Goal: Task Accomplishment & Management: Manage account settings

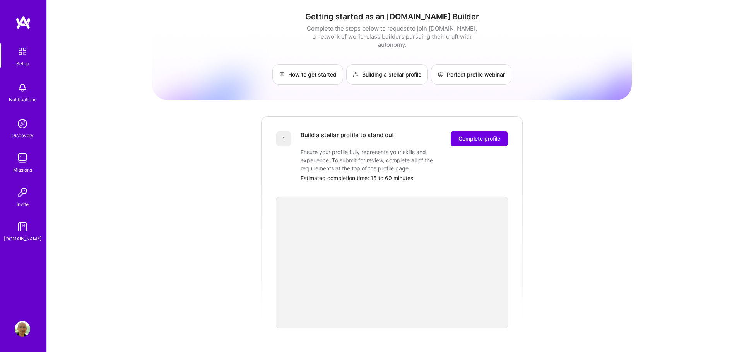
scroll to position [3, 0]
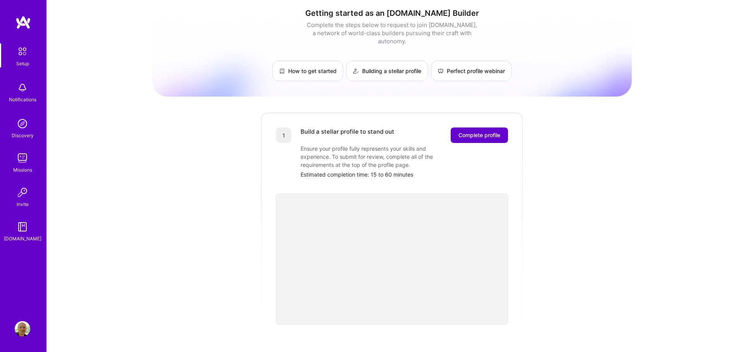
click at [486, 131] on span "Complete profile" at bounding box center [479, 135] width 42 height 8
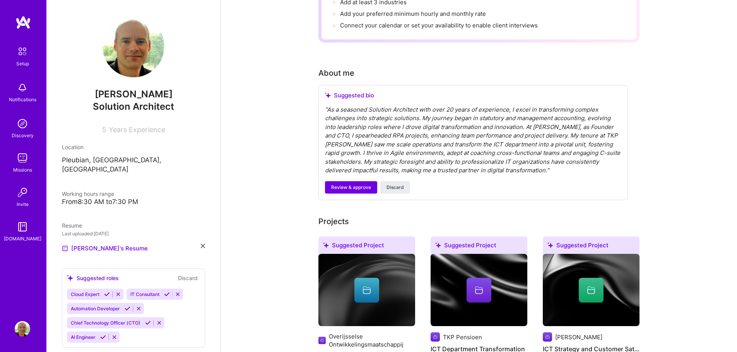
scroll to position [116, 0]
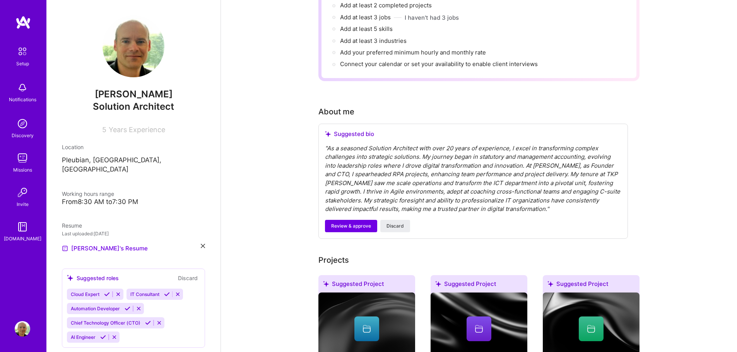
click at [421, 178] on div "" As a seasoned Solution Architect with over 20 years of experience, I excel in…" at bounding box center [473, 179] width 296 height 70
click at [354, 223] on span "Review & approve" at bounding box center [351, 226] width 40 height 7
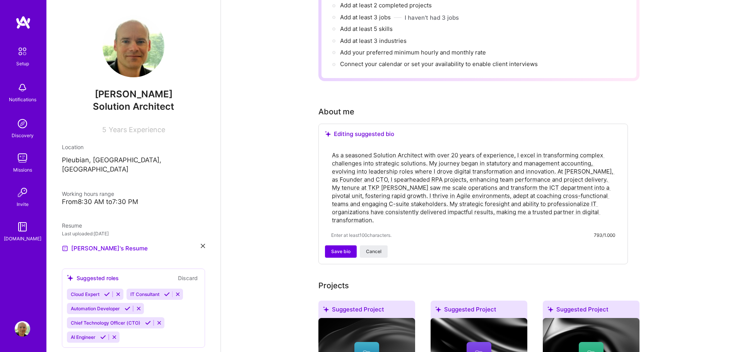
click at [601, 155] on textarea "As a seasoned Solution Architect with over 20 years of experience, I excel in t…" at bounding box center [473, 187] width 284 height 75
click at [419, 195] on textarea "As a seasoned Solution Architect with over 20 years of experience, I excel in t…" at bounding box center [473, 187] width 284 height 75
drag, startPoint x: 426, startPoint y: 184, endPoint x: 437, endPoint y: 176, distance: 14.2
drag, startPoint x: 437, startPoint y: 176, endPoint x: 380, endPoint y: 162, distance: 59.2
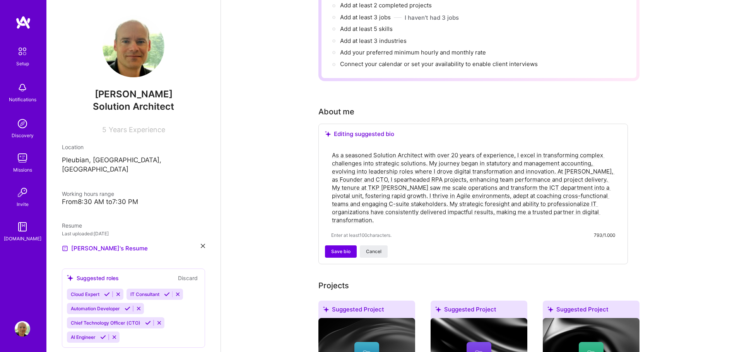
click at [379, 162] on textarea "As a seasoned Solution Architect with over 20 years of experience, I excel in t…" at bounding box center [473, 187] width 284 height 75
click at [597, 155] on textarea "As a seasoned Solution Architect with over 20 years of experience, I excel in t…" at bounding box center [473, 187] width 284 height 75
click at [412, 189] on textarea "As a seasoned Solution Architect with over 20 years of experience, I excel in t…" at bounding box center [473, 187] width 284 height 75
drag, startPoint x: 486, startPoint y: 194, endPoint x: 506, endPoint y: 196, distance: 19.4
click at [506, 196] on textarea "As a seasoned Solution Architect with over 20 years of experience, I excel in t…" at bounding box center [473, 187] width 284 height 75
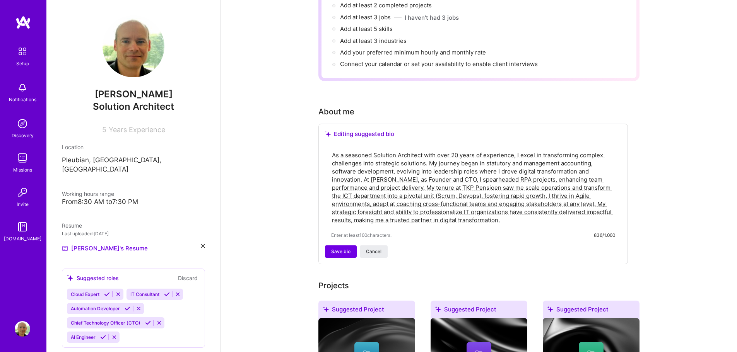
click at [493, 213] on textarea "As a seasoned Solution Architect with over 20 years of experience, I excel in t…" at bounding box center [473, 187] width 284 height 75
drag, startPoint x: 558, startPoint y: 195, endPoint x: 498, endPoint y: 210, distance: 62.1
click at [498, 210] on textarea "As a seasoned Solution Architect with over 20 years of experience, I excel in t…" at bounding box center [473, 187] width 284 height 75
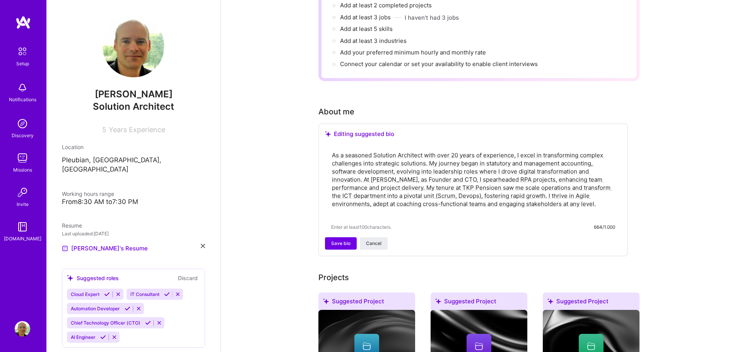
click at [428, 155] on textarea "As a seasoned Solution Architect with over 20 years of experience, I excel in t…" at bounding box center [473, 183] width 284 height 67
click at [514, 152] on textarea "As a seasoned Solution Architect with over 20 years of experience, I excel in t…" at bounding box center [473, 183] width 284 height 67
drag, startPoint x: 428, startPoint y: 154, endPoint x: 574, endPoint y: 154, distance: 146.2
click at [574, 154] on textarea "As a seasoned Solution Architect with over 20 years of experience, I excel in t…" at bounding box center [473, 183] width 284 height 67
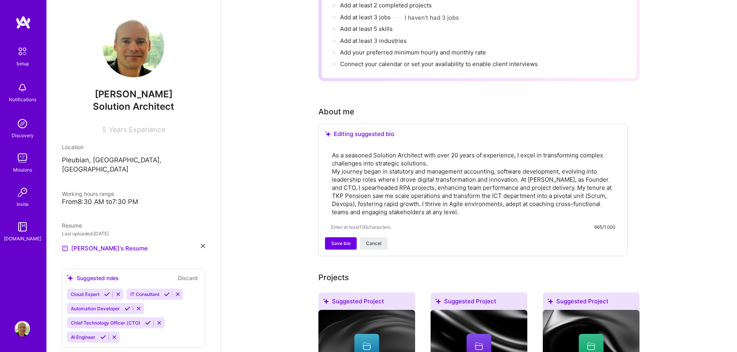
click at [333, 150] on textarea "As a seasoned Solution Architect with over 20 years of experience, I excel in t…" at bounding box center [473, 183] width 284 height 67
paste textarea "I love developing great products with great people."
click at [563, 150] on textarea "I love developing great products with great people. As a seasoned Solution Arch…" at bounding box center [473, 183] width 284 height 67
click at [370, 178] on textarea "I love developing great products with great people. As a seasoned Solution Arch…" at bounding box center [473, 183] width 284 height 67
drag, startPoint x: 426, startPoint y: 179, endPoint x: 562, endPoint y: 179, distance: 136.5
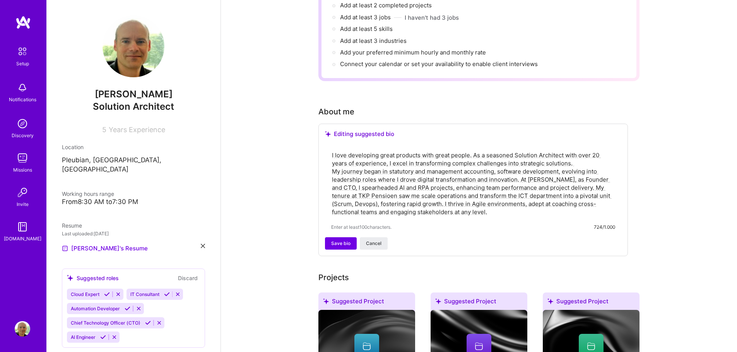
click at [562, 179] on textarea "I love developing great products with great people. As a seasoned Solution Arch…" at bounding box center [473, 183] width 284 height 67
drag, startPoint x: 444, startPoint y: 201, endPoint x: 332, endPoint y: 147, distance: 124.7
click at [332, 150] on textarea "I love developing great products with great people. As a seasoned Solution Arch…" at bounding box center [473, 183] width 284 height 67
click at [475, 237] on div "Save bio Cancel" at bounding box center [473, 243] width 296 height 12
click at [515, 150] on textarea "I love developing great products with great people. As a seasoned Solution Arch…" at bounding box center [473, 183] width 284 height 67
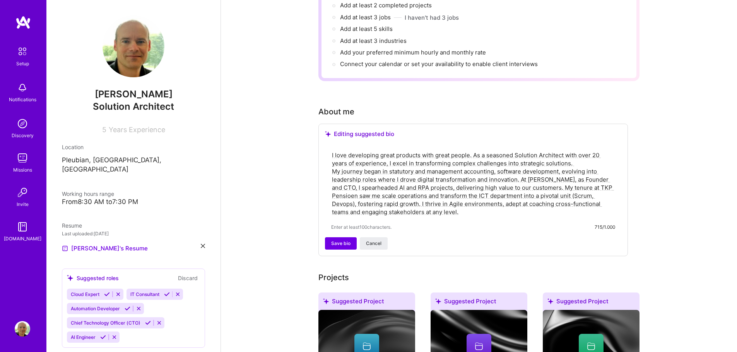
click at [536, 179] on textarea "I love developing great products with great people. As a seasoned Solution Arch…" at bounding box center [473, 183] width 284 height 67
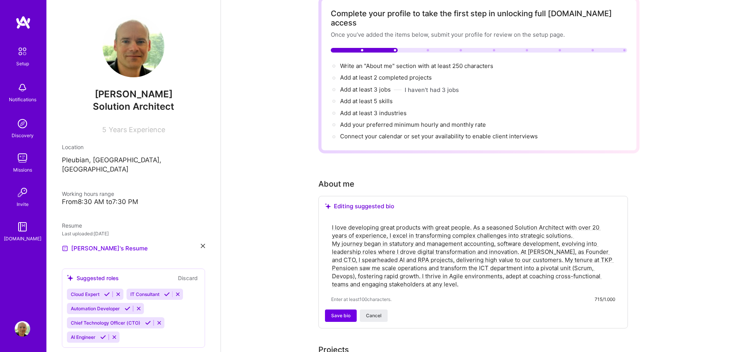
scroll to position [193, 0]
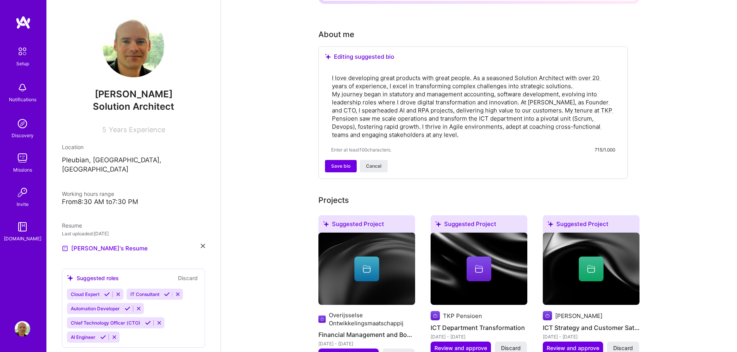
drag, startPoint x: 22, startPoint y: 60, endPoint x: 21, endPoint y: 225, distance: 164.3
click at [474, 73] on textarea "I love developing great products with great people. As a seasoned Solution Arch…" at bounding box center [473, 106] width 284 height 67
click at [579, 76] on textarea "I love developing great products with great people. As a seasoned Solution Arch…" at bounding box center [473, 106] width 284 height 67
click at [533, 103] on textarea "I love developing great products with great people. As a seasoned Solution Arch…" at bounding box center [473, 106] width 284 height 67
drag, startPoint x: 394, startPoint y: 117, endPoint x: 594, endPoint y: 109, distance: 200.5
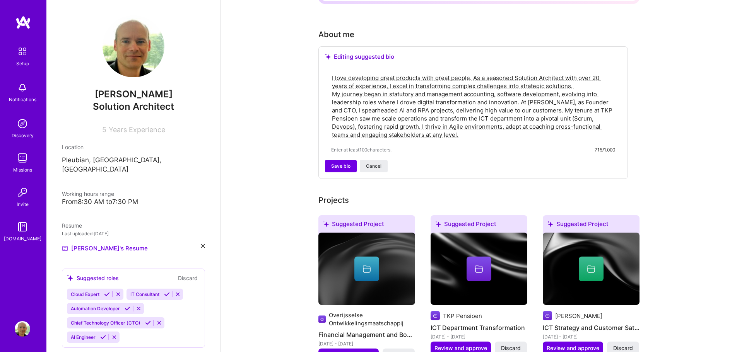
click at [594, 109] on textarea "I love developing great products with great people. As a seasoned Solution Arch…" at bounding box center [473, 106] width 284 height 67
click at [400, 117] on textarea "I love developing great products with great people. As a seasoned Solution Arch…" at bounding box center [473, 106] width 284 height 67
click at [593, 109] on textarea "I love developing great products with great people. As a seasoned Solution Arch…" at bounding box center [473, 106] width 284 height 67
click at [450, 76] on textarea "I love developing great products with great people. As a seasoned Solution Arch…" at bounding box center [473, 106] width 284 height 67
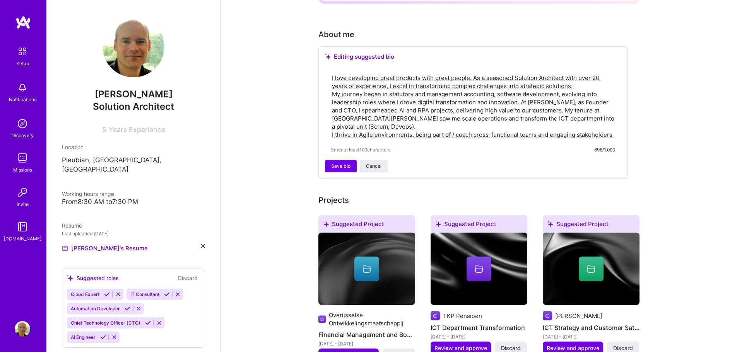
click at [395, 73] on textarea "I love developing great products with great people. As a seasoned Solution Arch…" at bounding box center [473, 106] width 284 height 67
click at [602, 78] on textarea "I love developing great products with great people. As a seasoned Solution Arch…" at bounding box center [473, 106] width 284 height 67
click at [599, 109] on textarea "I love developing great products with great people. As a seasoned Solution Arch…" at bounding box center [473, 106] width 284 height 67
click at [331, 73] on textarea "I love developing great products with great people. As a seasoned Solution Arch…" at bounding box center [473, 106] width 284 height 67
click at [474, 73] on textarea "I love developing great products with great people. As a seasoned Solution Arch…" at bounding box center [473, 106] width 284 height 67
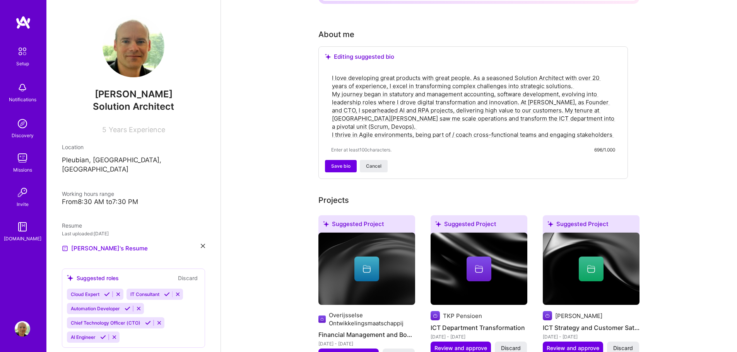
paste textarea "I combine product/project/people management skills with hands-on technical know…"
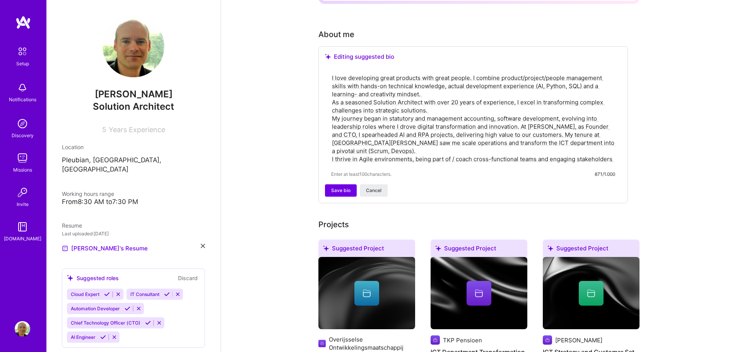
click at [452, 104] on textarea "I love developing great products with great people. I combine product/project/p…" at bounding box center [473, 118] width 284 height 91
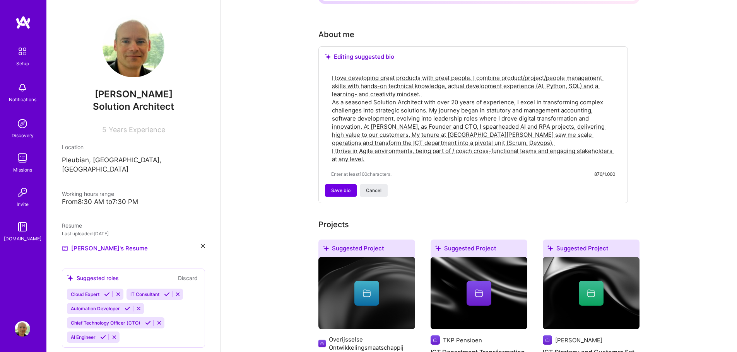
click at [332, 85] on textarea "I love developing great products with great people. I combine product/project/p…" at bounding box center [473, 118] width 284 height 91
click at [428, 84] on textarea "I love developing great products with great people. I combine product/project/p…" at bounding box center [473, 118] width 284 height 91
drag, startPoint x: 380, startPoint y: 152, endPoint x: 334, endPoint y: 142, distance: 46.7
click at [334, 142] on textarea "I love developing great products with great people. I combine product/project/p…" at bounding box center [473, 118] width 284 height 91
click at [454, 86] on textarea "I love developing great products with great people. I combine product/project/p…" at bounding box center [473, 118] width 284 height 91
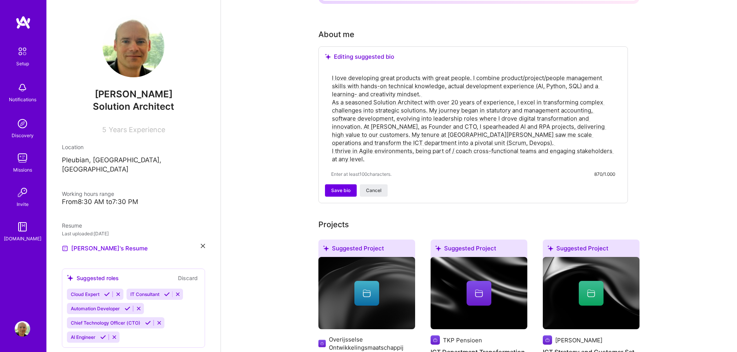
drag, startPoint x: 391, startPoint y: 148, endPoint x: 329, endPoint y: 142, distance: 61.4
click at [329, 142] on div "I love developing great products with great people. I combine product/project/p…" at bounding box center [473, 126] width 296 height 118
click at [421, 73] on textarea "I love developing great products with great people. I combine product/project/p…" at bounding box center [473, 118] width 284 height 91
click at [526, 130] on textarea "I love developing great products with great people. I combine product/project/p…" at bounding box center [473, 118] width 284 height 91
click at [441, 84] on textarea "I love developing great products with great people. I combine product/project/p…" at bounding box center [473, 118] width 284 height 91
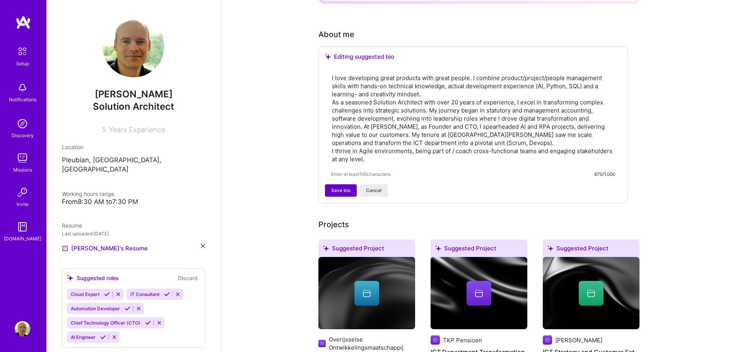
type textarea "I love developing great products with great people. I combine product/project/p…"
click at [347, 187] on span "Save bio" at bounding box center [340, 190] width 19 height 7
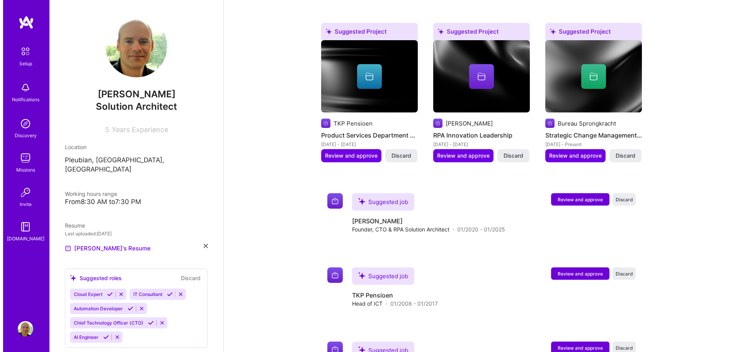
scroll to position [503, 0]
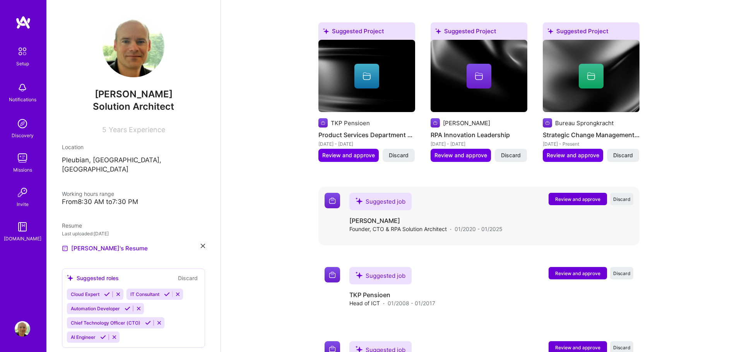
click at [558, 196] on span "Review and approve" at bounding box center [577, 199] width 45 height 7
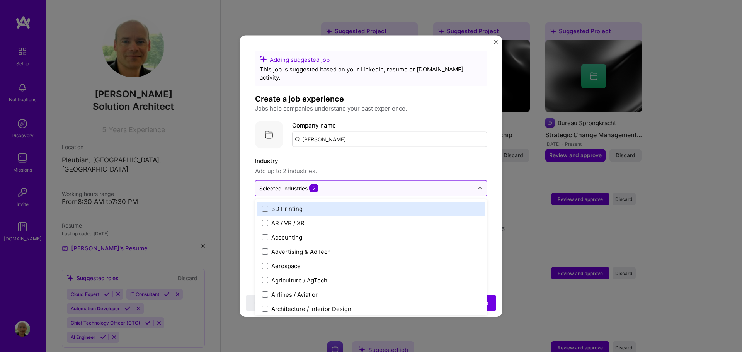
click at [454, 184] on input "text" at bounding box center [366, 188] width 215 height 8
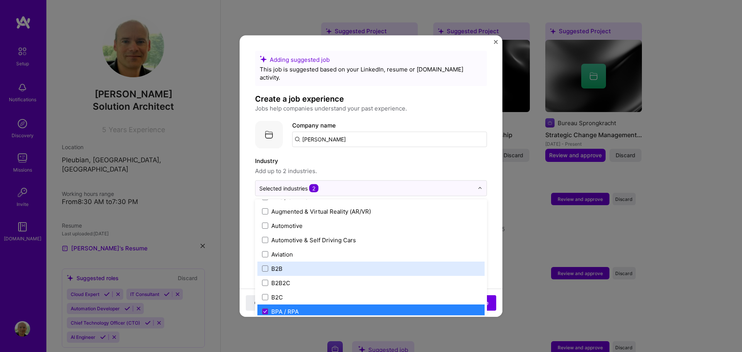
scroll to position [116, 0]
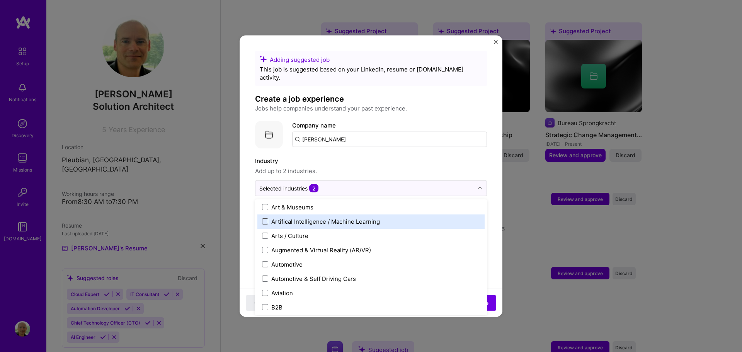
click at [266, 218] on span at bounding box center [265, 221] width 6 height 6
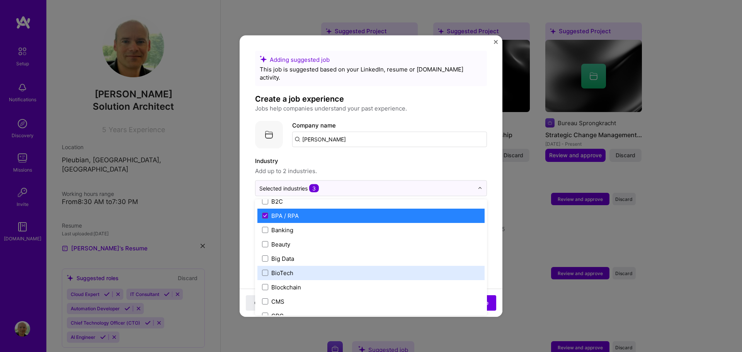
scroll to position [232, 0]
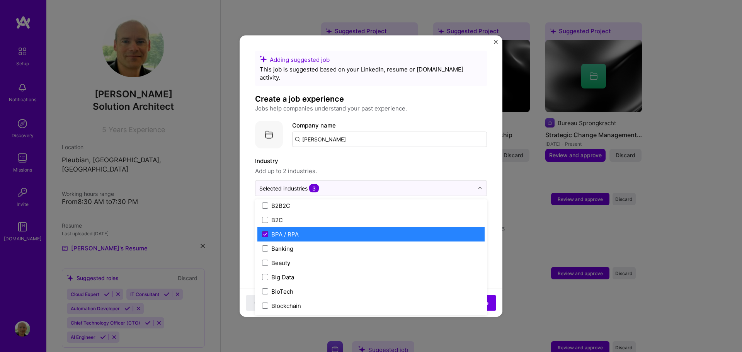
click at [265, 233] on icon at bounding box center [265, 234] width 4 height 3
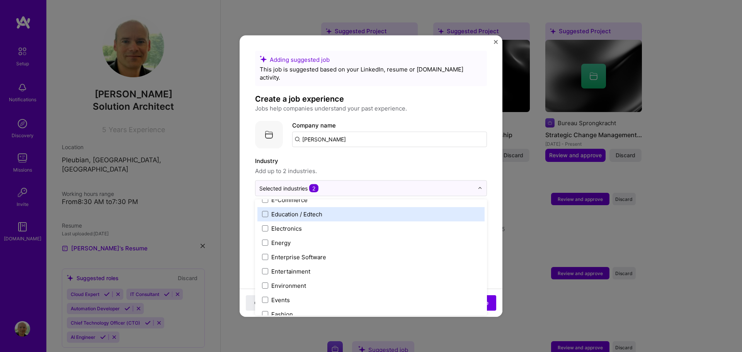
scroll to position [696, 0]
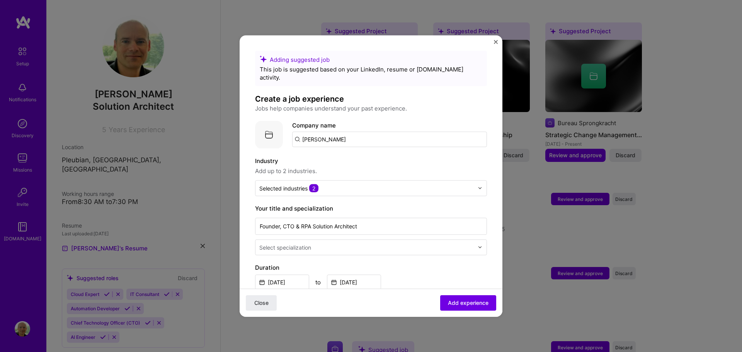
click at [440, 104] on p "Jobs help companies understand your past experience." at bounding box center [371, 108] width 232 height 9
click at [478, 245] on img at bounding box center [480, 247] width 5 height 5
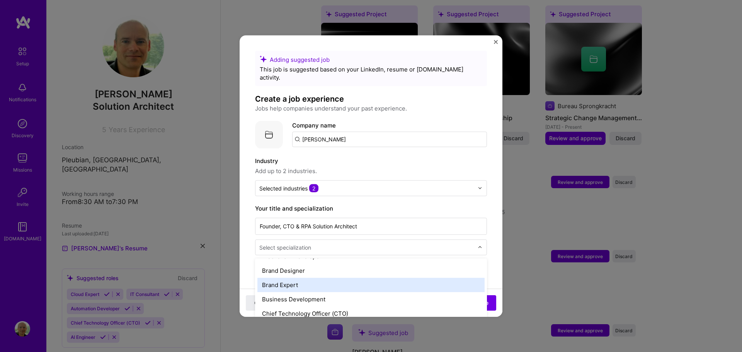
scroll to position [193, 0]
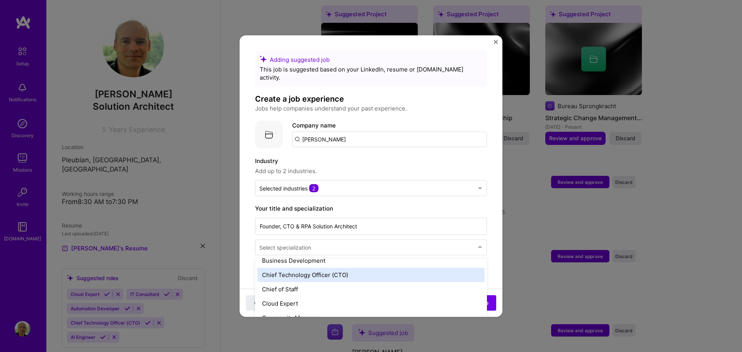
click at [357, 268] on div "Chief Technology Officer (CTO)" at bounding box center [371, 275] width 227 height 14
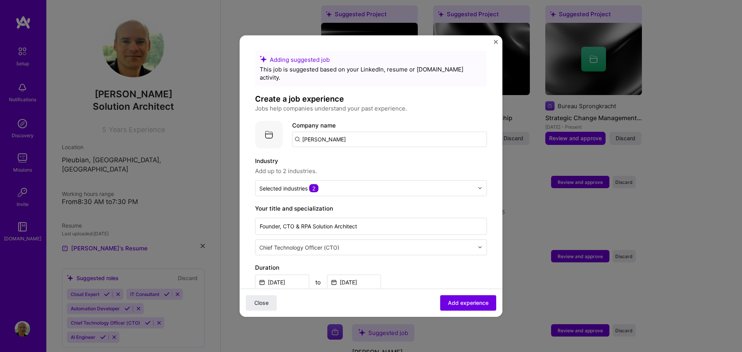
click at [409, 263] on label "Duration" at bounding box center [371, 267] width 232 height 9
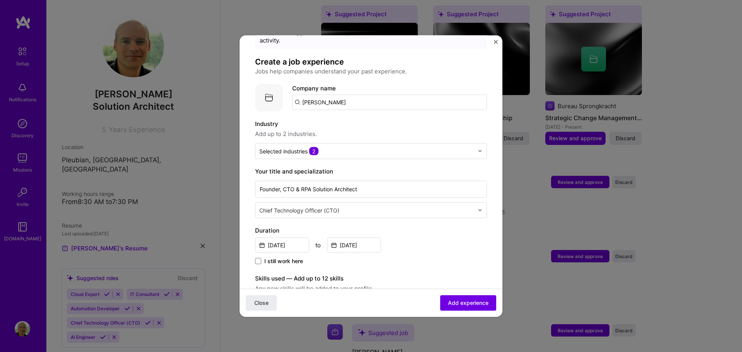
scroll to position [39, 0]
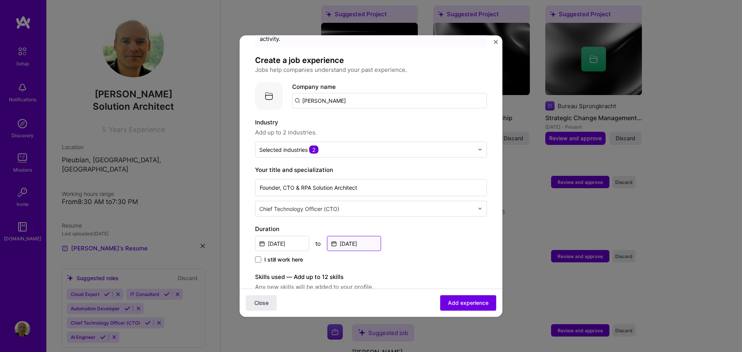
click at [362, 236] on input "[DATE]" at bounding box center [354, 243] width 54 height 15
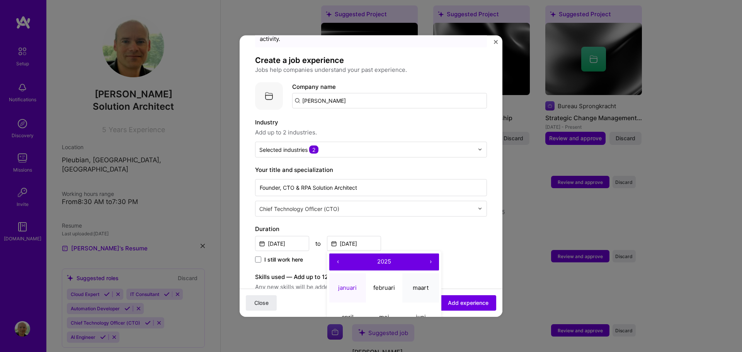
click at [425, 284] on abbr "maart" at bounding box center [421, 287] width 16 height 7
type input "[DATE]"
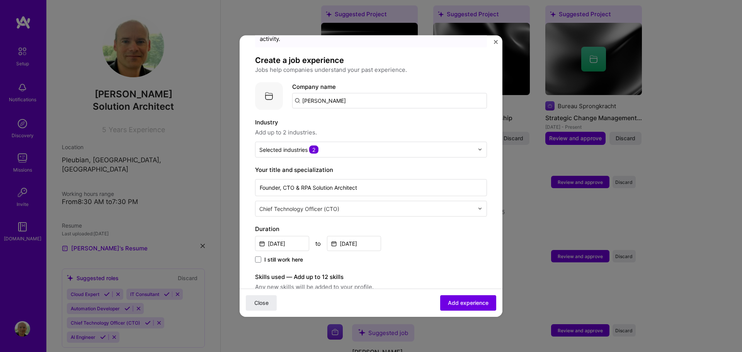
click at [435, 243] on div "Duration [DATE] to [DATE] I still work here" at bounding box center [371, 244] width 232 height 40
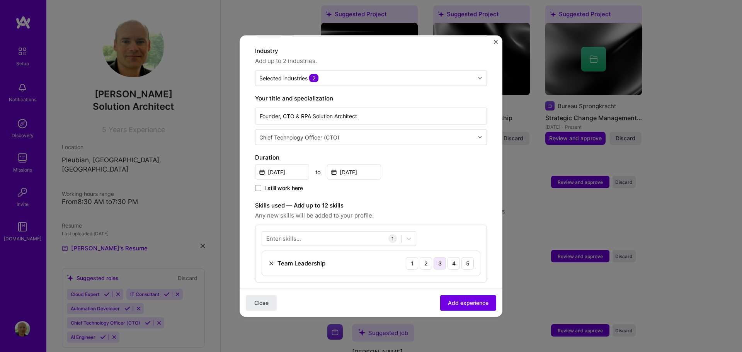
scroll to position [116, 0]
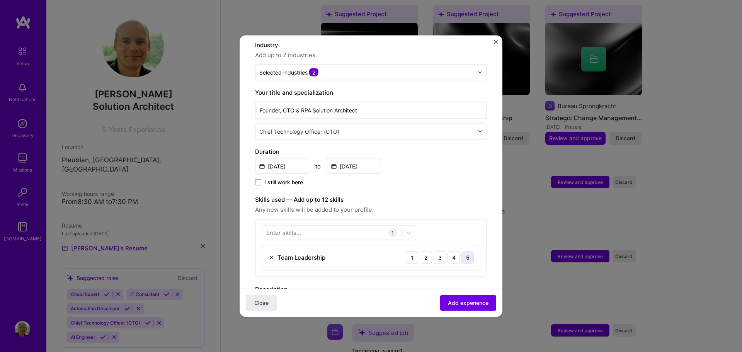
click at [462, 251] on div "5" at bounding box center [468, 257] width 12 height 12
click at [313, 227] on div at bounding box center [332, 233] width 140 height 13
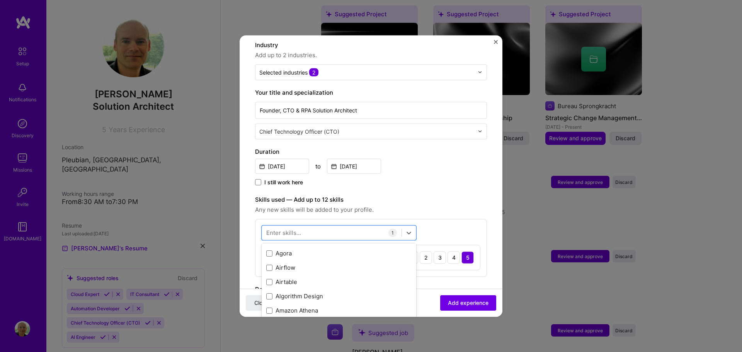
scroll to position [309, 0]
click at [270, 295] on span at bounding box center [269, 298] width 6 height 6
click at [0, 0] on input "checkbox" at bounding box center [0, 0] width 0 height 0
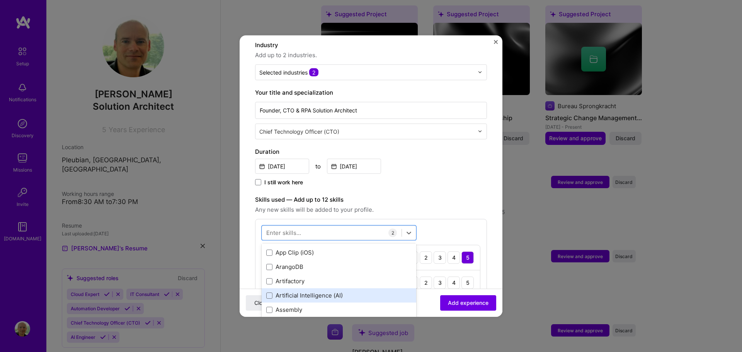
scroll to position [541, 0]
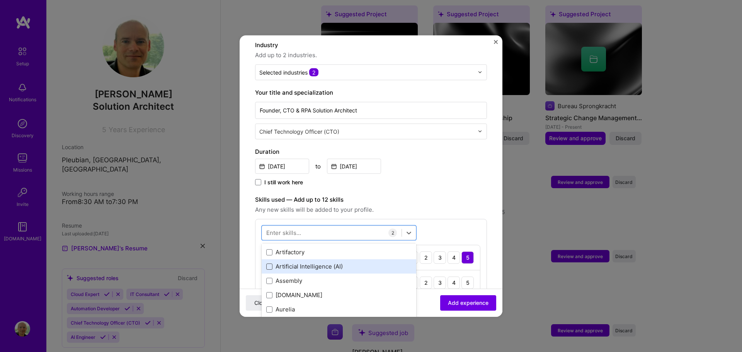
click at [269, 263] on span at bounding box center [269, 266] width 6 height 6
click at [0, 0] on input "checkbox" at bounding box center [0, 0] width 0 height 0
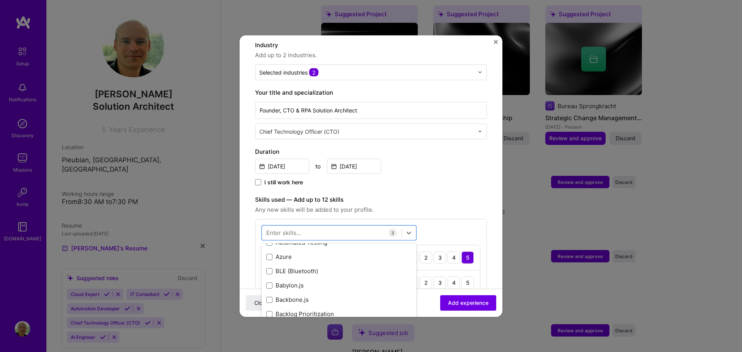
scroll to position [619, 0]
click at [270, 258] on span at bounding box center [269, 261] width 6 height 6
click at [0, 0] on input "checkbox" at bounding box center [0, 0] width 0 height 0
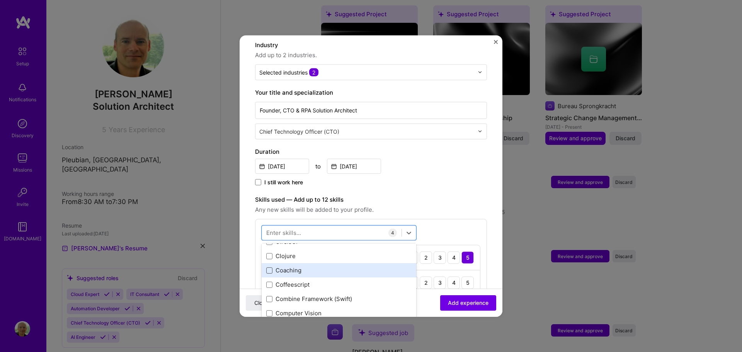
click at [270, 267] on span at bounding box center [269, 270] width 6 height 6
click at [0, 0] on input "checkbox" at bounding box center [0, 0] width 0 height 0
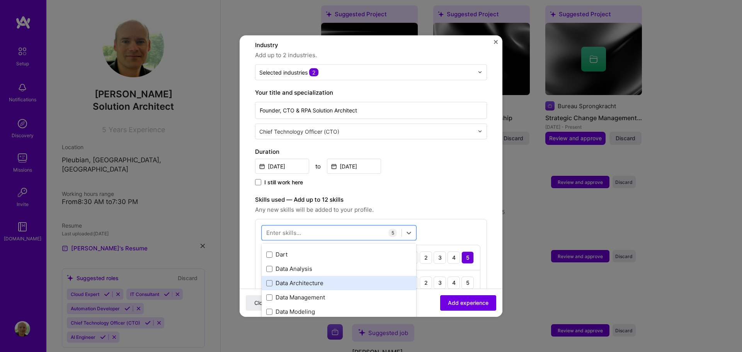
scroll to position [1199, 0]
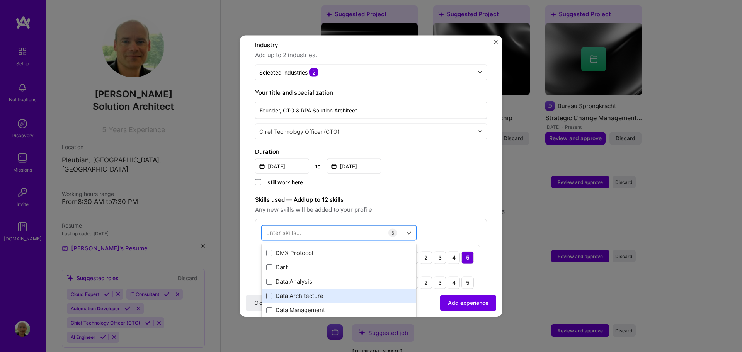
click at [270, 293] on span at bounding box center [269, 296] width 6 height 6
click at [0, 0] on input "checkbox" at bounding box center [0, 0] width 0 height 0
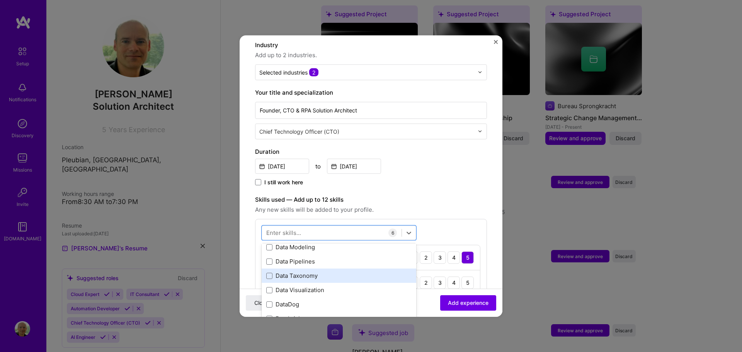
scroll to position [1237, 0]
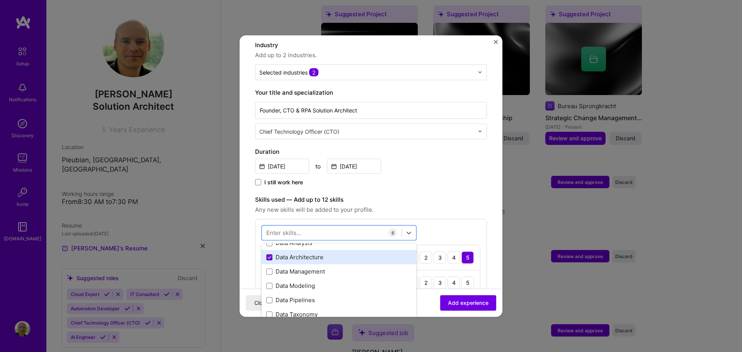
click at [269, 256] on icon at bounding box center [270, 257] width 4 height 3
click at [0, 0] on input "checkbox" at bounding box center [0, 0] width 0 height 0
click at [270, 283] on span at bounding box center [269, 286] width 6 height 6
click at [0, 0] on input "checkbox" at bounding box center [0, 0] width 0 height 0
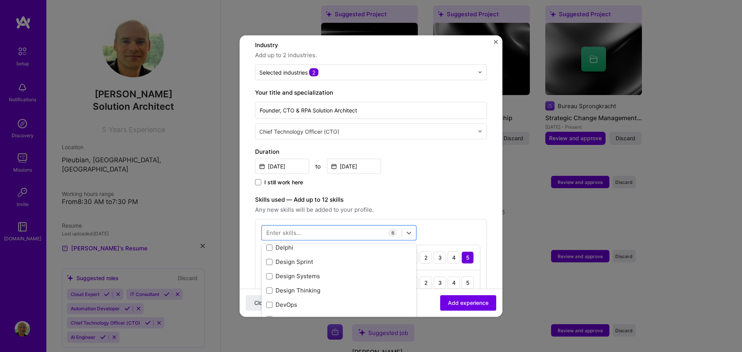
scroll to position [1431, 0]
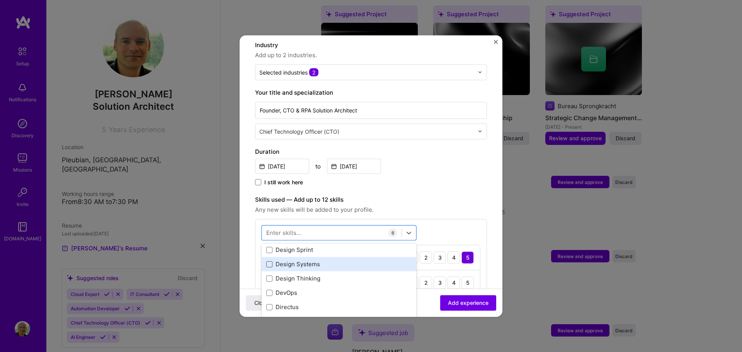
click at [269, 261] on span at bounding box center [269, 264] width 6 height 6
click at [0, 0] on input "checkbox" at bounding box center [0, 0] width 0 height 0
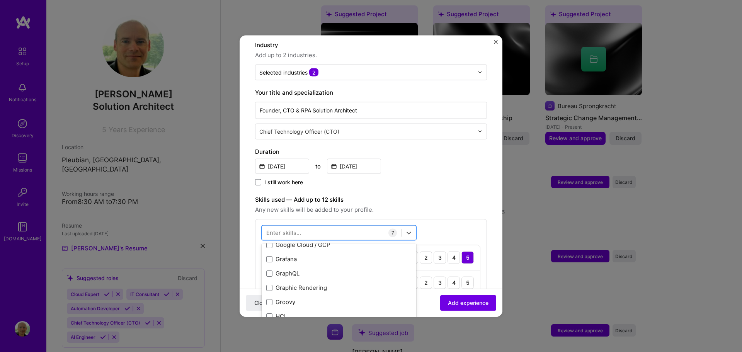
scroll to position [2127, 0]
click at [270, 280] on span at bounding box center [269, 283] width 6 height 6
click at [0, 0] on input "checkbox" at bounding box center [0, 0] width 0 height 0
click at [271, 280] on span at bounding box center [269, 283] width 6 height 6
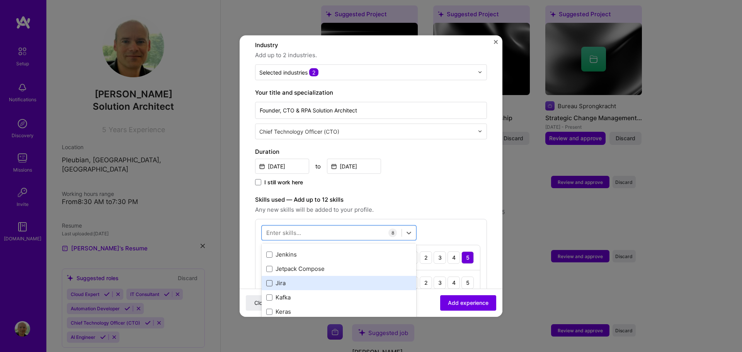
click at [0, 0] on input "checkbox" at bounding box center [0, 0] width 0 height 0
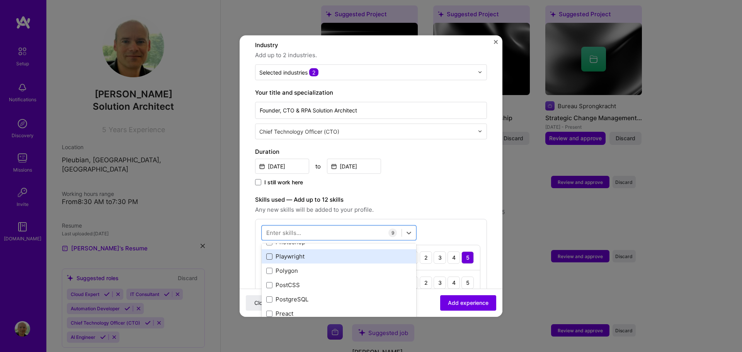
click at [269, 253] on span at bounding box center [269, 256] width 6 height 6
click at [0, 0] on input "checkbox" at bounding box center [0, 0] width 0 height 0
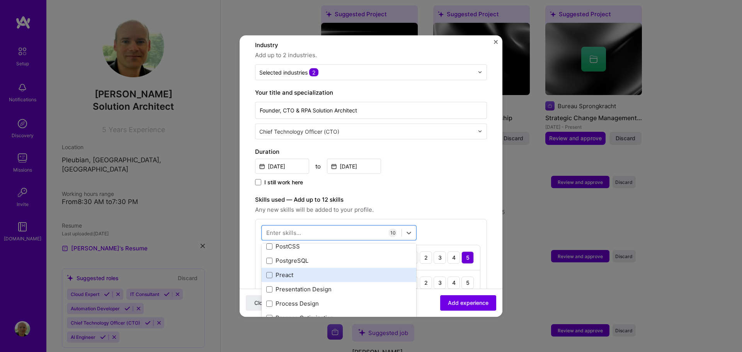
scroll to position [3519, 0]
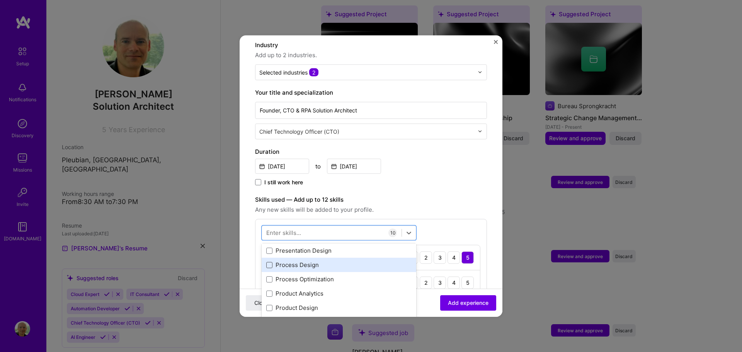
click at [270, 262] on span at bounding box center [269, 265] width 6 height 6
click at [0, 0] on input "checkbox" at bounding box center [0, 0] width 0 height 0
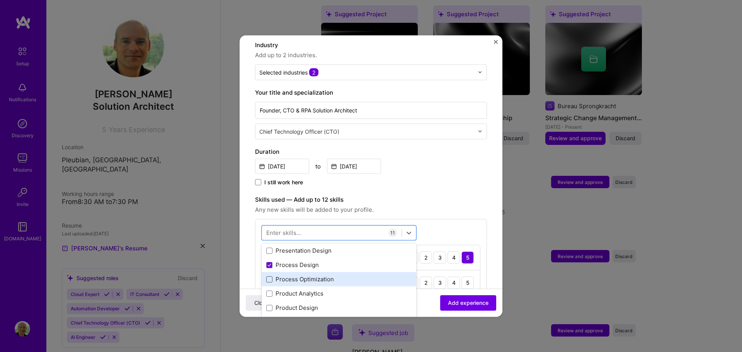
click at [269, 276] on span at bounding box center [269, 279] width 6 height 6
click at [0, 0] on input "checkbox" at bounding box center [0, 0] width 0 height 0
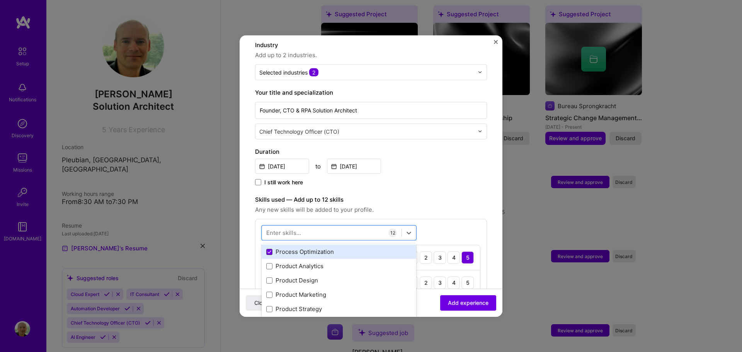
scroll to position [3557, 0]
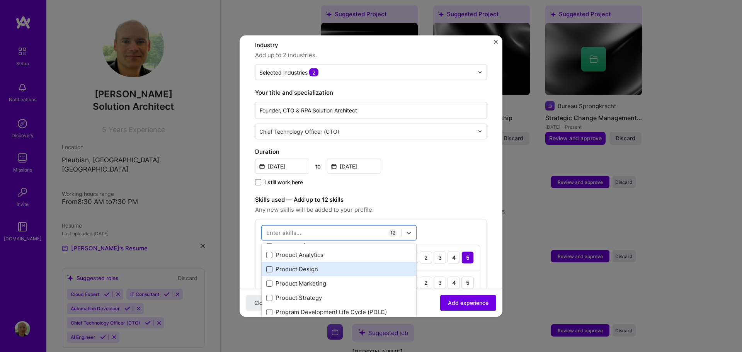
click at [269, 266] on span at bounding box center [269, 269] width 6 height 6
click at [0, 0] on input "checkbox" at bounding box center [0, 0] width 0 height 0
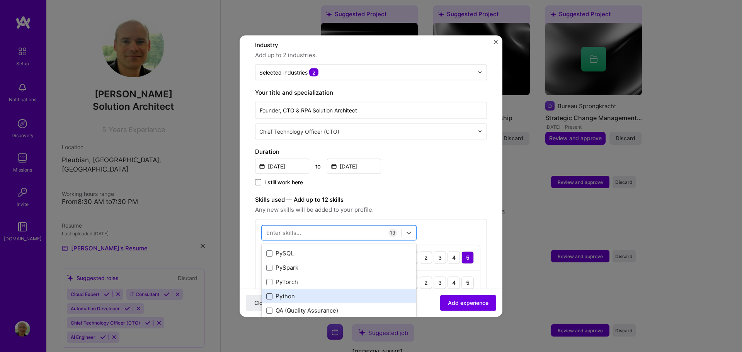
click at [271, 293] on span at bounding box center [269, 296] width 6 height 6
click at [0, 0] on input "checkbox" at bounding box center [0, 0] width 0 height 0
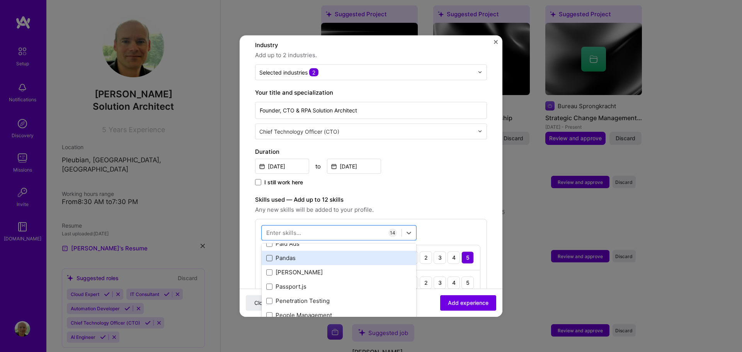
click at [269, 255] on span at bounding box center [269, 258] width 6 height 6
click at [0, 0] on input "checkbox" at bounding box center [0, 0] width 0 height 0
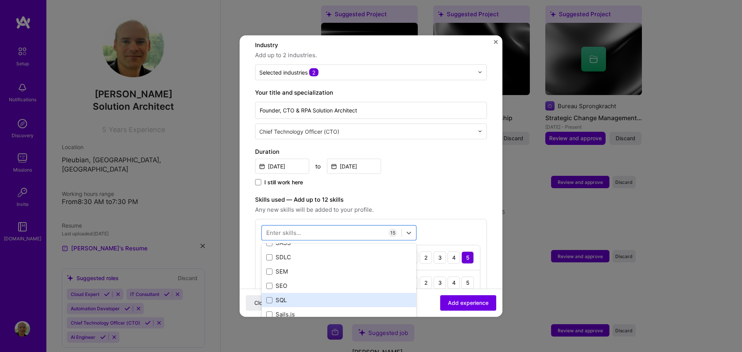
scroll to position [4137, 0]
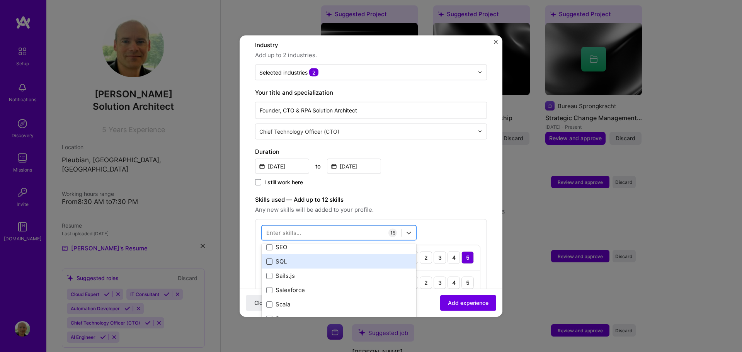
click at [269, 258] on span at bounding box center [269, 261] width 6 height 6
click at [0, 0] on input "checkbox" at bounding box center [0, 0] width 0 height 0
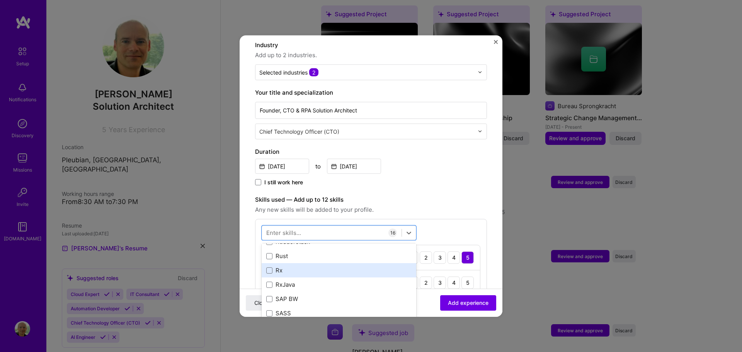
scroll to position [4021, 0]
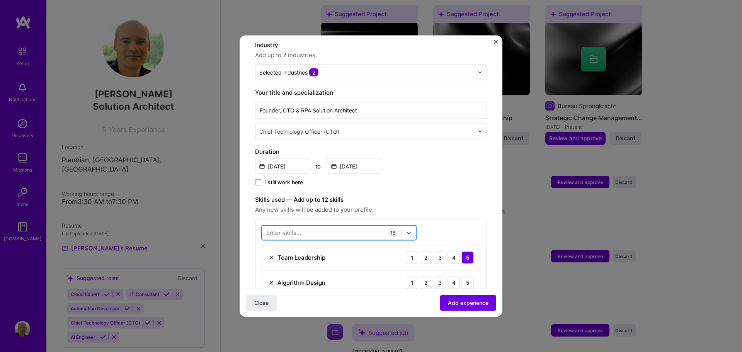
click at [309, 227] on div at bounding box center [332, 233] width 140 height 13
type input "kan"
click at [434, 205] on span "Any new skills will be added to your profile." at bounding box center [371, 209] width 232 height 9
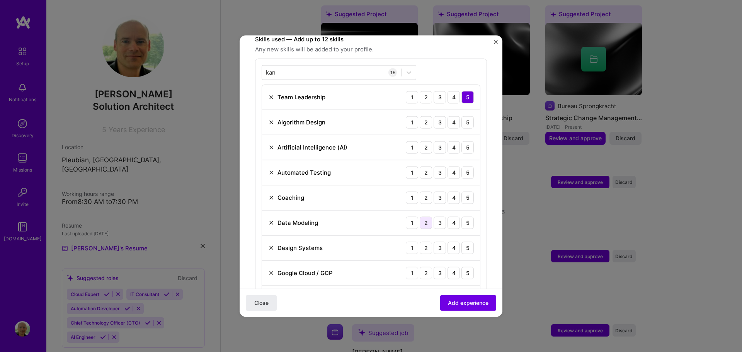
scroll to position [271, 0]
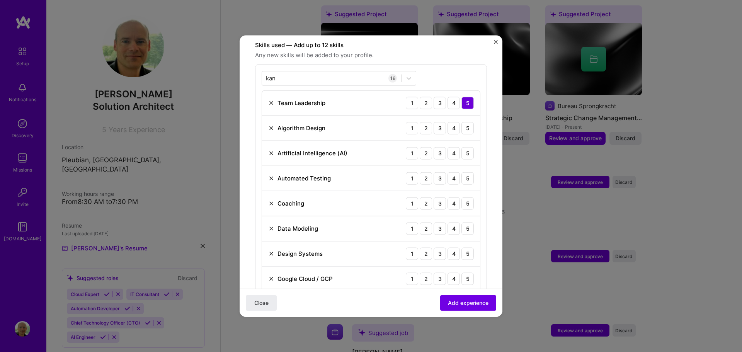
click at [273, 200] on img at bounding box center [271, 203] width 6 height 6
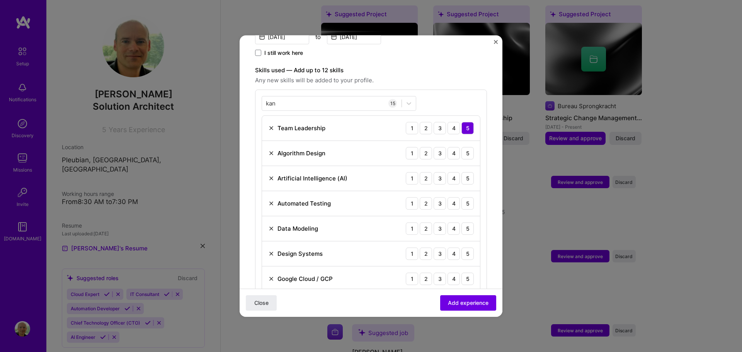
scroll to position [232, 0]
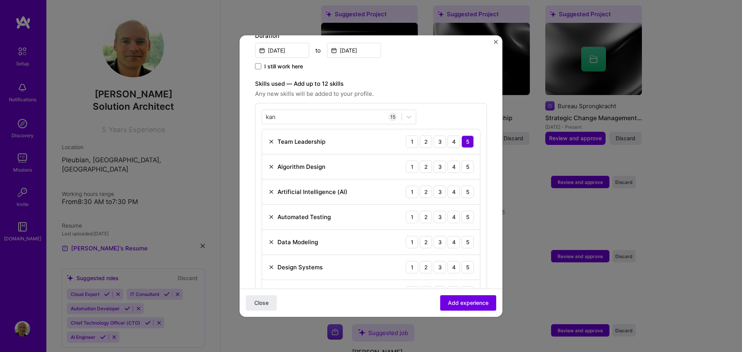
click at [270, 164] on img at bounding box center [271, 167] width 6 height 6
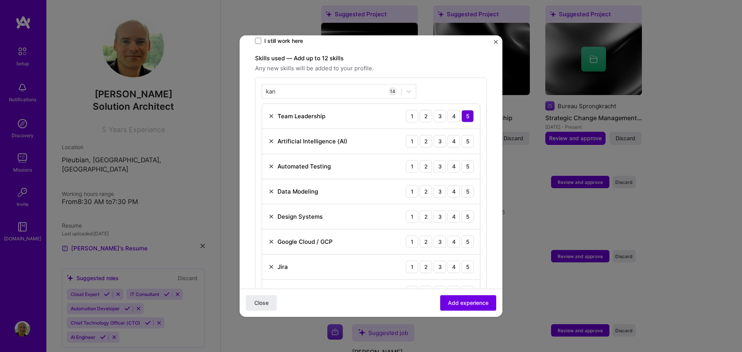
scroll to position [271, 0]
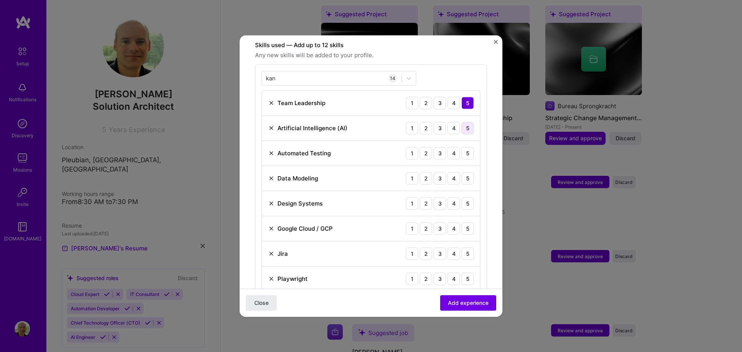
click at [462, 122] on div "5" at bounding box center [468, 128] width 12 height 12
click at [448, 122] on div "4" at bounding box center [454, 128] width 12 height 12
click at [448, 147] on div "4" at bounding box center [454, 153] width 12 height 12
click at [462, 172] on div "5" at bounding box center [468, 178] width 12 height 12
click at [462, 197] on div "5" at bounding box center [468, 203] width 12 height 12
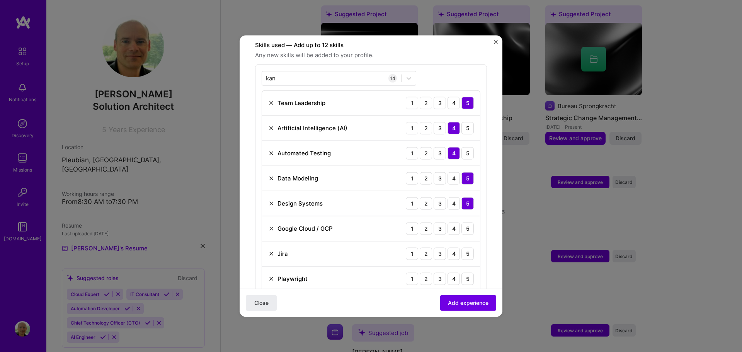
click at [271, 225] on img at bounding box center [271, 228] width 6 height 6
click at [462, 222] on div "5" at bounding box center [468, 228] width 12 height 12
click at [462, 247] on div "5" at bounding box center [468, 253] width 12 height 12
click at [449, 247] on div "4" at bounding box center [454, 253] width 12 height 12
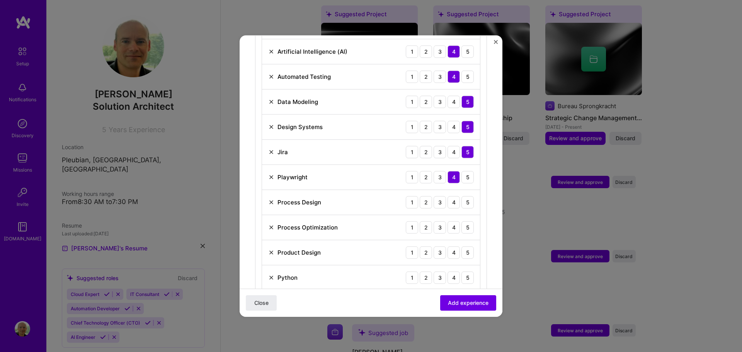
scroll to position [348, 0]
click at [462, 195] on div "5" at bounding box center [468, 201] width 12 height 12
click at [464, 220] on div "5" at bounding box center [468, 226] width 12 height 12
click at [462, 246] on div "5" at bounding box center [468, 252] width 12 height 12
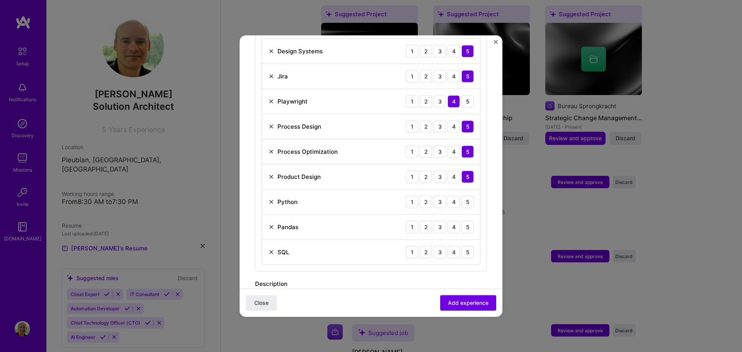
scroll to position [425, 0]
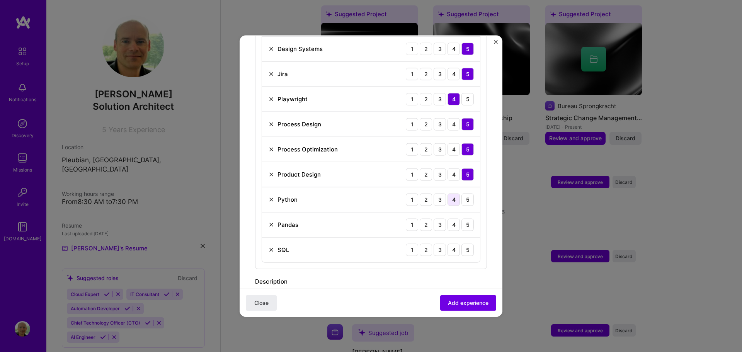
click at [448, 193] on div "4" at bounding box center [454, 199] width 12 height 12
click at [434, 218] on div "3" at bounding box center [440, 224] width 12 height 12
click at [449, 244] on div "4" at bounding box center [454, 250] width 12 height 12
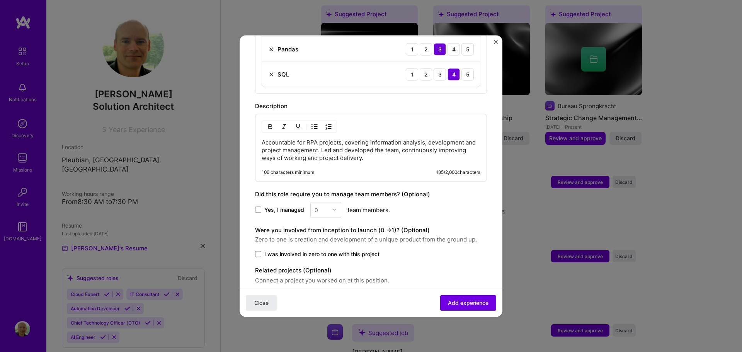
scroll to position [619, 0]
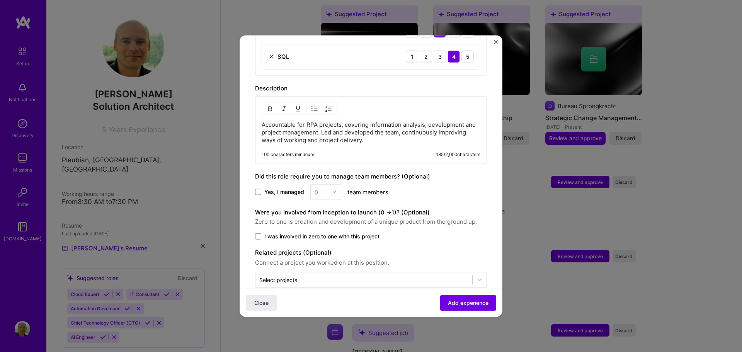
click at [336, 184] on div "0" at bounding box center [325, 192] width 31 height 16
click at [260, 189] on span at bounding box center [258, 192] width 6 height 6
click at [0, 0] on input "Yes, I managed" at bounding box center [0, 0] width 0 height 0
click at [333, 190] on img at bounding box center [334, 192] width 5 height 5
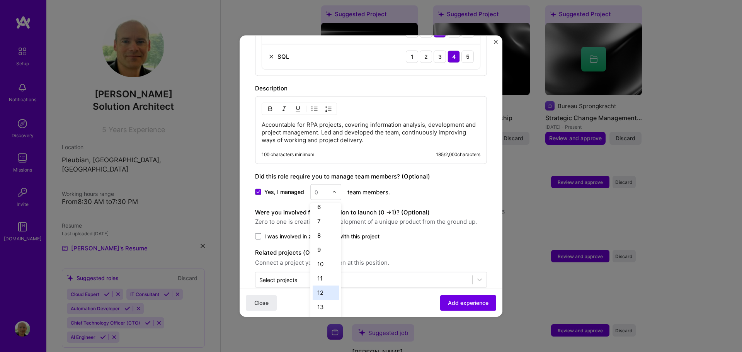
click at [323, 285] on div "12" at bounding box center [326, 292] width 26 height 14
click at [428, 190] on div "Yes, I managed option 12, selected. Select is focused ,type to refine list, pre…" at bounding box center [371, 192] width 232 height 16
click at [261, 233] on span at bounding box center [258, 236] width 6 height 6
click at [0, 0] on input "I was involved in zero to one with this project" at bounding box center [0, 0] width 0 height 0
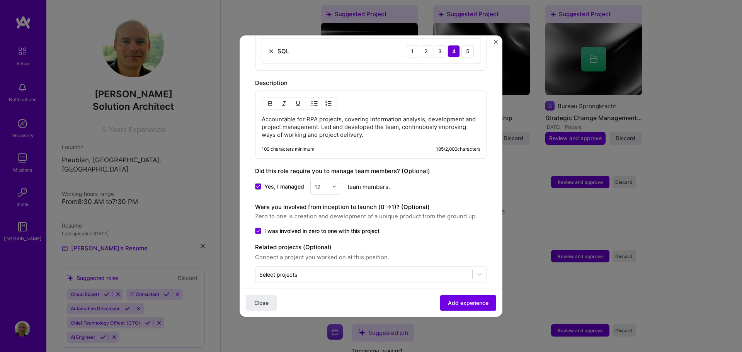
scroll to position [625, 0]
click at [311, 270] on input "text" at bounding box center [363, 274] width 209 height 8
click at [458, 303] on span "Add experience" at bounding box center [468, 303] width 41 height 8
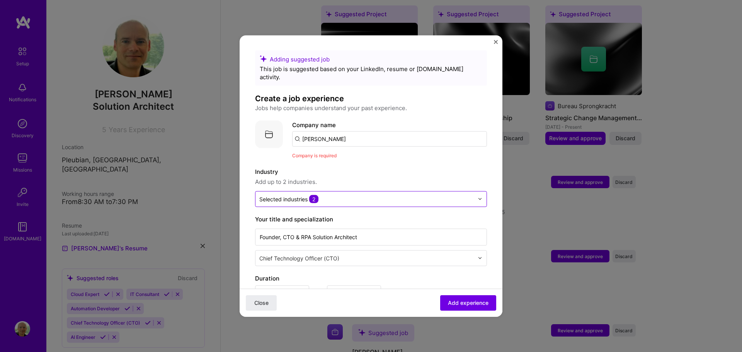
scroll to position [0, 0]
click at [339, 133] on input "[PERSON_NAME]" at bounding box center [389, 138] width 195 height 15
type input "N"
type input "[PERSON_NAME]"
click at [352, 154] on div "[PERSON_NAME]" at bounding box center [363, 161] width 55 height 14
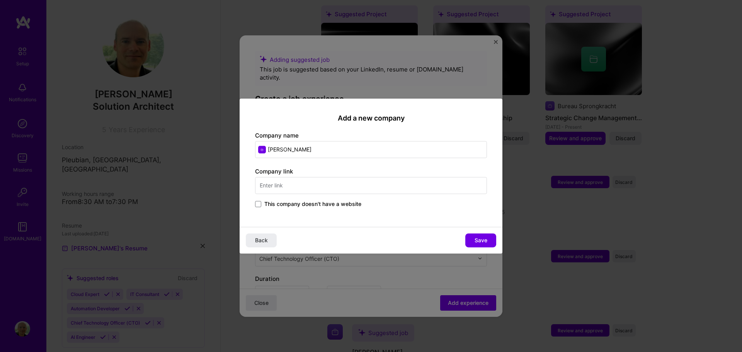
click at [345, 186] on input "text" at bounding box center [371, 185] width 232 height 17
type input "[DOMAIN_NAME]"
click at [472, 239] on button "Save" at bounding box center [481, 241] width 31 height 14
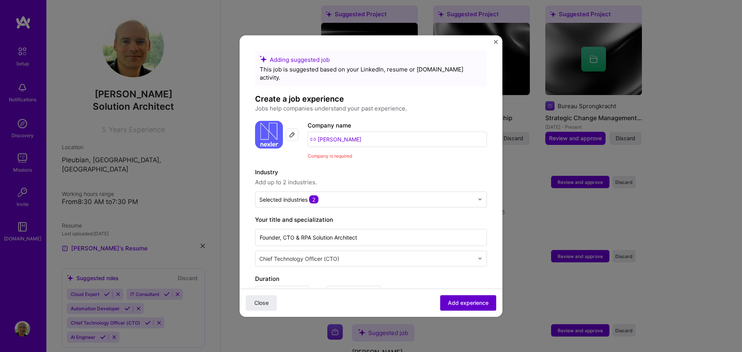
click at [463, 302] on span "Add experience" at bounding box center [468, 303] width 41 height 8
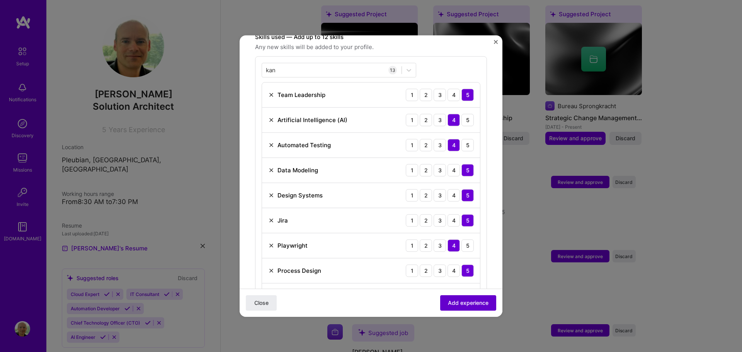
drag, startPoint x: 463, startPoint y: 302, endPoint x: 453, endPoint y: 302, distance: 10.1
click at [453, 302] on span "Add experience" at bounding box center [468, 303] width 41 height 8
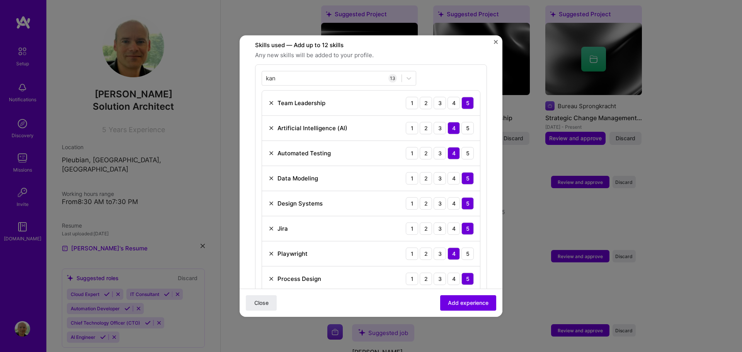
click at [271, 225] on img at bounding box center [271, 228] width 6 height 6
click at [460, 303] on span "Add experience" at bounding box center [468, 303] width 41 height 8
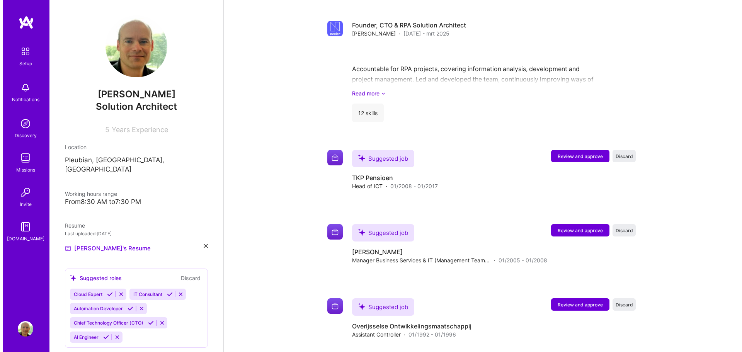
scroll to position [650, 0]
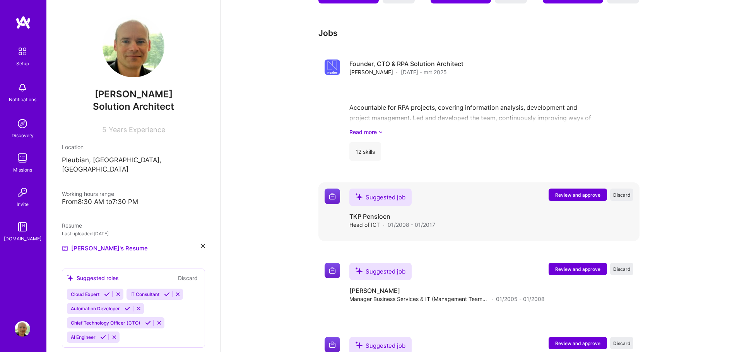
click at [581, 192] on span "Review and approve" at bounding box center [577, 195] width 45 height 7
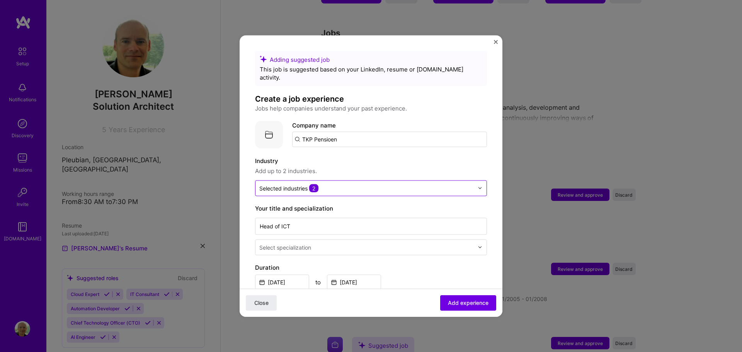
click at [478, 186] on img at bounding box center [480, 188] width 5 height 5
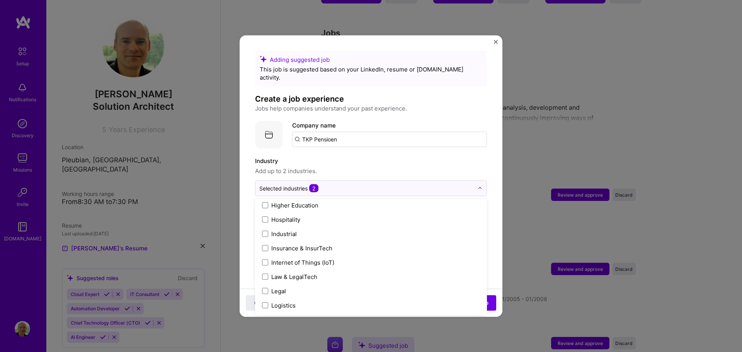
scroll to position [1005, 0]
click at [400, 156] on label "Industry" at bounding box center [371, 160] width 232 height 9
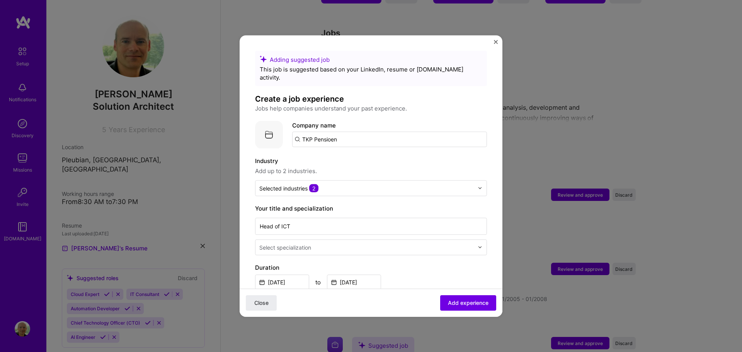
click at [373, 131] on input "TKP Pensioen" at bounding box center [389, 138] width 195 height 15
click button "Close" at bounding box center [261, 302] width 31 height 15
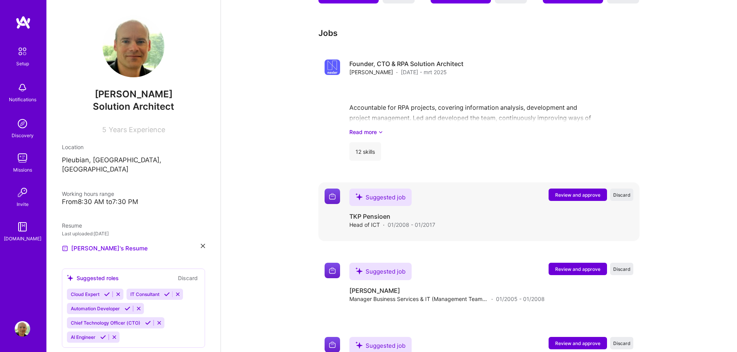
click at [565, 192] on span "Review and approve" at bounding box center [577, 195] width 45 height 7
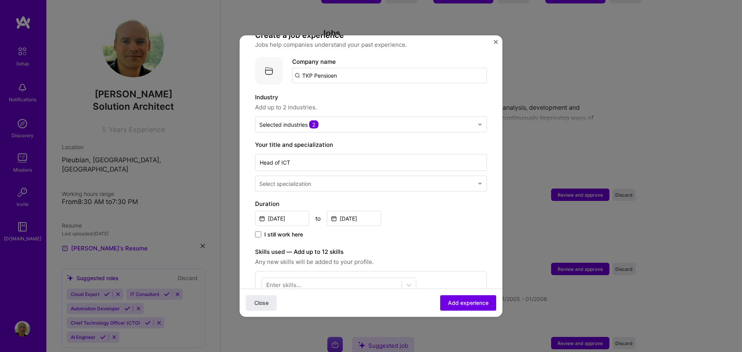
scroll to position [77, 0]
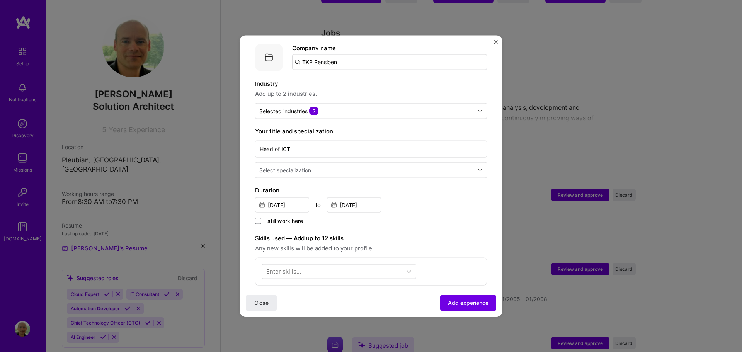
click at [445, 166] on input "text" at bounding box center [367, 170] width 216 height 8
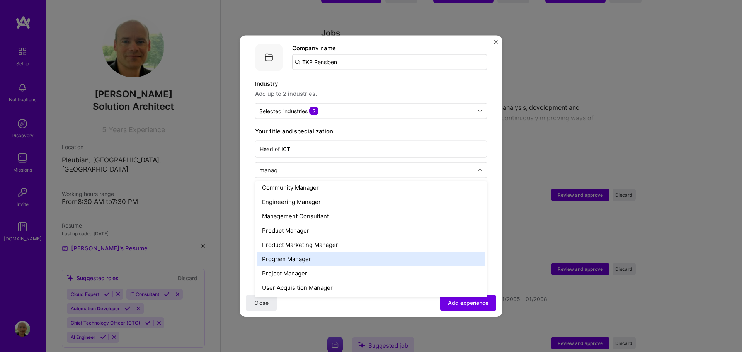
scroll to position [0, 0]
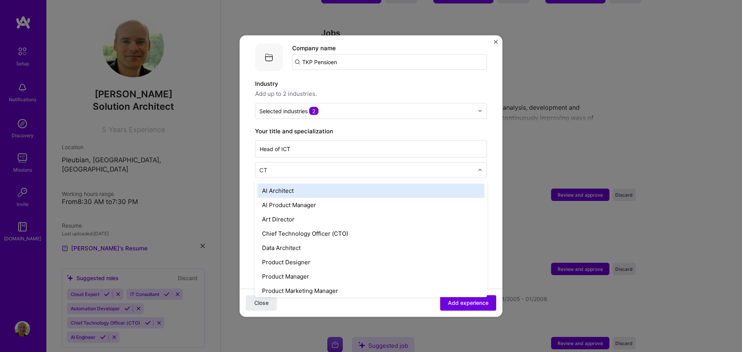
type input "CTO"
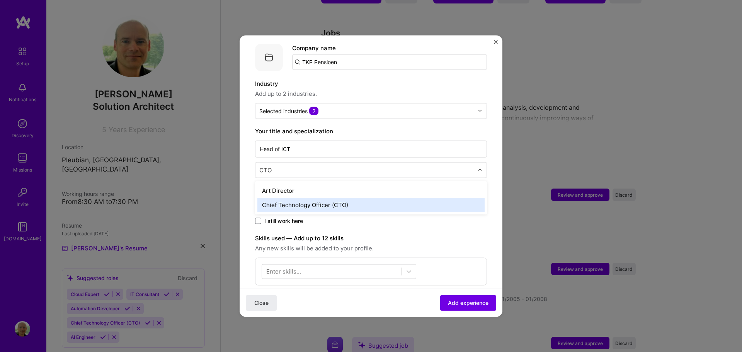
click at [322, 198] on div "Chief Technology Officer (CTO)" at bounding box center [371, 205] width 227 height 14
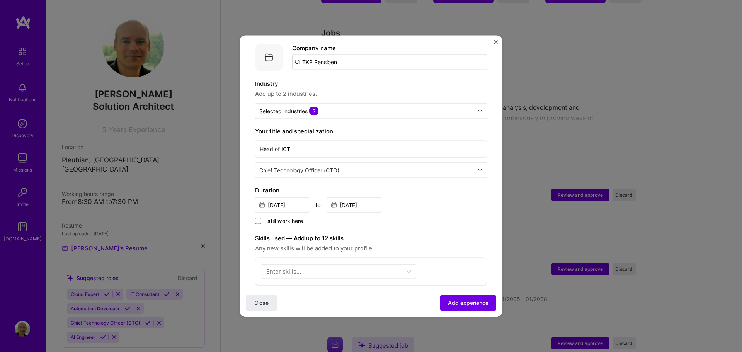
click at [410, 208] on div "Duration [DATE] to [DATE] I still work here" at bounding box center [371, 206] width 232 height 40
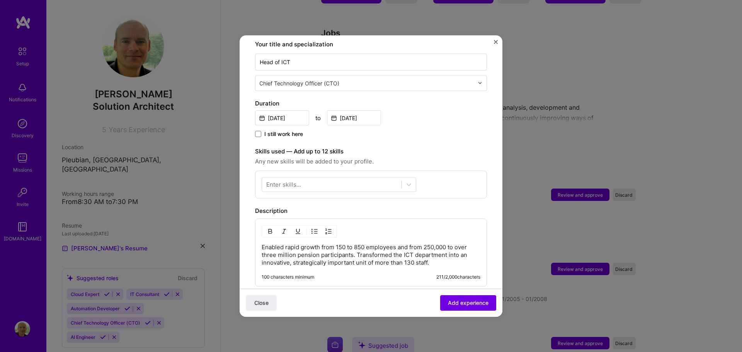
scroll to position [193, 0]
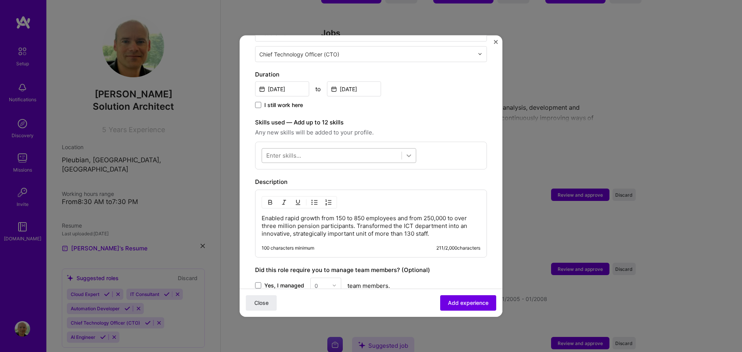
click at [411, 152] on icon at bounding box center [409, 156] width 8 height 8
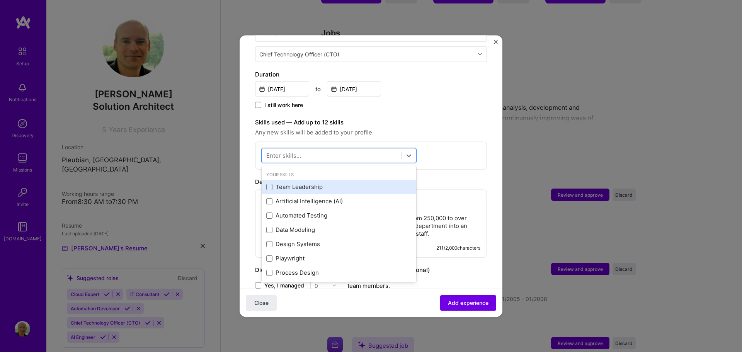
click at [314, 183] on div "Team Leadership" at bounding box center [338, 187] width 145 height 8
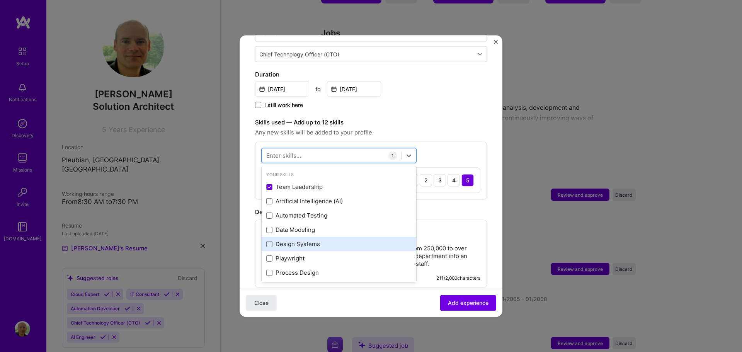
click at [310, 240] on div "Design Systems" at bounding box center [338, 244] width 145 height 8
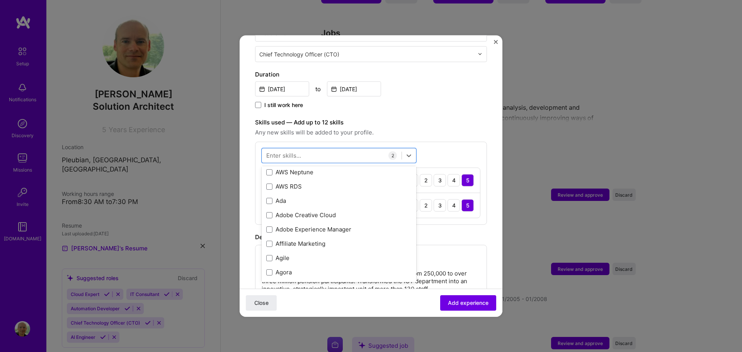
scroll to position [425, 0]
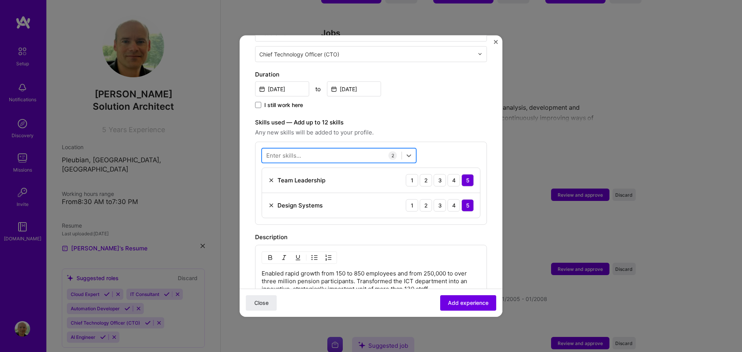
click at [309, 149] on div at bounding box center [332, 155] width 140 height 13
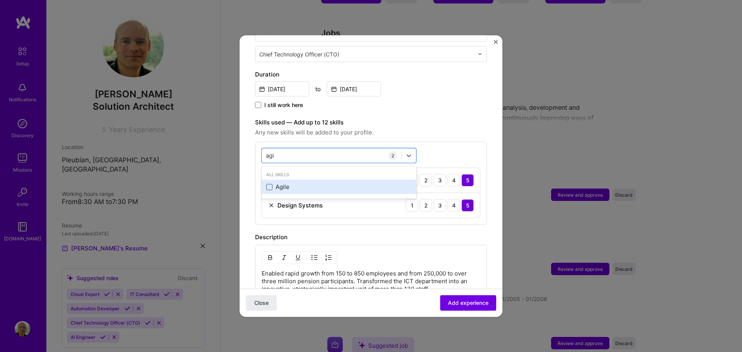
click at [269, 184] on span at bounding box center [269, 187] width 6 height 6
click at [0, 0] on input "checkbox" at bounding box center [0, 0] width 0 height 0
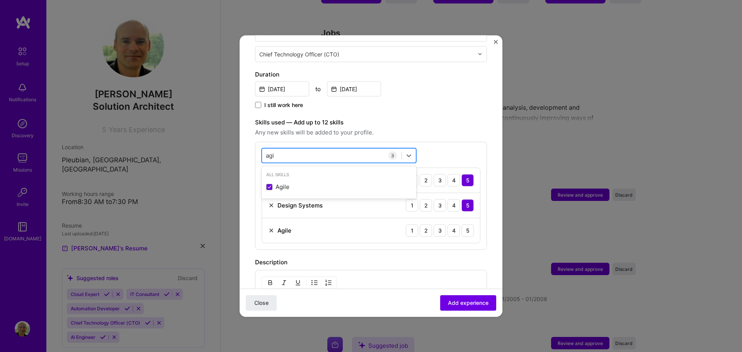
click at [307, 149] on div "agi agi" at bounding box center [332, 155] width 140 height 13
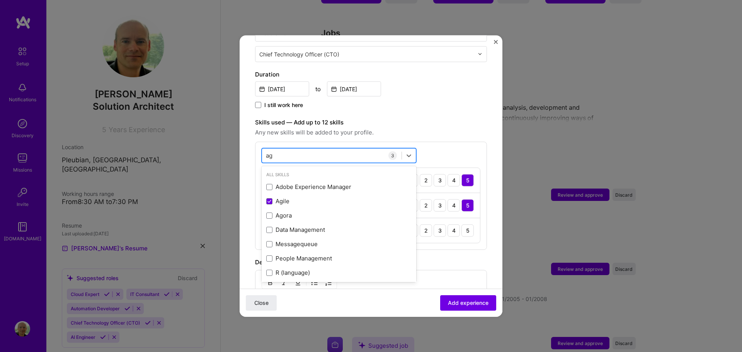
type input "a"
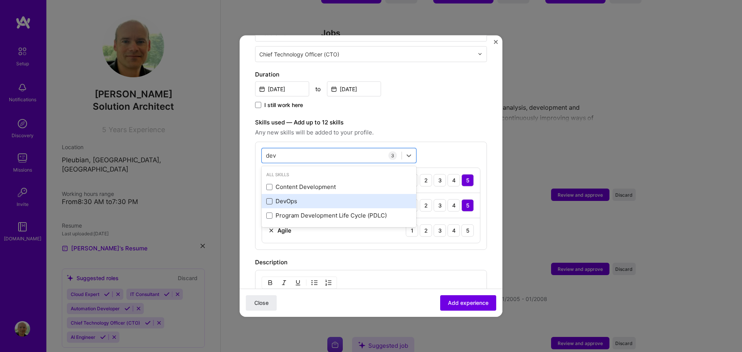
click at [269, 198] on span at bounding box center [269, 201] width 6 height 6
click at [0, 0] on input "checkbox" at bounding box center [0, 0] width 0 height 0
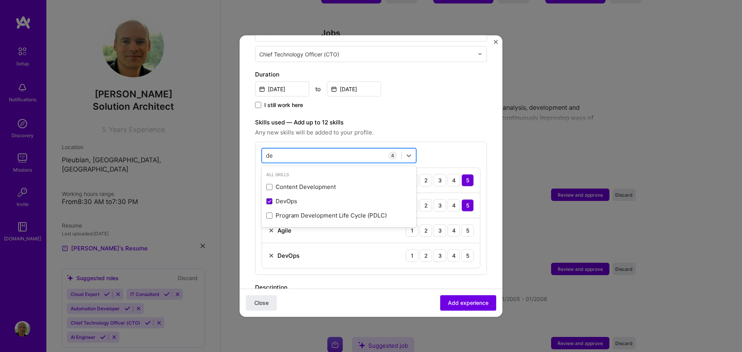
type input "d"
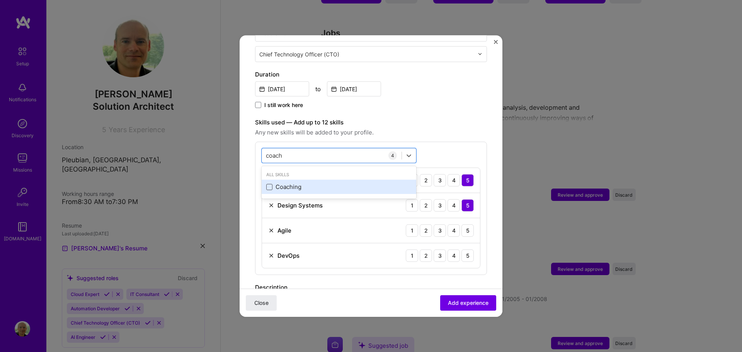
click at [272, 184] on span at bounding box center [269, 187] width 6 height 6
click at [0, 0] on input "checkbox" at bounding box center [0, 0] width 0 height 0
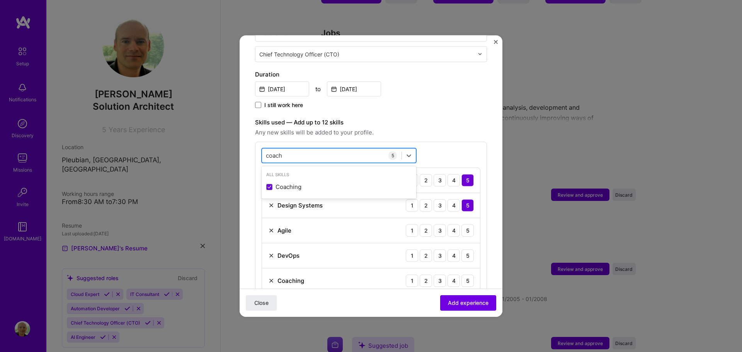
click at [307, 149] on div "coach coach" at bounding box center [332, 155] width 140 height 13
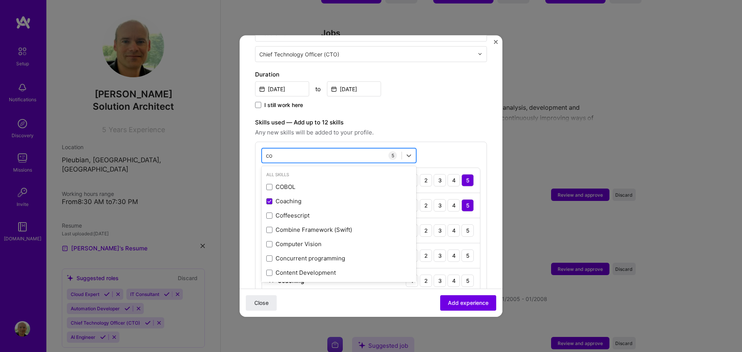
type input "c"
type input "h"
type input "o"
type input "d"
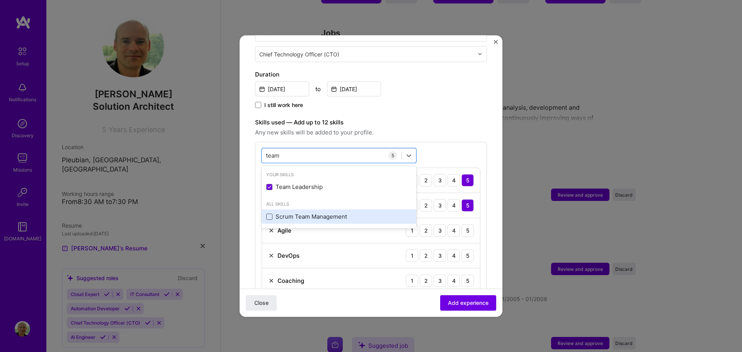
click at [268, 213] on span at bounding box center [269, 216] width 6 height 6
click at [0, 0] on input "checkbox" at bounding box center [0, 0] width 0 height 0
click at [289, 149] on div "team team" at bounding box center [332, 155] width 140 height 13
type input "t"
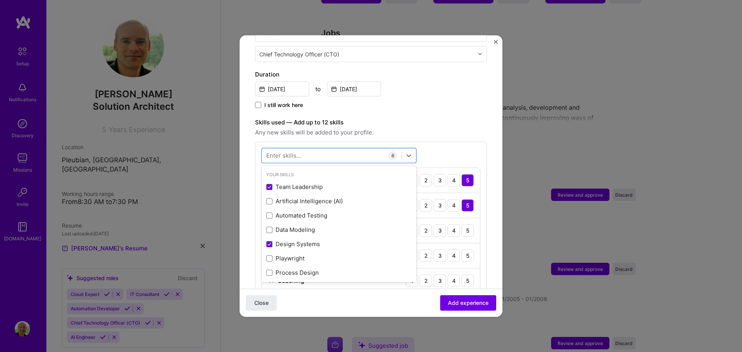
click at [411, 104] on div "Adding suggested job This job is suggested based on your LinkedIn, resume or [D…" at bounding box center [371, 197] width 232 height 680
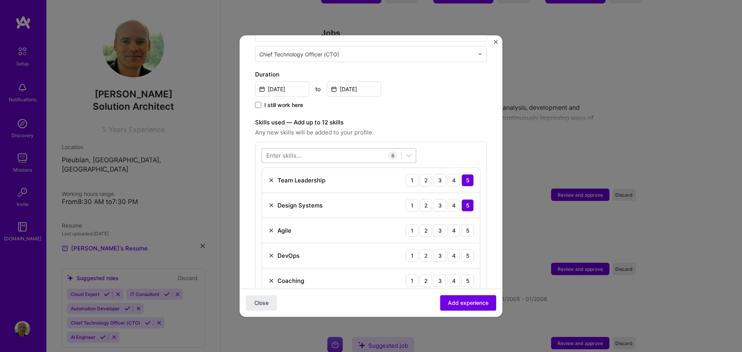
click at [327, 149] on div at bounding box center [332, 155] width 140 height 13
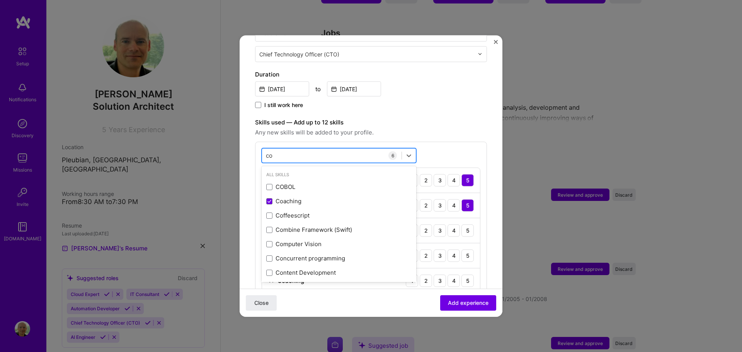
type input "c"
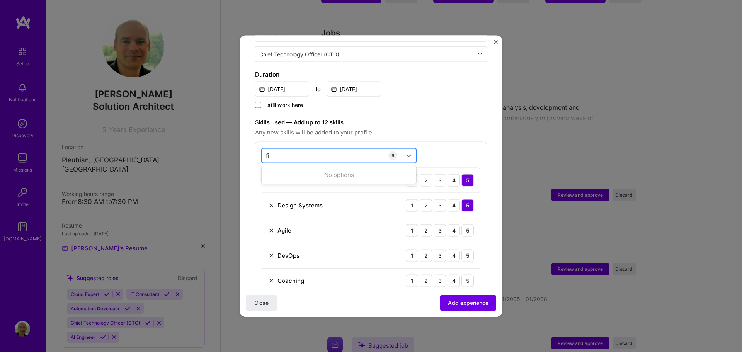
type input "f"
click at [314, 149] on div at bounding box center [332, 155] width 140 height 13
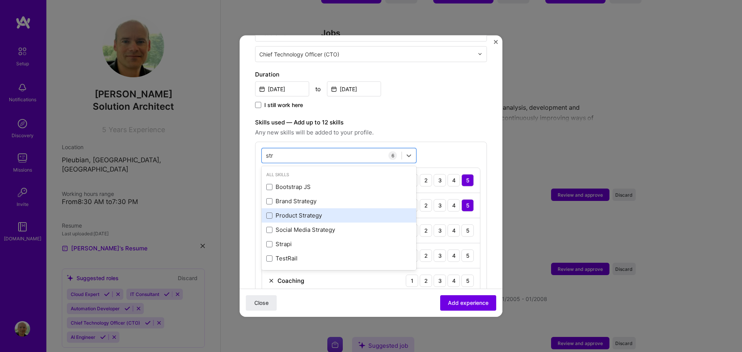
click at [300, 212] on div "Product Strategy" at bounding box center [338, 216] width 145 height 8
click at [442, 118] on label "Skills used — Add up to 12 skills" at bounding box center [371, 122] width 232 height 9
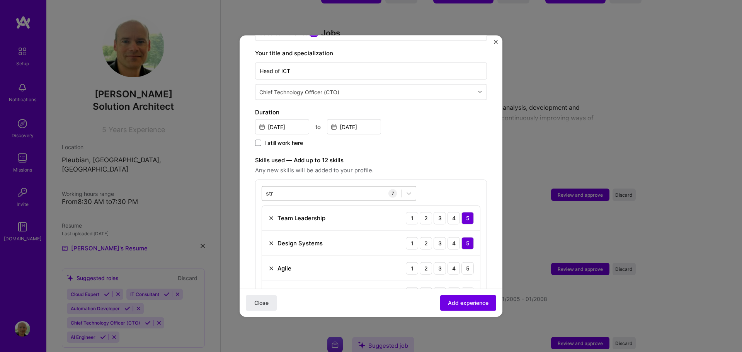
scroll to position [155, 0]
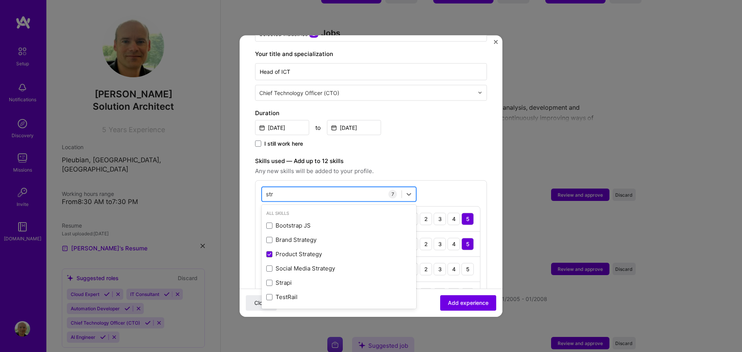
click at [328, 188] on div "str str" at bounding box center [332, 194] width 140 height 13
type input "s"
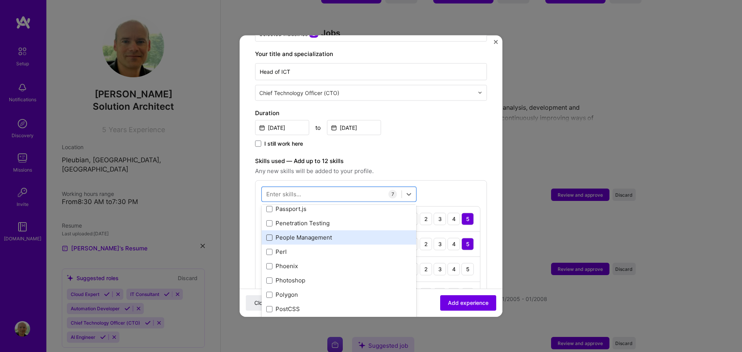
click at [269, 234] on span at bounding box center [269, 237] width 6 height 6
click at [0, 0] on input "checkbox" at bounding box center [0, 0] width 0 height 0
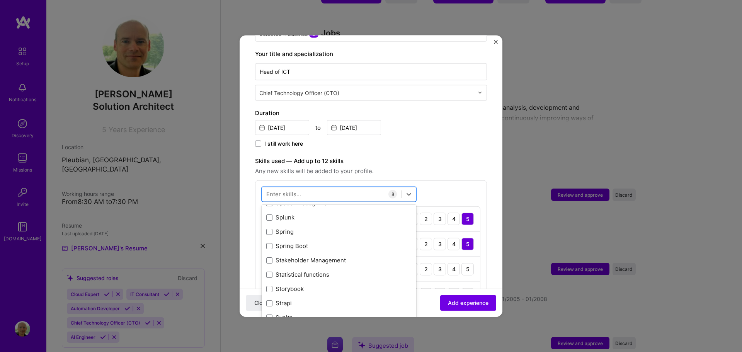
scroll to position [4563, 0]
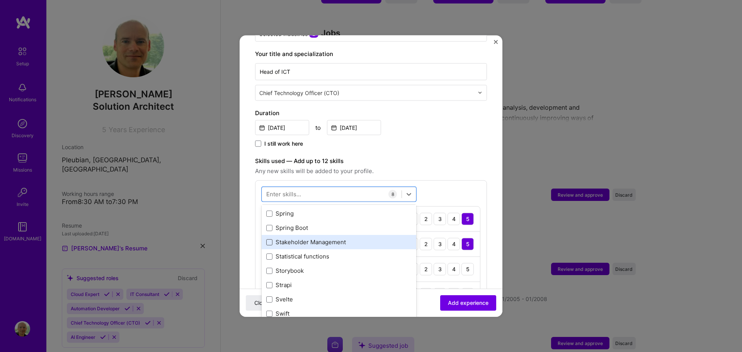
click at [268, 239] on span at bounding box center [269, 242] width 6 height 6
click at [0, 0] on input "checkbox" at bounding box center [0, 0] width 0 height 0
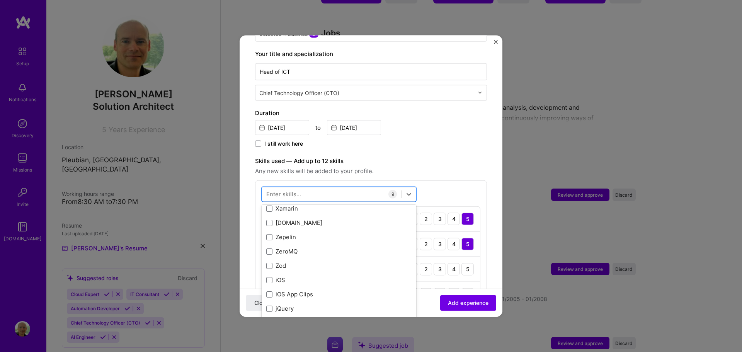
scroll to position [5326, 0]
click at [448, 156] on label "Skills used — Add up to 12 skills" at bounding box center [371, 160] width 232 height 9
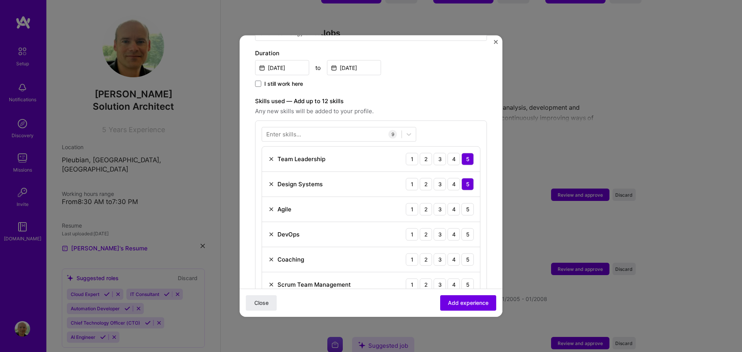
scroll to position [232, 0]
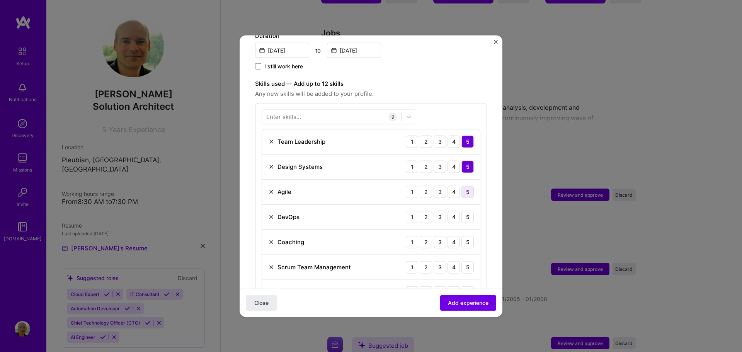
click at [463, 186] on div "5" at bounding box center [468, 192] width 12 height 12
click at [448, 211] on div "4" at bounding box center [454, 217] width 12 height 12
click at [462, 236] on div "5" at bounding box center [468, 242] width 12 height 12
click at [462, 261] on div "5" at bounding box center [468, 267] width 12 height 12
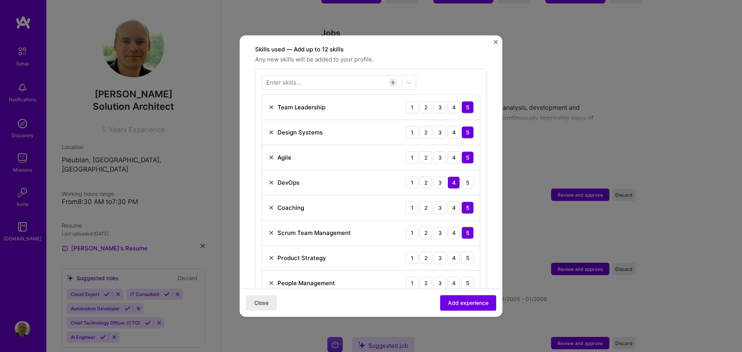
scroll to position [309, 0]
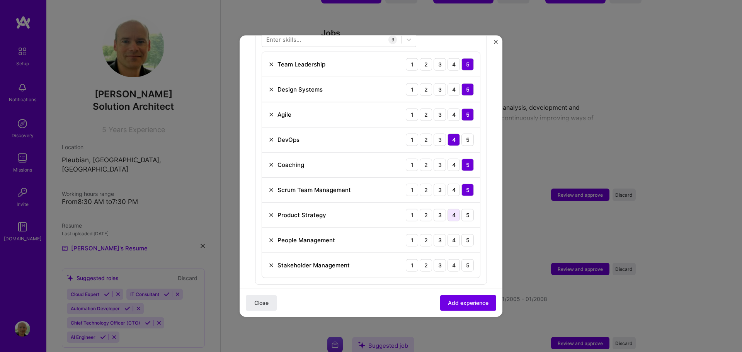
click at [450, 209] on div "4" at bounding box center [454, 215] width 12 height 12
click at [462, 234] on div "5" at bounding box center [468, 240] width 12 height 12
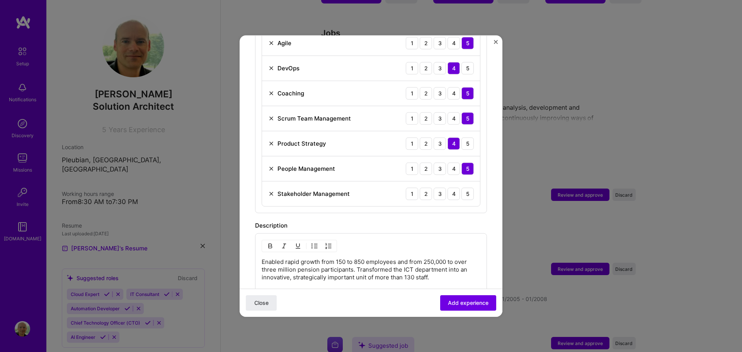
scroll to position [387, 0]
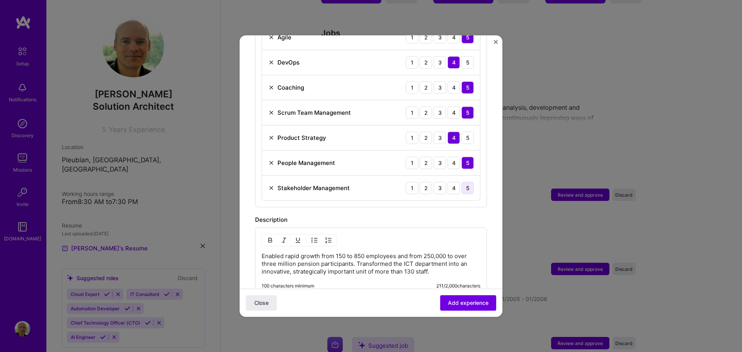
click at [462, 182] on div "5" at bounding box center [468, 188] width 12 height 12
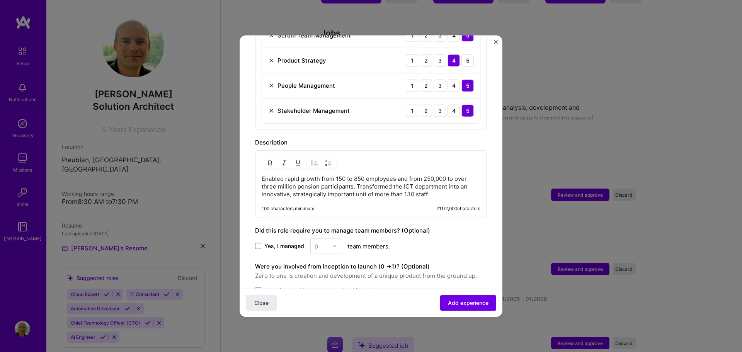
scroll to position [503, 0]
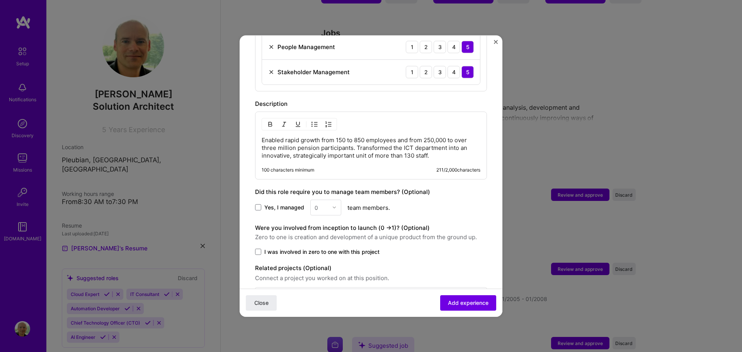
click at [270, 204] on span "Yes, I managed" at bounding box center [284, 208] width 40 height 8
click at [0, 0] on input "Yes, I managed" at bounding box center [0, 0] width 0 height 0
click at [333, 205] on img at bounding box center [334, 207] width 5 height 5
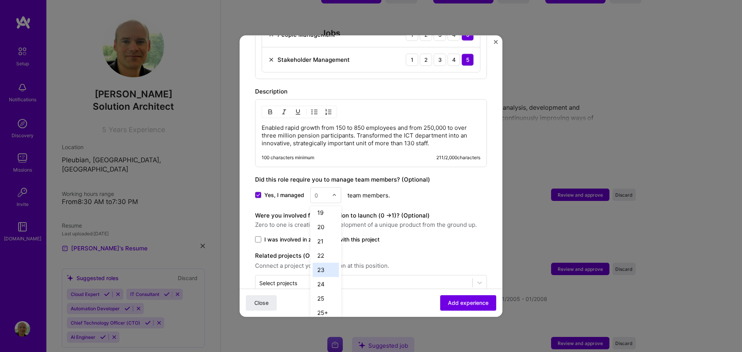
scroll to position [524, 0]
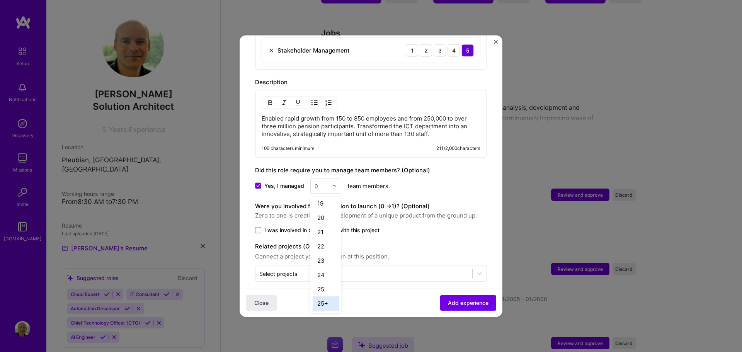
click at [324, 296] on div "25+" at bounding box center [326, 303] width 26 height 14
click at [437, 178] on div "Yes, I managed option 25+, selected. Select is focused ,type to refine list, pr…" at bounding box center [371, 186] width 232 height 16
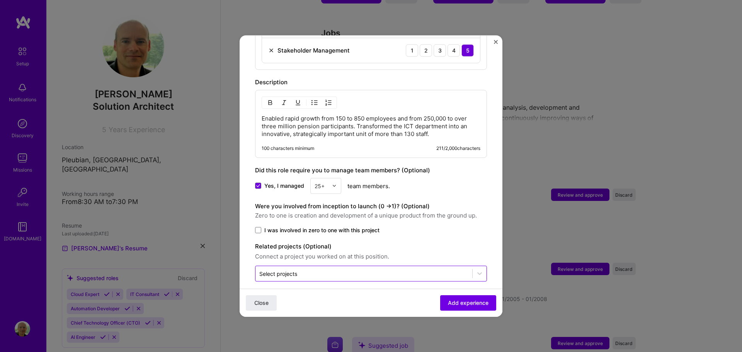
click at [345, 270] on input "text" at bounding box center [363, 274] width 209 height 8
click at [454, 304] on span "Add experience" at bounding box center [468, 303] width 41 height 8
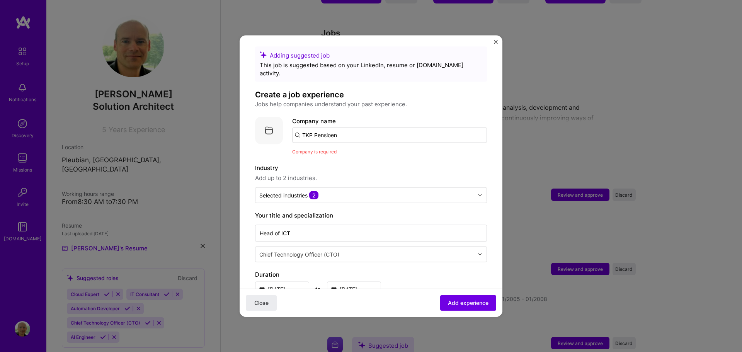
scroll to position [0, 0]
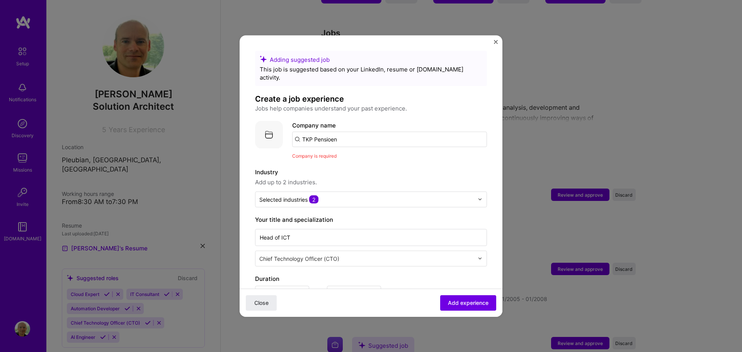
click at [349, 131] on input "TKP Pensioen" at bounding box center [389, 138] width 195 height 15
type input "[DOMAIN_NAME]"
click at [357, 154] on div "[DOMAIN_NAME]" at bounding box center [363, 161] width 54 height 14
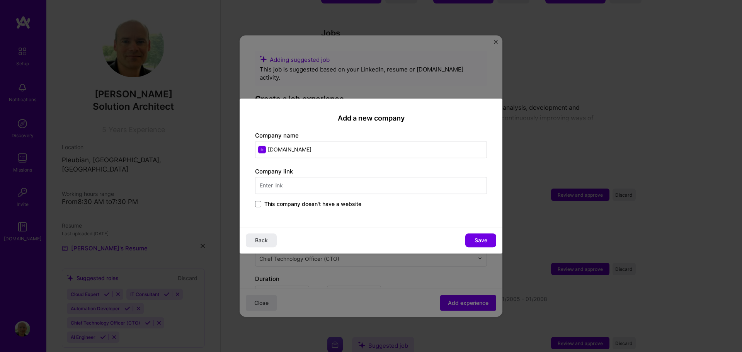
click at [324, 181] on input "text" at bounding box center [371, 185] width 232 height 17
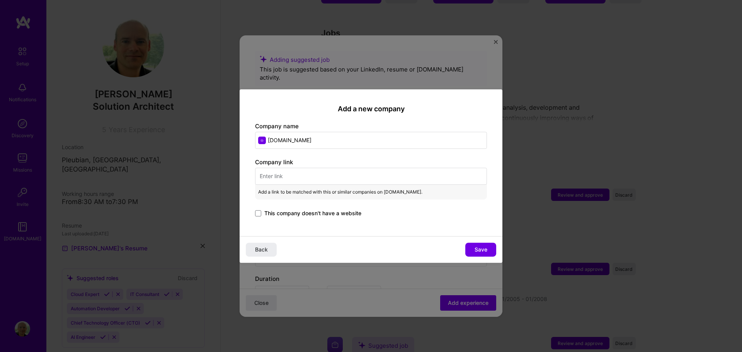
click at [321, 141] on input "[DOMAIN_NAME]" at bounding box center [371, 140] width 232 height 17
click at [315, 180] on input "text" at bounding box center [371, 176] width 232 height 17
paste input "[DOMAIN_NAME]"
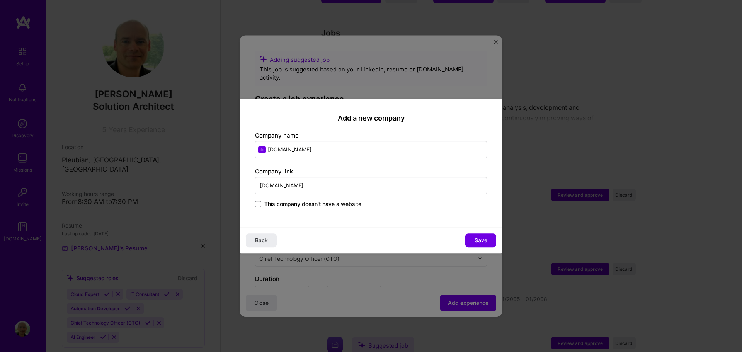
type input "[DOMAIN_NAME]"
click at [310, 149] on input "[DOMAIN_NAME]" at bounding box center [371, 149] width 232 height 17
type input "TKP Pensioen"
click at [352, 188] on input "[DOMAIN_NAME]" at bounding box center [371, 185] width 232 height 17
click at [479, 241] on span "Save" at bounding box center [481, 241] width 13 height 8
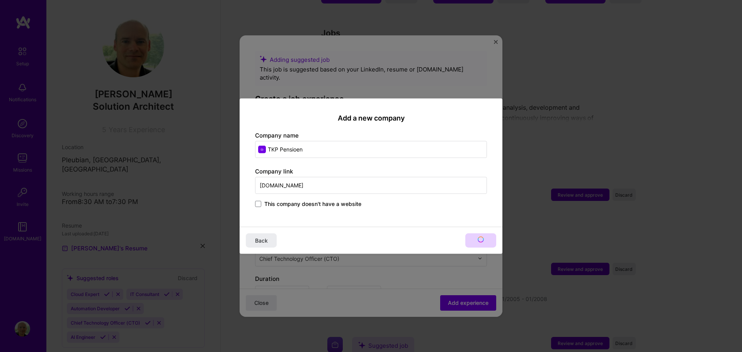
type input "TKP Pensioen"
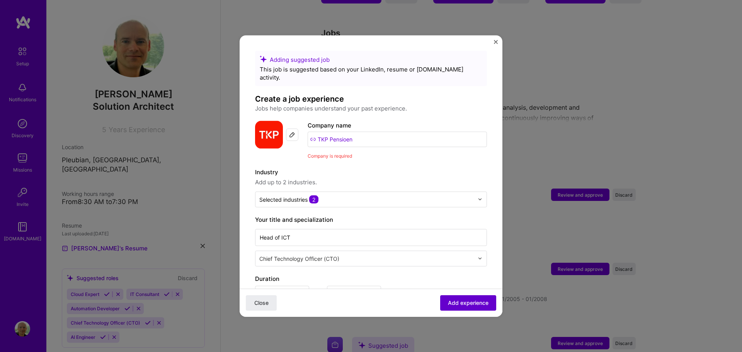
click at [455, 302] on span "Add experience" at bounding box center [468, 303] width 41 height 8
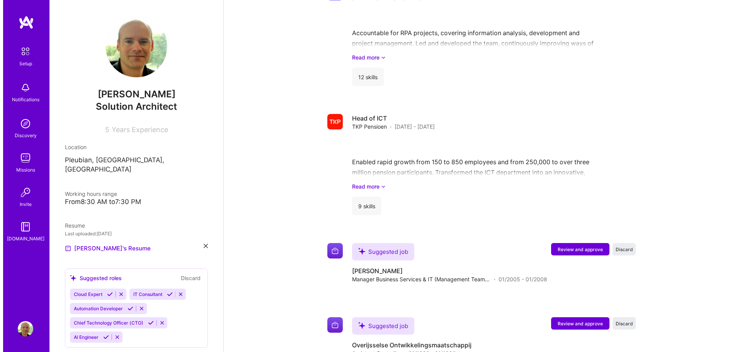
scroll to position [743, 0]
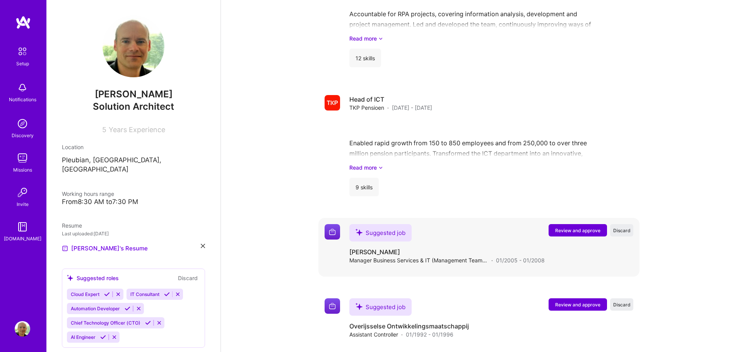
click at [583, 227] on span "Review and approve" at bounding box center [577, 230] width 45 height 7
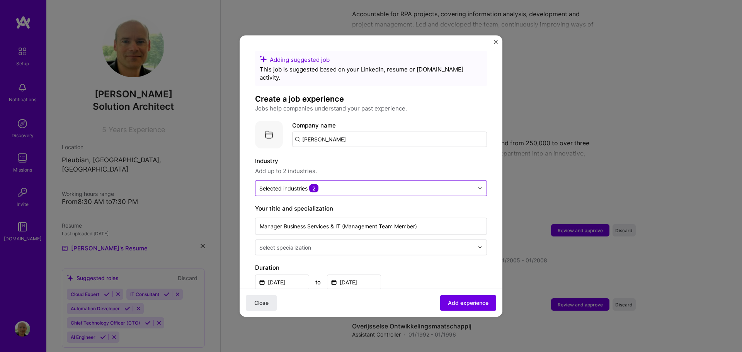
click at [478, 186] on img at bounding box center [480, 188] width 5 height 5
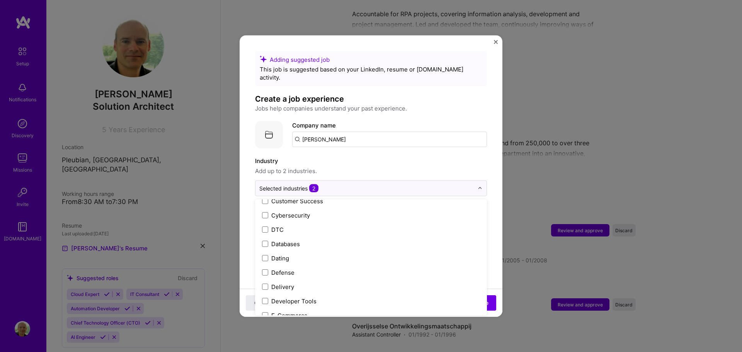
scroll to position [503, 0]
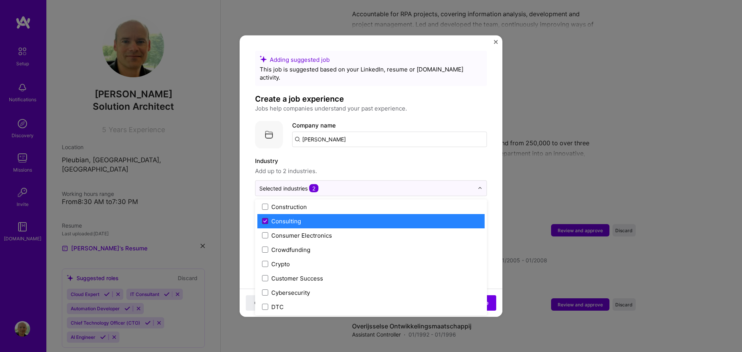
click at [264, 220] on icon at bounding box center [265, 221] width 3 height 2
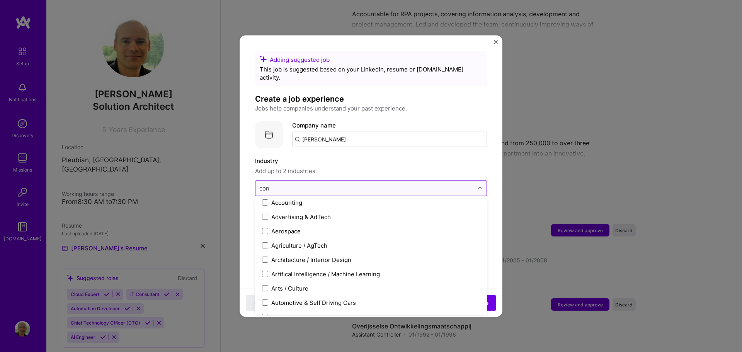
scroll to position [0, 0]
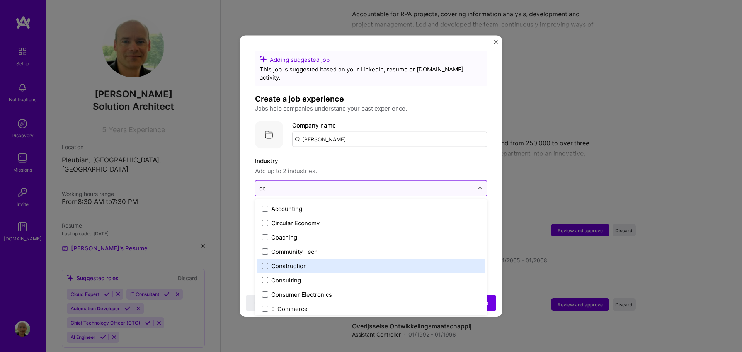
type input "c"
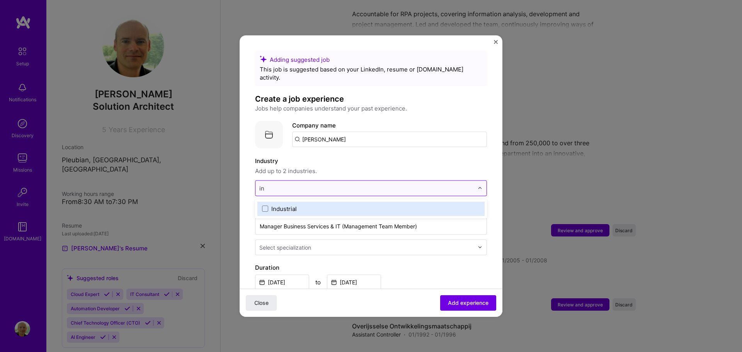
type input "i"
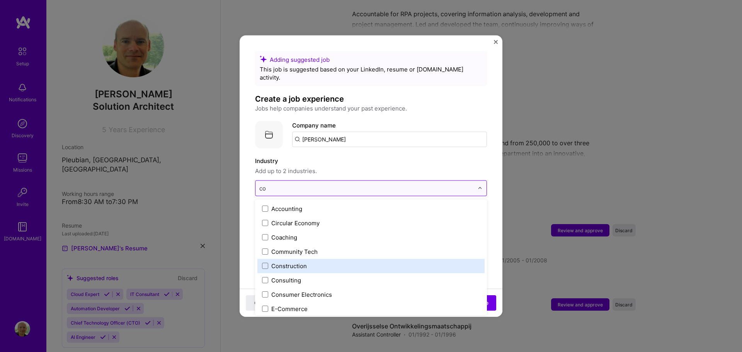
type input "c"
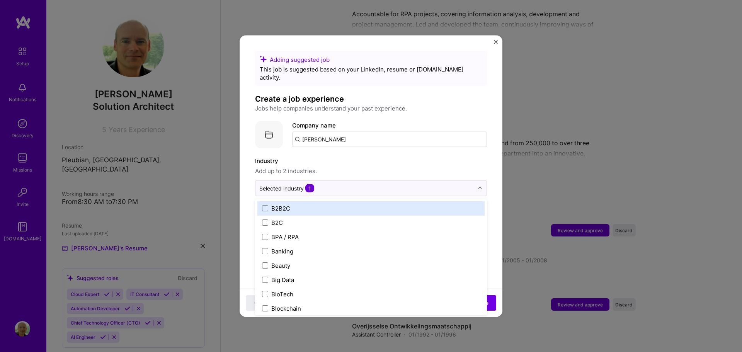
scroll to position [232, 0]
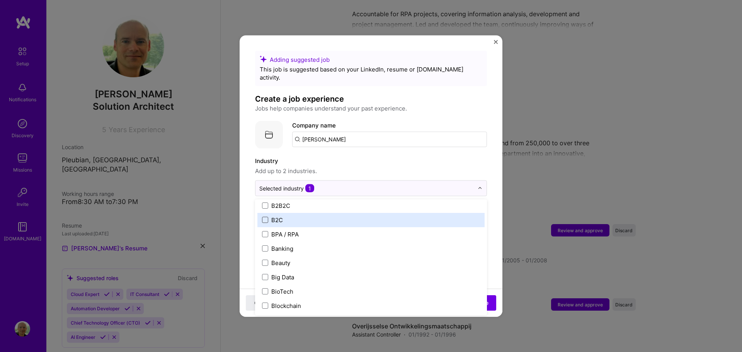
click at [266, 217] on span at bounding box center [265, 220] width 6 height 6
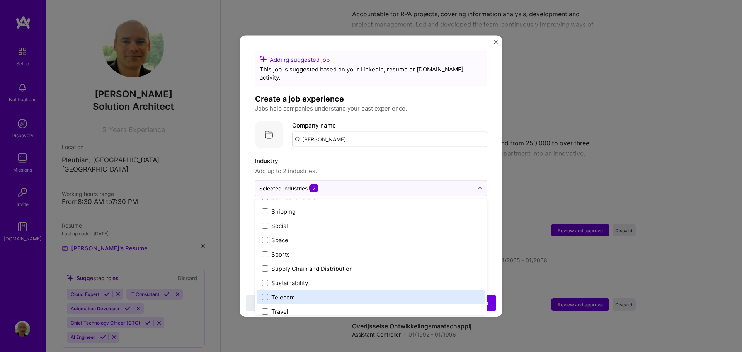
scroll to position [1605, 0]
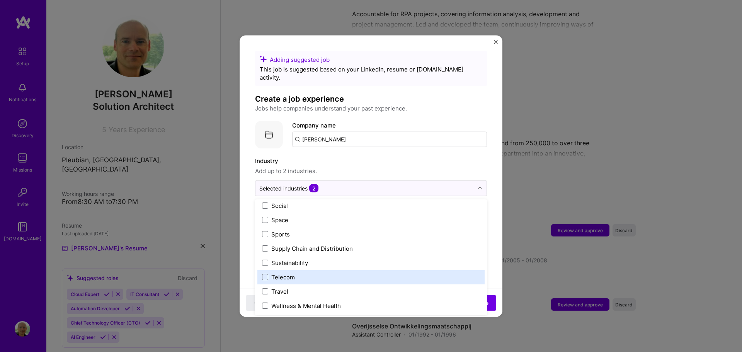
click at [493, 260] on form "Adding suggested job This job is suggested based on your LinkedIn, resume or [D…" at bounding box center [371, 335] width 263 height 568
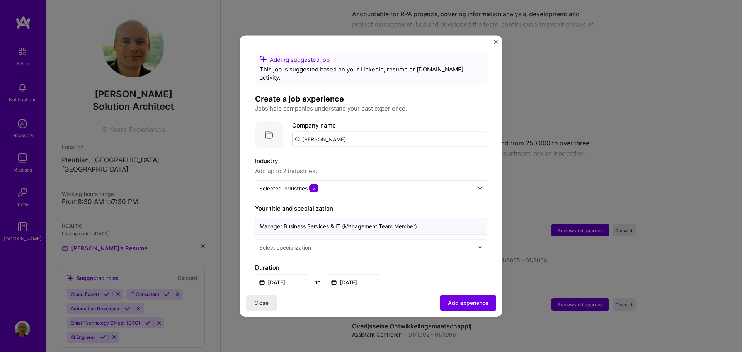
drag, startPoint x: 343, startPoint y: 219, endPoint x: 434, endPoint y: 221, distance: 91.7
click at [434, 221] on input "Manager Business Services & IT (Management Team Member)" at bounding box center [371, 226] width 232 height 17
type input "Manager Business Services & IT"
click at [442, 263] on label "Duration" at bounding box center [371, 267] width 232 height 9
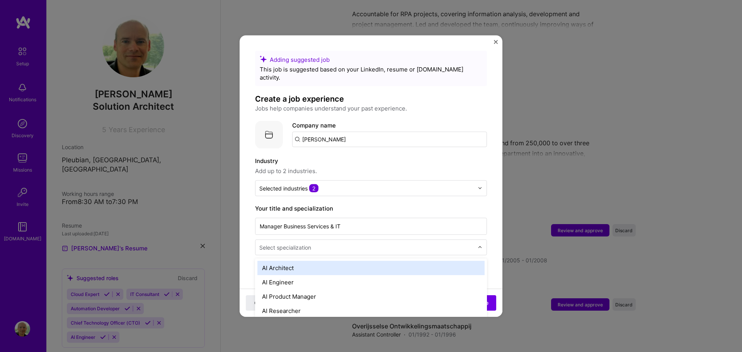
click at [434, 243] on input "text" at bounding box center [367, 247] width 216 height 8
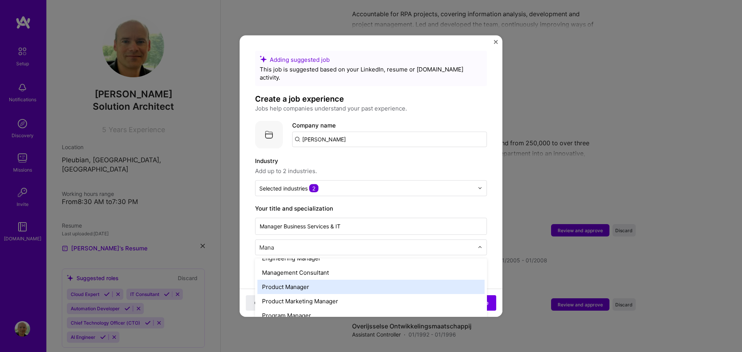
scroll to position [0, 0]
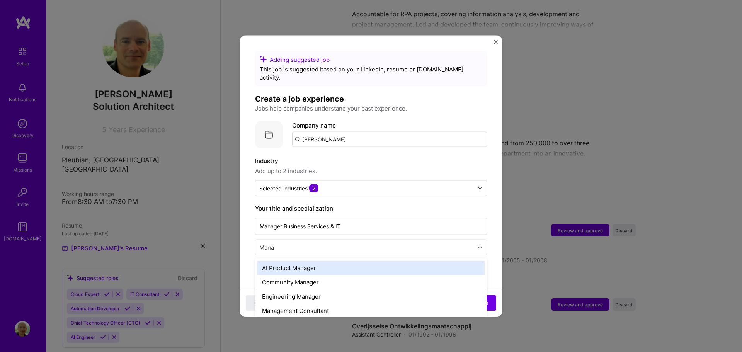
click at [304, 243] on input "Mana" at bounding box center [367, 247] width 216 height 8
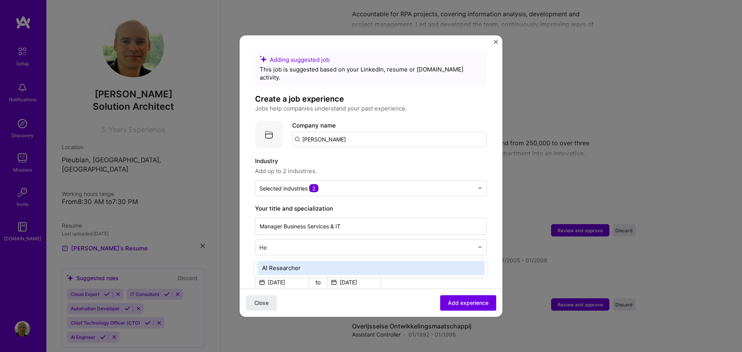
type input "H"
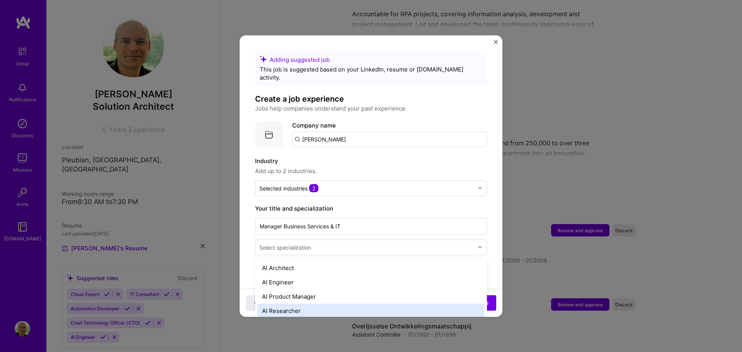
click at [369, 195] on div "Adding suggested job This job is suggested based on your LinkedIn, resume or [D…" at bounding box center [371, 313] width 232 height 524
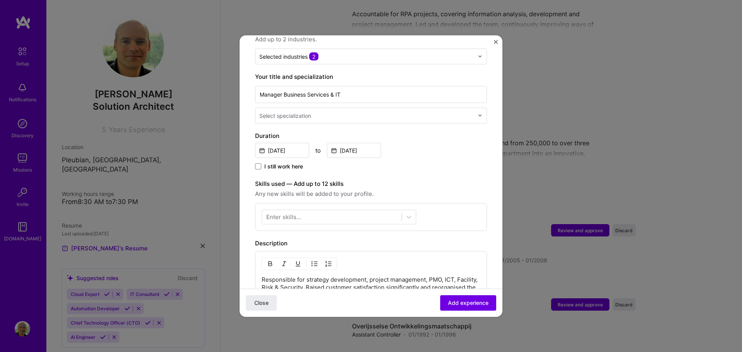
scroll to position [155, 0]
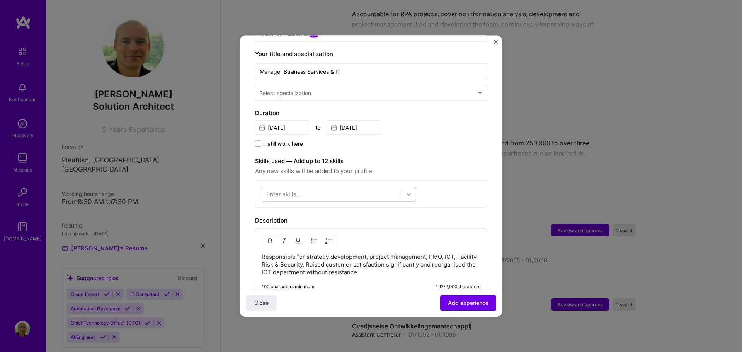
click at [411, 190] on icon at bounding box center [409, 194] width 8 height 8
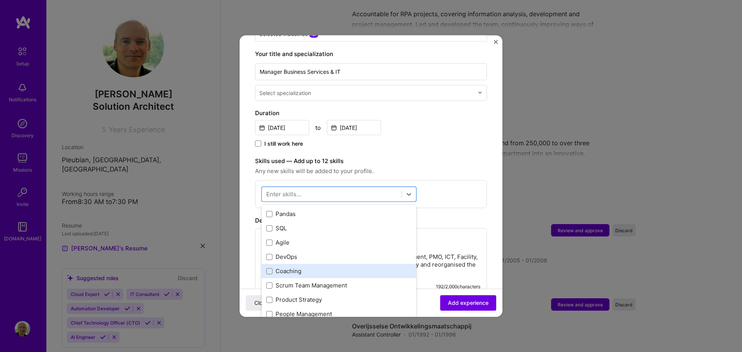
click at [293, 267] on div "Coaching" at bounding box center [338, 271] width 145 height 8
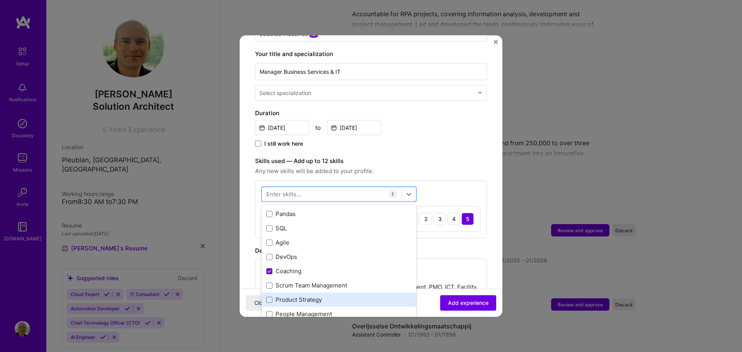
scroll to position [193, 0]
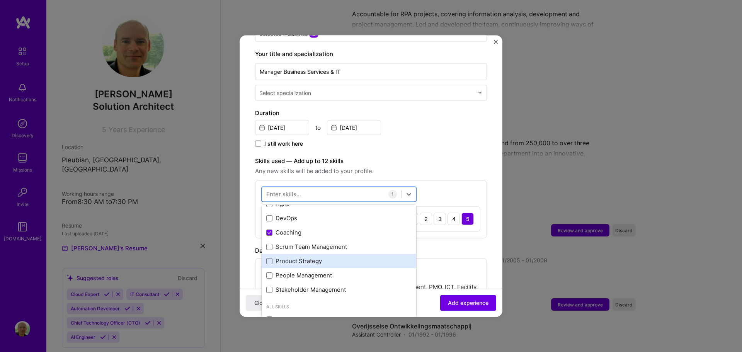
click at [277, 257] on div "Product Strategy" at bounding box center [338, 261] width 145 height 8
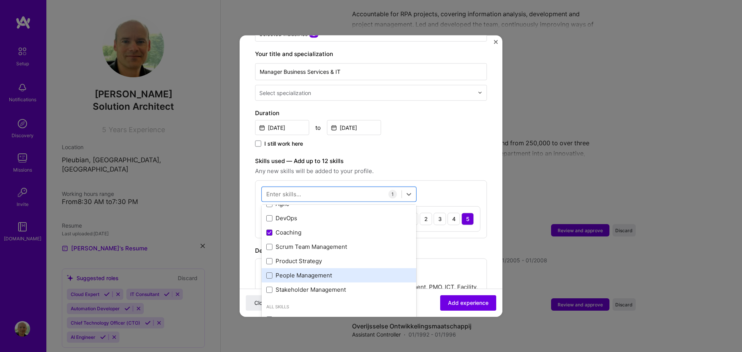
click at [278, 271] on div "People Management" at bounding box center [338, 275] width 145 height 8
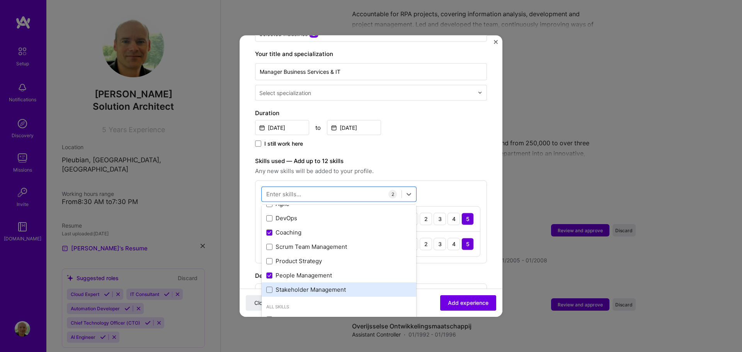
click at [285, 286] on div "Stakeholder Management" at bounding box center [338, 290] width 145 height 8
click at [301, 188] on div at bounding box center [332, 194] width 140 height 13
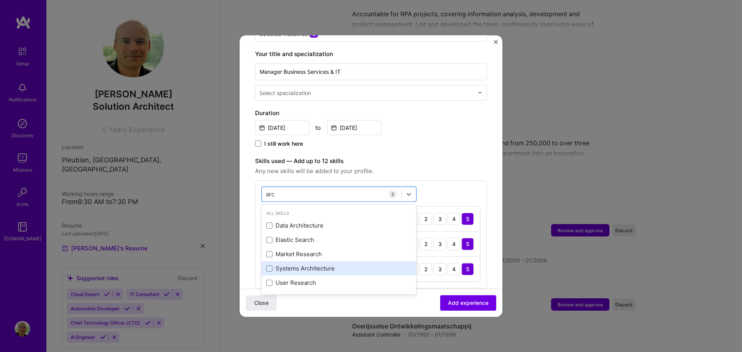
drag, startPoint x: 270, startPoint y: 259, endPoint x: 270, endPoint y: 256, distance: 3.9
click at [270, 265] on span at bounding box center [269, 268] width 6 height 6
click at [0, 0] on input "checkbox" at bounding box center [0, 0] width 0 height 0
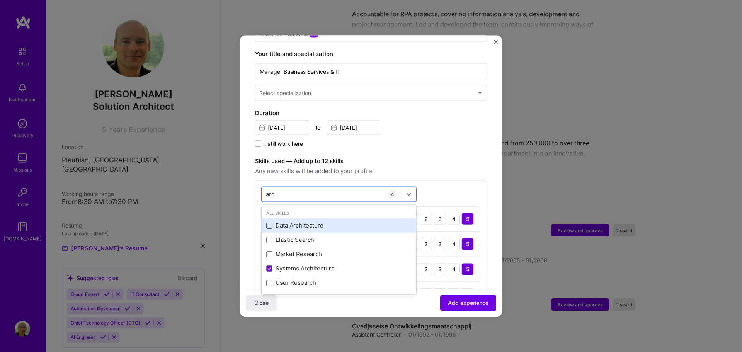
click at [269, 222] on span at bounding box center [269, 225] width 6 height 6
click at [0, 0] on input "checkbox" at bounding box center [0, 0] width 0 height 0
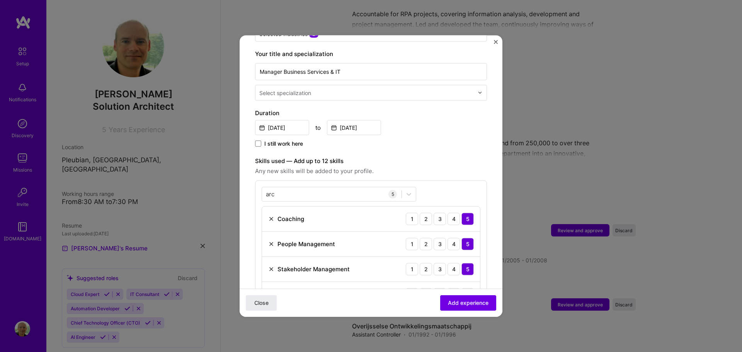
click at [436, 157] on label "Skills used — Add up to 12 skills" at bounding box center [371, 160] width 232 height 9
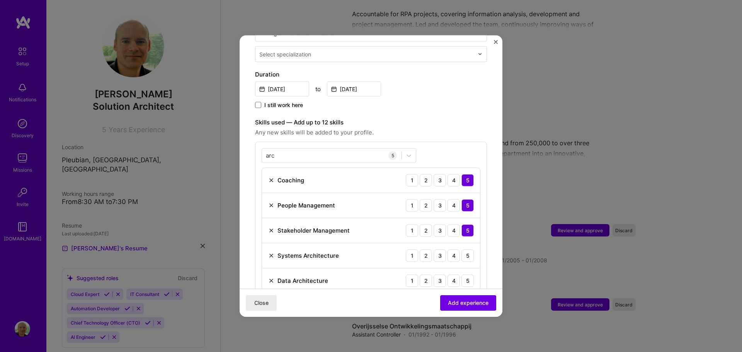
scroll to position [232, 0]
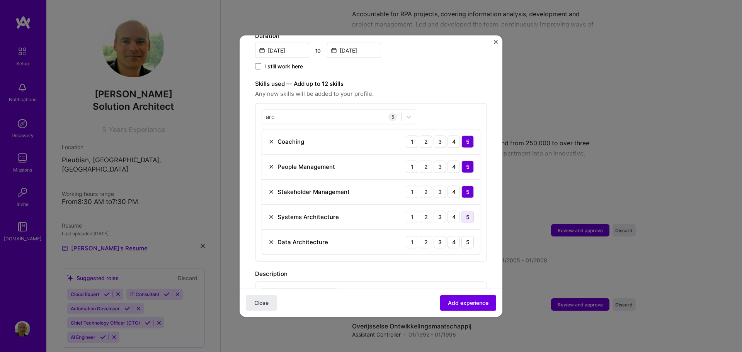
click at [462, 212] on div "5" at bounding box center [468, 217] width 12 height 12
click at [462, 236] on div "5" at bounding box center [468, 242] width 12 height 12
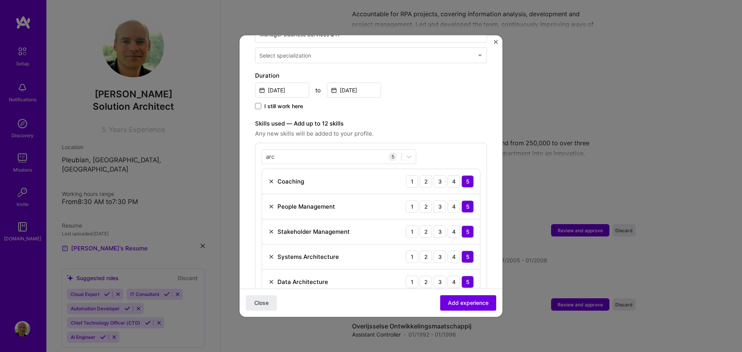
scroll to position [155, 0]
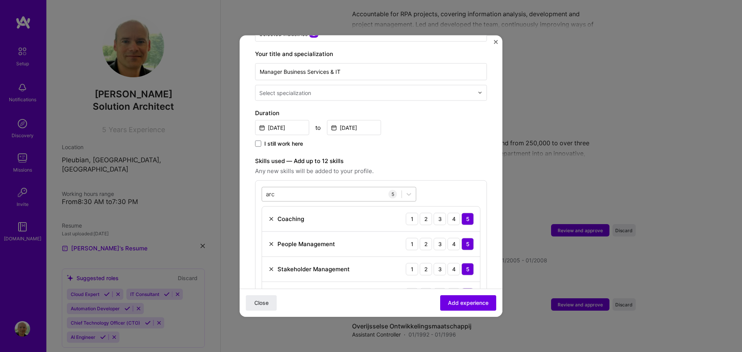
click at [292, 188] on div "arc arc" at bounding box center [332, 194] width 140 height 13
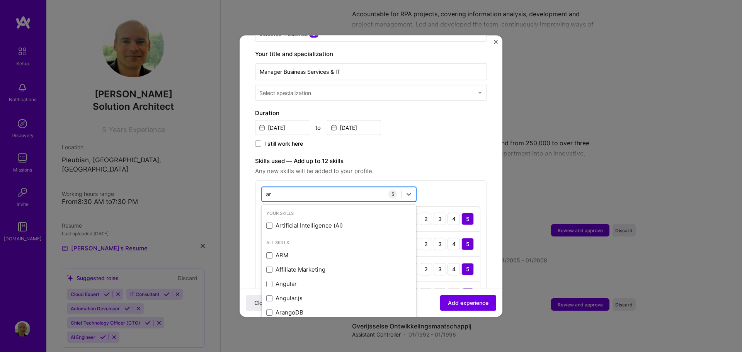
type input "a"
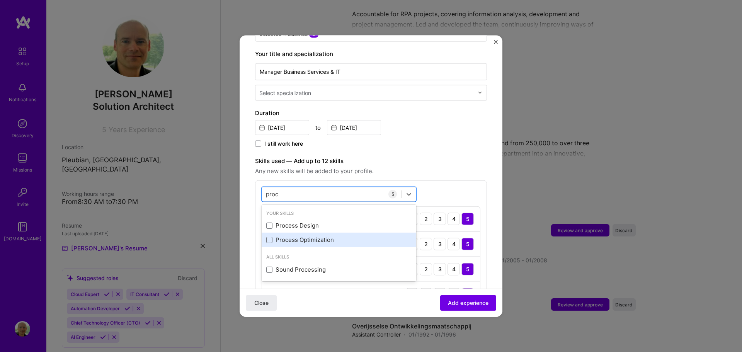
click at [292, 236] on div "Process Optimization" at bounding box center [338, 240] width 145 height 8
type input "proc"
click at [460, 146] on div "Adding suggested job This job is suggested based on your LinkedIn, resume or [D…" at bounding box center [371, 236] width 232 height 680
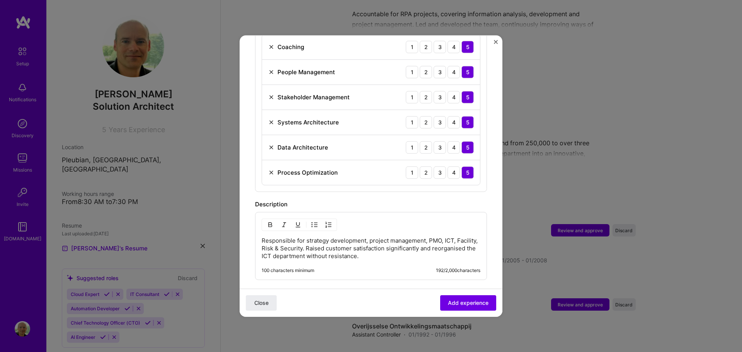
scroll to position [348, 0]
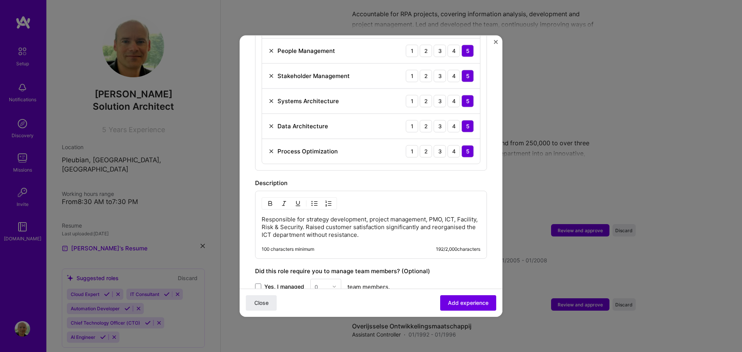
click at [350, 219] on p "Responsible for strategy development, project management, PMO, ICT, Facility, R…" at bounding box center [371, 226] width 219 height 23
click at [422, 225] on p "Responsible for strategy development, project management, PMO, ICT, Facility, R…" at bounding box center [371, 226] width 219 height 23
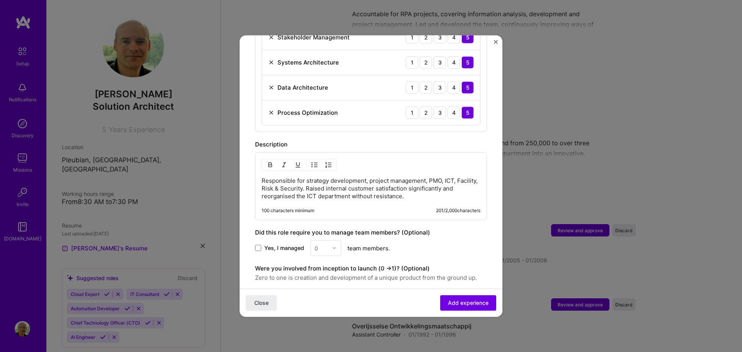
click at [263, 244] on label "Yes, I managed" at bounding box center [279, 248] width 49 height 8
click at [0, 0] on input "Yes, I managed" at bounding box center [0, 0] width 0 height 0
click at [333, 246] on img at bounding box center [334, 248] width 5 height 5
click at [323, 264] on div "20" at bounding box center [326, 270] width 26 height 14
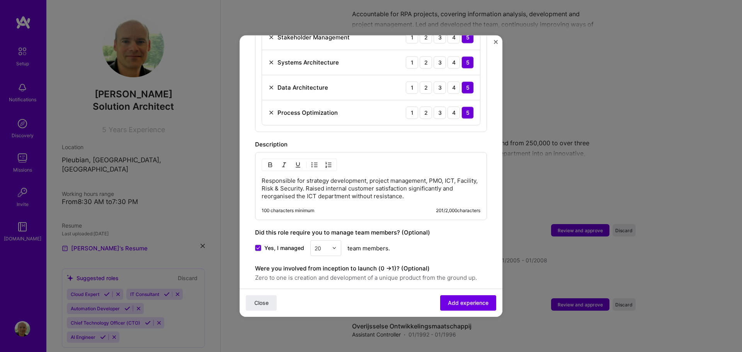
click at [436, 246] on div "Yes, I managed 20 team members." at bounding box center [371, 248] width 232 height 16
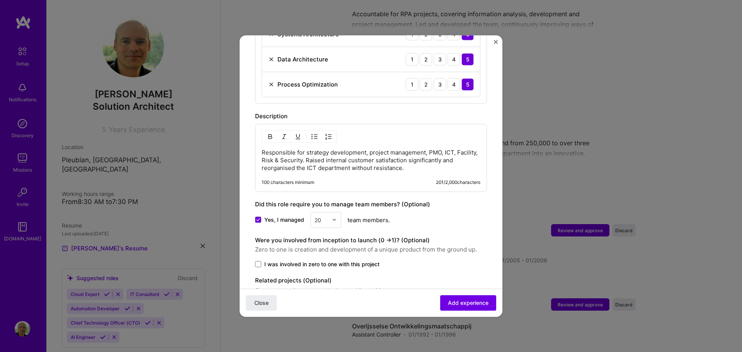
scroll to position [449, 0]
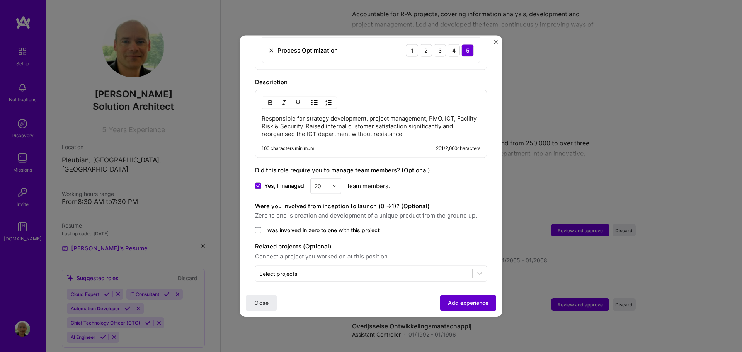
click at [461, 302] on span "Add experience" at bounding box center [468, 303] width 41 height 8
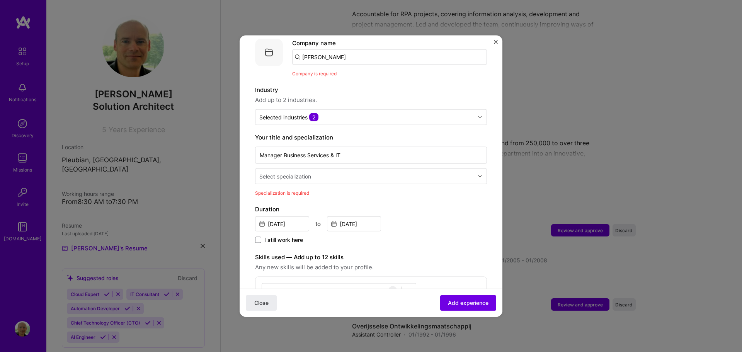
scroll to position [77, 0]
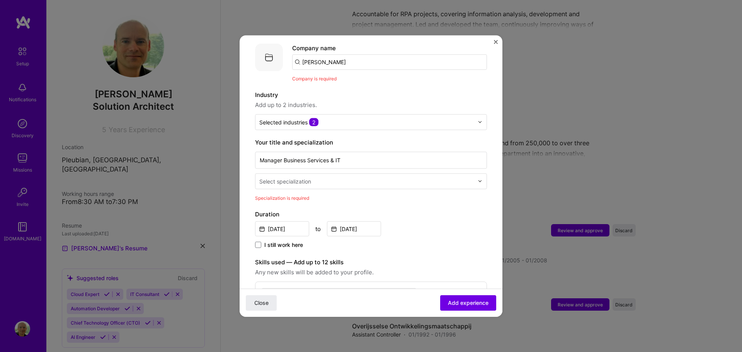
click at [355, 177] on input "text" at bounding box center [367, 181] width 216 height 8
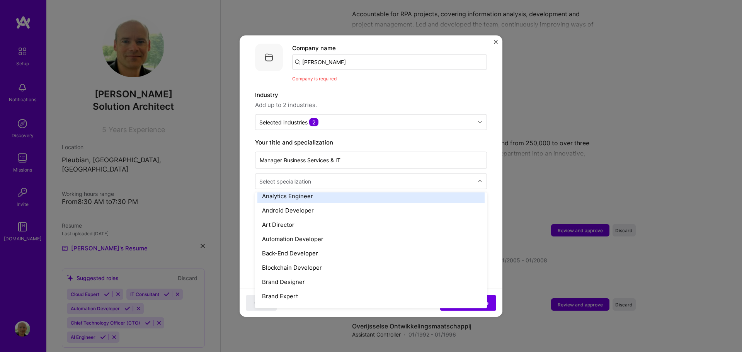
click at [324, 177] on input "text" at bounding box center [367, 181] width 216 height 8
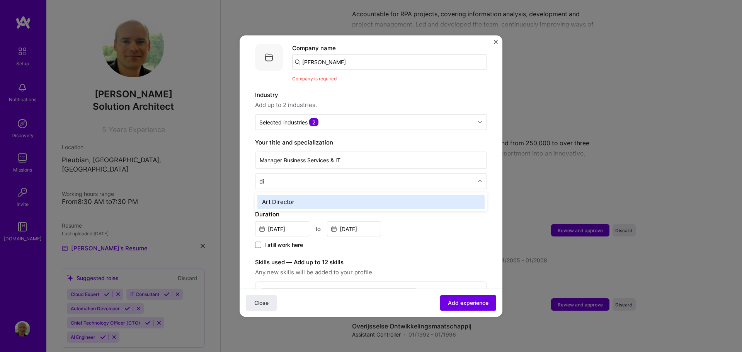
type input "d"
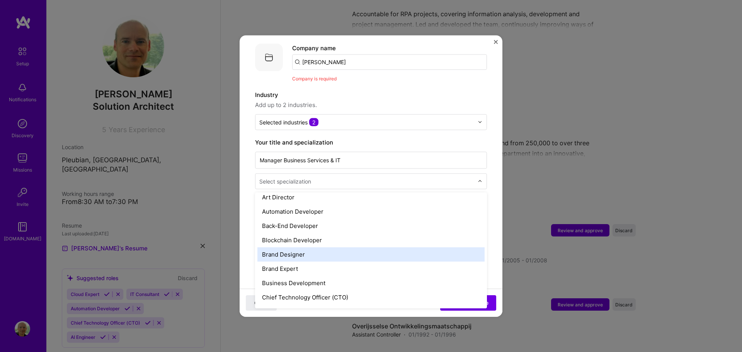
scroll to position [116, 0]
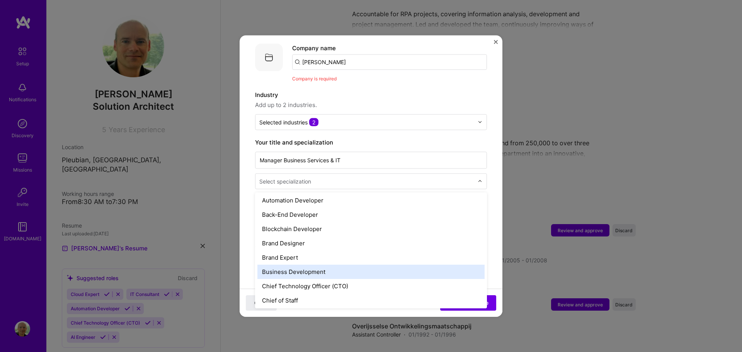
click at [324, 264] on div "Business Development" at bounding box center [371, 271] width 227 height 14
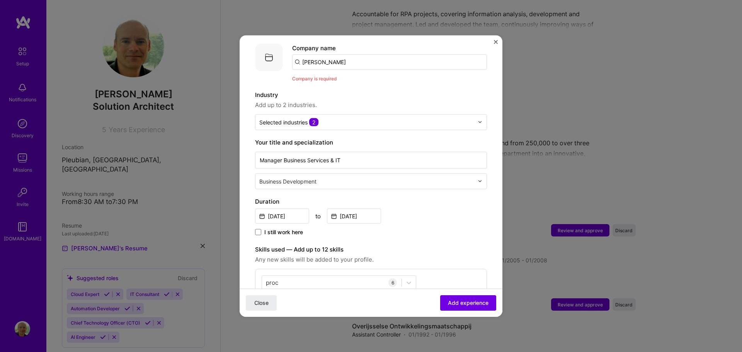
click at [356, 177] on input "text" at bounding box center [367, 181] width 216 height 8
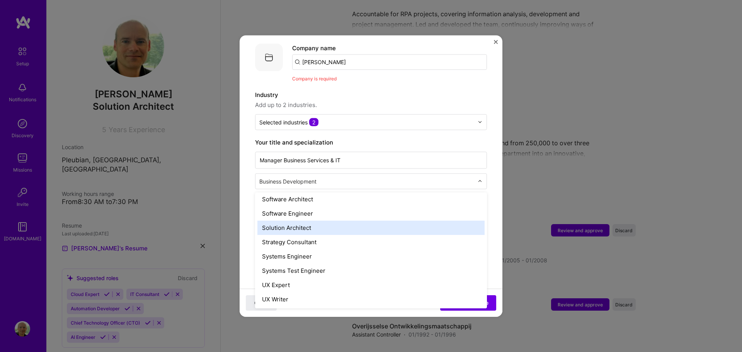
scroll to position [851, 0]
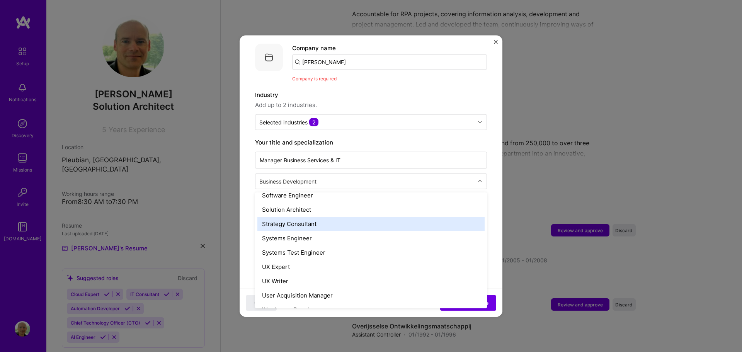
click at [335, 217] on div "Strategy Consultant" at bounding box center [371, 224] width 227 height 14
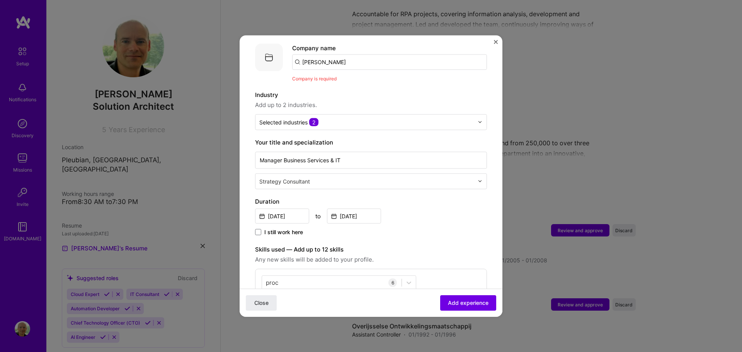
click at [425, 177] on input "text" at bounding box center [367, 181] width 216 height 8
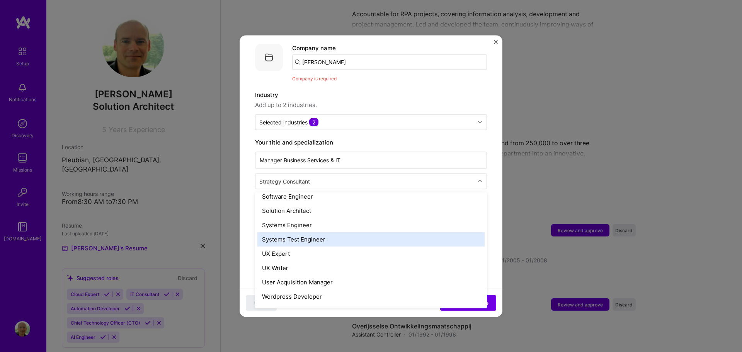
scroll to position [876, 0]
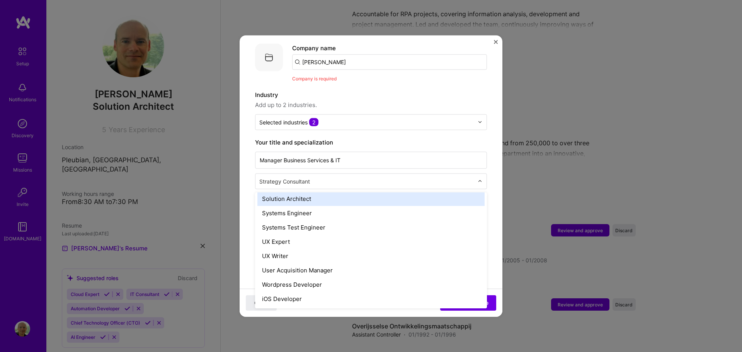
type input "p"
click at [326, 191] on div "Program Manager" at bounding box center [371, 198] width 227 height 14
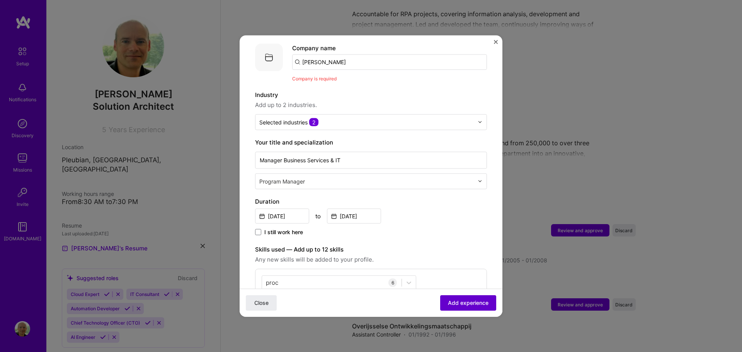
click at [461, 300] on span "Add experience" at bounding box center [468, 303] width 41 height 8
click at [349, 54] on input "[PERSON_NAME]" at bounding box center [389, 61] width 195 height 15
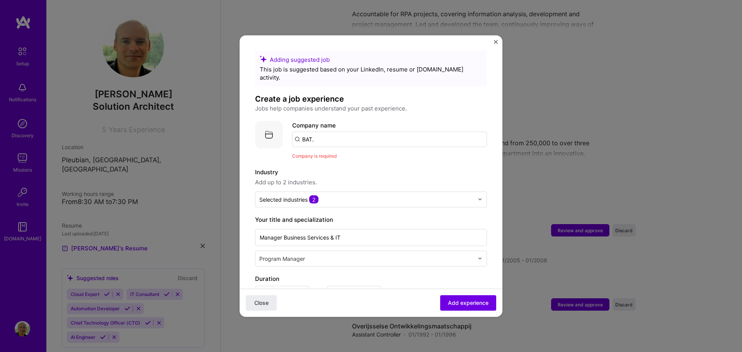
click at [348, 134] on input "BAT." at bounding box center [389, 138] width 195 height 15
paste input "[URL][DOMAIN_NAME]"
type input "[URL][DOMAIN_NAME]"
click at [356, 155] on div "[URL][DOMAIN_NAME]" at bounding box center [371, 161] width 70 height 14
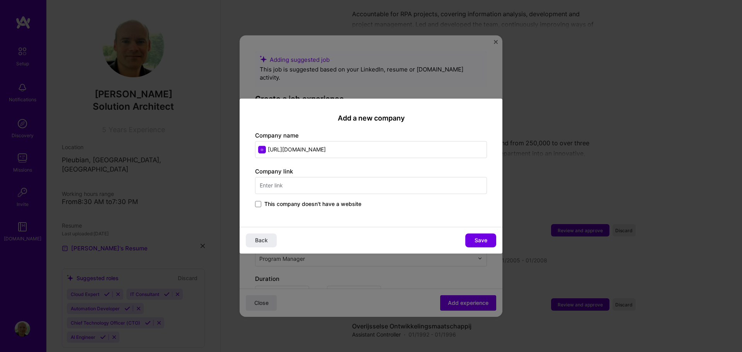
click at [329, 186] on input "text" at bounding box center [371, 185] width 232 height 17
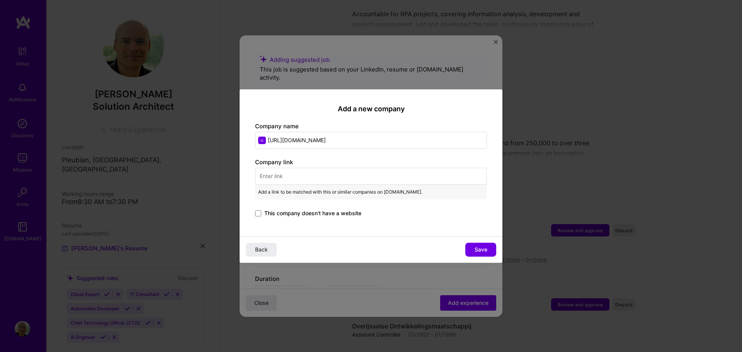
paste input "[URL][DOMAIN_NAME]"
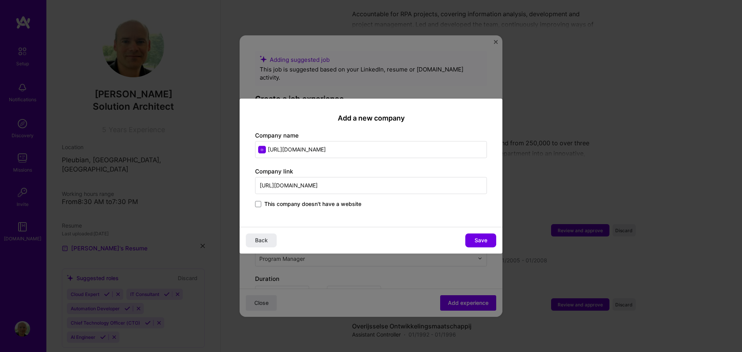
type input "[URL][DOMAIN_NAME]"
drag, startPoint x: 339, startPoint y: 149, endPoint x: 252, endPoint y: 147, distance: 87.0
click at [252, 147] on div "Add a new company Company name [URL][DOMAIN_NAME] Company link [URL][DOMAIN_NAM…" at bounding box center [371, 163] width 263 height 129
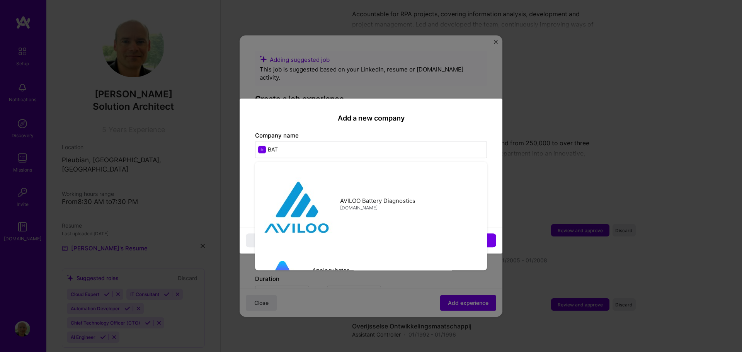
type input "BAT"
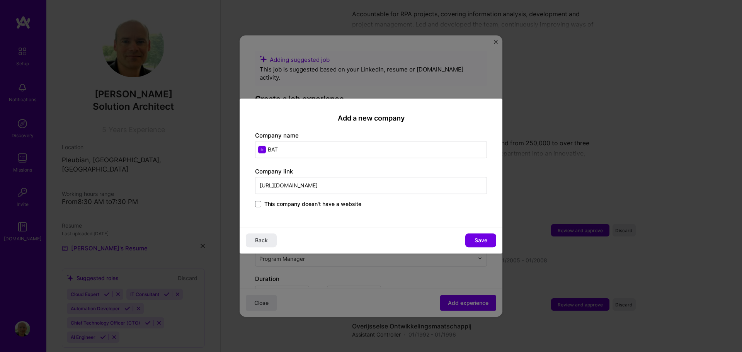
click at [406, 236] on div "Back Save" at bounding box center [371, 240] width 263 height 27
click at [483, 241] on span "Save" at bounding box center [481, 241] width 13 height 8
type input "BAT"
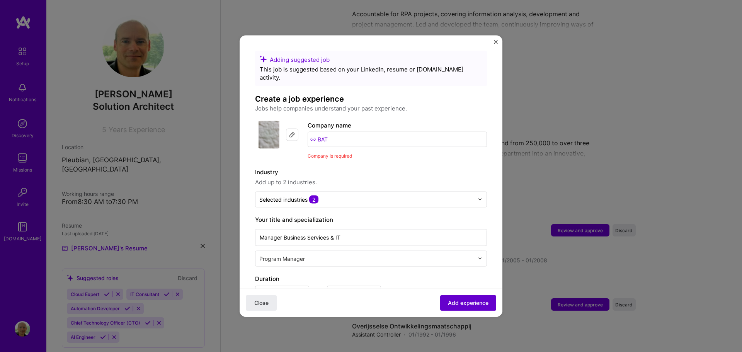
click at [458, 305] on span "Add experience" at bounding box center [468, 303] width 41 height 8
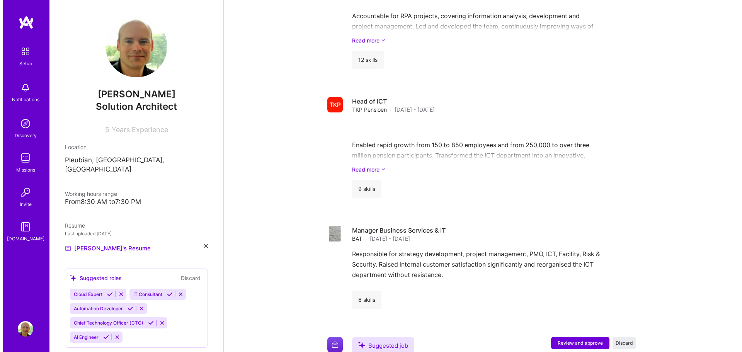
scroll to position [768, 0]
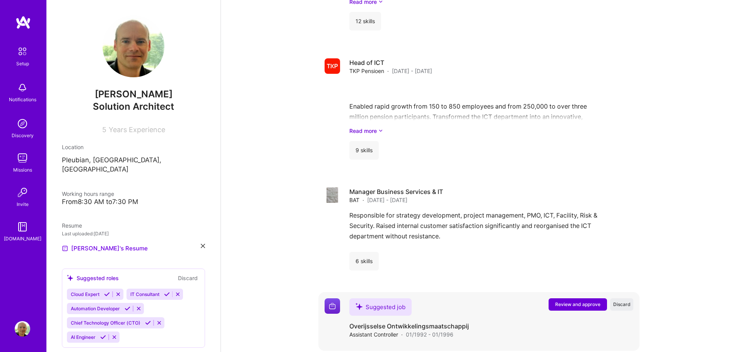
click at [573, 301] on span "Review and approve" at bounding box center [577, 304] width 45 height 7
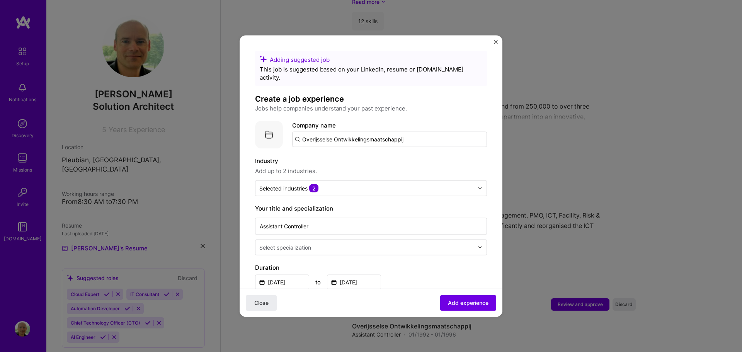
drag, startPoint x: 415, startPoint y: 133, endPoint x: 299, endPoint y: 128, distance: 116.1
click at [299, 131] on input "Overijsselse Ontwikkelingsmaatschappij" at bounding box center [389, 138] width 195 height 15
paste input "Overijsselse Ontwikkelingsmaatschappij"
type input "Overijsselse Ontwikkelingsmaatschappij"
click button "Close" at bounding box center [261, 302] width 31 height 15
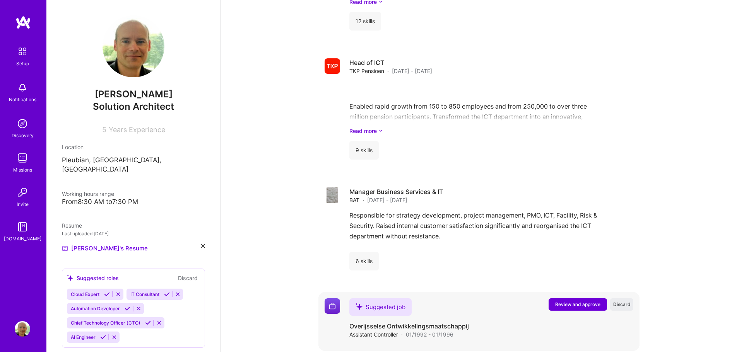
click at [573, 301] on span "Review and approve" at bounding box center [577, 304] width 45 height 7
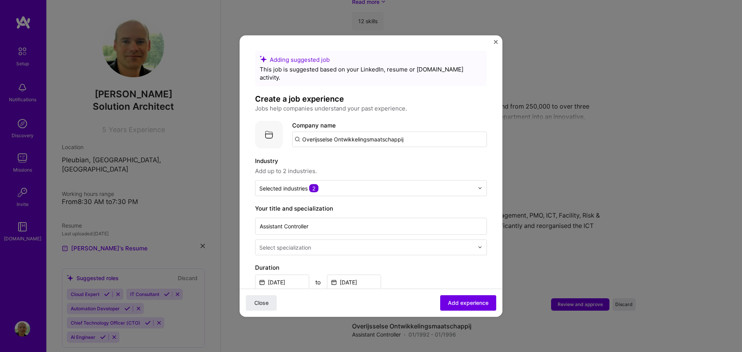
click at [425, 131] on input "Overijsselse Ontwikkelingsmaatschappij" at bounding box center [389, 138] width 195 height 15
drag, startPoint x: 425, startPoint y: 131, endPoint x: 297, endPoint y: 128, distance: 128.4
click at [297, 131] on input "Overijsselse Ontwikkelingsmaatschappij" at bounding box center [389, 138] width 195 height 15
click at [296, 131] on input "Overijsselse Ontwikkelingsmaatschappij" at bounding box center [389, 138] width 195 height 15
click at [266, 128] on img at bounding box center [269, 135] width 28 height 28
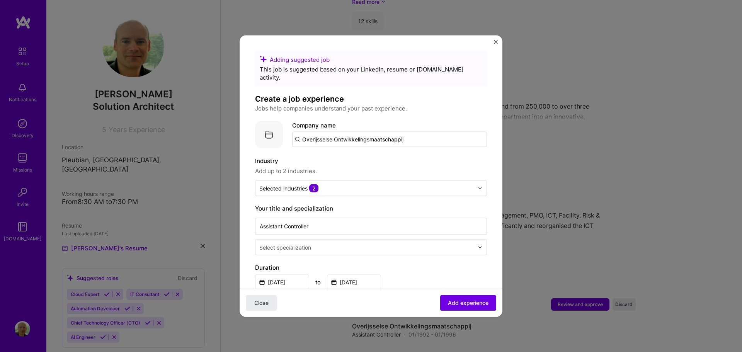
click at [266, 128] on img at bounding box center [269, 135] width 28 height 28
click at [328, 132] on input "Overijsselse Ontwikkelingsmaatschappij" at bounding box center [389, 138] width 195 height 15
drag, startPoint x: 413, startPoint y: 131, endPoint x: 296, endPoint y: 132, distance: 117.2
click at [296, 132] on input "Overijsselse Ontwikkelingsmaatschappij" at bounding box center [389, 138] width 195 height 15
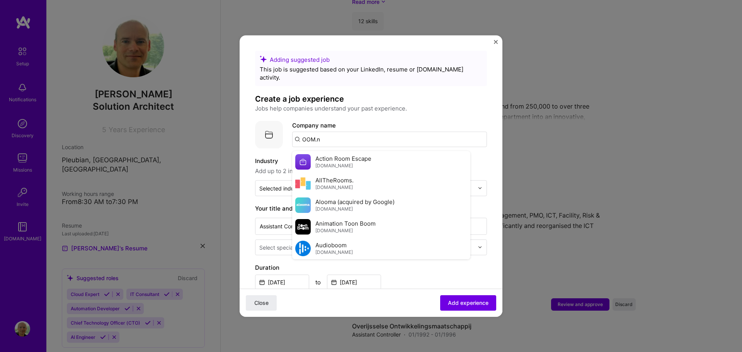
type input "[DOMAIN_NAME]"
click button "Close" at bounding box center [261, 302] width 31 height 15
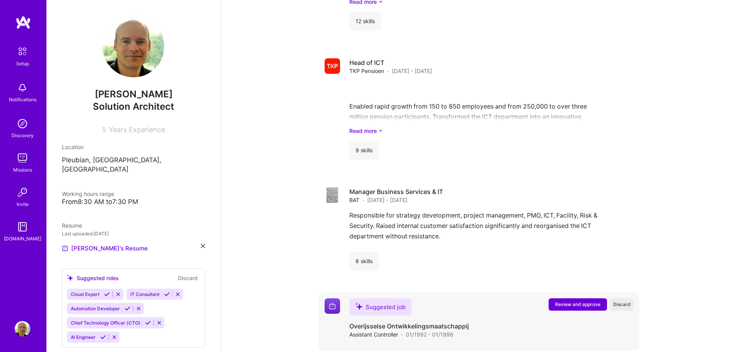
click at [591, 301] on span "Review and approve" at bounding box center [577, 304] width 45 height 7
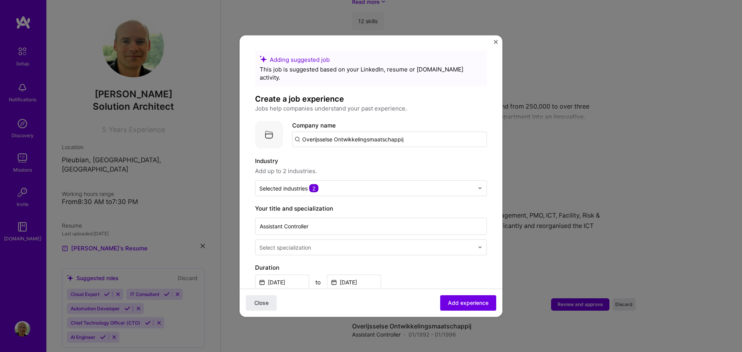
click at [414, 131] on input "Overijsselse Ontwikkelingsmaatschappij" at bounding box center [389, 138] width 195 height 15
type input "[DOMAIN_NAME]"
click at [343, 154] on div "[DOMAIN_NAME]" at bounding box center [363, 161] width 54 height 14
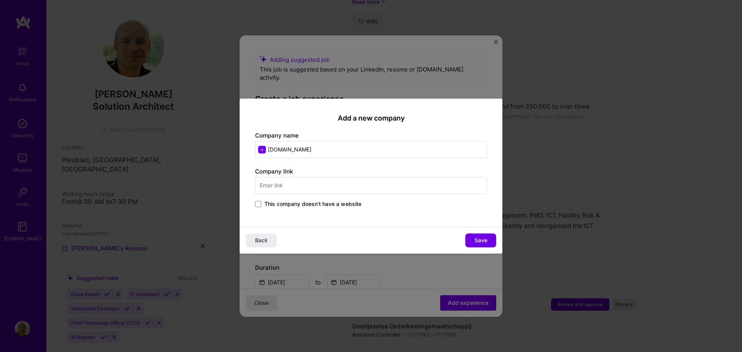
click at [297, 206] on span "This company doesn't have a website" at bounding box center [312, 204] width 97 height 8
click at [0, 0] on input "This company doesn't have a website" at bounding box center [0, 0] width 0 height 0
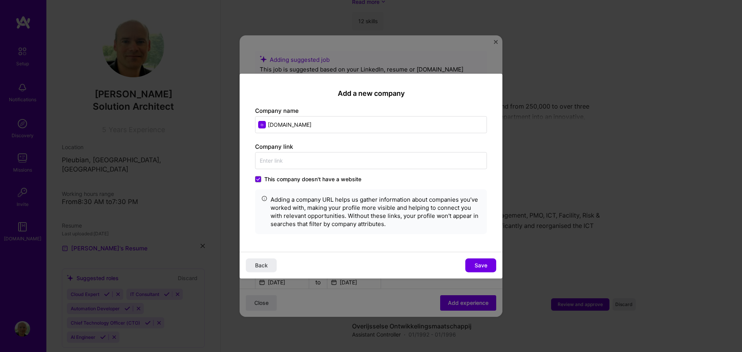
drag, startPoint x: 313, startPoint y: 128, endPoint x: 254, endPoint y: 124, distance: 58.9
click at [254, 124] on div "Add a new company Company name [DOMAIN_NAME] Company link This company doesn't …" at bounding box center [371, 162] width 263 height 179
type input "Overijsselse Ontwikkelingsmaatschappij"
click at [475, 264] on span "Save" at bounding box center [481, 266] width 13 height 8
type input "Overijsselse Ontwikkelingsmaatschappij"
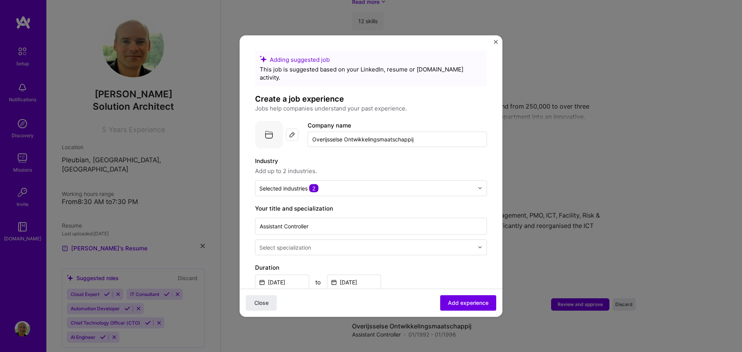
click at [332, 244] on div at bounding box center [367, 247] width 216 height 10
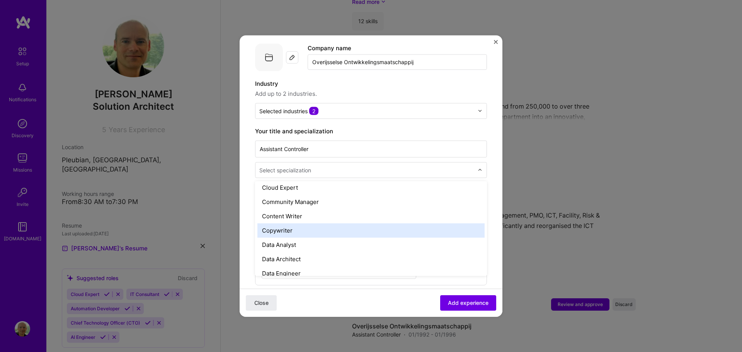
scroll to position [271, 0]
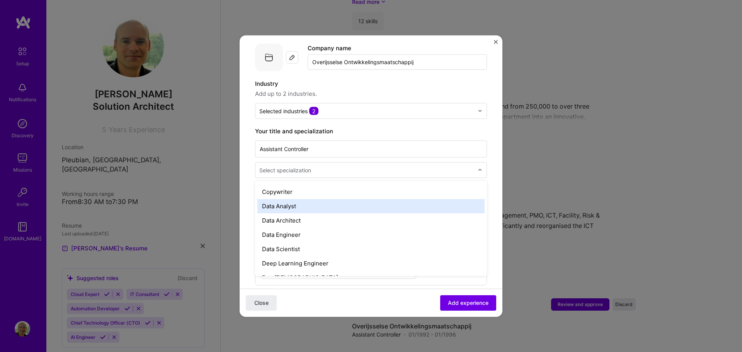
click at [373, 200] on div "Data Analyst" at bounding box center [371, 206] width 227 height 14
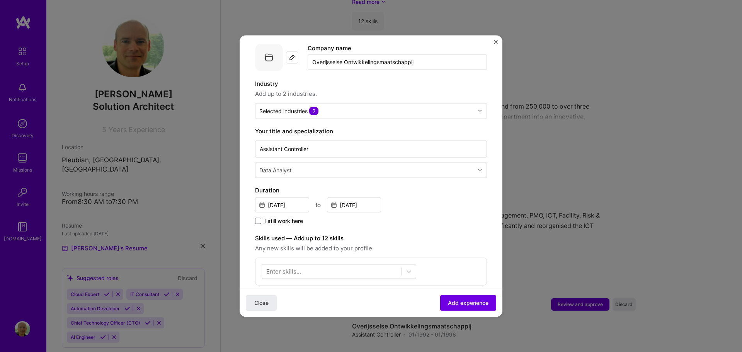
click at [437, 217] on div "I still work here" at bounding box center [371, 221] width 232 height 9
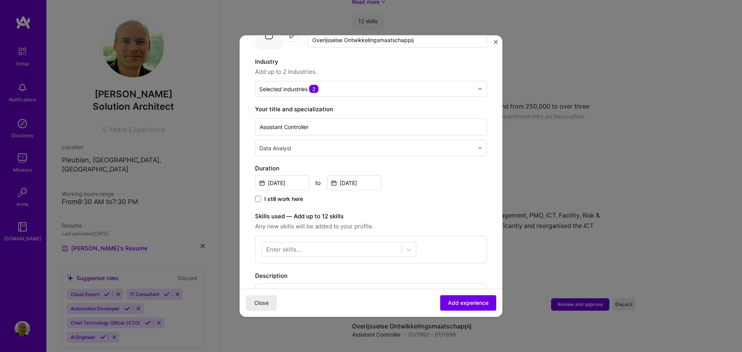
scroll to position [116, 0]
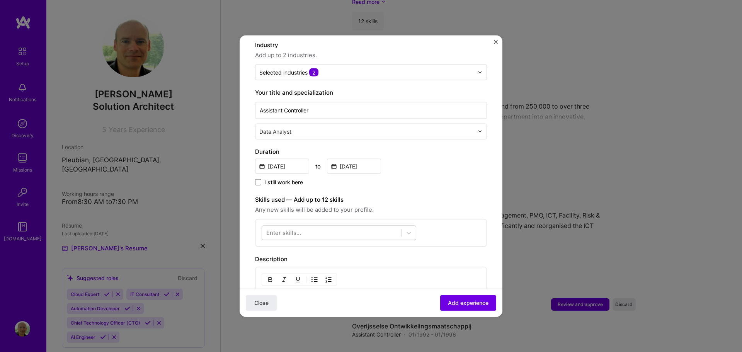
click at [398, 227] on div at bounding box center [332, 233] width 140 height 13
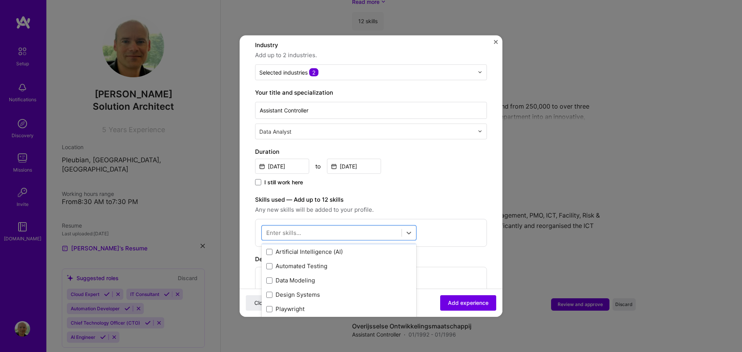
scroll to position [39, 0]
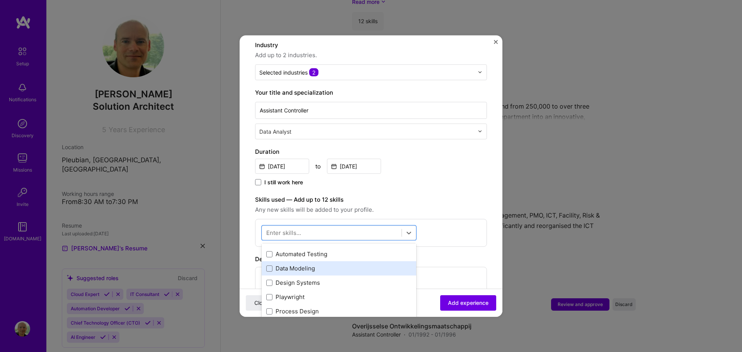
click at [309, 264] on div "Data Modeling" at bounding box center [338, 268] width 145 height 8
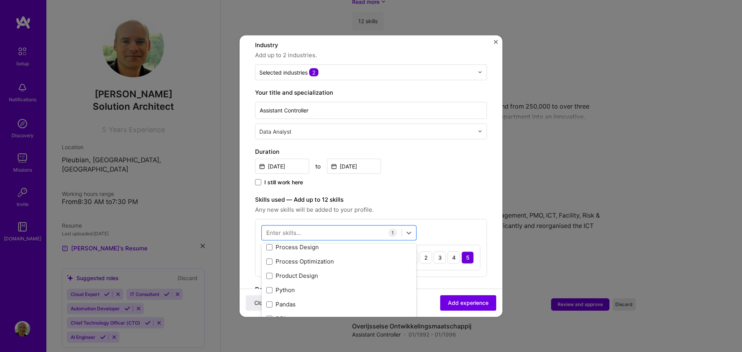
scroll to position [116, 0]
click at [312, 244] on div "Process Optimization" at bounding box center [338, 248] width 145 height 8
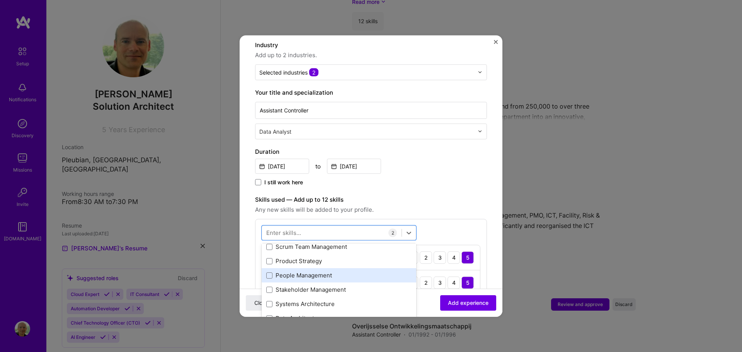
scroll to position [271, 0]
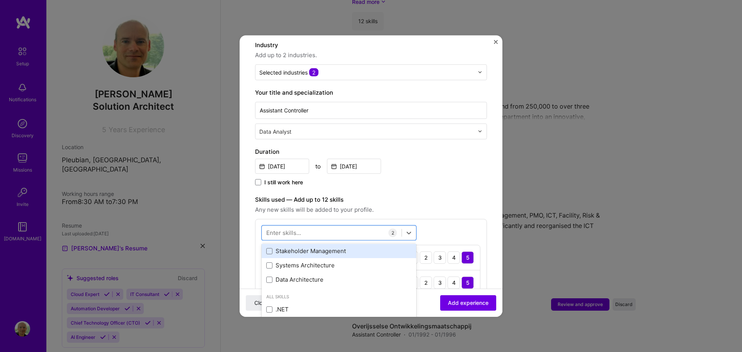
click at [313, 247] on div "Stakeholder Management" at bounding box center [338, 251] width 145 height 8
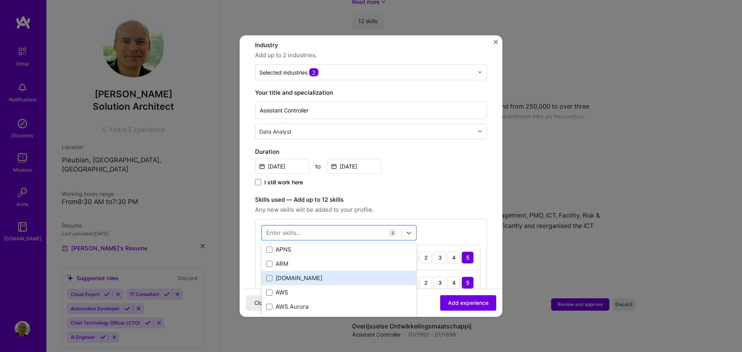
scroll to position [425, 0]
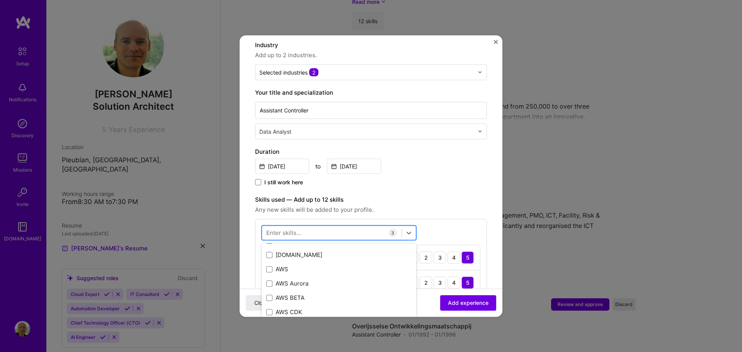
click at [322, 227] on div at bounding box center [332, 233] width 140 height 13
type input "f"
click at [446, 167] on div "Duration [DATE] to [DATE] I still work here" at bounding box center [371, 167] width 232 height 40
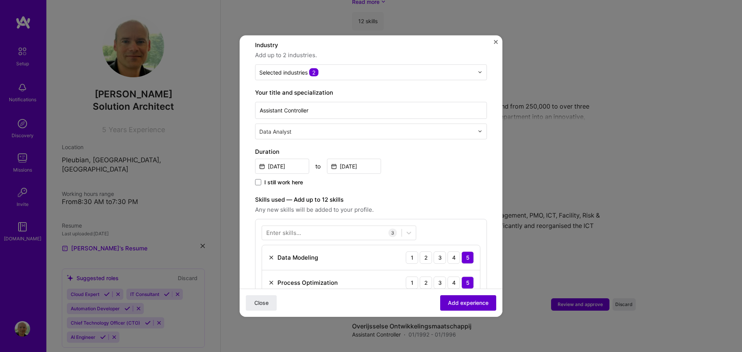
click at [461, 304] on span "Add experience" at bounding box center [468, 303] width 41 height 8
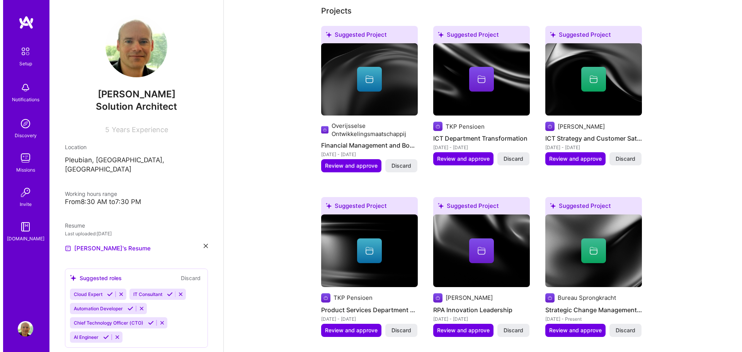
scroll to position [343, 0]
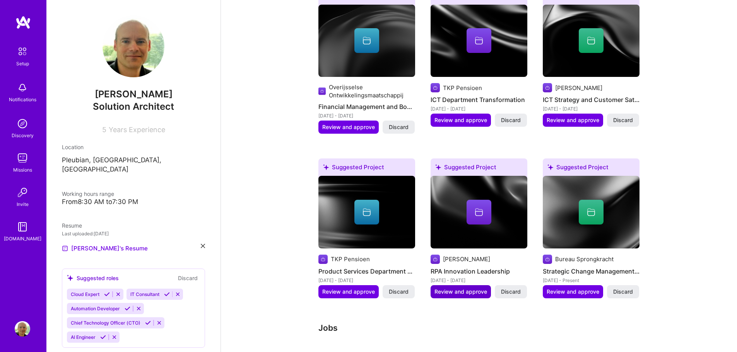
click at [475, 288] on span "Review and approve" at bounding box center [460, 292] width 53 height 8
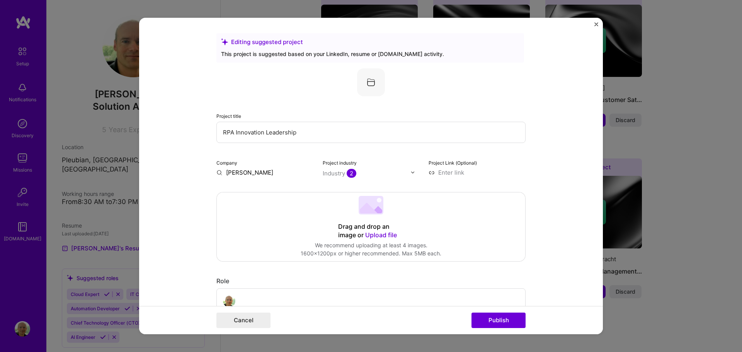
scroll to position [39, 0]
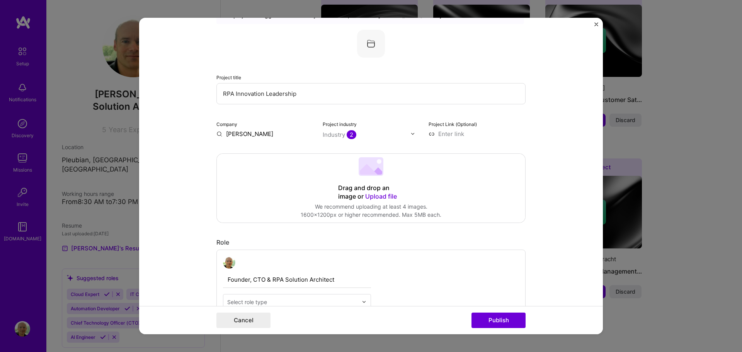
click at [244, 133] on input "[PERSON_NAME]" at bounding box center [265, 134] width 97 height 8
type input "[DOMAIN_NAME]"
click at [271, 149] on div "[DOMAIN_NAME]" at bounding box center [287, 152] width 54 height 14
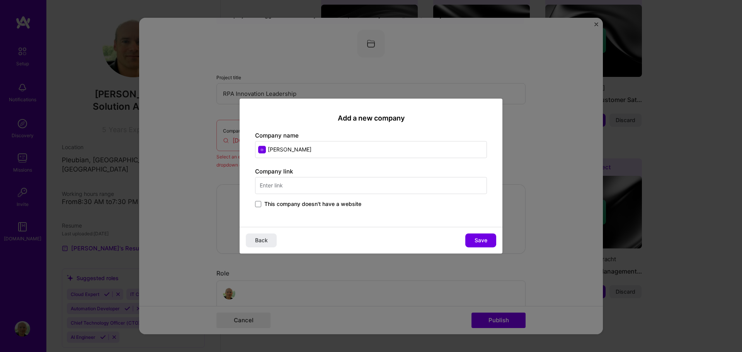
type input "[PERSON_NAME]"
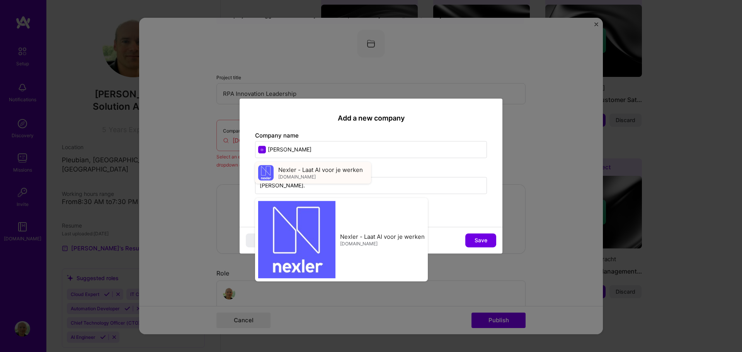
type input "[PERSON_NAME]."
click at [322, 174] on div "Nexler - Laat AI voor je werken [DOMAIN_NAME]" at bounding box center [320, 173] width 85 height 14
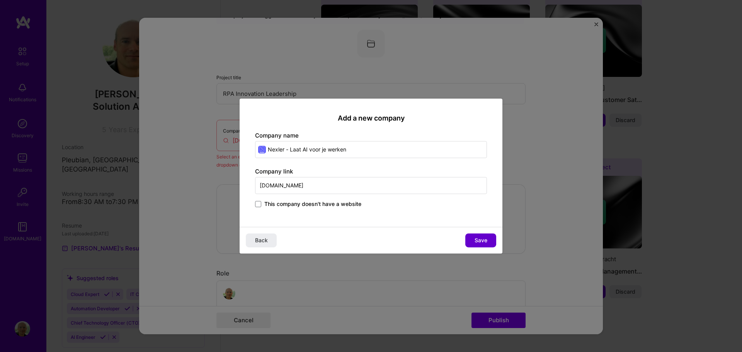
click at [478, 243] on span "Save" at bounding box center [481, 241] width 13 height 8
type input "Nexler - Laat AI voor je werken"
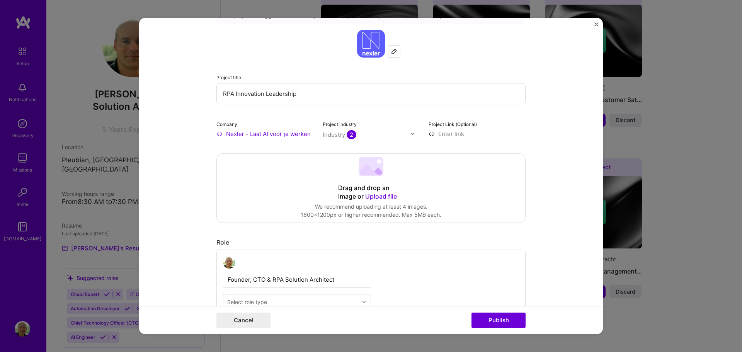
drag, startPoint x: 297, startPoint y: 93, endPoint x: 218, endPoint y: 93, distance: 79.7
click at [218, 93] on input "RPA Innovation Leadership" at bounding box center [371, 93] width 309 height 21
type input "NexlerMail AI Mail Assistant"
click at [185, 147] on form "Editing suggested project This project is suggested based on your LinkedIn, res…" at bounding box center [371, 176] width 464 height 317
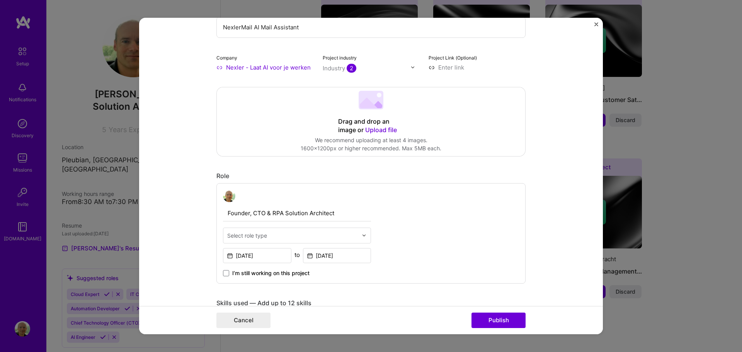
scroll to position [155, 0]
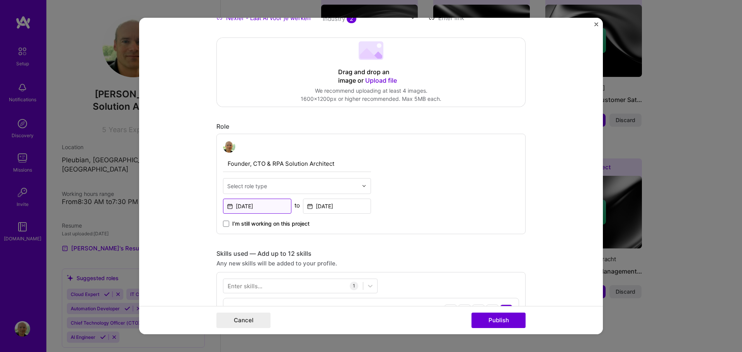
click at [276, 208] on input "[DATE]" at bounding box center [257, 206] width 68 height 15
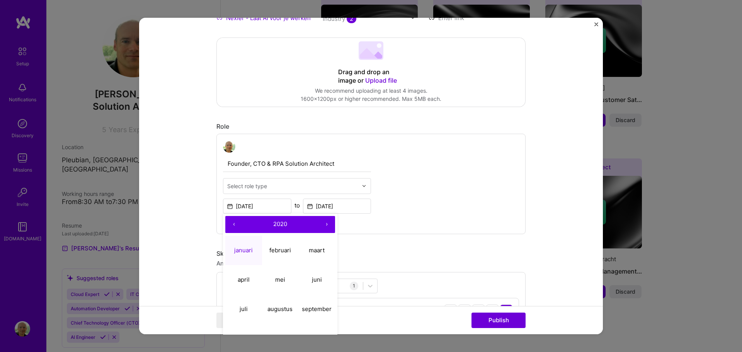
click at [325, 223] on button "›" at bounding box center [326, 224] width 17 height 17
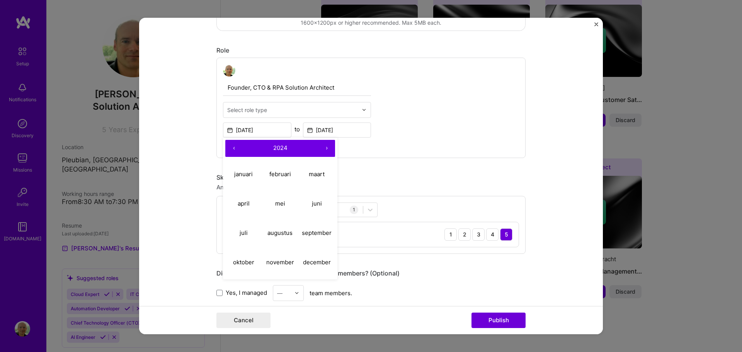
scroll to position [232, 0]
click at [239, 261] on abbr "oktober" at bounding box center [243, 261] width 21 height 7
type input "[DATE]"
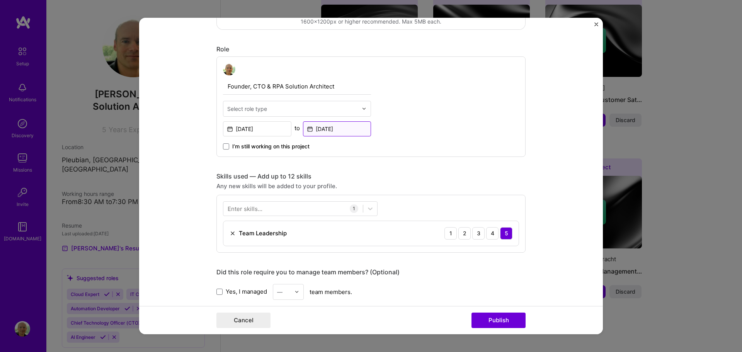
click at [345, 127] on input "[DATE]" at bounding box center [337, 128] width 68 height 15
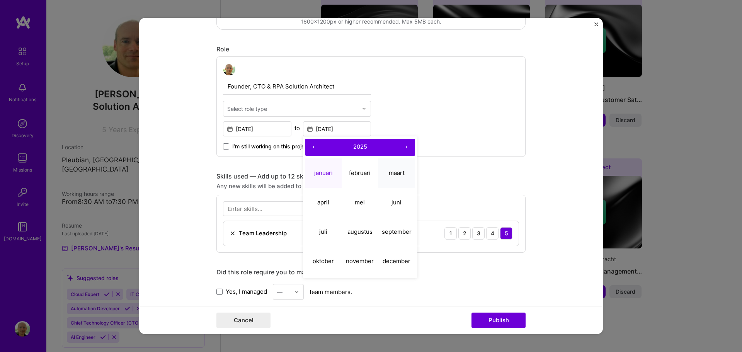
click at [391, 171] on abbr "maart" at bounding box center [397, 172] width 16 height 7
type input "[DATE]"
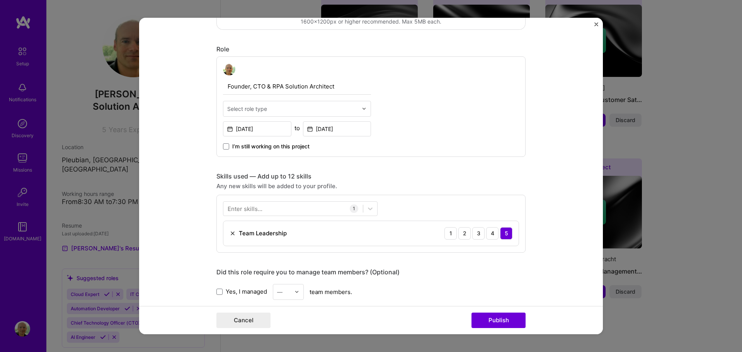
click at [403, 125] on div "Founder, CTO & RPA Solution Architect Select role type [DATE] to [DATE] I’m sti…" at bounding box center [371, 106] width 309 height 101
click at [310, 210] on div at bounding box center [293, 208] width 140 height 13
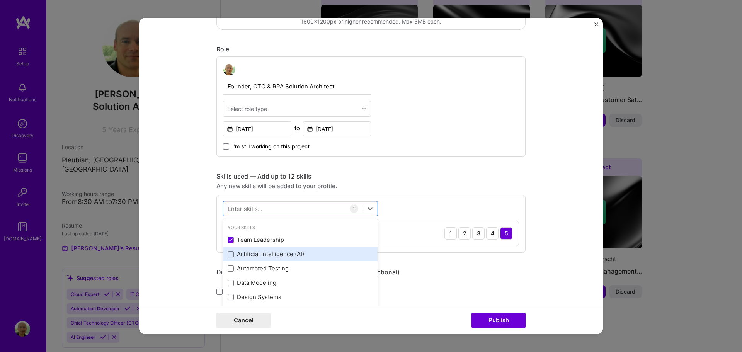
click at [264, 254] on div "Artificial Intelligence (AI)" at bounding box center [300, 254] width 145 height 8
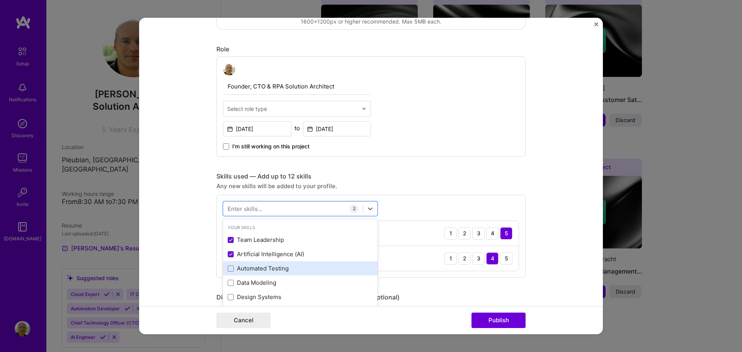
scroll to position [39, 0]
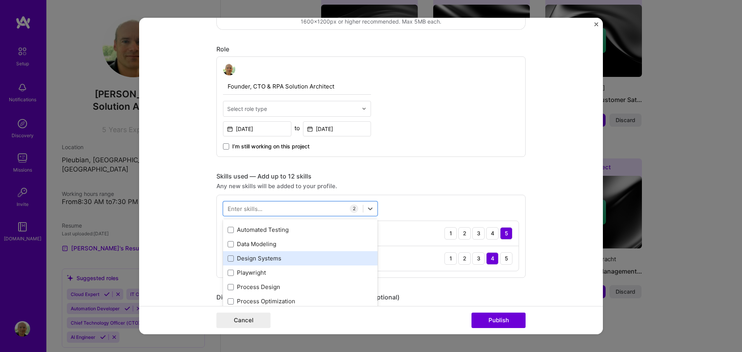
click at [262, 258] on div "Design Systems" at bounding box center [300, 258] width 145 height 8
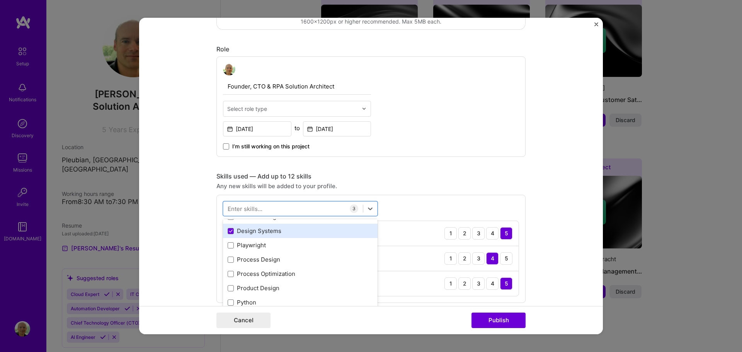
scroll to position [77, 0]
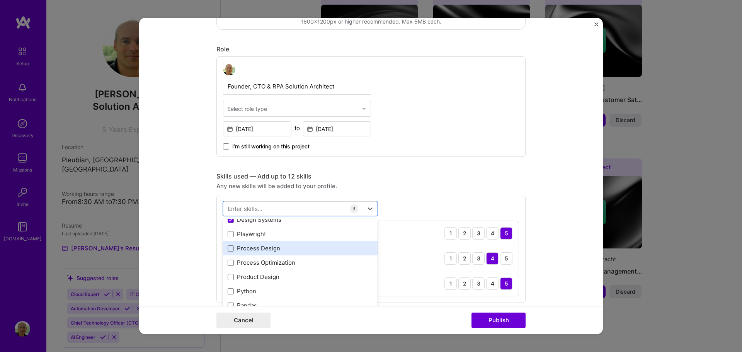
click at [266, 249] on div "Process Design" at bounding box center [300, 248] width 145 height 8
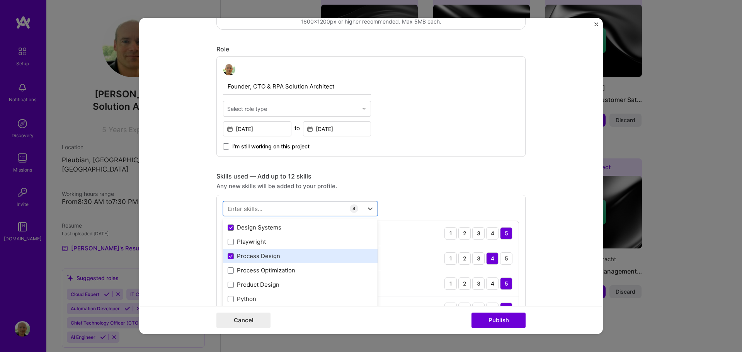
scroll to position [39, 0]
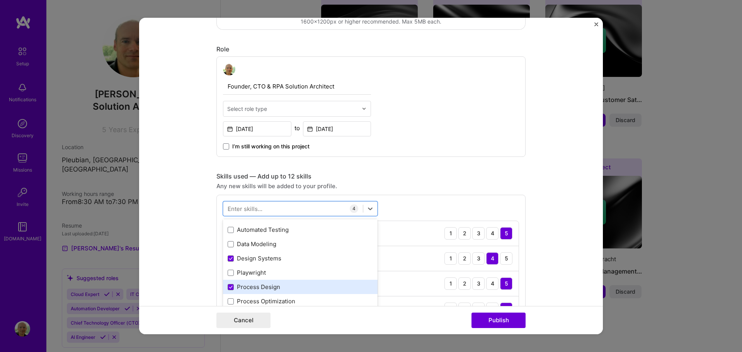
click at [258, 283] on div "Process Design" at bounding box center [300, 287] width 145 height 8
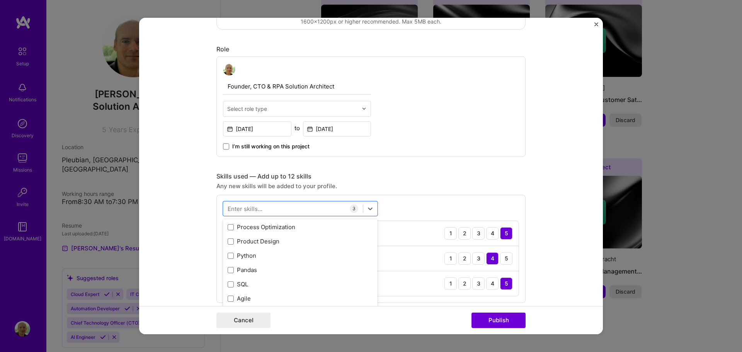
scroll to position [116, 0]
click at [250, 253] on div "Python" at bounding box center [300, 253] width 145 height 8
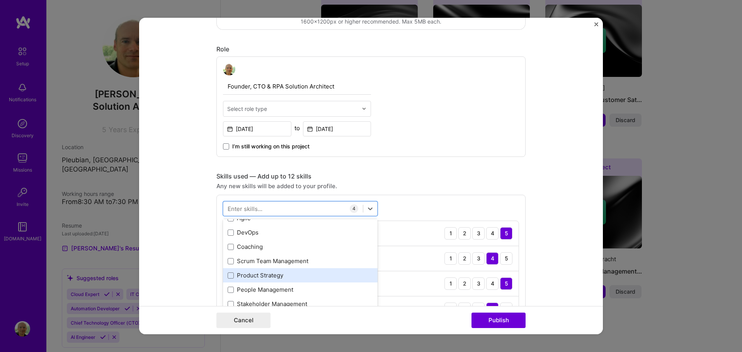
scroll to position [232, 0]
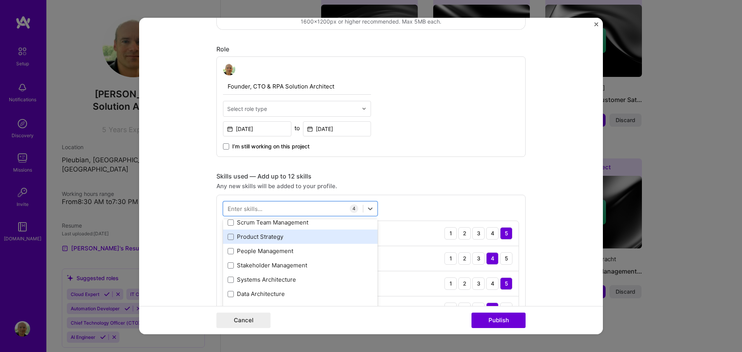
click at [248, 235] on div "Product Strategy" at bounding box center [300, 237] width 145 height 8
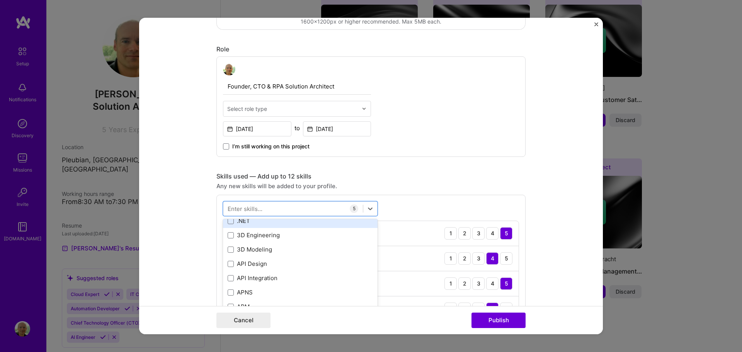
scroll to position [348, 0]
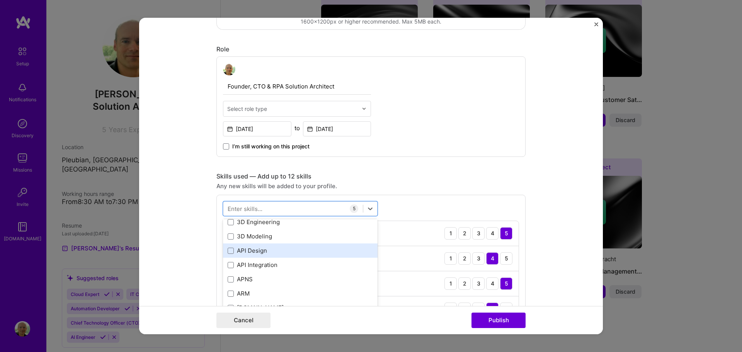
click at [259, 248] on div "API Design" at bounding box center [300, 251] width 145 height 8
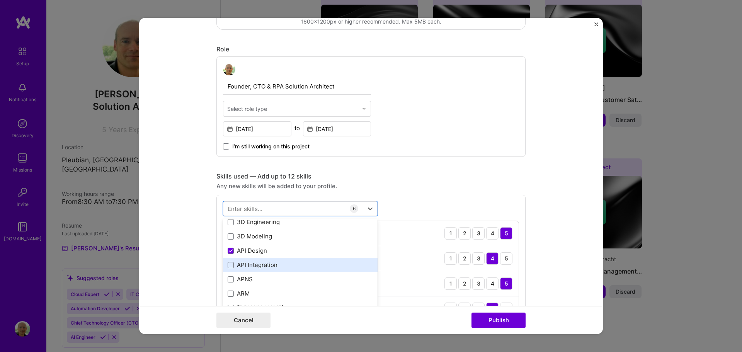
click at [250, 264] on div "API Integration" at bounding box center [300, 265] width 145 height 8
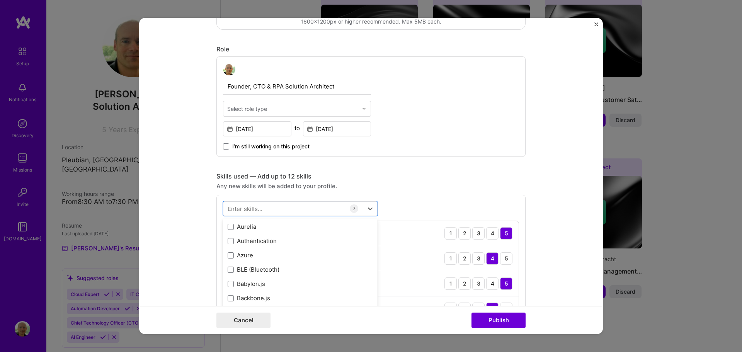
scroll to position [889, 0]
click at [242, 252] on div "Azure" at bounding box center [300, 253] width 145 height 8
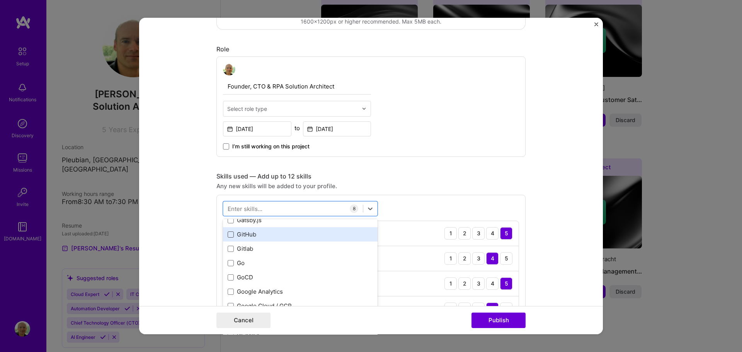
click at [228, 235] on span at bounding box center [231, 235] width 6 height 6
click at [0, 0] on input "checkbox" at bounding box center [0, 0] width 0 height 0
click at [229, 233] on icon at bounding box center [231, 234] width 4 height 3
click at [0, 0] on input "checkbox" at bounding box center [0, 0] width 0 height 0
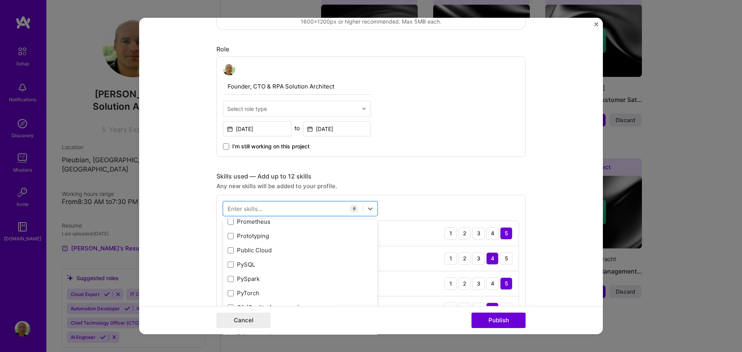
scroll to position [3751, 0]
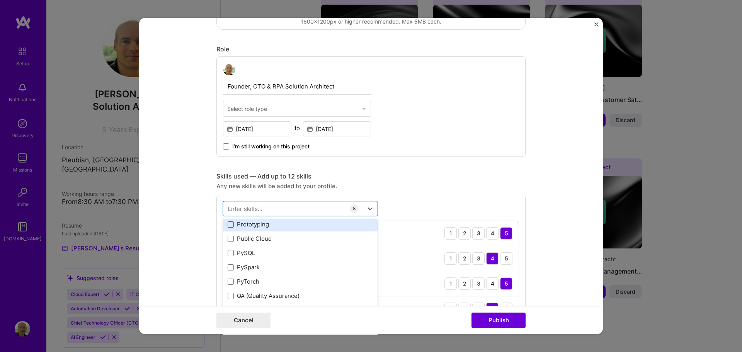
click at [230, 226] on span at bounding box center [231, 225] width 6 height 6
click at [0, 0] on input "checkbox" at bounding box center [0, 0] width 0 height 0
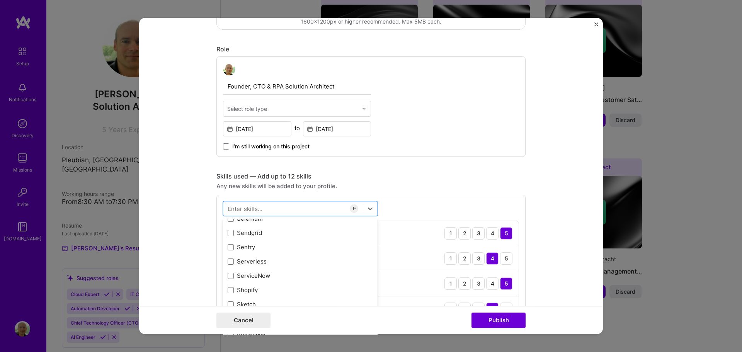
scroll to position [4331, 0]
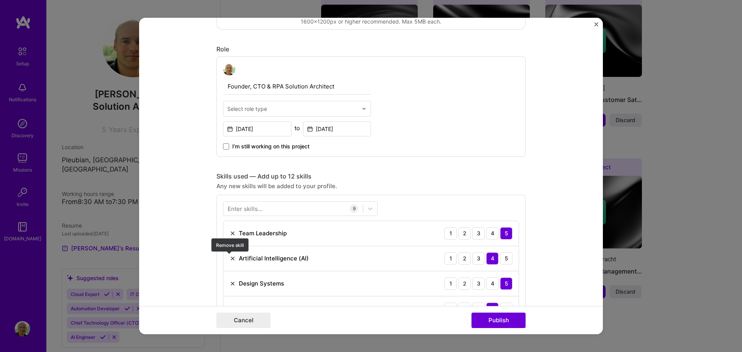
drag, startPoint x: 229, startPoint y: 260, endPoint x: 206, endPoint y: 261, distance: 22.4
click at [206, 261] on form "Editing suggested project This project is suggested based on your LinkedIn, res…" at bounding box center [371, 176] width 464 height 317
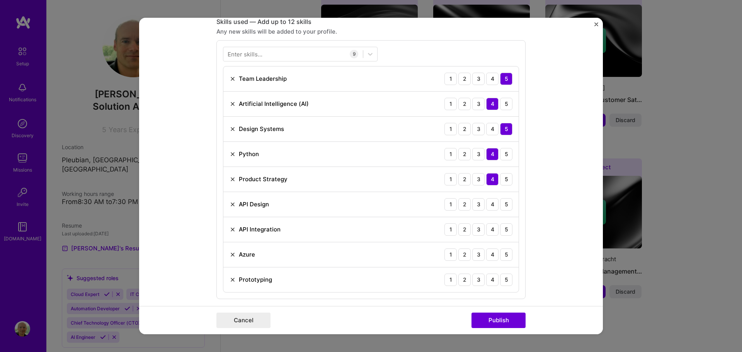
scroll to position [348, 0]
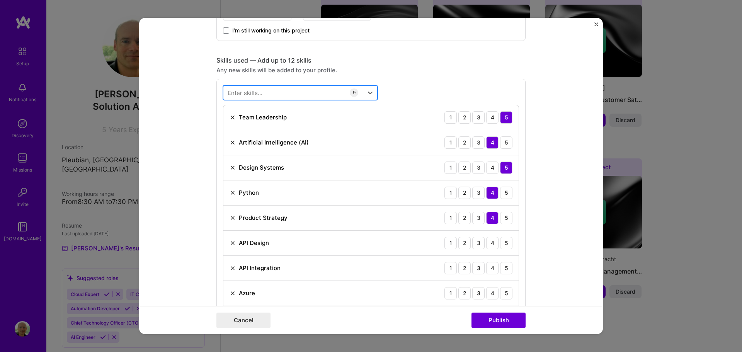
click at [280, 92] on div at bounding box center [293, 92] width 140 height 13
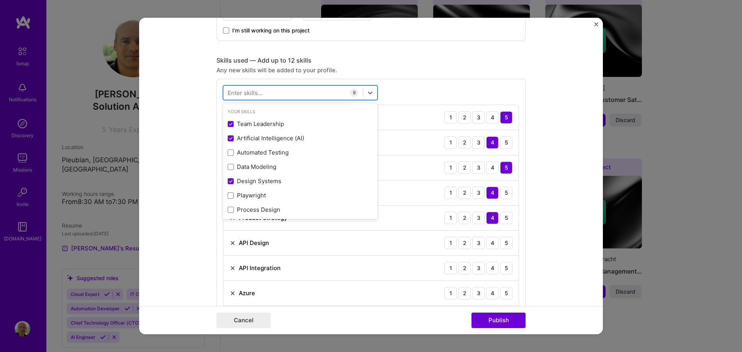
drag, startPoint x: 280, startPoint y: 92, endPoint x: 271, endPoint y: 93, distance: 9.3
click at [271, 93] on div at bounding box center [293, 92] width 140 height 13
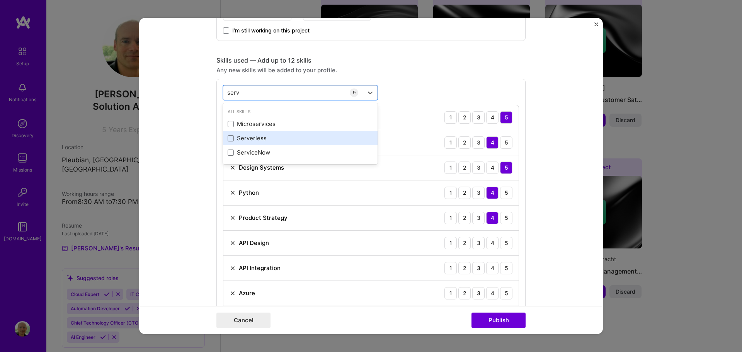
click at [246, 137] on div "Serverless" at bounding box center [300, 138] width 145 height 8
click at [189, 189] on form "Editing suggested project This project is suggested based on your LinkedIn, res…" at bounding box center [371, 176] width 464 height 317
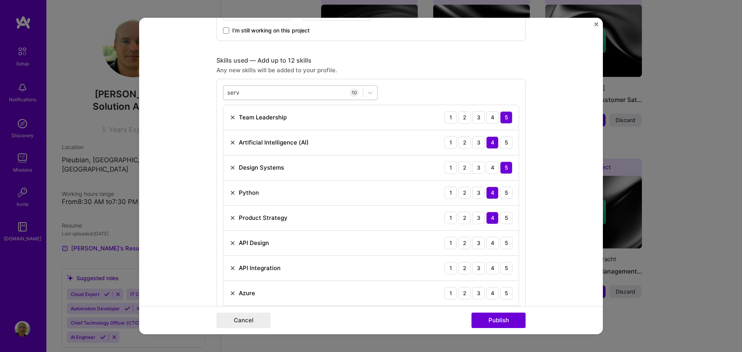
click at [304, 89] on div "serv serv" at bounding box center [293, 92] width 140 height 13
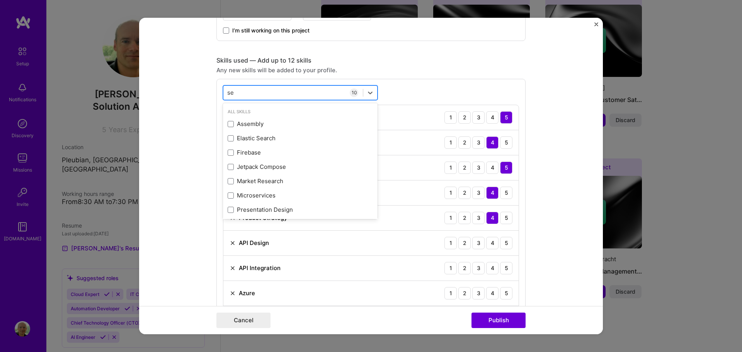
type input "s"
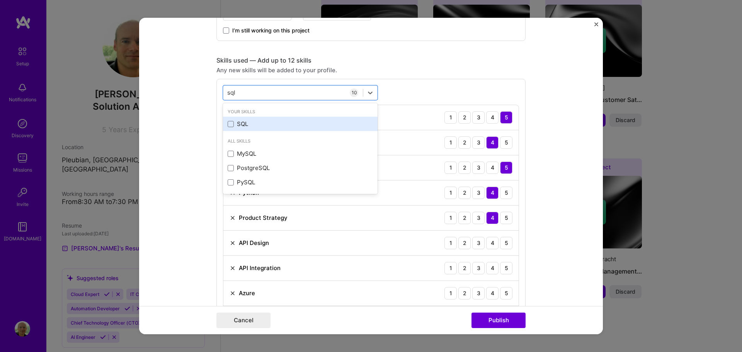
click at [232, 122] on div "SQL" at bounding box center [300, 124] width 145 height 8
type input "sql"
click at [195, 207] on form "Editing suggested project This project is suggested based on your LinkedIn, res…" at bounding box center [371, 176] width 464 height 317
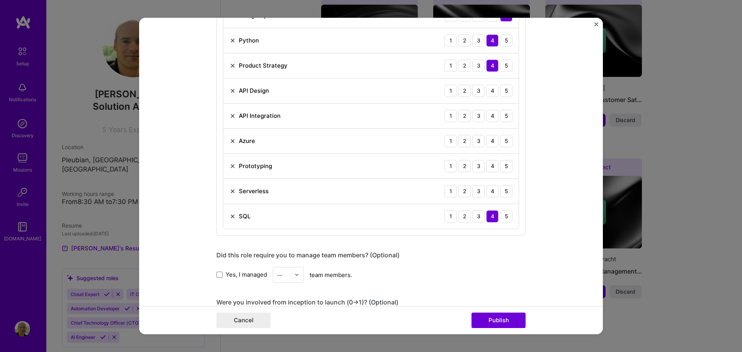
scroll to position [503, 0]
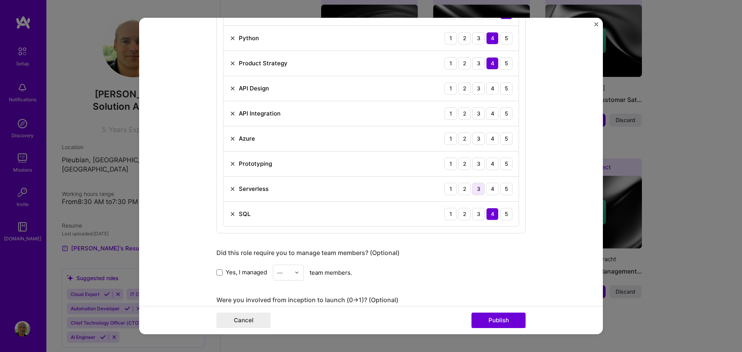
click at [476, 187] on div "3" at bounding box center [479, 189] width 12 height 12
click at [503, 163] on div "5" at bounding box center [506, 164] width 12 height 12
click at [488, 139] on div "4" at bounding box center [492, 139] width 12 height 12
click at [490, 113] on div "4" at bounding box center [492, 113] width 12 height 12
click at [491, 87] on div "4" at bounding box center [492, 88] width 12 height 12
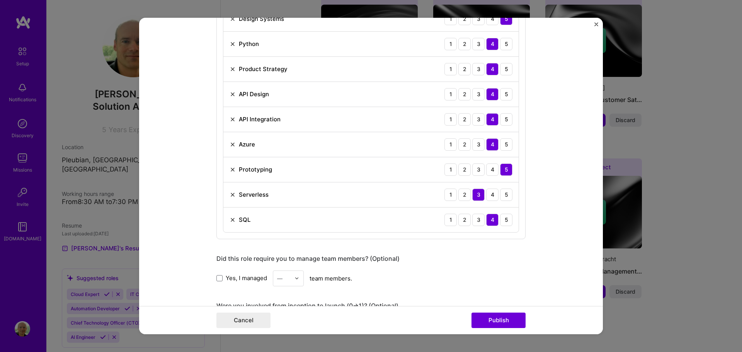
scroll to position [541, 0]
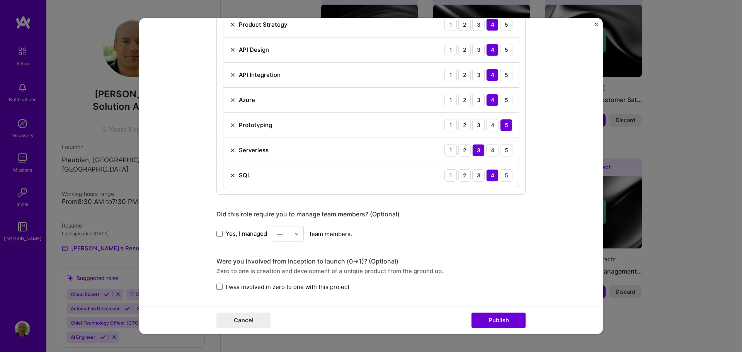
click at [298, 236] on div at bounding box center [299, 234] width 9 height 15
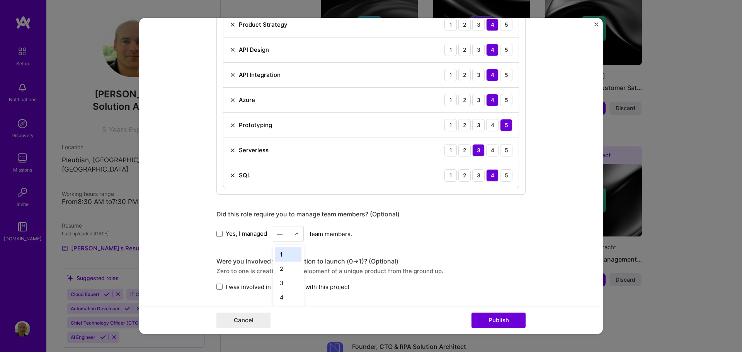
click at [286, 256] on div "1" at bounding box center [288, 254] width 26 height 14
click at [189, 248] on form "Editing suggested project This project is suggested based on your LinkedIn, res…" at bounding box center [371, 176] width 464 height 317
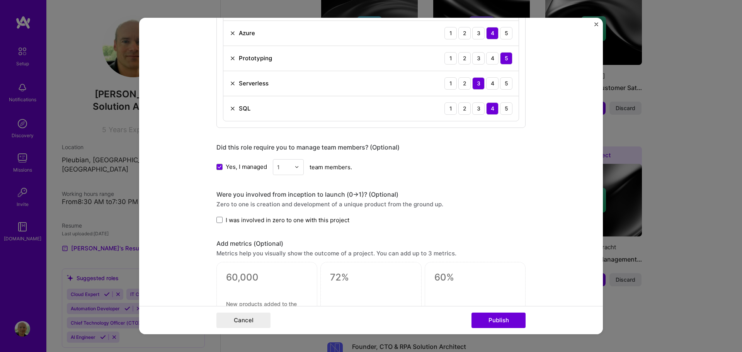
scroll to position [619, 0]
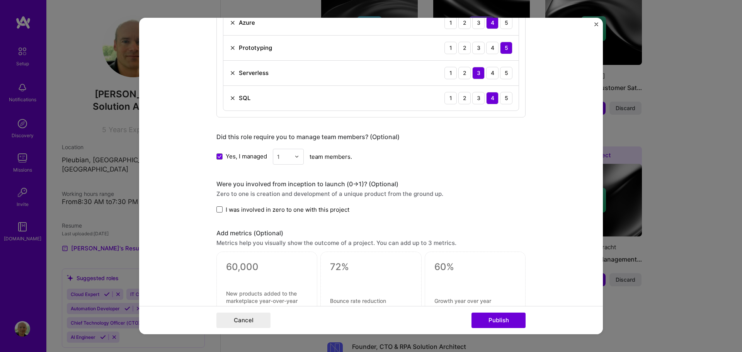
click at [217, 211] on span at bounding box center [220, 209] width 6 height 6
click at [0, 0] on input "I was involved in zero to one with this project" at bounding box center [0, 0] width 0 height 0
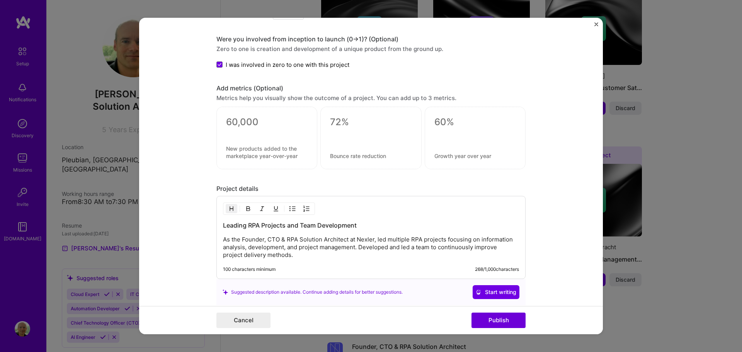
scroll to position [773, 0]
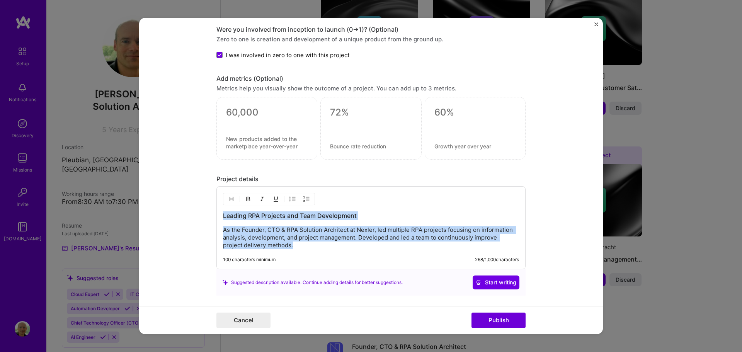
drag, startPoint x: 309, startPoint y: 244, endPoint x: 207, endPoint y: 212, distance: 106.3
click at [212, 213] on form "Editing suggested project This project is suggested based on your LinkedIn, res…" at bounding box center [371, 176] width 464 height 317
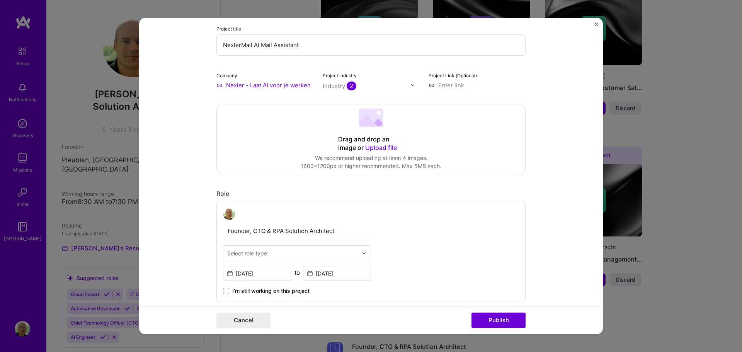
scroll to position [0, 0]
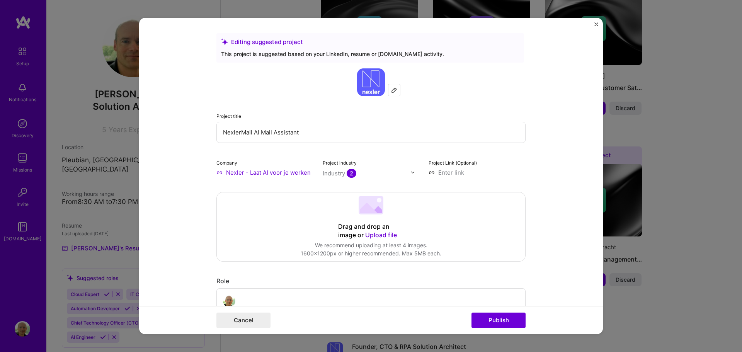
click at [444, 173] on input at bounding box center [477, 173] width 97 height 8
paste input "[URL][DOMAIN_NAME]"
type input "[URL][DOMAIN_NAME]"
click at [193, 225] on form "Editing suggested project This project is suggested based on your LinkedIn, res…" at bounding box center [371, 176] width 464 height 317
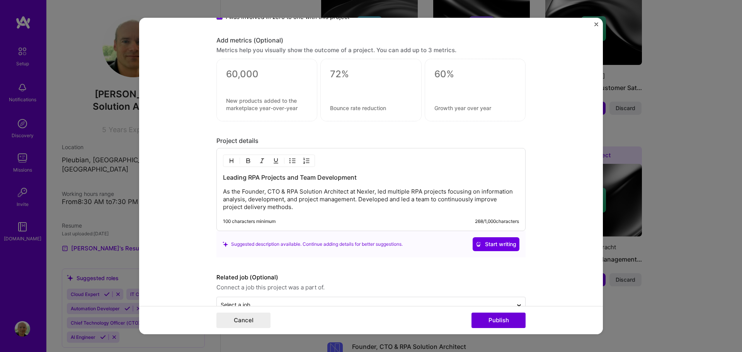
scroll to position [812, 0]
drag, startPoint x: 294, startPoint y: 206, endPoint x: 251, endPoint y: 194, distance: 44.6
click at [251, 194] on p "As the Founder, CTO & RPA Solution Architect at Nexler, led multiple RPA projec…" at bounding box center [371, 199] width 296 height 23
drag, startPoint x: 244, startPoint y: 177, endPoint x: 374, endPoint y: 178, distance: 129.9
click at [374, 178] on h3 "Leading RPA Projects and Team Development" at bounding box center [371, 177] width 296 height 9
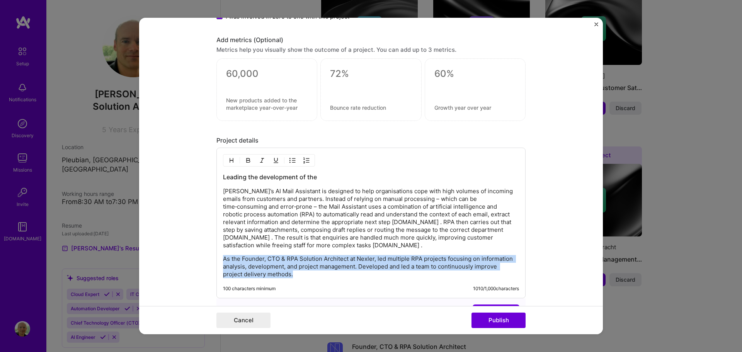
drag, startPoint x: 297, startPoint y: 276, endPoint x: 214, endPoint y: 258, distance: 85.4
click at [217, 260] on div "Leading the development of the [PERSON_NAME]’s AI Mail Assistant is designed to…" at bounding box center [371, 223] width 309 height 151
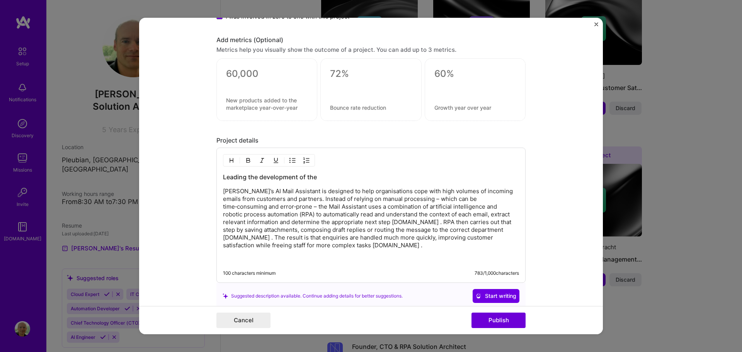
click at [225, 191] on p "[PERSON_NAME]’s AI Mail Assistant is designed to help organisations cope with h…" at bounding box center [371, 219] width 296 height 62
click at [313, 222] on p "We designed the AI Mail Assistant to help organisations cope with high volumes …" at bounding box center [371, 219] width 296 height 62
click at [478, 231] on p "We designed the AI Mail Assistant to help organisations cope with high volumes …" at bounding box center [371, 219] width 296 height 62
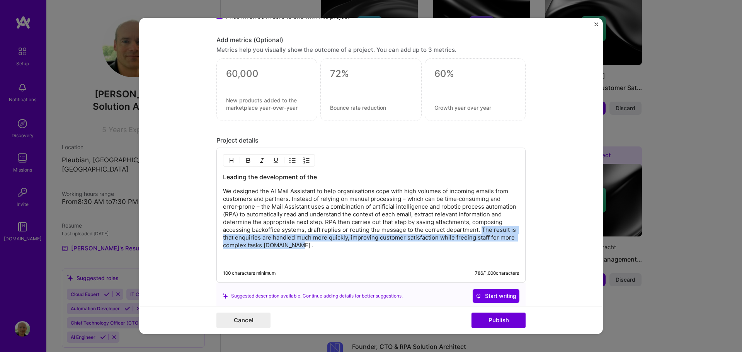
drag, startPoint x: 481, startPoint y: 232, endPoint x: 481, endPoint y: 246, distance: 13.9
click at [481, 246] on p "We designed the AI Mail Assistant to help organisations cope with high volumes …" at bounding box center [371, 219] width 296 height 62
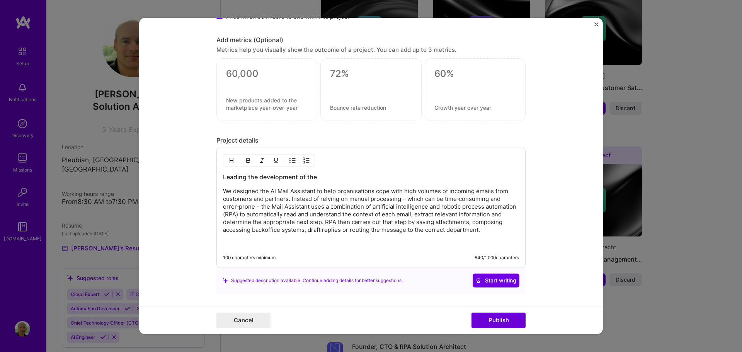
click at [318, 177] on h3 "Leading the development of the" at bounding box center [371, 177] width 296 height 9
click at [201, 254] on form "Editing suggested project This project is suggested based on your LinkedIn, res…" at bounding box center [371, 176] width 464 height 317
click at [491, 232] on p "We designed the AI Mail Assistant to help organisations cope with high volumes …" at bounding box center [371, 211] width 296 height 46
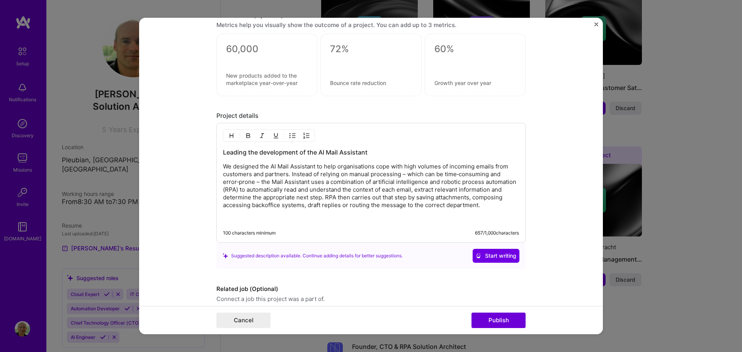
scroll to position [869, 0]
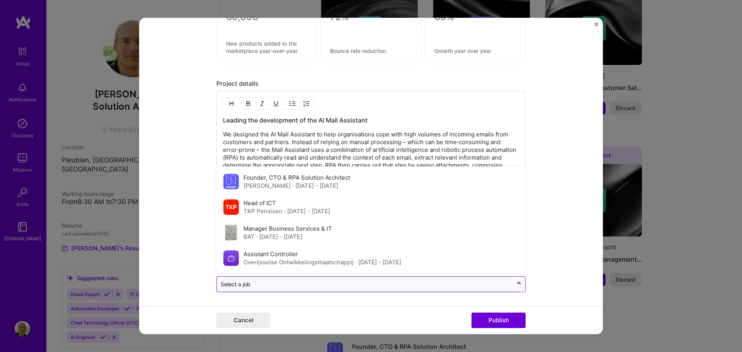
click at [368, 284] on input "text" at bounding box center [365, 284] width 288 height 8
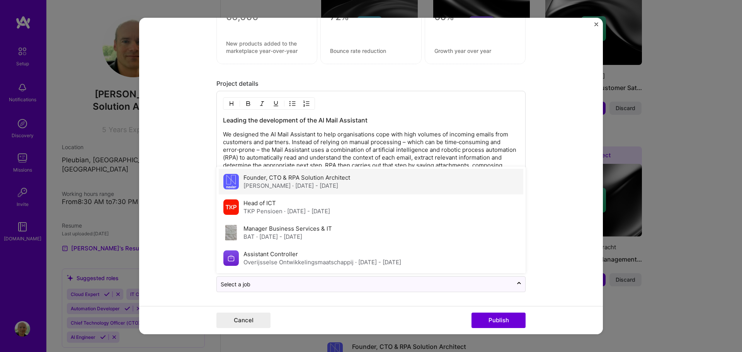
click at [305, 185] on span "· [DATE] - [DATE]" at bounding box center [315, 185] width 46 height 7
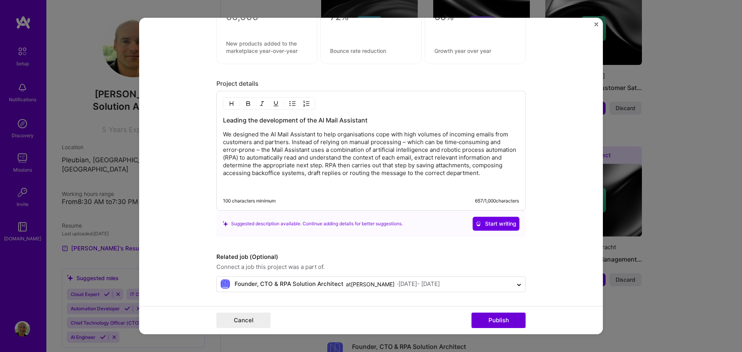
click at [185, 220] on form "Editing suggested project This project is suggested based on your LinkedIn, res…" at bounding box center [371, 176] width 464 height 317
click at [489, 319] on button "Publish" at bounding box center [499, 320] width 54 height 15
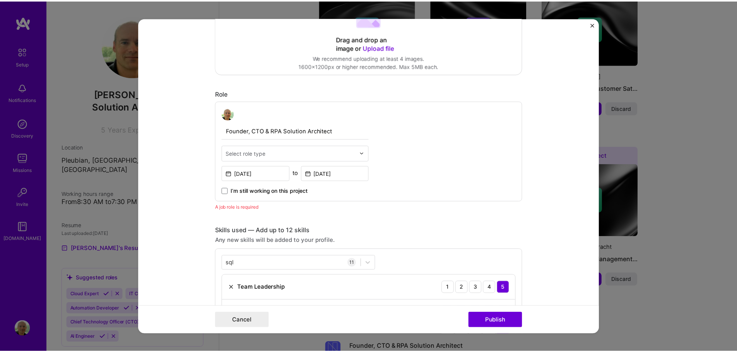
scroll to position [182, 0]
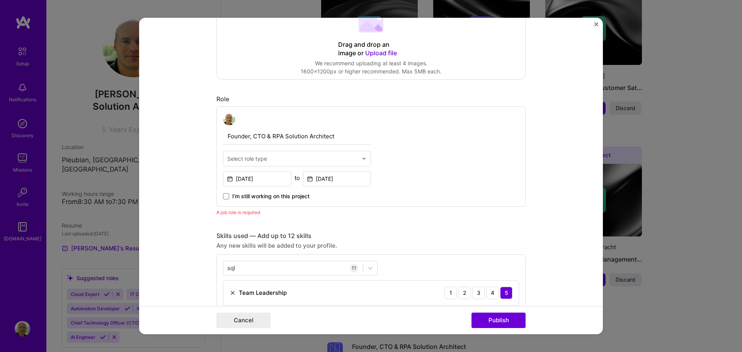
click at [335, 159] on input "text" at bounding box center [292, 159] width 131 height 8
type input "c"
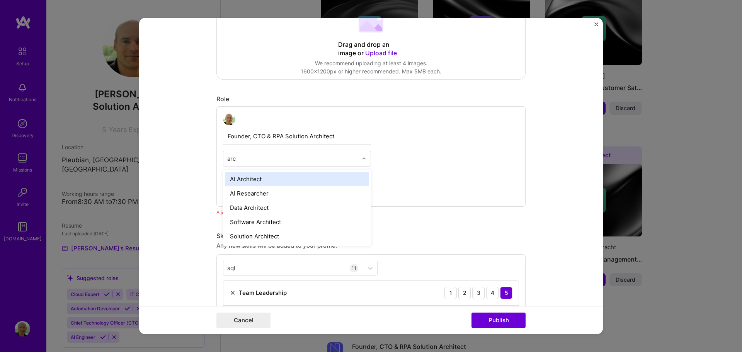
type input "arch"
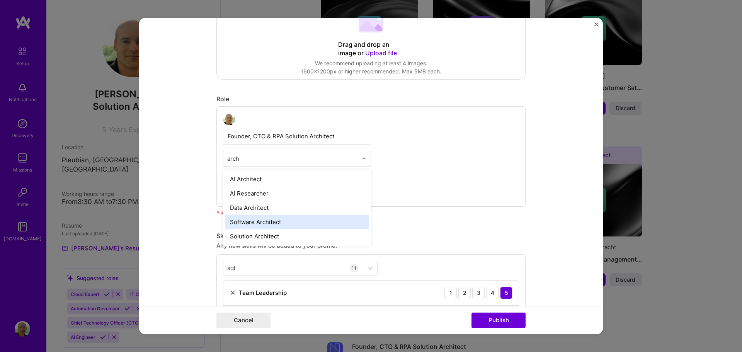
click at [287, 225] on div "Software Architect" at bounding box center [296, 222] width 143 height 14
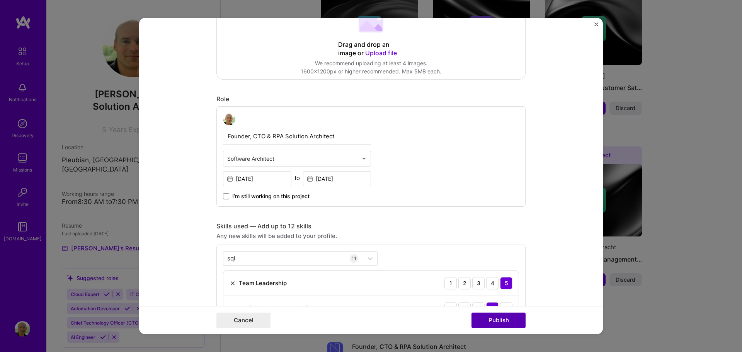
click at [498, 322] on button "Publish" at bounding box center [499, 320] width 54 height 15
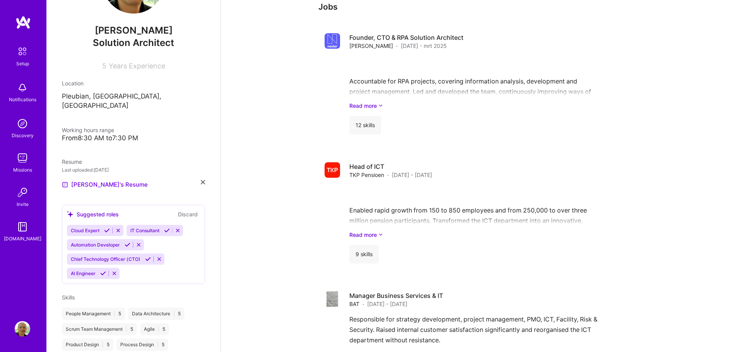
scroll to position [77, 0]
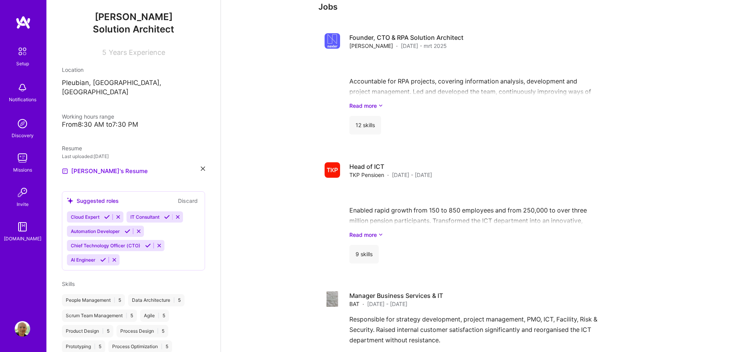
click at [152, 196] on div "Suggested roles Discard" at bounding box center [133, 200] width 133 height 9
click at [170, 250] on div "Cloud Expert IT Consultant Automation Developer Chief Technology Officer (CTO) …" at bounding box center [133, 239] width 133 height 54
drag, startPoint x: 170, startPoint y: 250, endPoint x: 163, endPoint y: 249, distance: 7.0
click at [163, 249] on div "Cloud Expert IT Consultant Automation Developer Chief Technology Officer (CTO) …" at bounding box center [133, 239] width 133 height 54
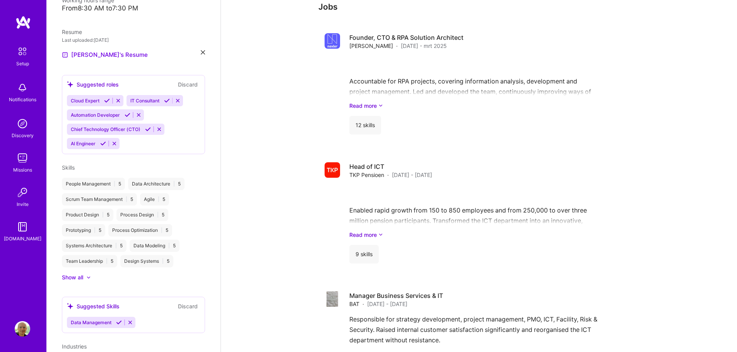
scroll to position [193, 0]
click at [168, 98] on icon at bounding box center [167, 101] width 6 height 6
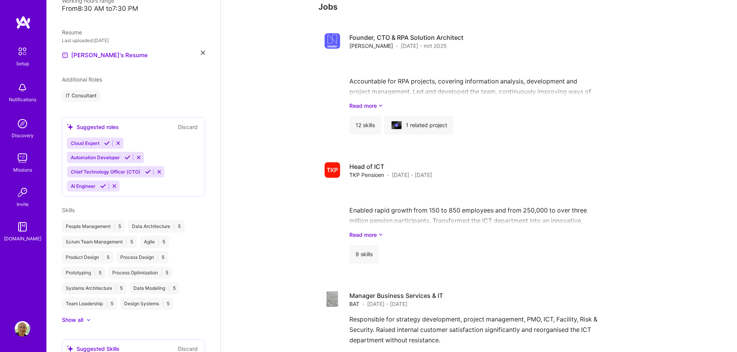
click at [129, 155] on icon at bounding box center [128, 158] width 6 height 6
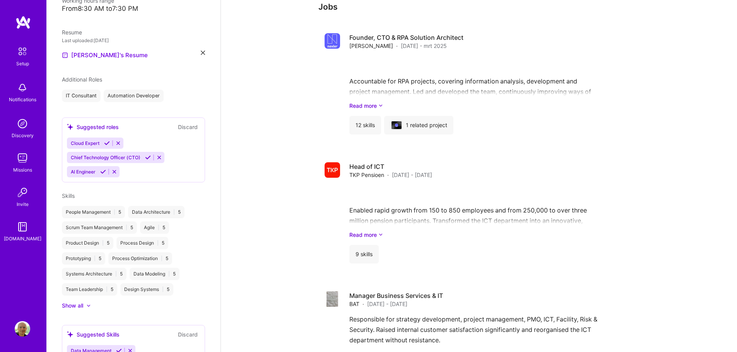
click at [102, 169] on icon at bounding box center [103, 172] width 6 height 6
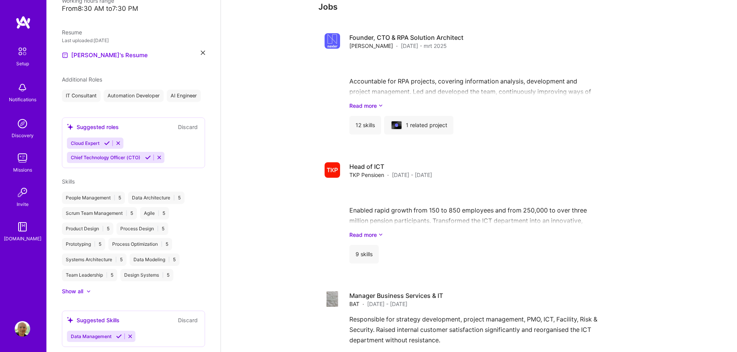
click at [178, 131] on button "Discard" at bounding box center [188, 127] width 24 height 9
click at [110, 98] on div "IT Consultant Automation Developer AI Engineer" at bounding box center [133, 96] width 143 height 12
click at [100, 102] on div "IT Consultant Automation Developer AI Engineer" at bounding box center [133, 96] width 143 height 12
drag, startPoint x: 100, startPoint y: 102, endPoint x: 186, endPoint y: 89, distance: 86.9
click at [186, 90] on div "IT Consultant Automation Developer AI Engineer" at bounding box center [133, 96] width 143 height 12
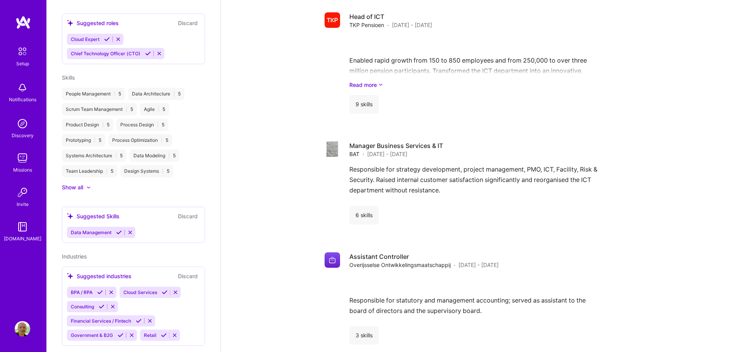
scroll to position [309, 0]
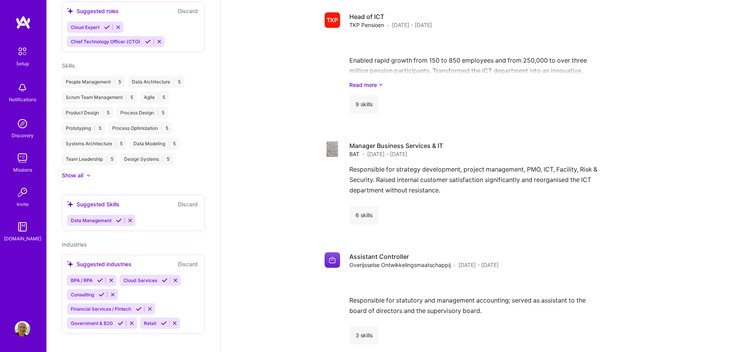
click at [119, 223] on icon at bounding box center [119, 221] width 6 height 6
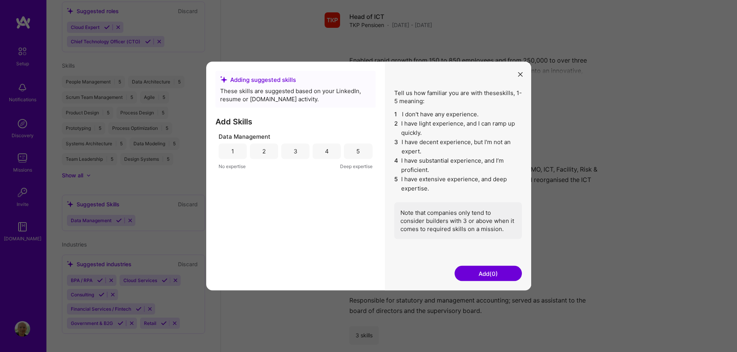
click at [361, 151] on div "5" at bounding box center [358, 150] width 28 height 15
click at [328, 151] on div "4" at bounding box center [327, 151] width 4 height 8
click at [484, 273] on button "Add (1)" at bounding box center [487, 273] width 67 height 15
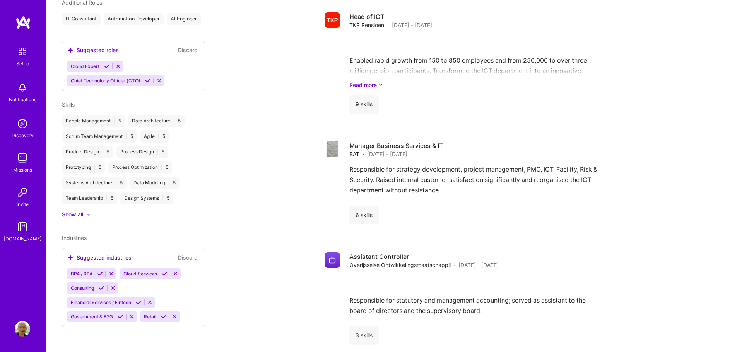
click at [141, 302] on icon at bounding box center [139, 303] width 6 height 6
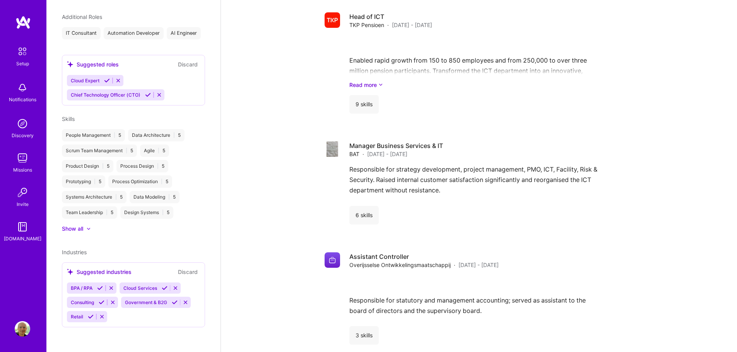
scroll to position [262, 0]
click at [101, 291] on icon at bounding box center [100, 288] width 6 height 6
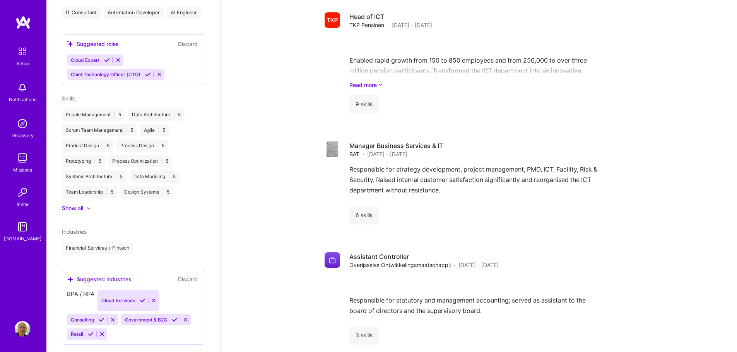
scroll to position [276, 0]
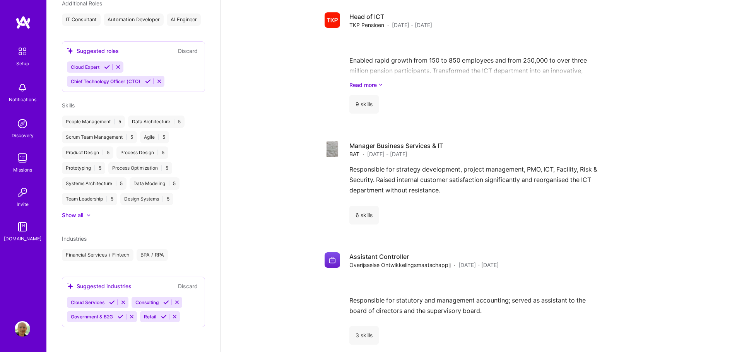
click at [120, 316] on icon at bounding box center [121, 317] width 6 height 6
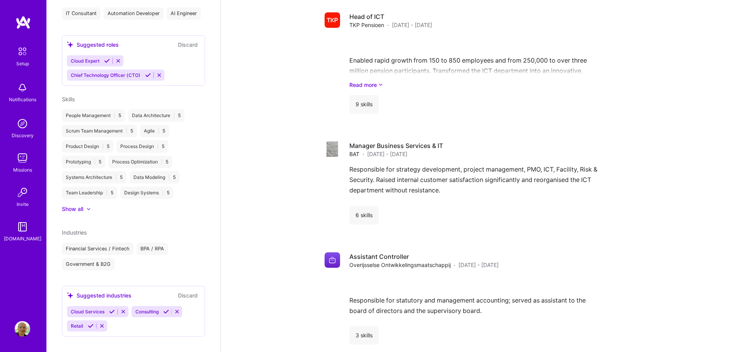
scroll to position [802, 0]
click at [112, 315] on icon at bounding box center [112, 312] width 6 height 6
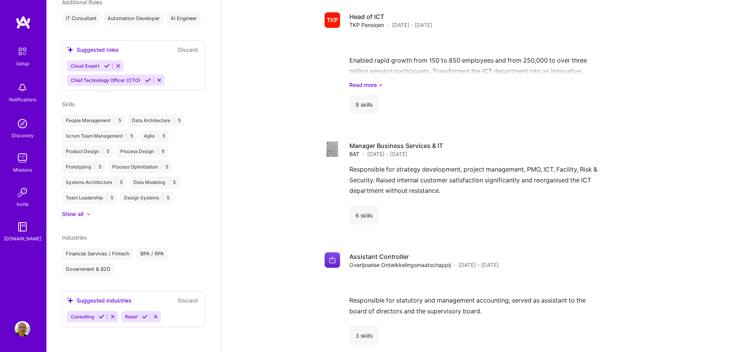
scroll to position [277, 0]
click at [100, 314] on icon at bounding box center [102, 317] width 6 height 6
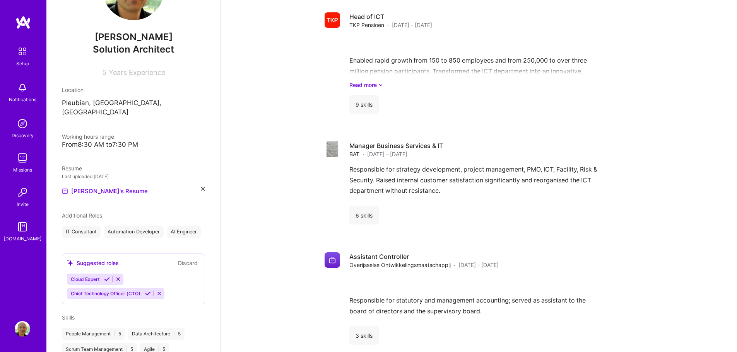
scroll to position [77, 0]
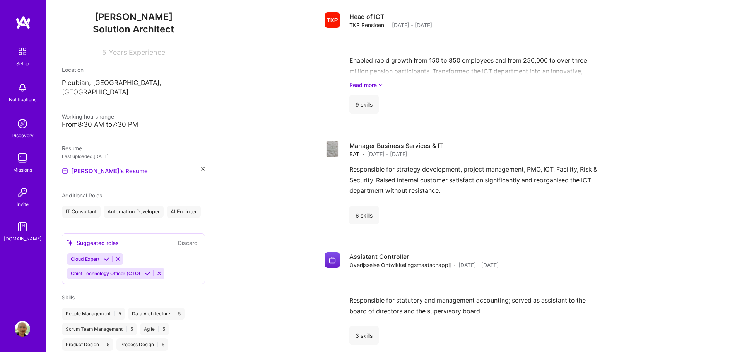
click at [136, 121] on div "From 8:30 AM to 7:30 PM" at bounding box center [133, 125] width 143 height 8
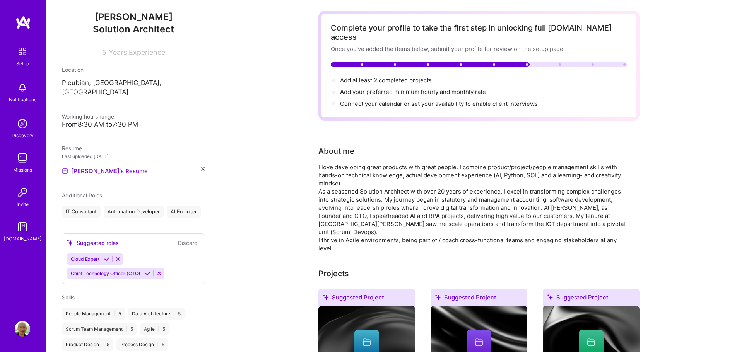
scroll to position [0, 0]
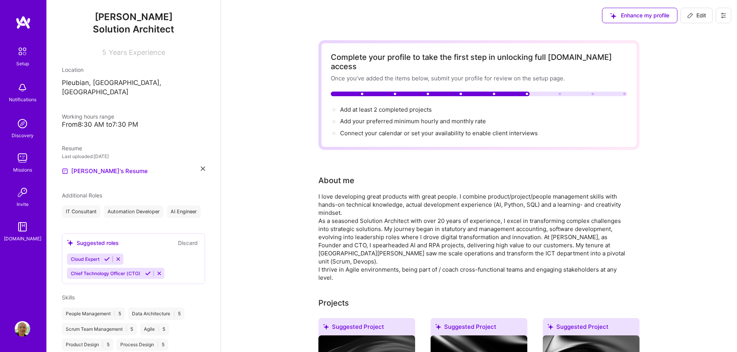
click at [691, 19] on span "Edit" at bounding box center [696, 16] width 19 height 8
select select "US"
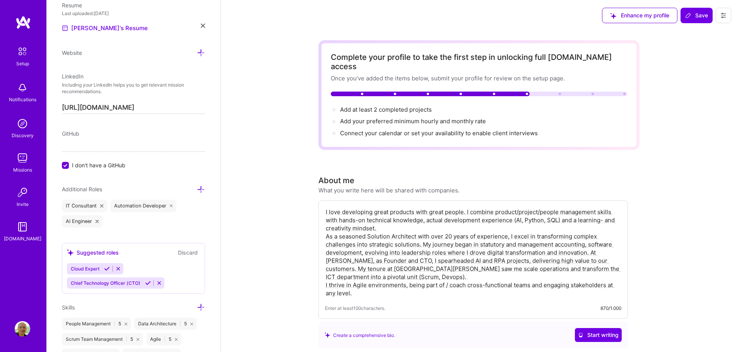
scroll to position [354, 0]
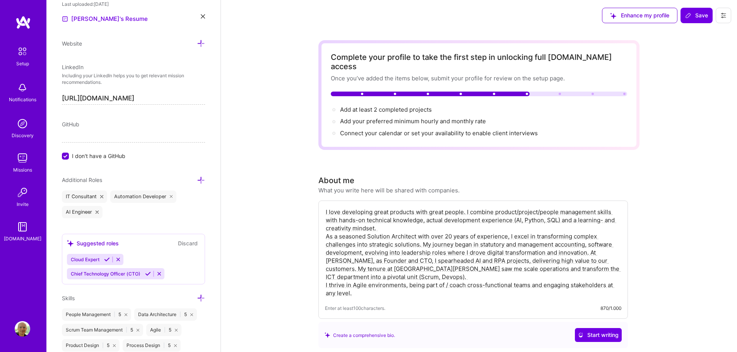
click at [197, 180] on icon at bounding box center [201, 180] width 8 height 8
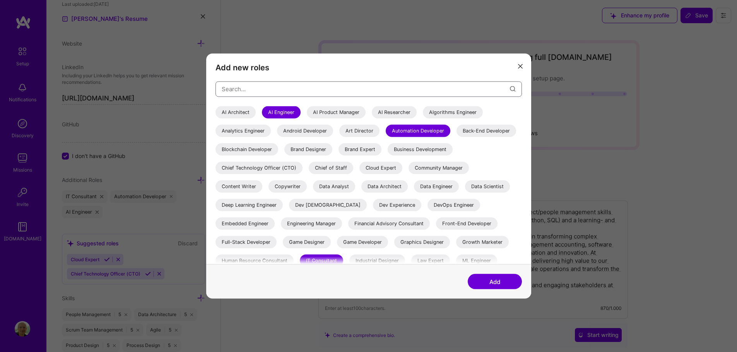
click at [262, 88] on input "modal" at bounding box center [366, 89] width 288 height 20
click at [333, 113] on div "AI Product Manager" at bounding box center [336, 112] width 59 height 12
click at [387, 155] on div "Business Development" at bounding box center [419, 149] width 65 height 12
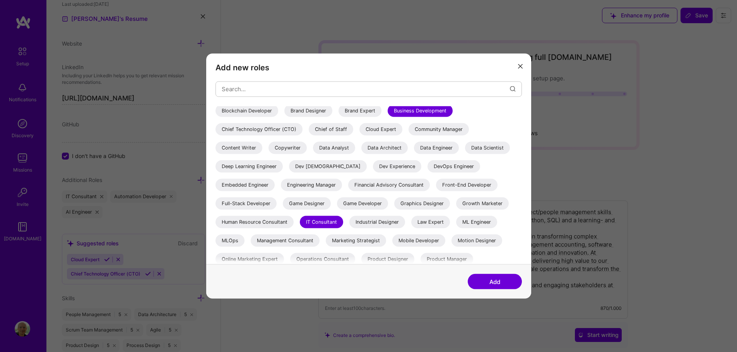
click at [408, 149] on div "Data Architect" at bounding box center [384, 148] width 46 height 12
click at [414, 154] on div "Data Engineer" at bounding box center [436, 148] width 45 height 12
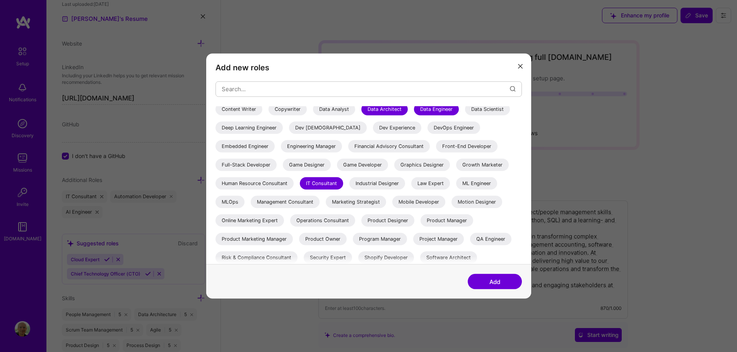
click at [319, 200] on div "Management Consultant" at bounding box center [285, 202] width 69 height 12
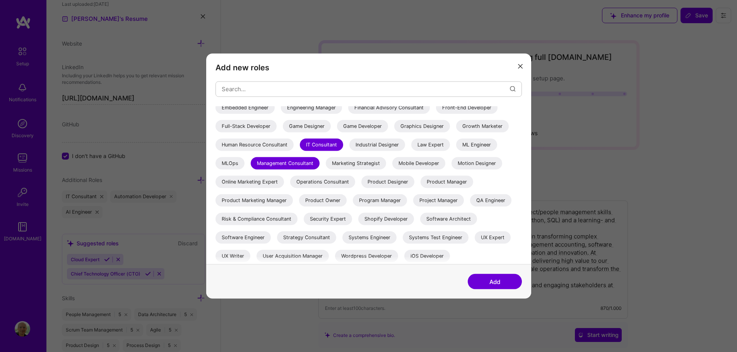
click at [299, 206] on div "Product Owner" at bounding box center [323, 200] width 48 height 12
click at [413, 206] on div "Project Manager" at bounding box center [438, 200] width 51 height 12
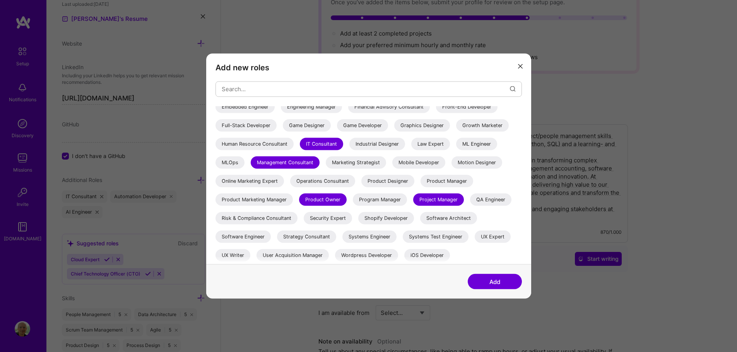
scroll to position [77, 0]
click at [428, 217] on div "Software Architect" at bounding box center [448, 218] width 57 height 12
click at [489, 285] on button "Add" at bounding box center [494, 281] width 54 height 15
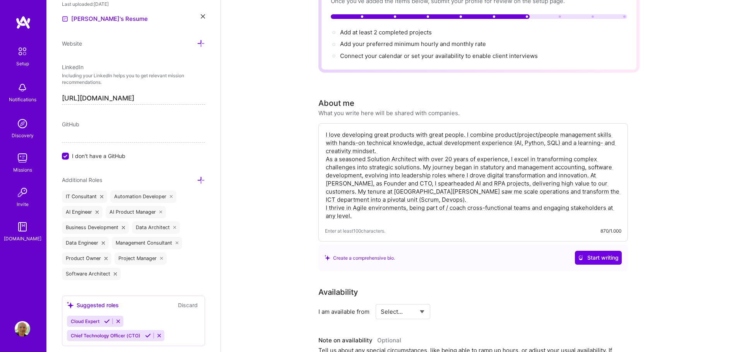
click at [197, 180] on icon at bounding box center [201, 180] width 8 height 8
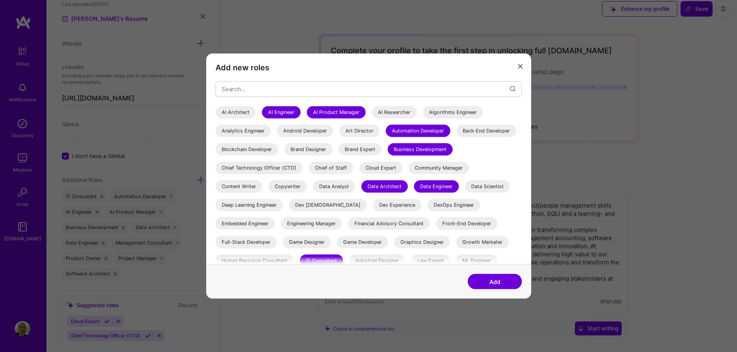
scroll to position [0, 0]
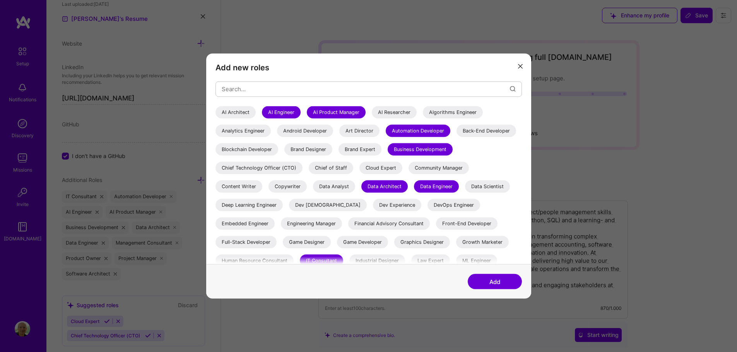
click at [302, 167] on div "Chief Technology Officer (CTO)" at bounding box center [258, 168] width 87 height 12
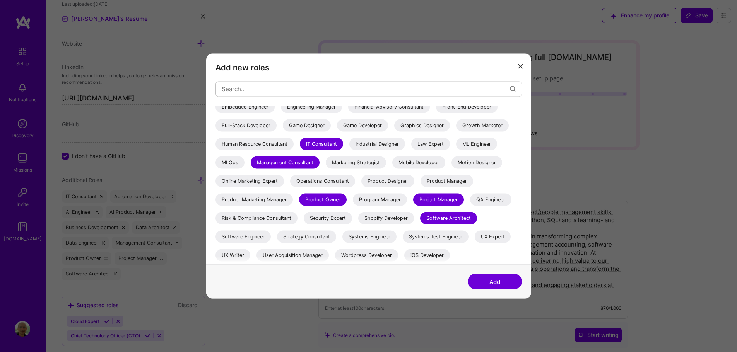
scroll to position [135, 0]
click at [250, 237] on div "Software Engineer" at bounding box center [242, 236] width 55 height 12
click at [315, 236] on div "Strategy Consultant" at bounding box center [306, 236] width 59 height 12
click at [485, 280] on button "Add" at bounding box center [494, 281] width 54 height 15
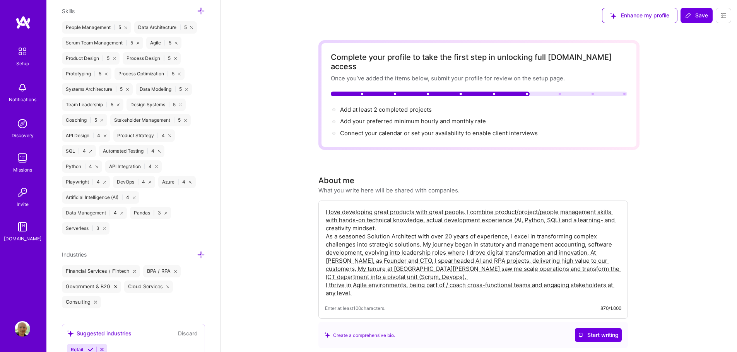
scroll to position [741, 0]
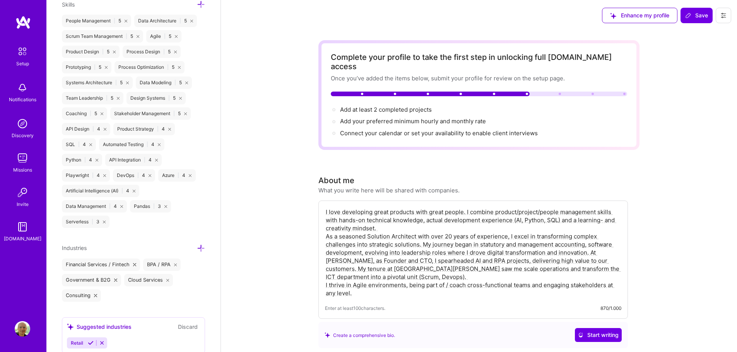
click at [197, 248] on icon at bounding box center [201, 248] width 8 height 8
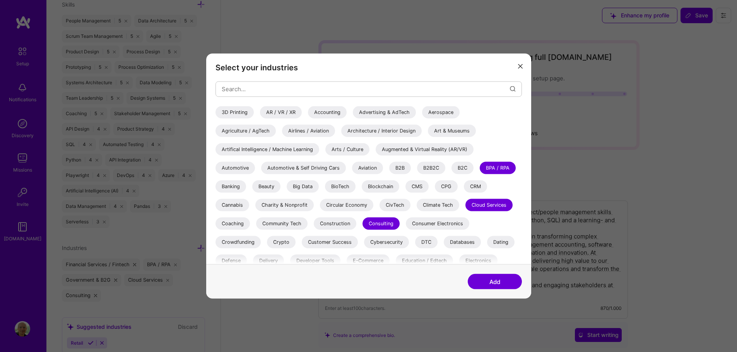
click at [244, 167] on div "Automotive" at bounding box center [234, 168] width 39 height 12
click at [397, 166] on div "B2B" at bounding box center [400, 168] width 22 height 12
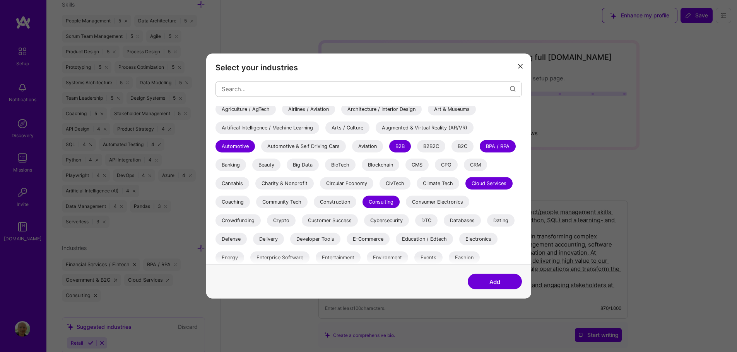
scroll to position [39, 0]
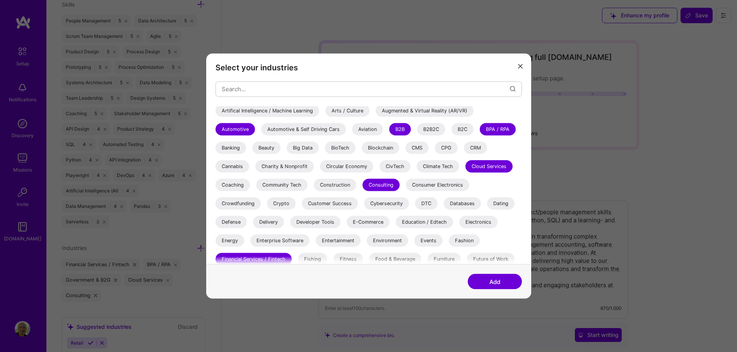
click at [476, 148] on div "CRM" at bounding box center [475, 148] width 23 height 12
click at [234, 182] on div "Coaching" at bounding box center [232, 185] width 34 height 12
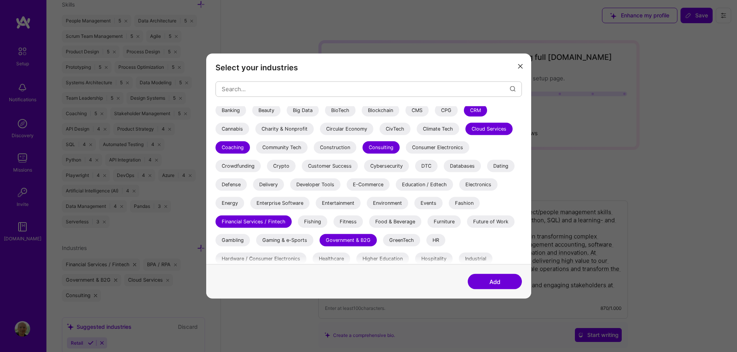
scroll to position [77, 0]
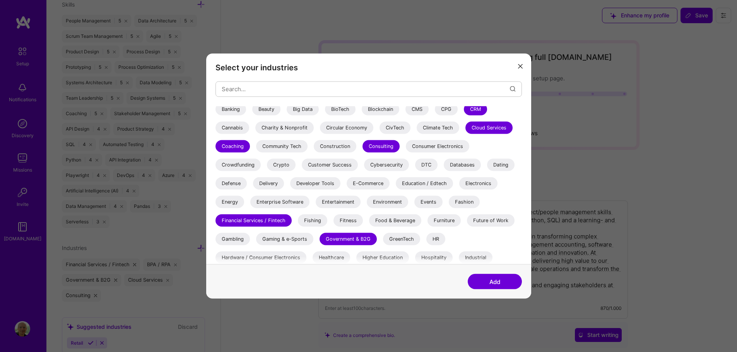
click at [462, 163] on div "Databases" at bounding box center [462, 165] width 37 height 12
click at [420, 183] on div "Education / Edtech" at bounding box center [424, 183] width 57 height 12
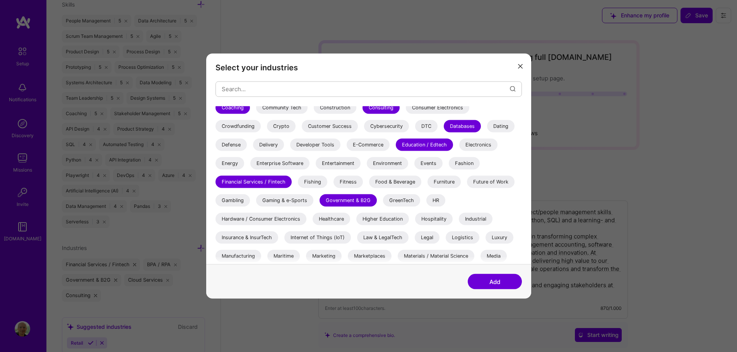
scroll to position [155, 0]
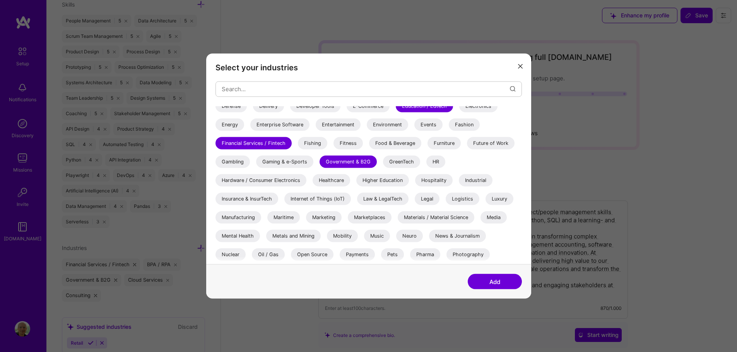
click at [457, 198] on div "Logistics" at bounding box center [462, 199] width 34 height 12
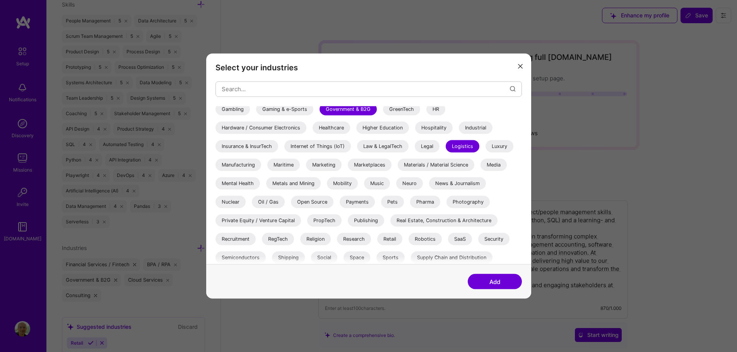
scroll to position [228, 0]
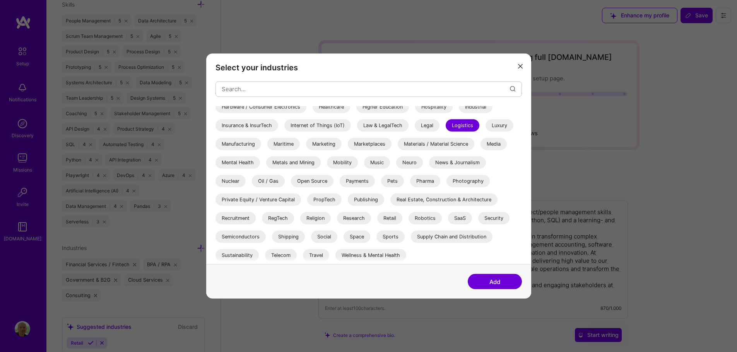
click at [246, 218] on div "Recruitment" at bounding box center [235, 218] width 40 height 12
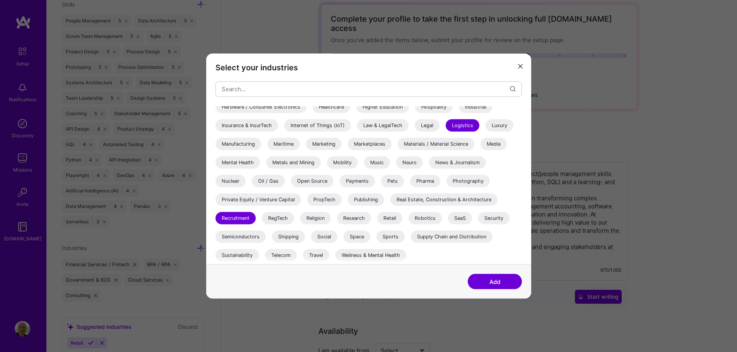
scroll to position [39, 0]
click at [443, 236] on div "Supply Chain and Distribution" at bounding box center [452, 236] width 82 height 12
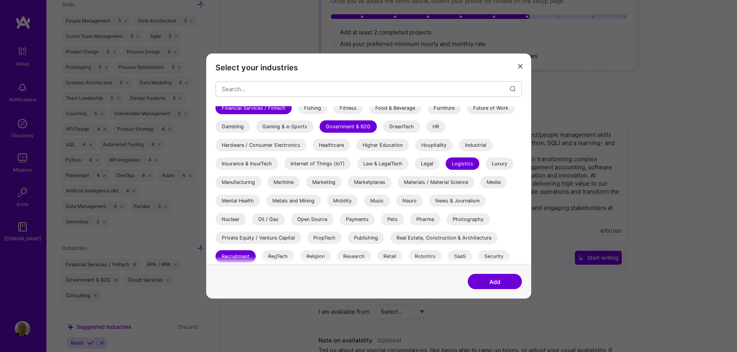
scroll to position [151, 0]
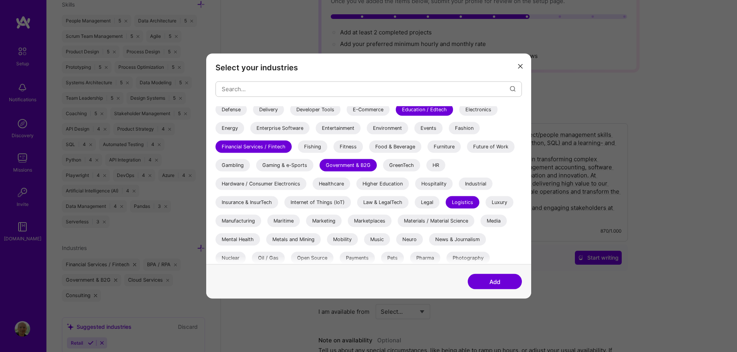
click at [267, 198] on div "Insurance & InsurTech" at bounding box center [246, 202] width 63 height 12
click at [259, 203] on div "Insurance & InsurTech" at bounding box center [246, 202] width 63 height 12
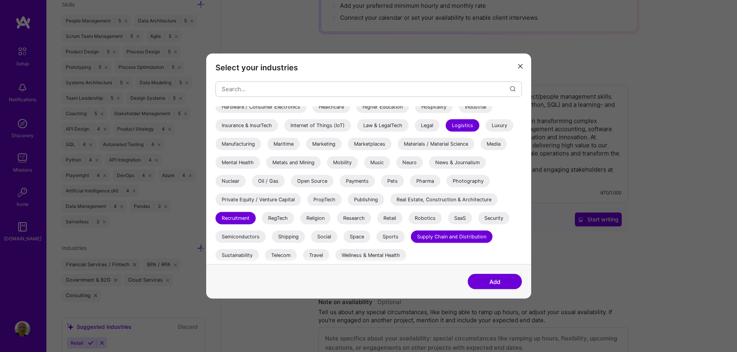
scroll to position [116, 0]
click at [365, 254] on div "Wellness & Mental Health" at bounding box center [370, 255] width 71 height 12
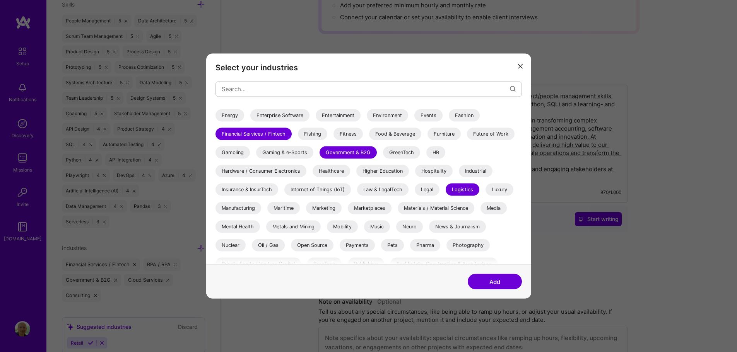
scroll to position [151, 0]
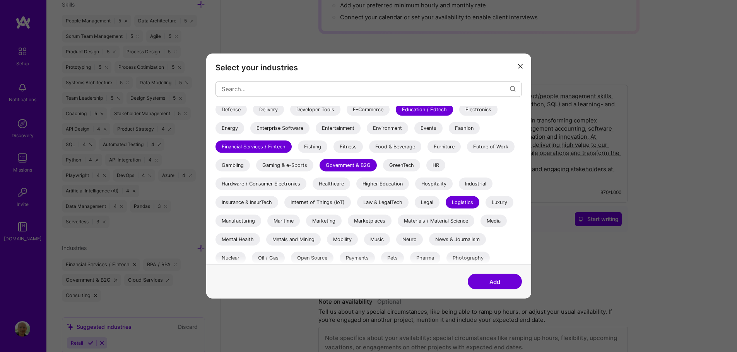
click at [248, 220] on div "Manufacturing" at bounding box center [238, 221] width 46 height 12
click at [486, 286] on button "Add" at bounding box center [494, 281] width 54 height 15
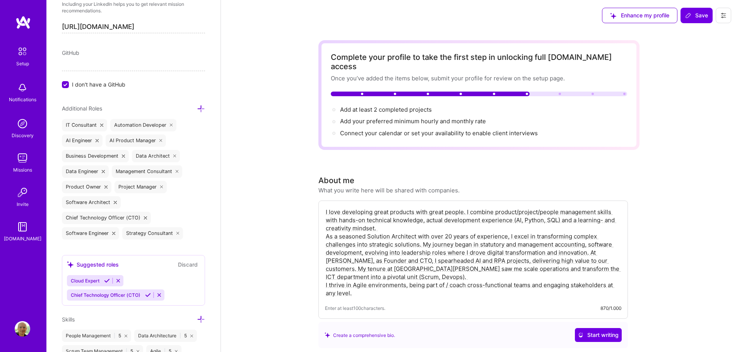
scroll to position [404, 0]
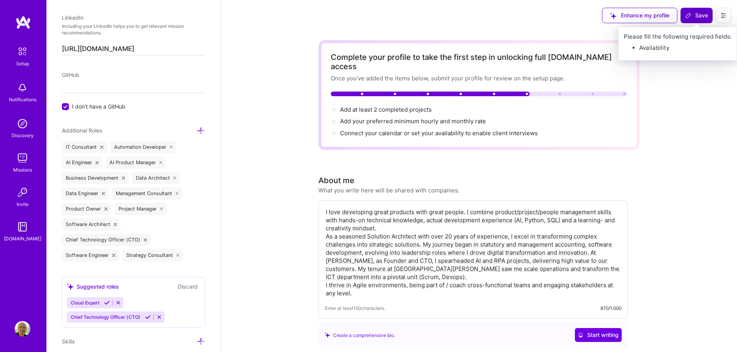
click at [699, 16] on span "Save" at bounding box center [696, 16] width 23 height 8
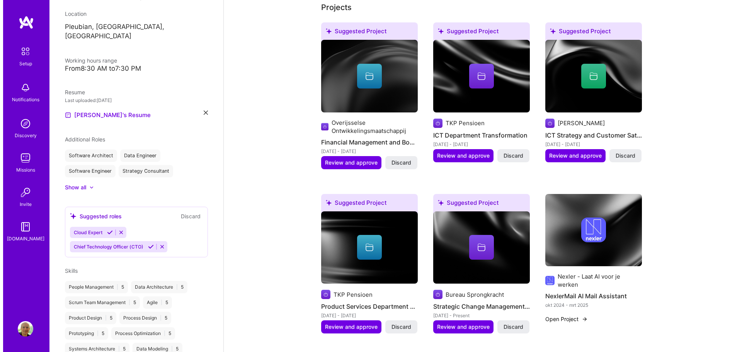
scroll to position [309, 0]
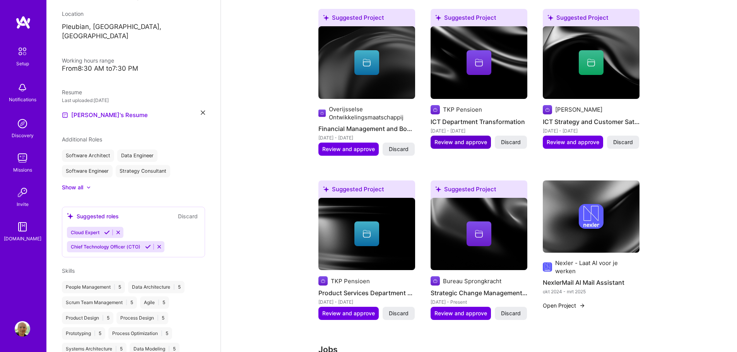
click at [478, 138] on span "Review and approve" at bounding box center [460, 142] width 53 height 8
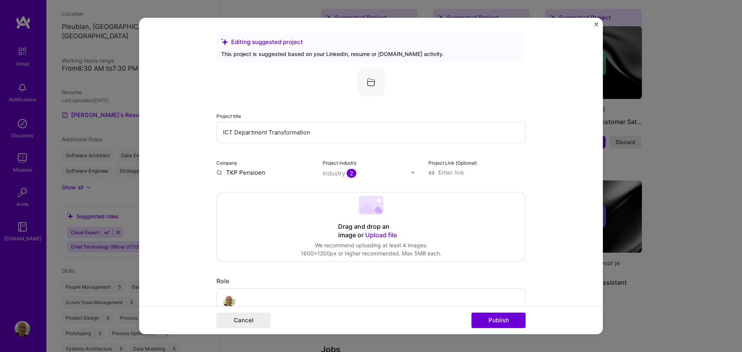
click at [272, 172] on input "TKP Pensioen" at bounding box center [265, 173] width 97 height 8
drag, startPoint x: 273, startPoint y: 172, endPoint x: 225, endPoint y: 172, distance: 48.7
click at [225, 172] on input "TKP Pensioen" at bounding box center [265, 173] width 97 height 8
click at [247, 188] on span "TKP Pensioen" at bounding box center [259, 188] width 39 height 8
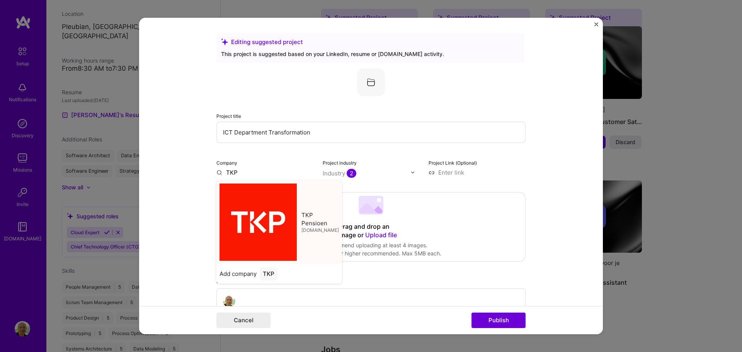
type input "TKP Pensioen"
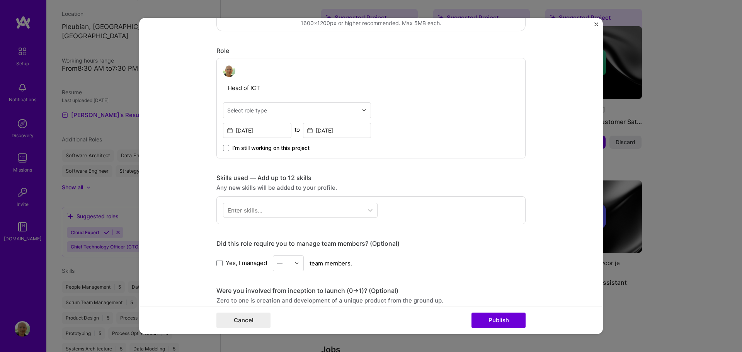
scroll to position [232, 0]
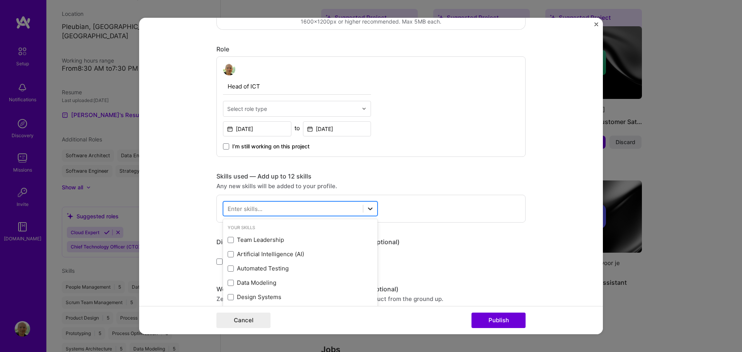
click at [367, 209] on icon at bounding box center [371, 209] width 8 height 8
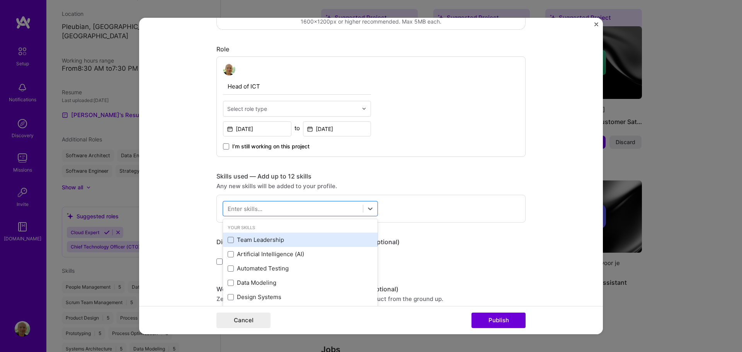
click at [282, 240] on div "Team Leadership" at bounding box center [300, 240] width 145 height 8
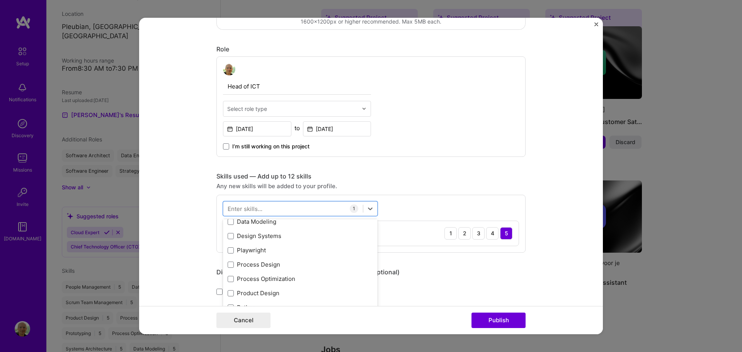
scroll to position [77, 0]
click at [275, 277] on div "Product Design" at bounding box center [300, 277] width 145 height 8
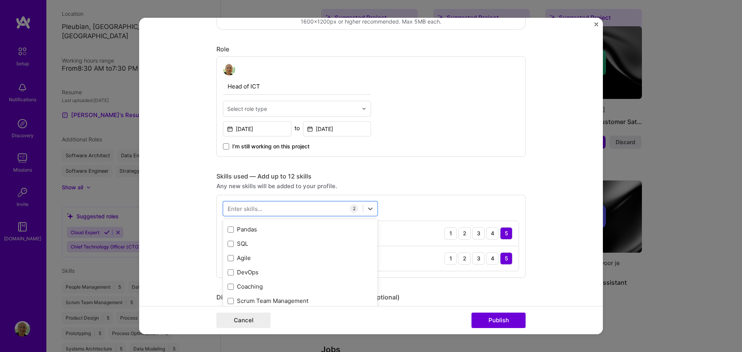
scroll to position [155, 0]
click at [266, 287] on div "Coaching" at bounding box center [300, 285] width 145 height 8
click at [262, 297] on div "Scrum Team Management" at bounding box center [300, 300] width 145 height 8
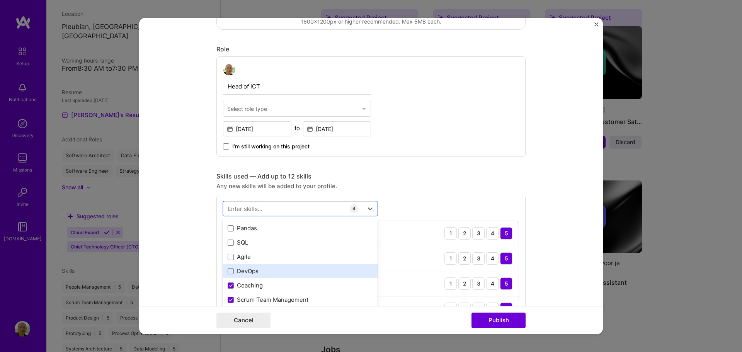
click at [261, 272] on div "DevOps" at bounding box center [300, 271] width 145 height 8
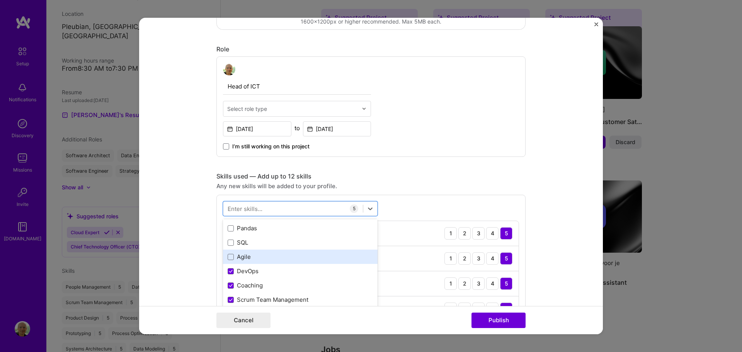
click at [252, 256] on div "Agile" at bounding box center [300, 257] width 145 height 8
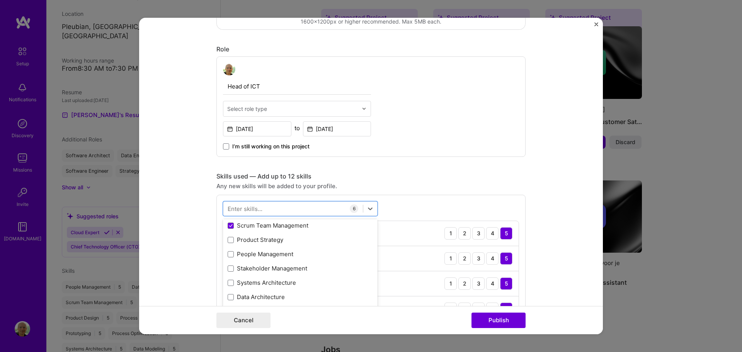
scroll to position [232, 0]
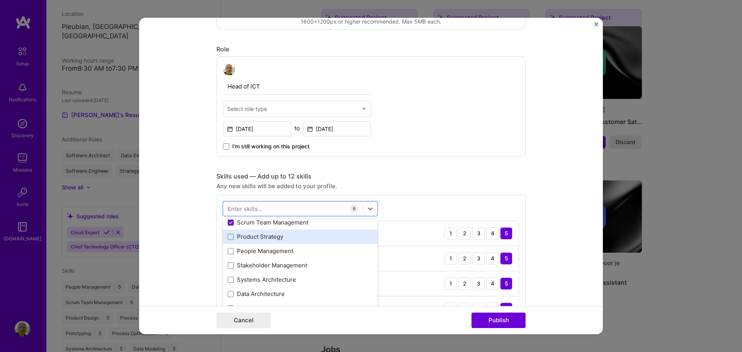
click at [272, 237] on div "Product Strategy" at bounding box center [300, 237] width 145 height 8
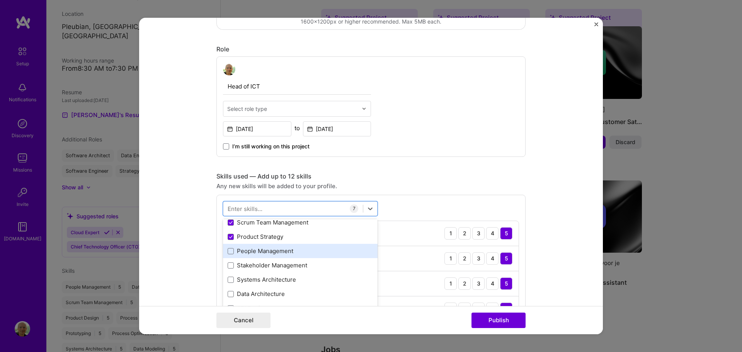
click at [270, 252] on div "People Management" at bounding box center [300, 251] width 145 height 8
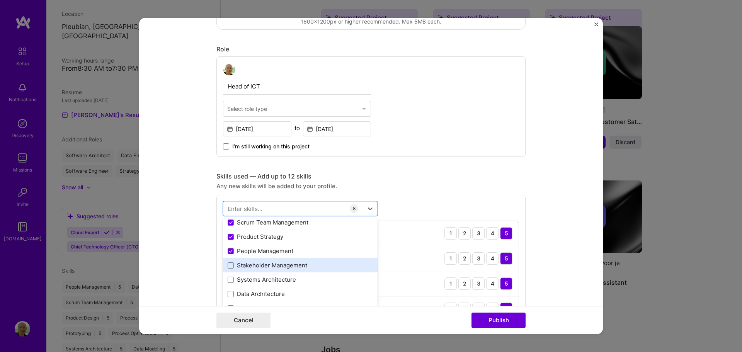
click at [270, 264] on div "Stakeholder Management" at bounding box center [300, 265] width 145 height 8
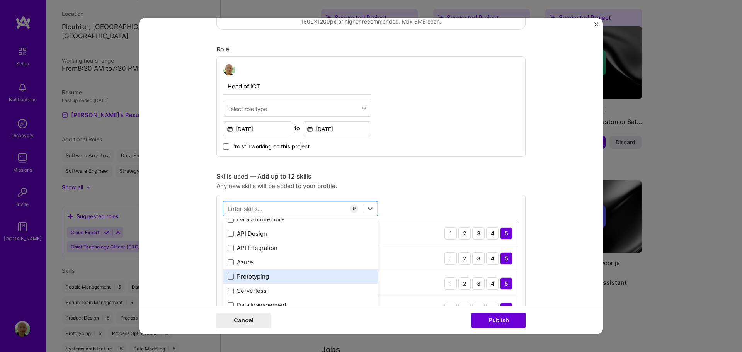
scroll to position [309, 0]
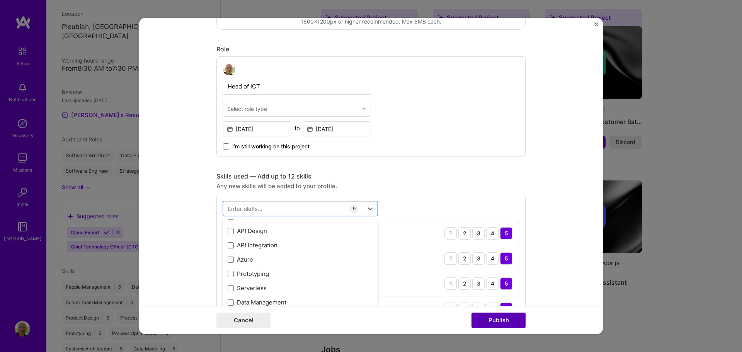
click at [503, 319] on button "Publish" at bounding box center [499, 320] width 54 height 15
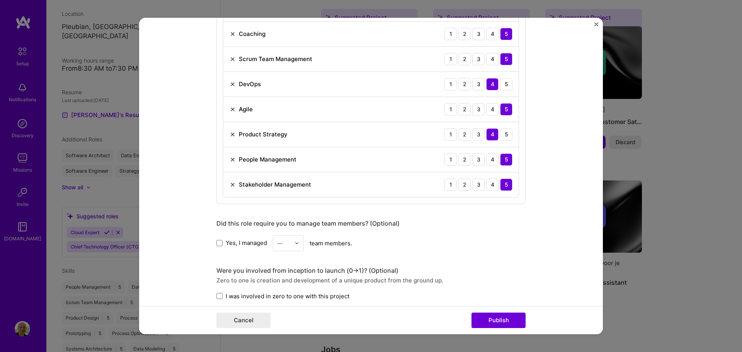
scroll to position [530, 0]
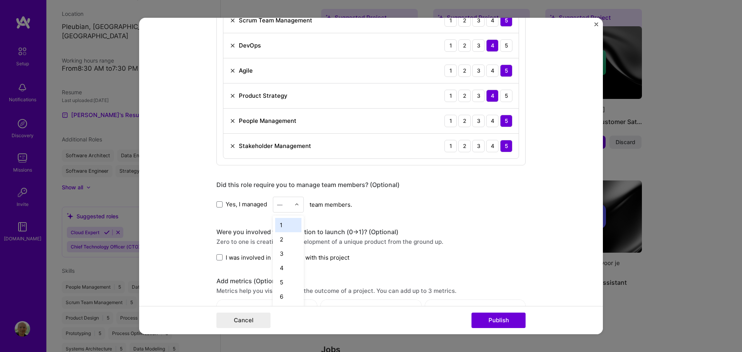
click at [287, 201] on input "text" at bounding box center [284, 205] width 14 height 8
click at [428, 261] on div "I was involved in zero to one with this project" at bounding box center [371, 258] width 309 height 8
click at [295, 208] on div at bounding box center [299, 204] width 9 height 15
click at [291, 301] on div "24" at bounding box center [288, 308] width 26 height 14
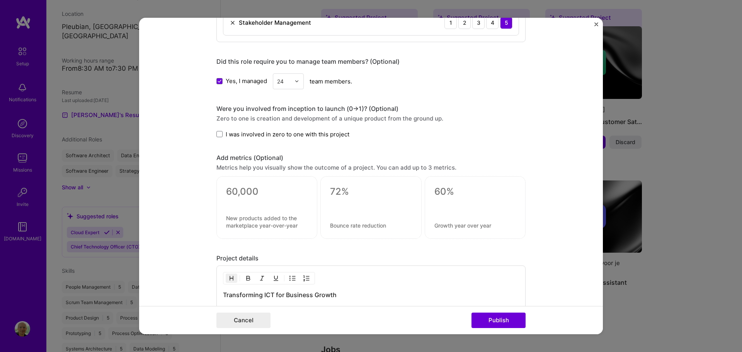
scroll to position [665, 0]
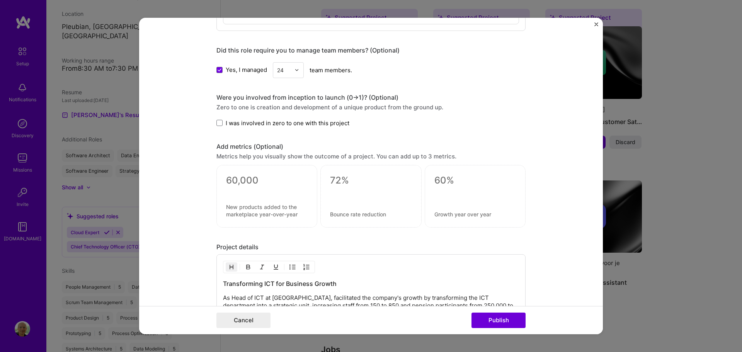
click at [297, 70] on img at bounding box center [297, 70] width 5 height 5
click at [284, 187] on div "25+" at bounding box center [288, 188] width 26 height 14
click at [192, 183] on form "Editing suggested project This project is suggested based on your LinkedIn, res…" at bounding box center [371, 176] width 464 height 317
click at [270, 179] on textarea at bounding box center [267, 181] width 82 height 12
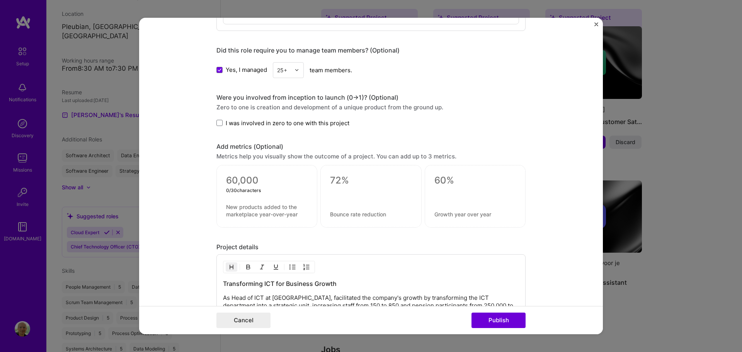
click at [263, 205] on textarea at bounding box center [267, 210] width 82 height 15
click at [261, 180] on textarea at bounding box center [267, 181] width 82 height 12
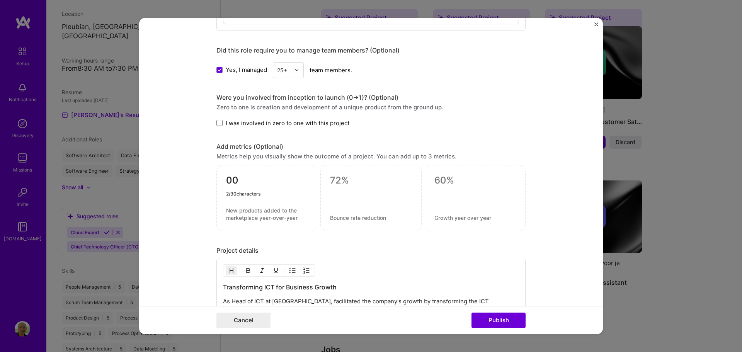
type textarea "0"
type textarea "150"
click at [267, 217] on textarea at bounding box center [267, 214] width 82 height 15
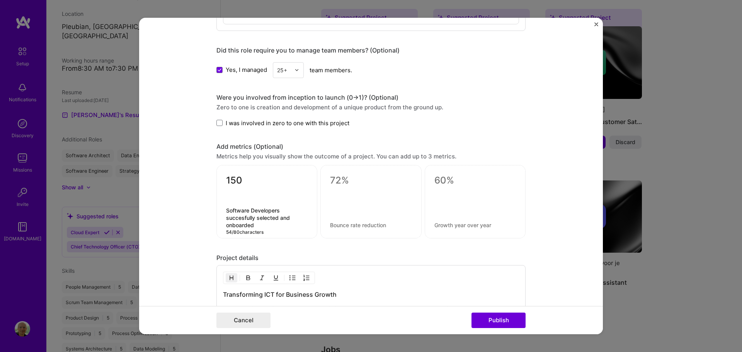
type textarea "Software Developers succesfully selected and onboarded"
click at [338, 210] on div at bounding box center [371, 201] width 101 height 73
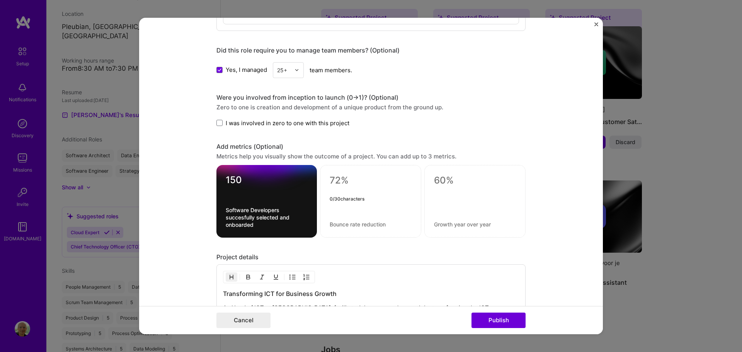
click at [342, 181] on textarea at bounding box center [371, 181] width 82 height 12
type textarea "3000000"
click at [341, 225] on textarea at bounding box center [371, 224] width 82 height 7
type textarea "S"
type textarea "C"
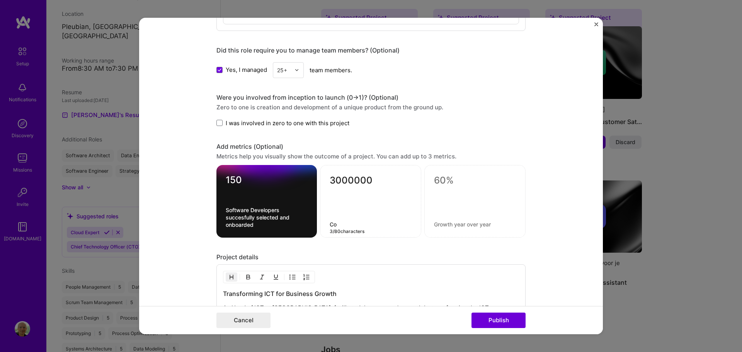
type textarea "C"
type textarea "People served"
click at [259, 207] on textarea "Software Developers succesfully selected and onboarded" at bounding box center [267, 217] width 82 height 22
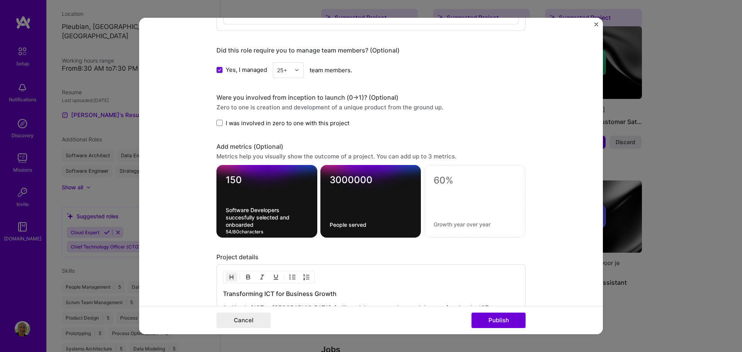
click at [259, 207] on textarea "Software Developers succesfully selected and onboarded" at bounding box center [267, 217] width 82 height 22
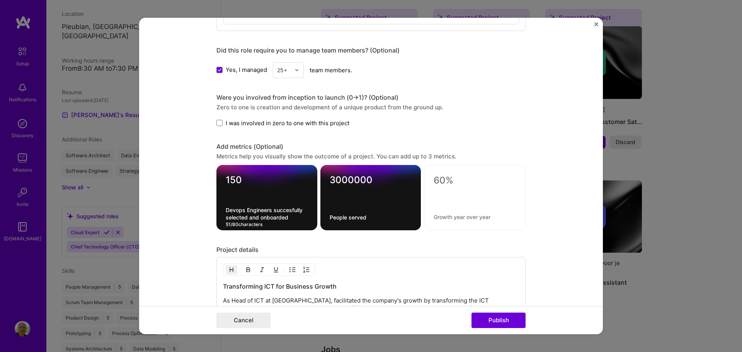
click at [294, 210] on textarea "Devops Engineers succesfully selected and onboarded" at bounding box center [267, 213] width 82 height 15
type textarea "Devops Engineers succesfully selected and onboarded"
click at [375, 206] on div "3000000 People served" at bounding box center [371, 197] width 101 height 65
click at [360, 215] on textarea "People served" at bounding box center [371, 217] width 82 height 7
click at [365, 215] on textarea "People served" at bounding box center [371, 217] width 82 height 7
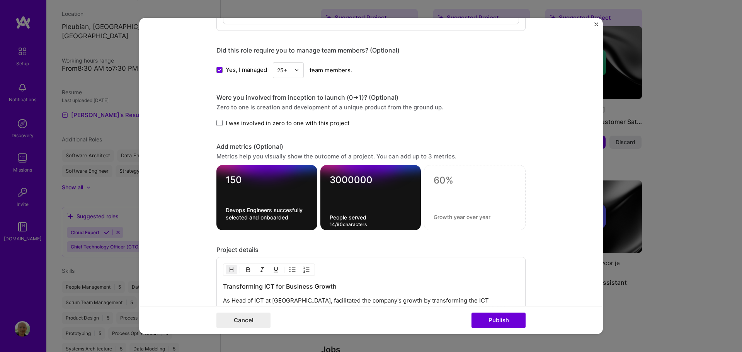
click at [330, 218] on textarea "People served" at bounding box center [371, 217] width 82 height 7
type textarea "New Customers served"
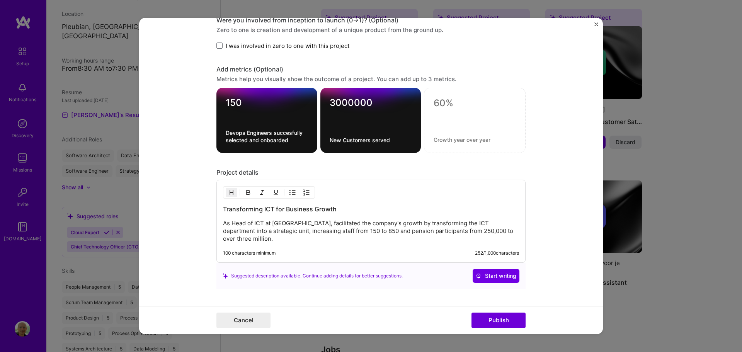
scroll to position [794, 0]
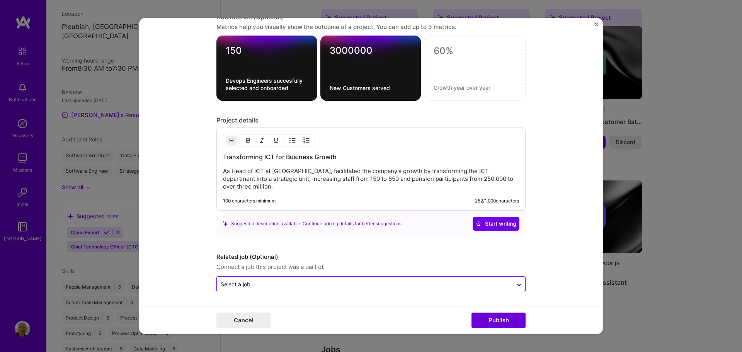
click at [359, 285] on input "text" at bounding box center [365, 284] width 288 height 8
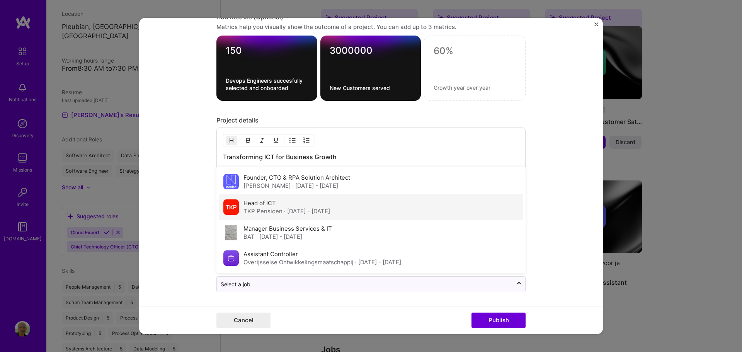
click at [300, 203] on div "Head of ICT TKP Pensioen · [DATE] - [DATE]" at bounding box center [287, 207] width 87 height 16
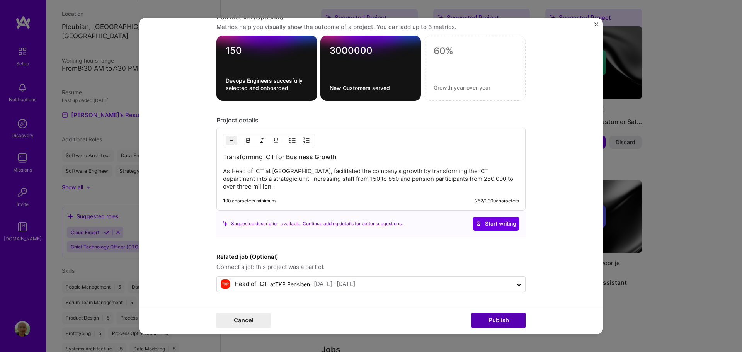
click at [497, 322] on button "Publish" at bounding box center [499, 320] width 54 height 15
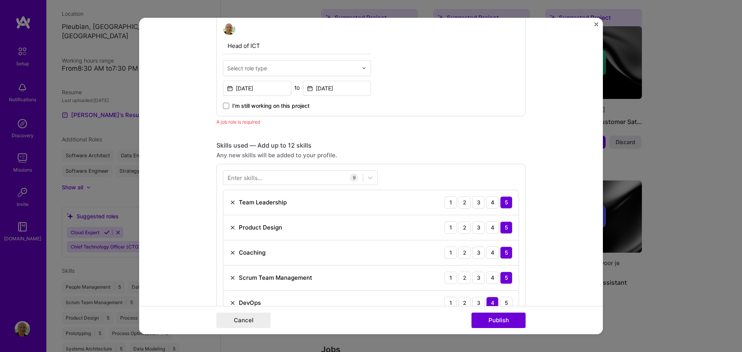
scroll to position [259, 0]
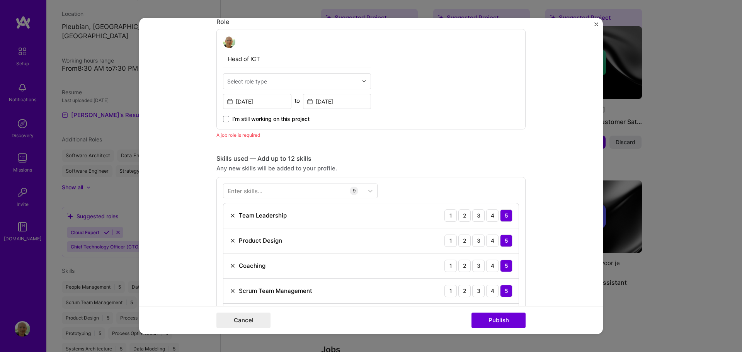
click at [259, 81] on div "Select role type" at bounding box center [247, 81] width 40 height 8
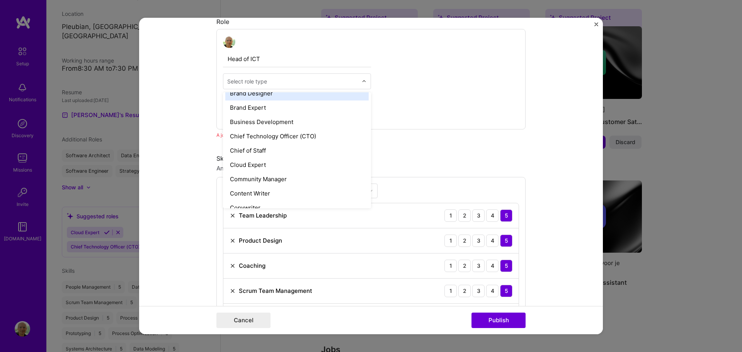
scroll to position [193, 0]
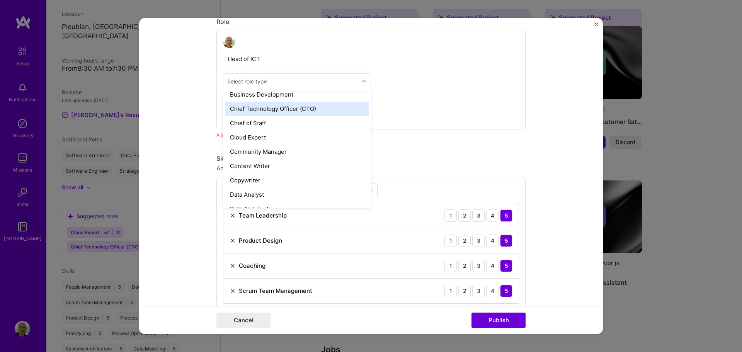
click at [282, 106] on div "Chief Technology Officer (CTO)" at bounding box center [296, 109] width 143 height 14
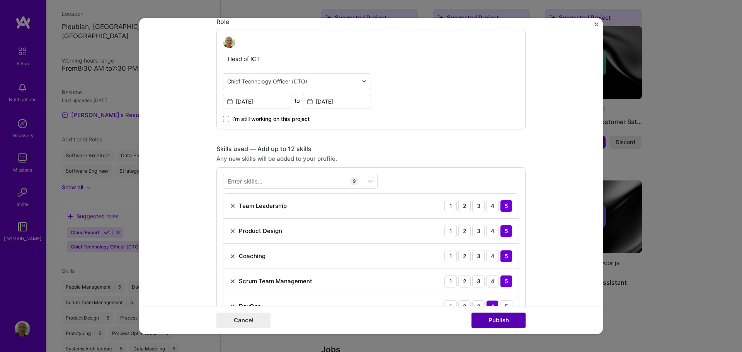
click at [502, 322] on button "Publish" at bounding box center [499, 320] width 54 height 15
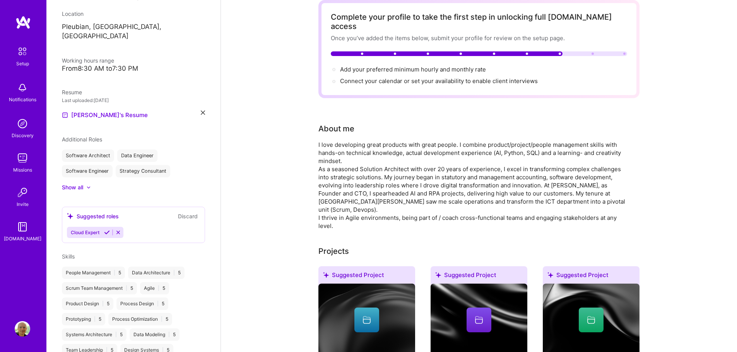
scroll to position [0, 0]
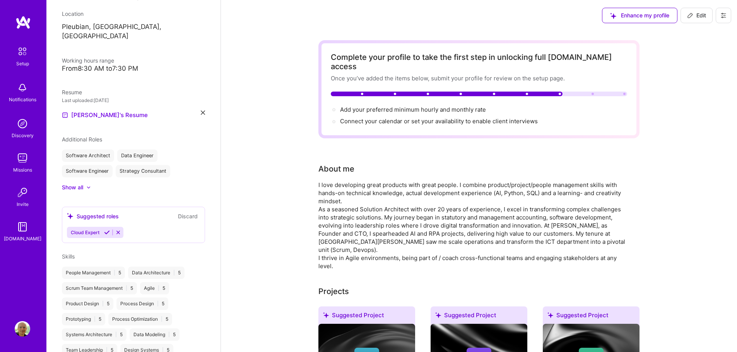
click at [700, 17] on span "Edit" at bounding box center [696, 16] width 19 height 8
select select "US"
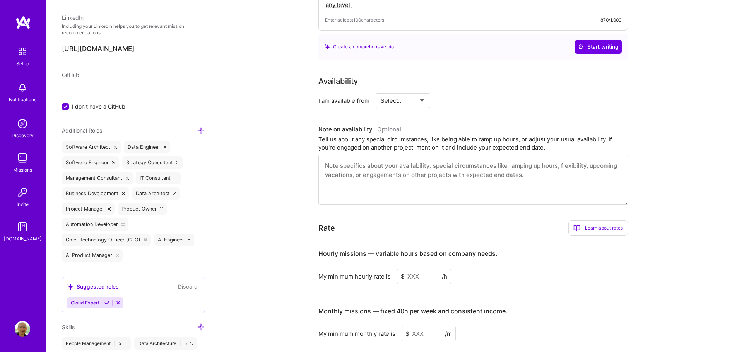
scroll to position [271, 0]
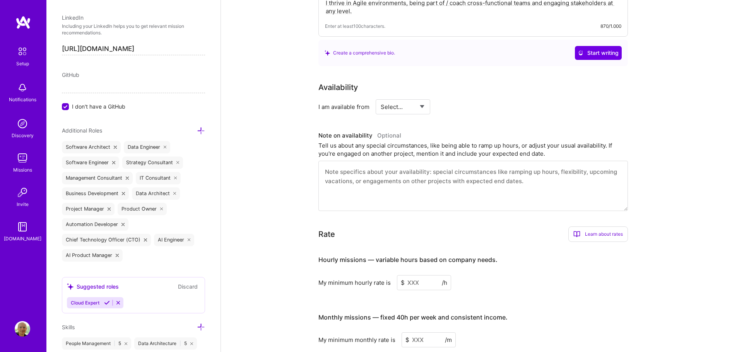
click at [412, 97] on select "Select... Right Now Future Date Not Available" at bounding box center [402, 107] width 44 height 20
select select "Right Now"
click at [380, 97] on select "Select... Right Now Future Date Not Available" at bounding box center [402, 107] width 44 height 20
click at [508, 114] on div "Availability I am available from Select... Right Now Future Date Not Available …" at bounding box center [478, 147] width 321 height 130
click at [457, 99] on input at bounding box center [473, 106] width 46 height 15
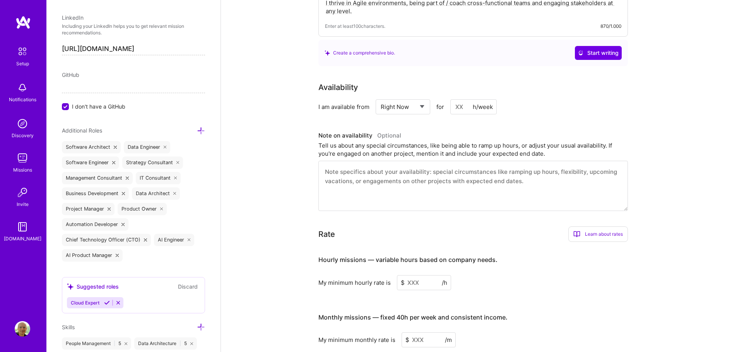
type input "2"
type input "32"
click at [498, 99] on div "I am available from Select... Right Now Future Date Not Available for 32 h/week" at bounding box center [472, 106] width 309 height 15
click at [551, 114] on div "Availability I am available from Select... Right Now Future Date Not Available …" at bounding box center [478, 147] width 321 height 130
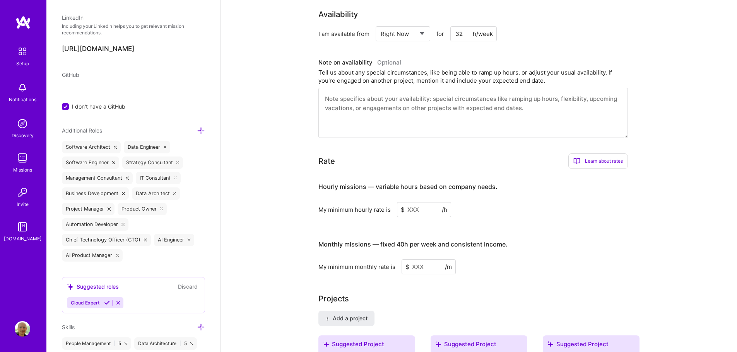
scroll to position [348, 0]
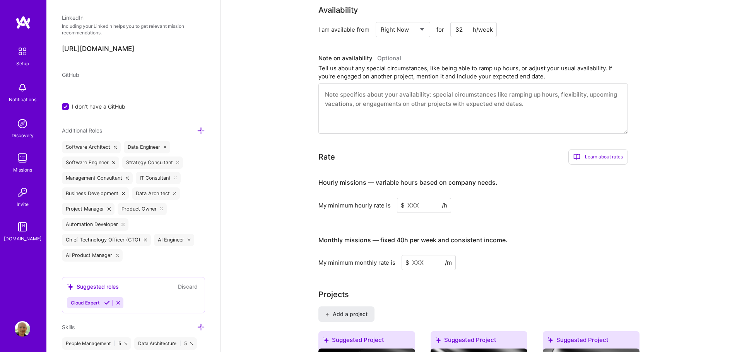
click at [423, 198] on input at bounding box center [424, 205] width 54 height 15
type input "9"
type input "8"
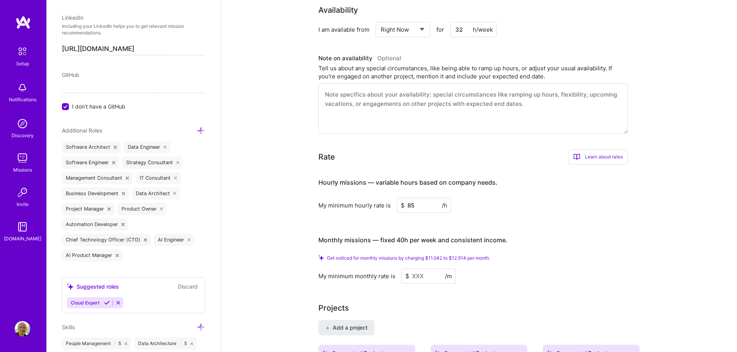
type input "85"
click at [501, 200] on div "My minimum hourly rate is $ 85 /h" at bounding box center [472, 205] width 309 height 15
click at [430, 269] on input at bounding box center [428, 276] width 54 height 15
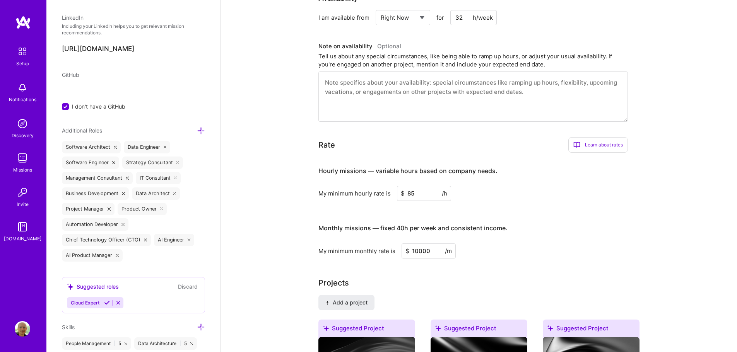
type input "10000"
click at [505, 277] on div "Projects" at bounding box center [478, 283] width 321 height 12
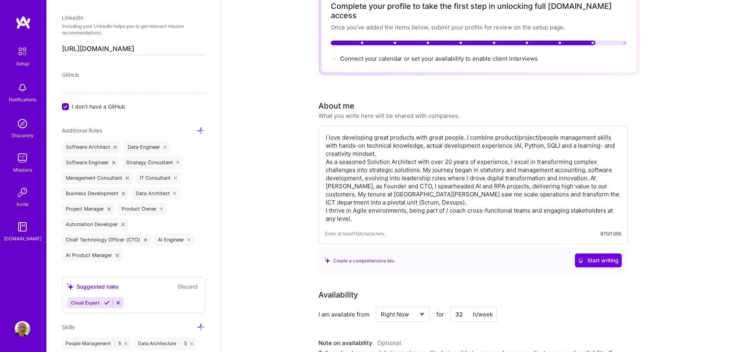
scroll to position [24, 0]
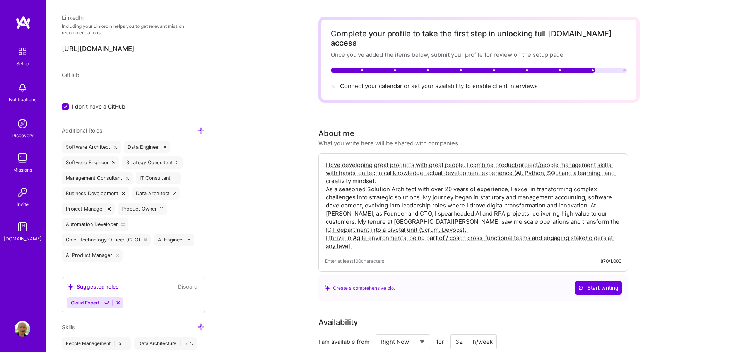
click at [389, 160] on textarea "I love developing great products with great people. I combine product/project/p…" at bounding box center [473, 205] width 296 height 91
click at [527, 166] on textarea "I love developing great organisations and products with great people. I combine…" at bounding box center [473, 205] width 296 height 91
click at [418, 179] on textarea "I love developing great organisations and products with great people. I combine…" at bounding box center [473, 205] width 296 height 91
click at [361, 194] on textarea "I love developing great organisations and products with great people. I combine…" at bounding box center [473, 205] width 296 height 91
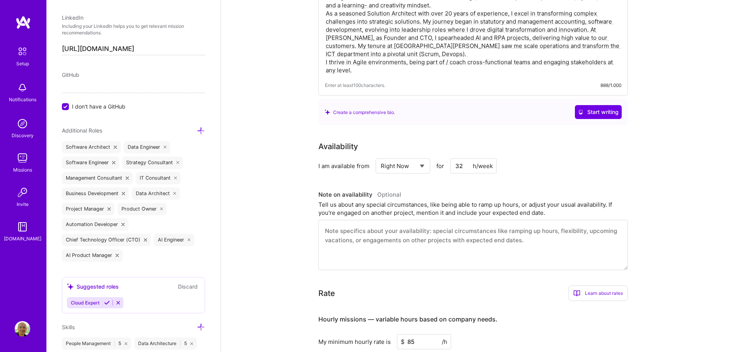
scroll to position [0, 0]
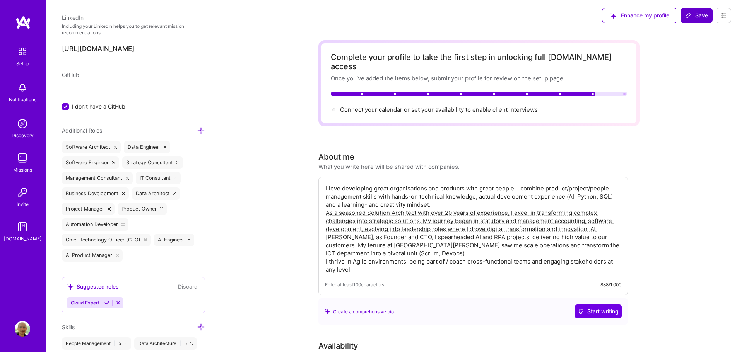
type textarea "I love developing great organisations and products with great people. I combine…"
click at [692, 14] on span "Save" at bounding box center [696, 16] width 23 height 8
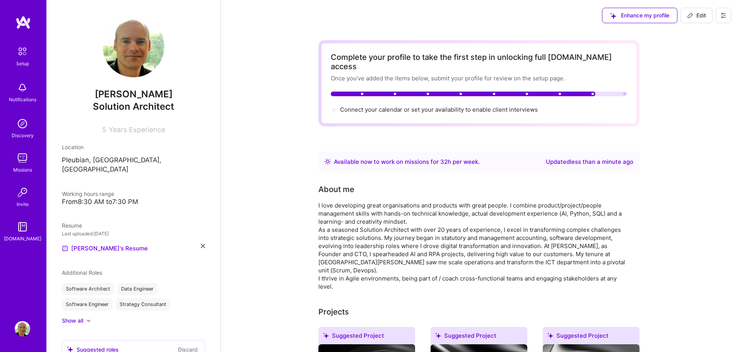
click at [143, 130] on span "Years Experience" at bounding box center [137, 130] width 56 height 8
click at [701, 14] on span "Edit" at bounding box center [696, 16] width 19 height 8
select select "US"
select select "Right Now"
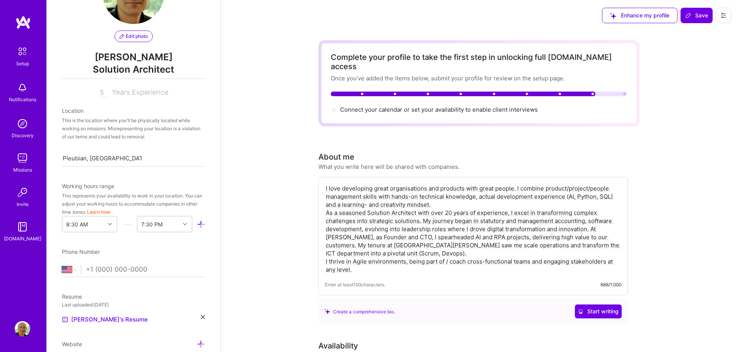
scroll to position [45, 0]
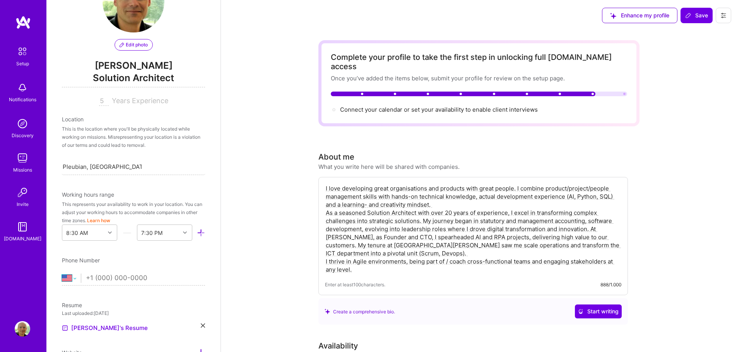
click at [75, 281] on select "[GEOGRAPHIC_DATA] [GEOGRAPHIC_DATA] [GEOGRAPHIC_DATA] [GEOGRAPHIC_DATA] [US_STA…" at bounding box center [71, 278] width 19 height 9
select select "NL"
click at [62, 274] on select "[GEOGRAPHIC_DATA] [GEOGRAPHIC_DATA] [GEOGRAPHIC_DATA] [GEOGRAPHIC_DATA] [US_STA…" at bounding box center [71, 278] width 19 height 9
click at [115, 275] on input "tel" at bounding box center [145, 278] width 119 height 22
type input "613736712"
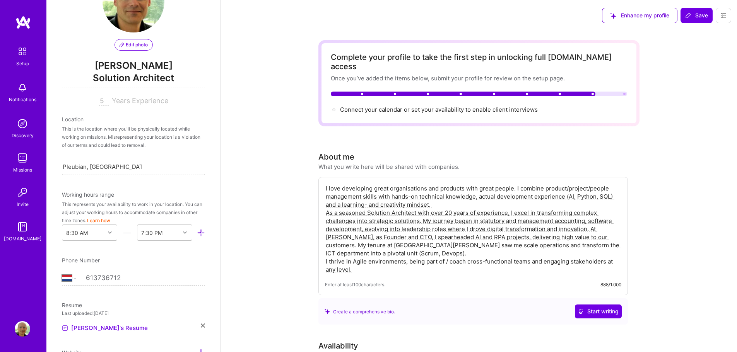
select select "US"
type input "[PHONE_NUMBER]"
select select "HU"
type input "[PHONE_NUMBER]"
select select "NL"
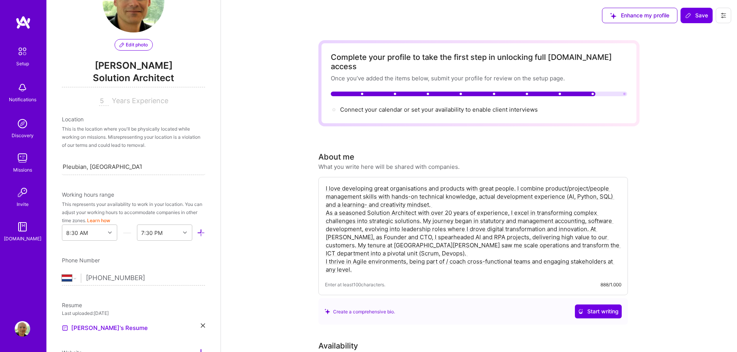
click at [169, 271] on input "[PHONE_NUMBER]" at bounding box center [145, 278] width 119 height 22
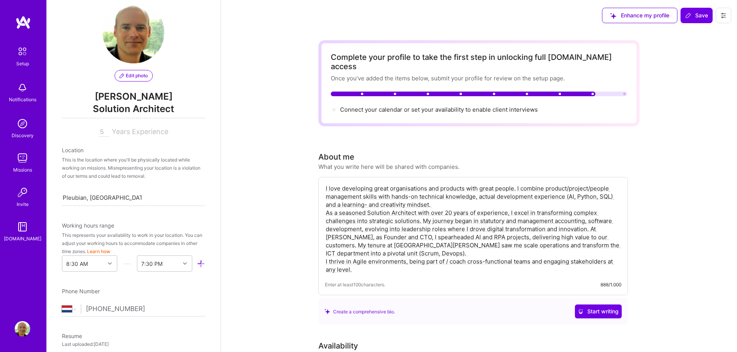
scroll to position [6, 0]
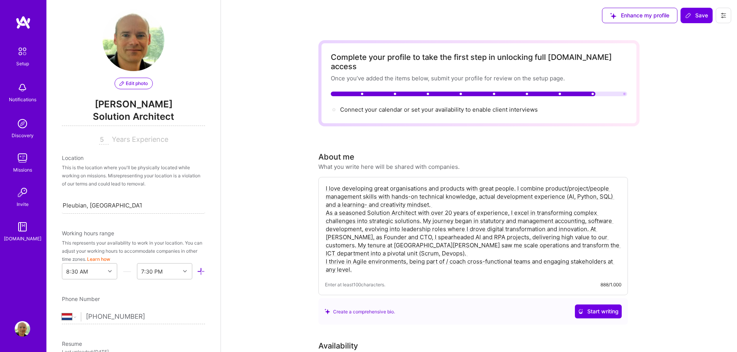
type input "[PHONE_NUMBER]"
click at [132, 138] on span "Years Experience" at bounding box center [140, 139] width 56 height 8
click at [104, 140] on input "5" at bounding box center [104, 139] width 10 height 9
type input "5"
type input "30"
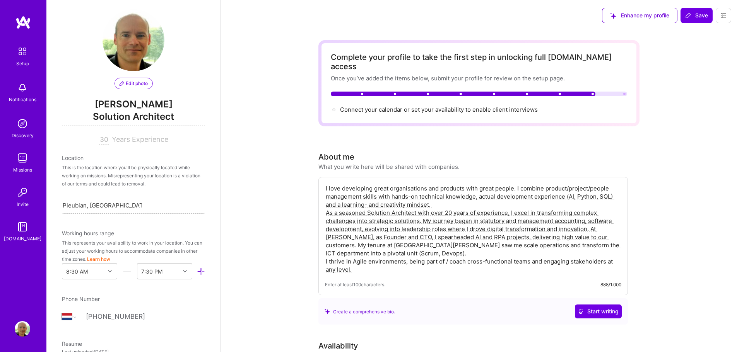
click at [125, 156] on div "Location" at bounding box center [133, 158] width 143 height 8
click at [444, 205] on textarea "I love developing great organisations and products with great people. I combine…" at bounding box center [473, 229] width 296 height 91
type textarea "I love developing great organisations and products with great people. I combine…"
click at [696, 16] on span "Save" at bounding box center [696, 16] width 23 height 8
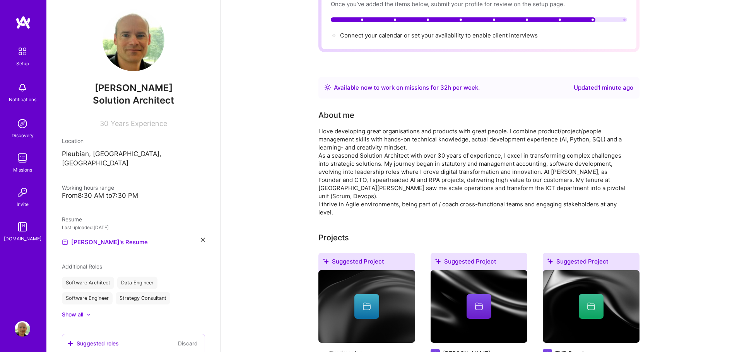
scroll to position [0, 0]
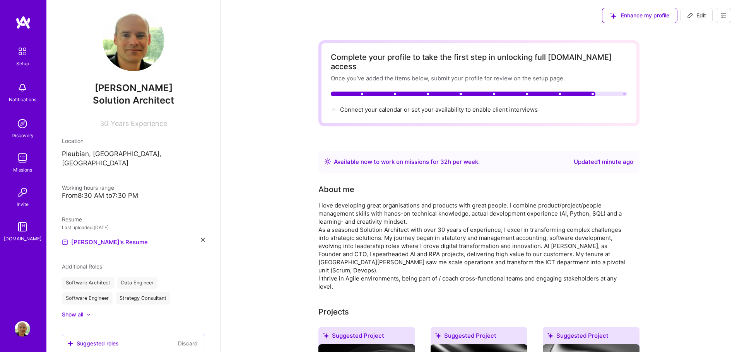
click at [697, 15] on span "Edit" at bounding box center [696, 16] width 19 height 8
select select "US"
select select "Right Now"
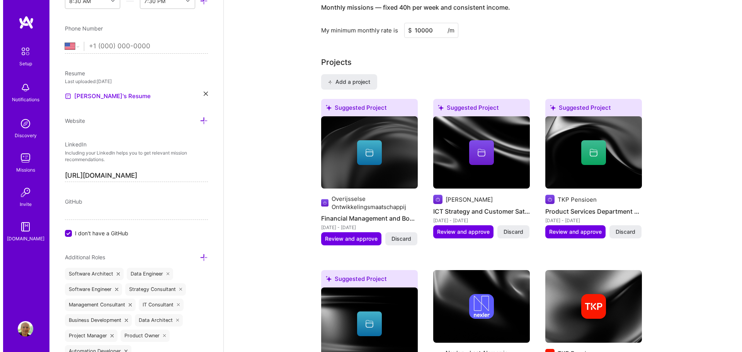
scroll to position [580, 0]
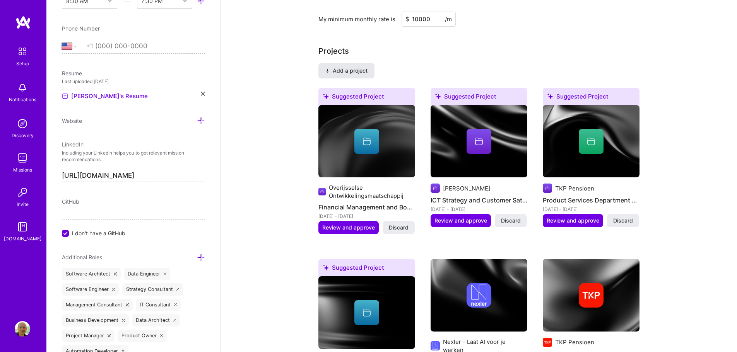
click at [348, 67] on span "Add a project" at bounding box center [346, 71] width 42 height 8
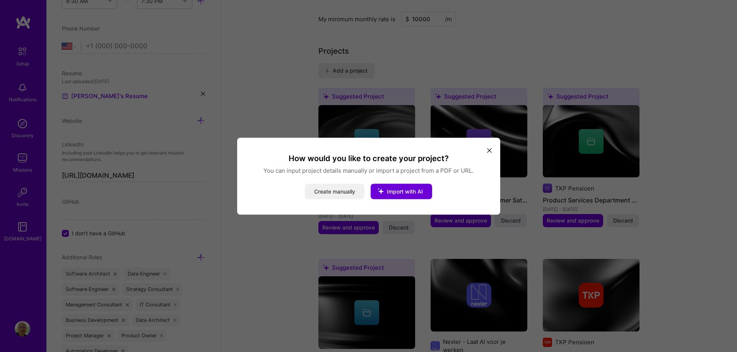
click at [327, 193] on button "Create manually" at bounding box center [335, 191] width 60 height 15
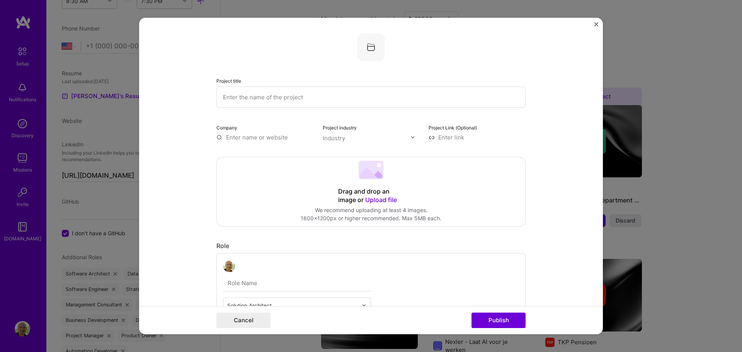
click at [255, 98] on input "text" at bounding box center [371, 97] width 309 height 21
type input "O"
type input "[PERSON_NAME] OrderCapture Agent"
click at [445, 137] on input at bounding box center [477, 137] width 97 height 8
paste input "[URL][DOMAIN_NAME]"
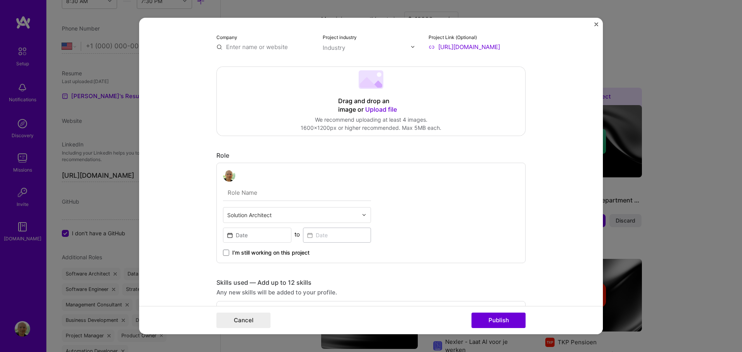
scroll to position [116, 0]
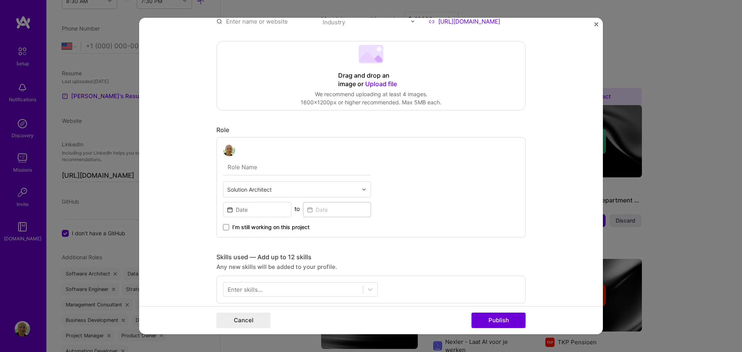
type input "[URL][DOMAIN_NAME]"
click at [253, 212] on input at bounding box center [257, 209] width 68 height 15
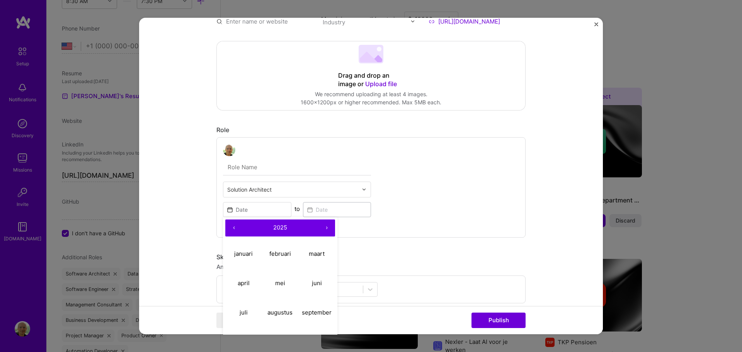
click at [229, 229] on button "‹" at bounding box center [233, 228] width 17 height 17
click at [230, 228] on button "‹" at bounding box center [233, 228] width 17 height 17
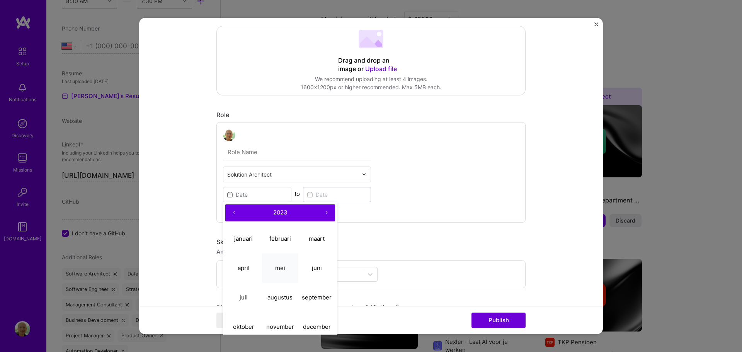
scroll to position [155, 0]
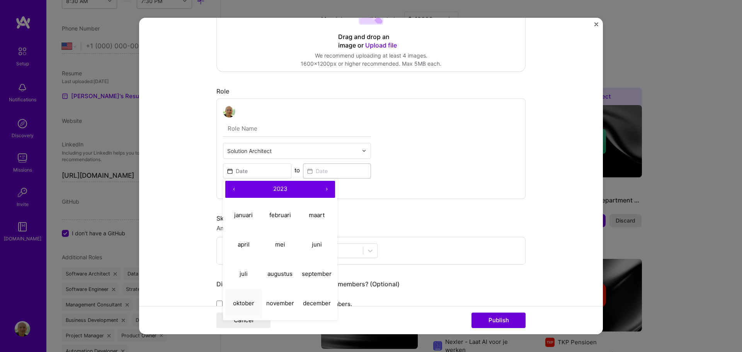
click at [240, 304] on abbr "oktober" at bounding box center [243, 303] width 21 height 7
type input "[DATE]"
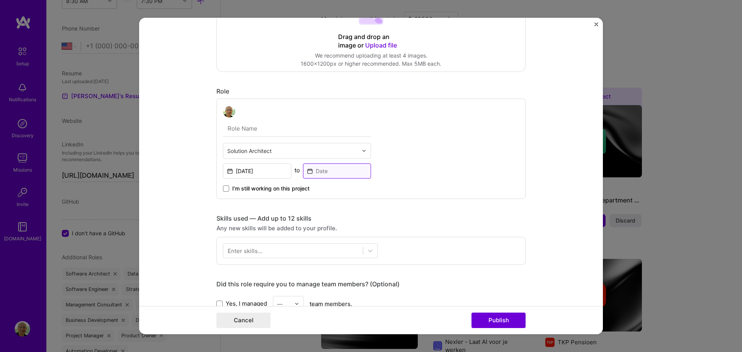
click at [322, 171] on input at bounding box center [337, 171] width 68 height 15
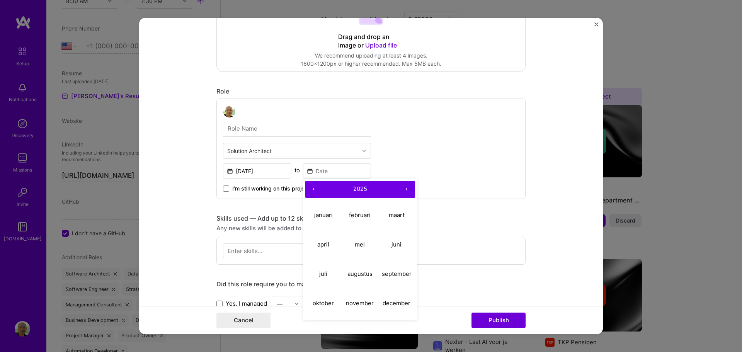
click at [311, 189] on button "‹" at bounding box center [313, 189] width 17 height 17
click at [387, 302] on abbr "december" at bounding box center [397, 303] width 28 height 7
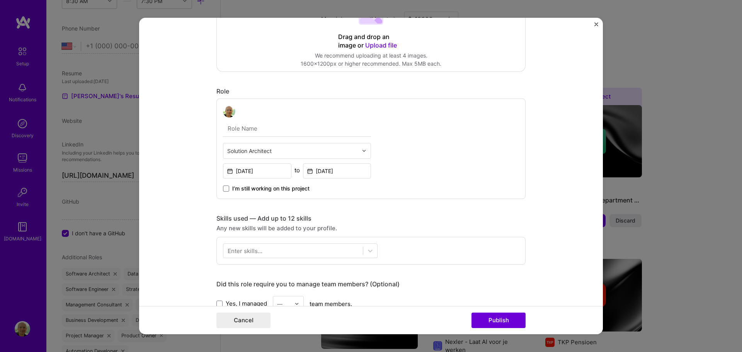
type input "[DATE]"
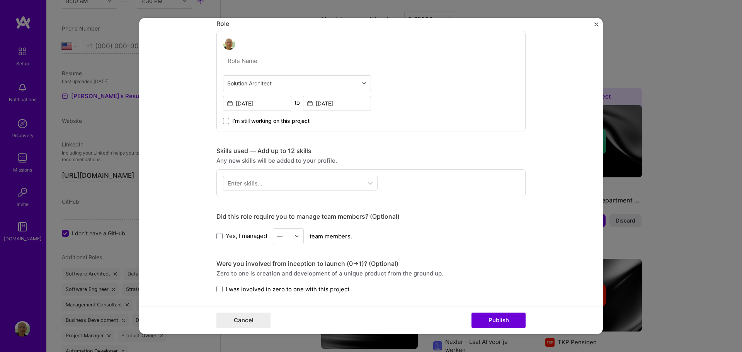
scroll to position [232, 0]
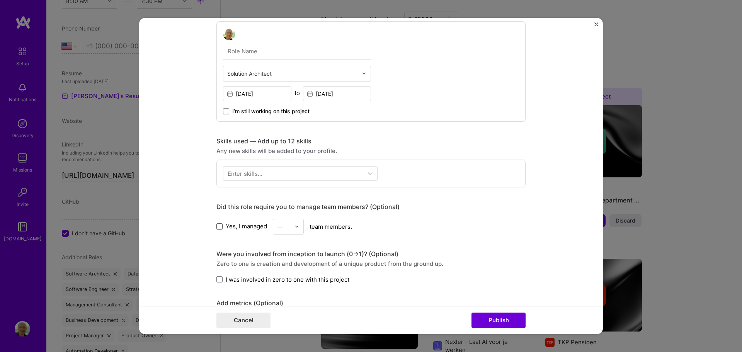
click at [217, 228] on span at bounding box center [220, 226] width 6 height 6
click at [0, 0] on input "Yes, I managed" at bounding box center [0, 0] width 0 height 0
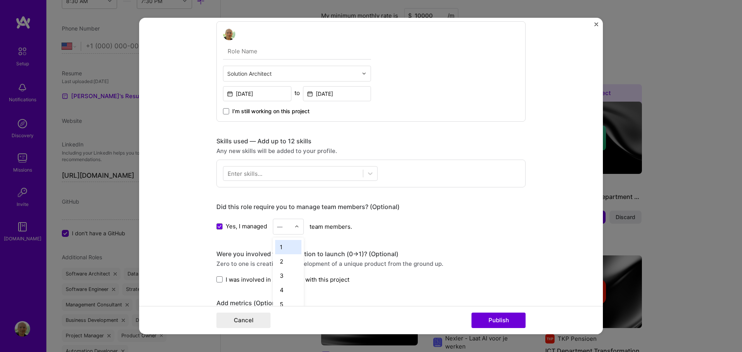
click at [295, 229] on img at bounding box center [297, 226] width 5 height 5
click at [284, 274] on div "3" at bounding box center [288, 276] width 26 height 14
click at [193, 229] on form "Project title Nexler OrderCapture Agent Company Project industry Industry Proje…" at bounding box center [371, 176] width 464 height 317
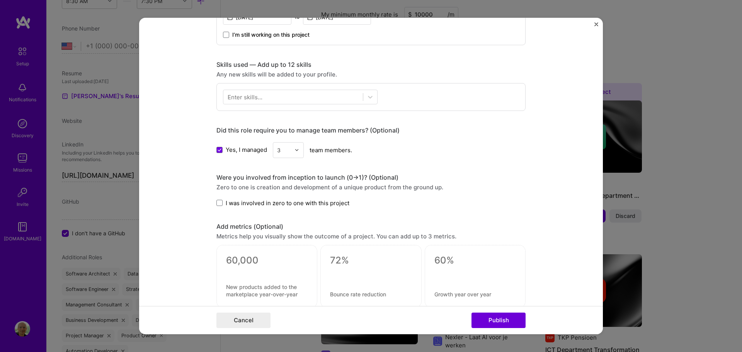
scroll to position [309, 0]
click at [218, 148] on icon at bounding box center [220, 149] width 4 height 3
click at [0, 0] on input "Yes, I managed" at bounding box center [0, 0] width 0 height 0
click at [162, 190] on form "Project title Nexler OrderCapture Agent Company Project industry Industry Proje…" at bounding box center [371, 176] width 464 height 317
click at [217, 202] on span at bounding box center [220, 202] width 6 height 6
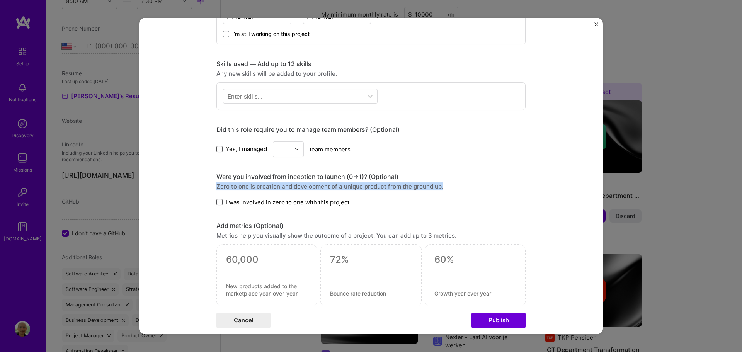
click at [0, 0] on input "I was involved in zero to one with this project" at bounding box center [0, 0] width 0 height 0
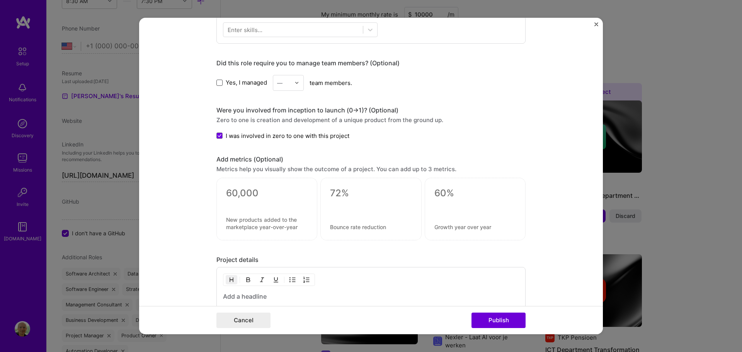
scroll to position [387, 0]
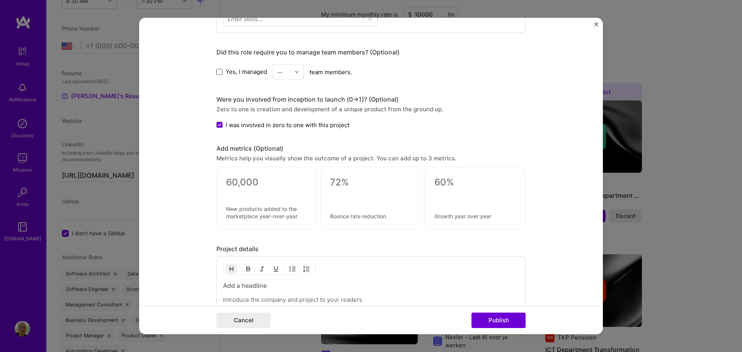
click at [261, 179] on textarea at bounding box center [267, 183] width 82 height 12
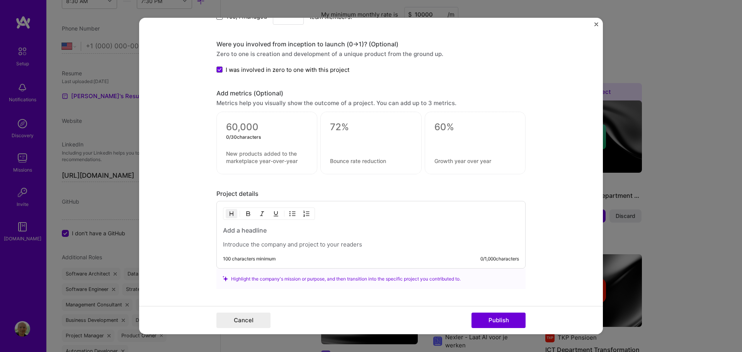
scroll to position [464, 0]
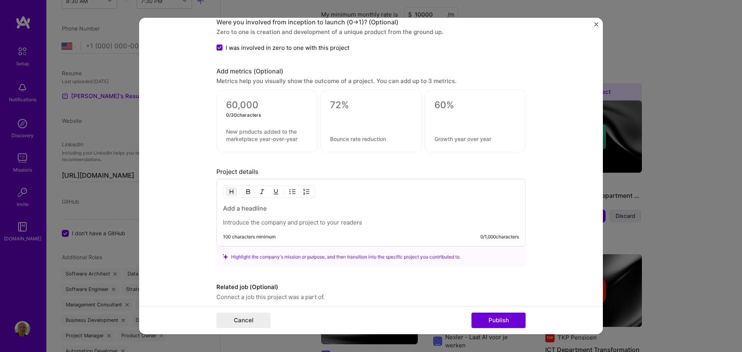
click at [280, 211] on h3 at bounding box center [371, 208] width 296 height 9
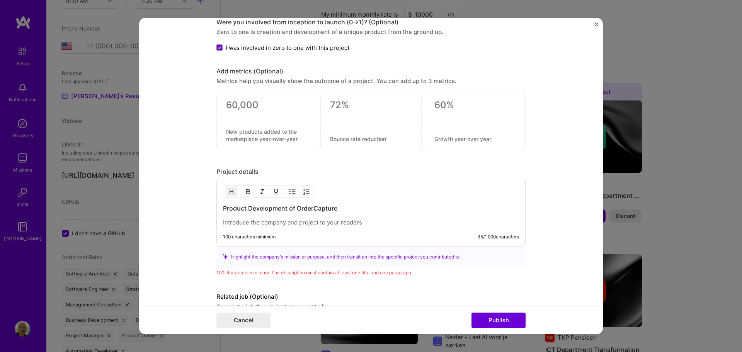
click at [271, 221] on p at bounding box center [371, 223] width 296 height 8
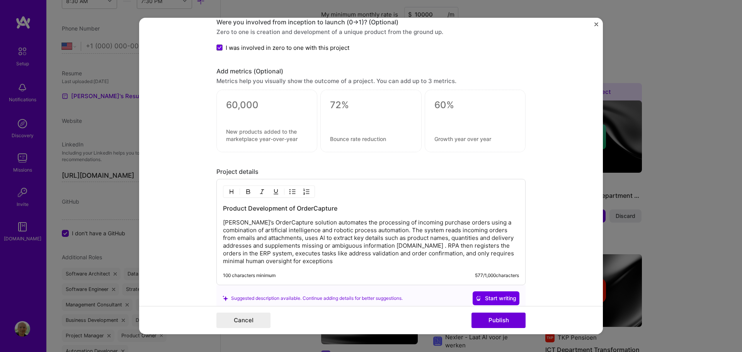
click at [226, 221] on p "[PERSON_NAME]’s OrderCapture solution automates the processing of incoming purc…" at bounding box center [371, 242] width 296 height 46
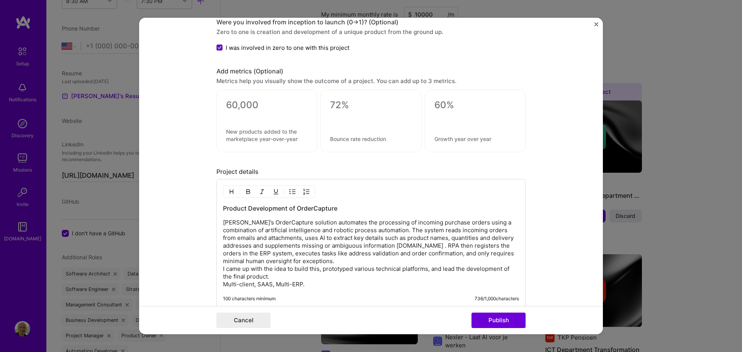
click at [317, 270] on p "[PERSON_NAME]’s OrderCapture solution automates the processing of incoming purc…" at bounding box center [371, 254] width 296 height 70
click at [507, 319] on button "Publish" at bounding box center [499, 320] width 54 height 15
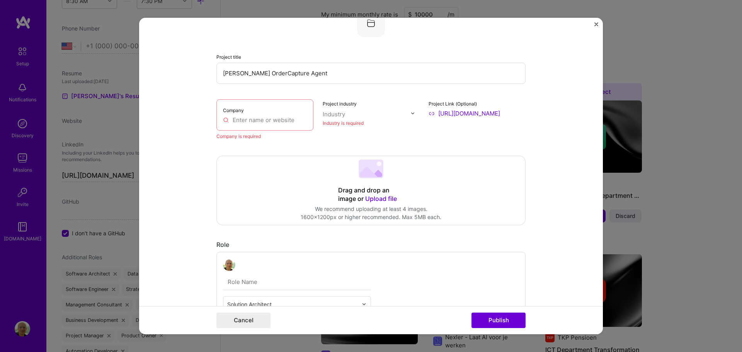
scroll to position [15, 0]
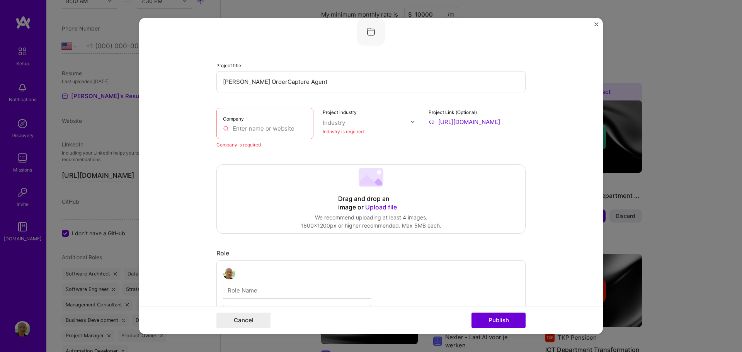
click at [255, 129] on input "text" at bounding box center [265, 129] width 84 height 8
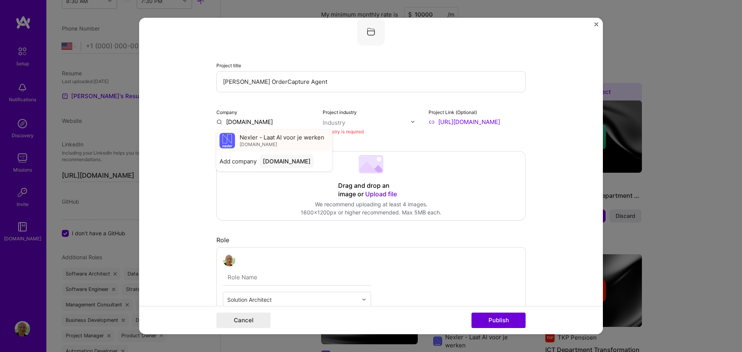
click at [256, 138] on span "Nexler - Laat AI voor je werken" at bounding box center [282, 137] width 85 height 8
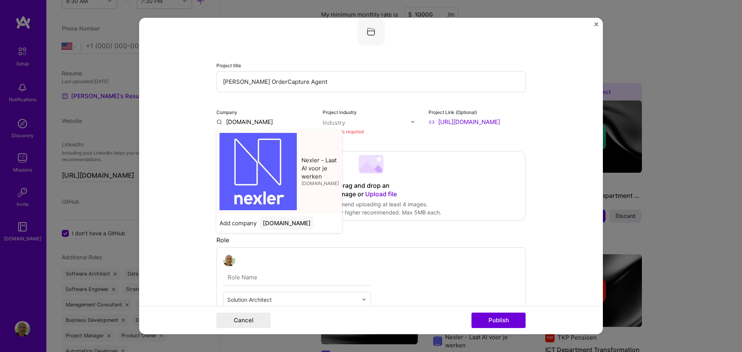
type input "Nexler - Laat AI voor je werken"
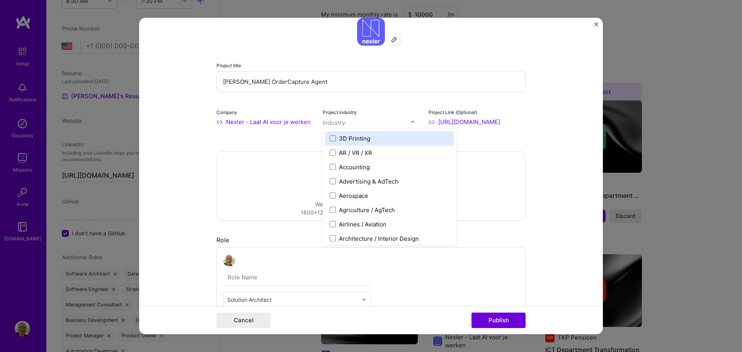
click at [393, 121] on input "text" at bounding box center [367, 123] width 88 height 8
type input "sa"
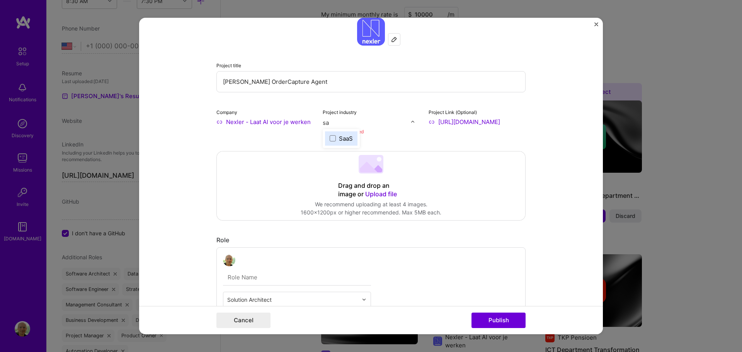
click at [345, 136] on div "SaaS" at bounding box center [346, 139] width 14 height 8
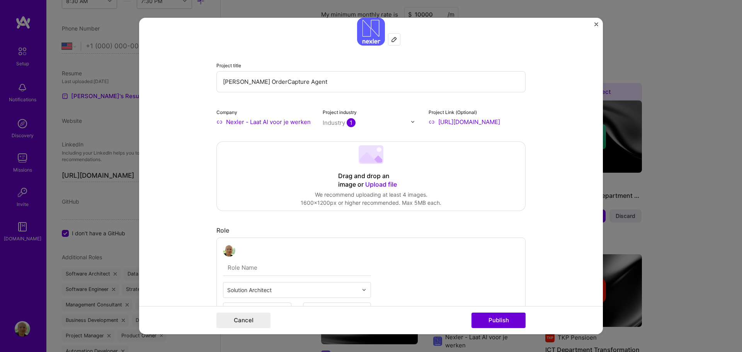
click at [556, 253] on form "Project title Nexler OrderCapture Agent Company Nexler - Laat AI voor je werken…" at bounding box center [371, 176] width 464 height 317
click at [505, 322] on button "Publish" at bounding box center [499, 320] width 54 height 15
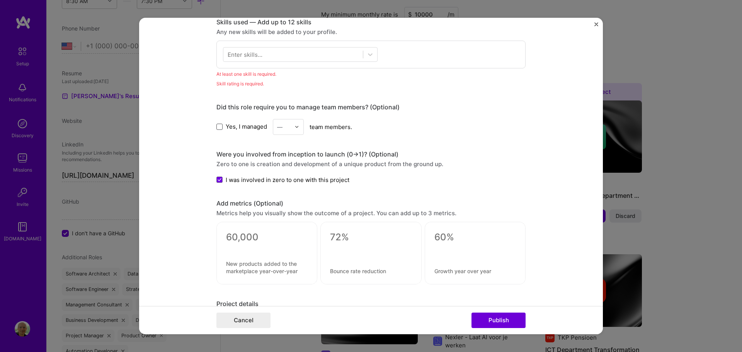
scroll to position [351, 0]
click at [297, 57] on div at bounding box center [293, 54] width 140 height 13
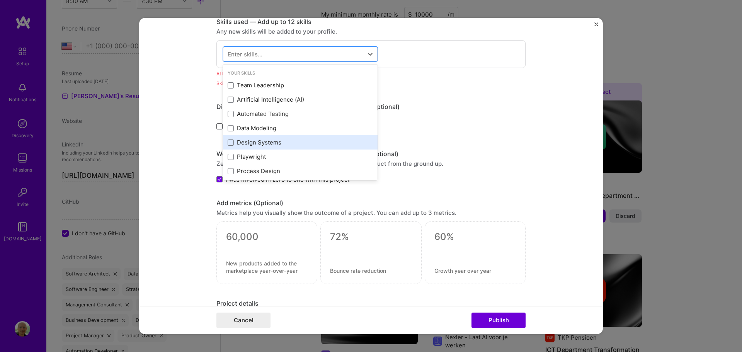
click at [266, 142] on div "Design Systems" at bounding box center [300, 142] width 145 height 8
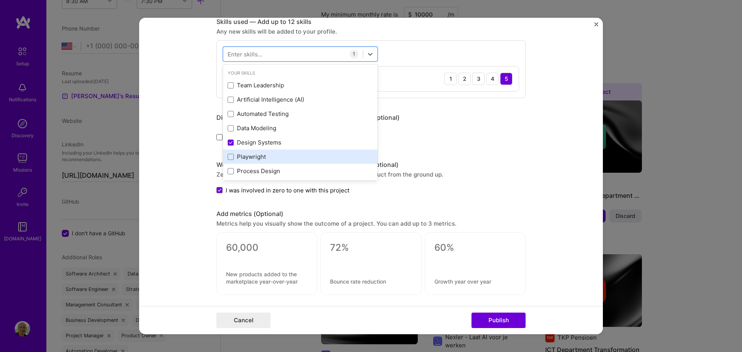
click at [259, 158] on div "Playwright" at bounding box center [300, 157] width 145 height 8
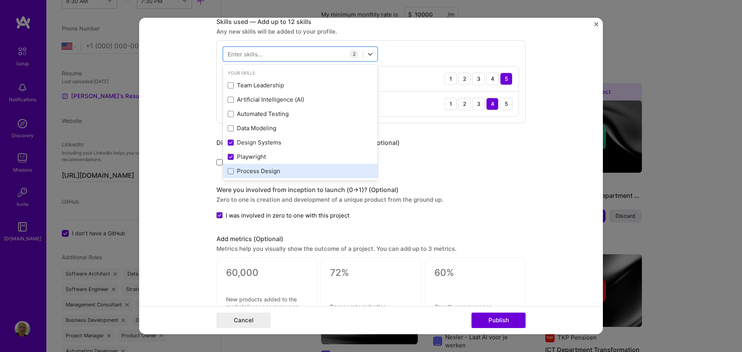
click at [272, 170] on div "Process Design" at bounding box center [300, 171] width 145 height 8
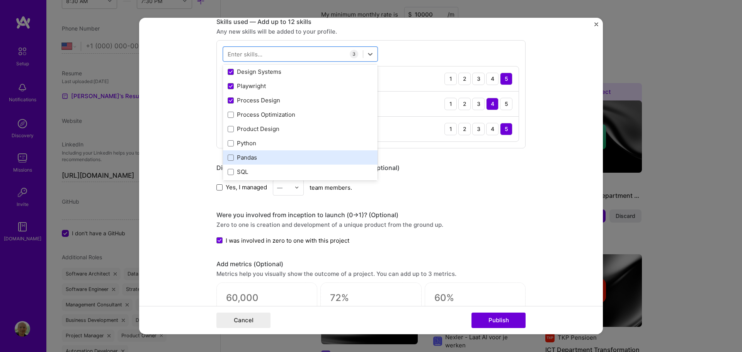
scroll to position [77, 0]
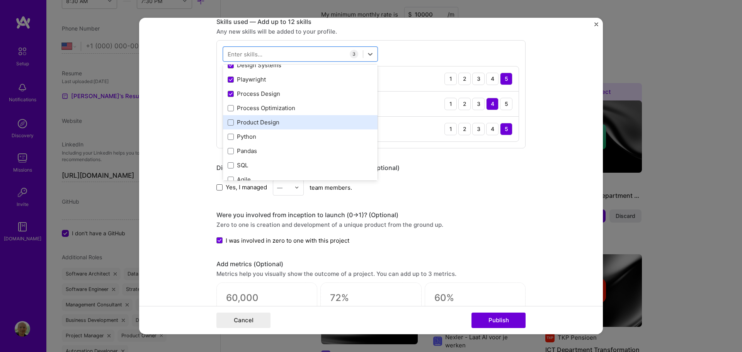
click at [271, 120] on div "Product Design" at bounding box center [300, 122] width 145 height 8
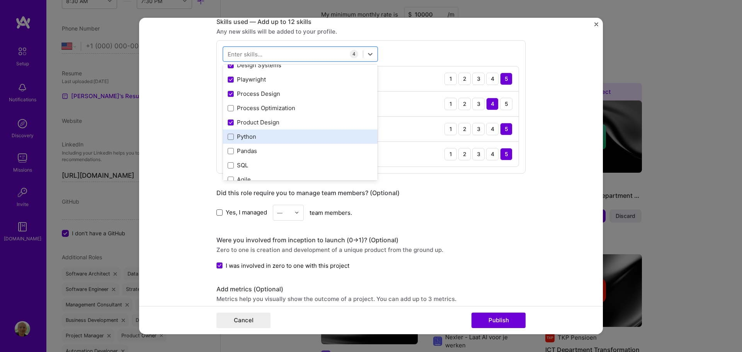
click at [252, 138] on div "Python" at bounding box center [300, 137] width 145 height 8
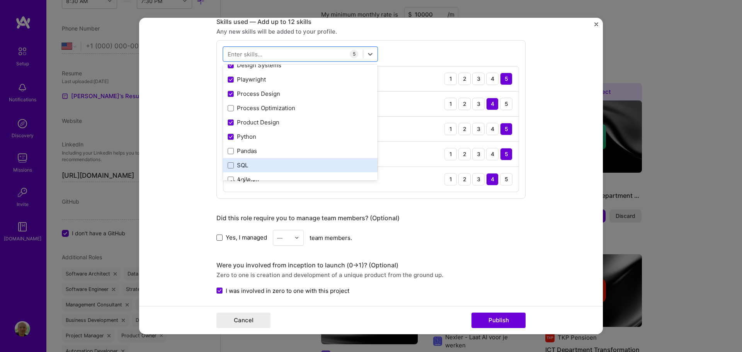
scroll to position [116, 0]
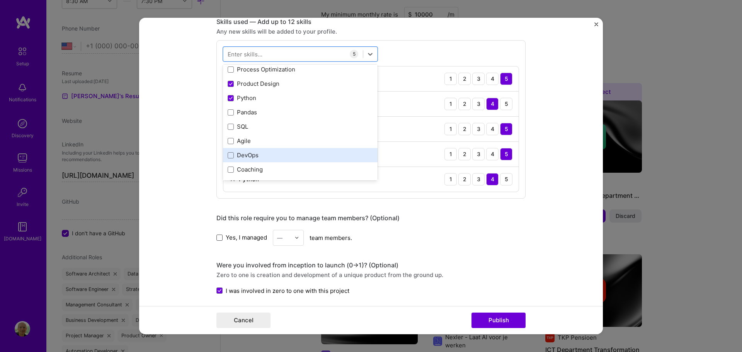
click at [271, 153] on div "DevOps" at bounding box center [300, 155] width 145 height 8
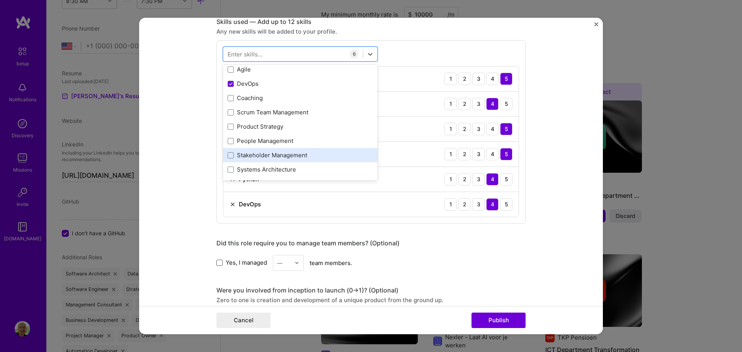
scroll to position [193, 0]
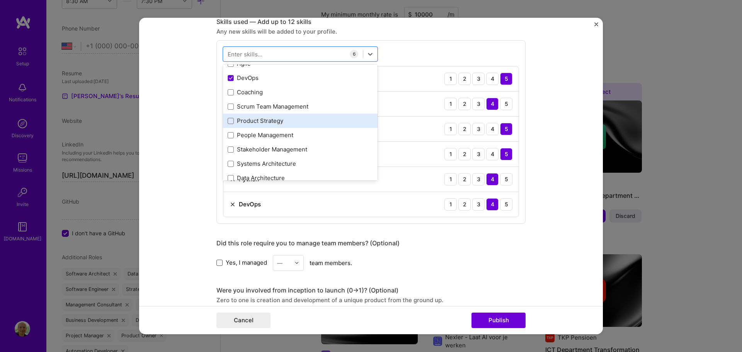
click at [275, 120] on div "Product Strategy" at bounding box center [300, 121] width 145 height 8
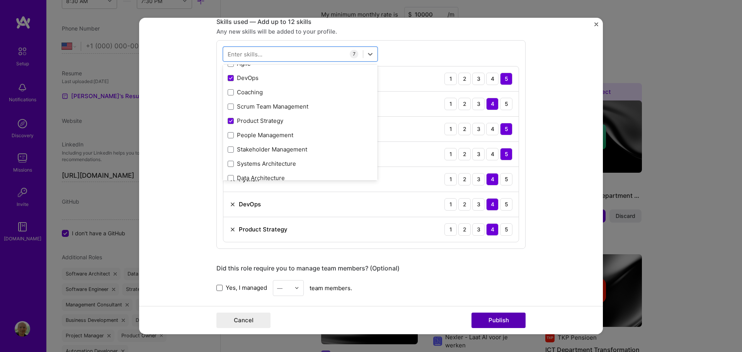
click at [505, 320] on button "Publish" at bounding box center [499, 320] width 54 height 15
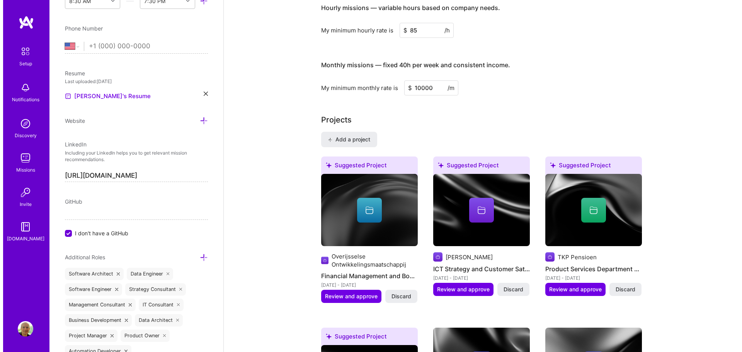
scroll to position [503, 0]
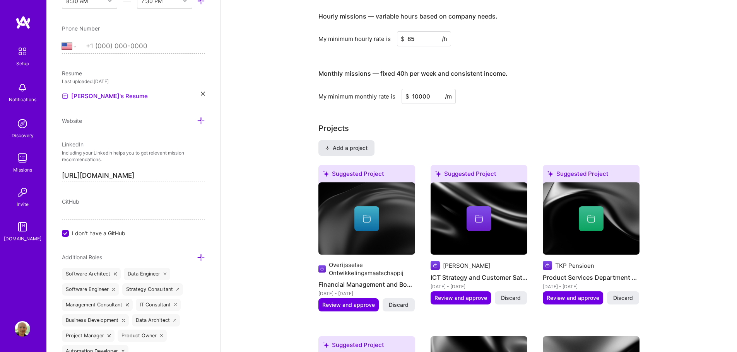
click at [362, 144] on span "Add a project" at bounding box center [346, 148] width 42 height 8
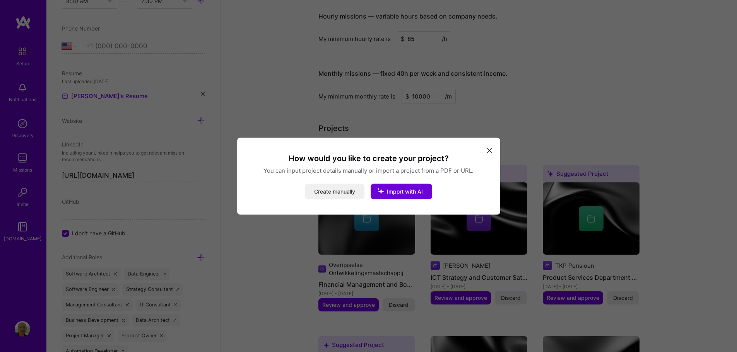
click at [348, 192] on button "Create manually" at bounding box center [335, 191] width 60 height 15
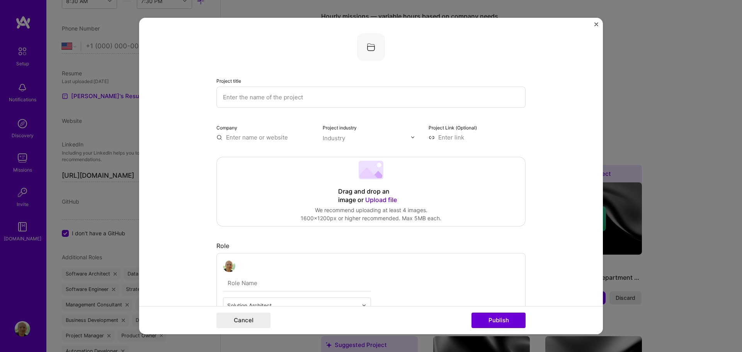
click at [286, 94] on input "text" at bounding box center [371, 97] width 309 height 21
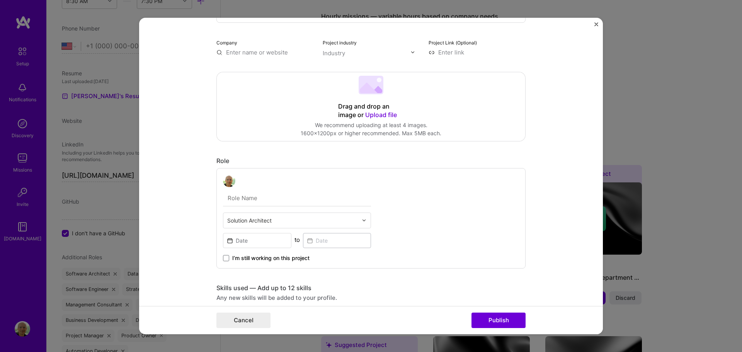
scroll to position [39, 0]
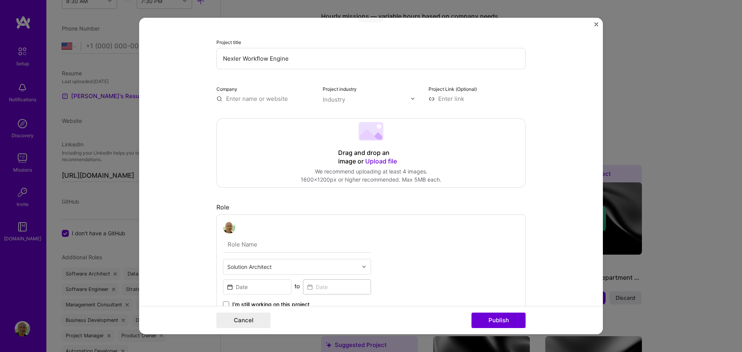
type input "Nexler Workflow Engine"
click at [240, 99] on input "text" at bounding box center [265, 99] width 97 height 8
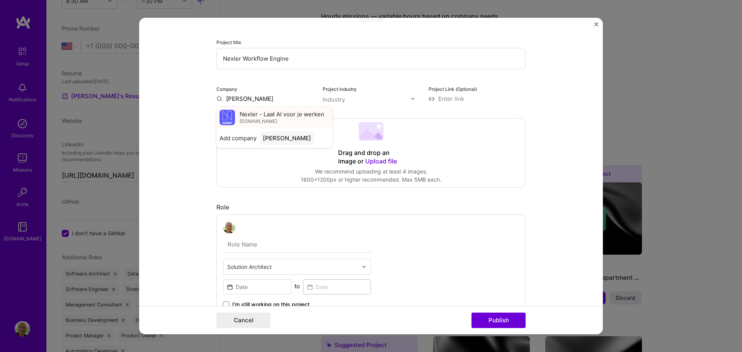
click at [249, 114] on span "Nexler - Laat AI voor je werken" at bounding box center [282, 114] width 85 height 8
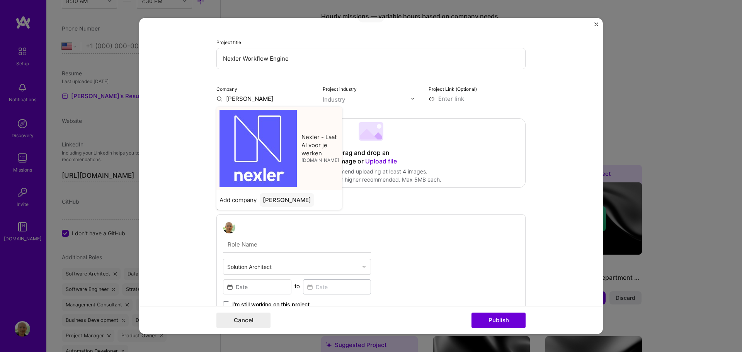
type input "Nexler - Laat AI voor je werken"
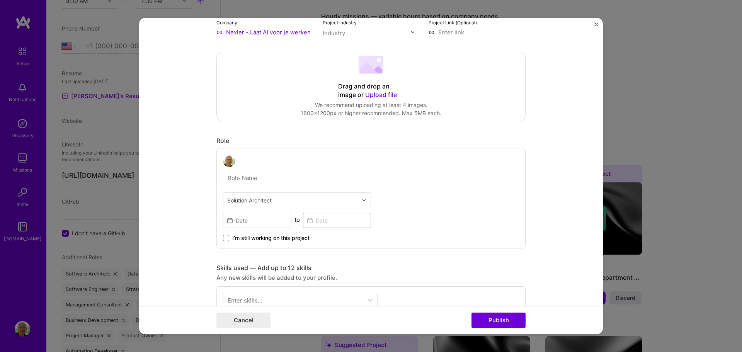
scroll to position [116, 0]
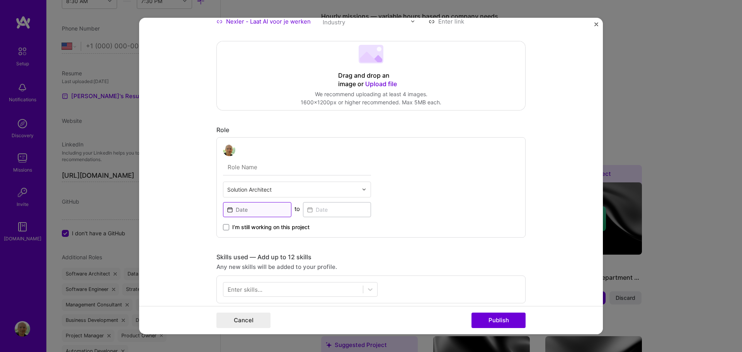
click at [254, 211] on input at bounding box center [257, 209] width 68 height 15
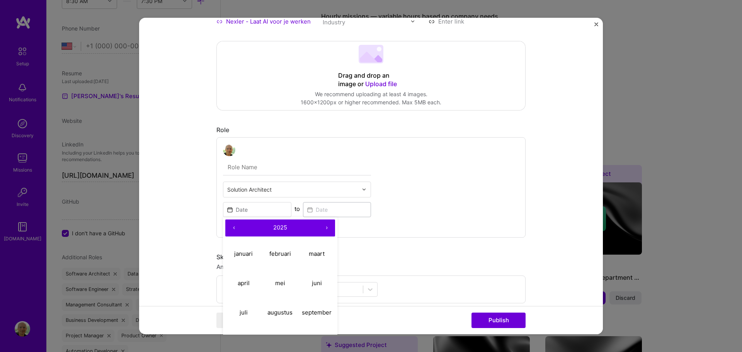
click at [232, 227] on button "‹" at bounding box center [233, 228] width 17 height 17
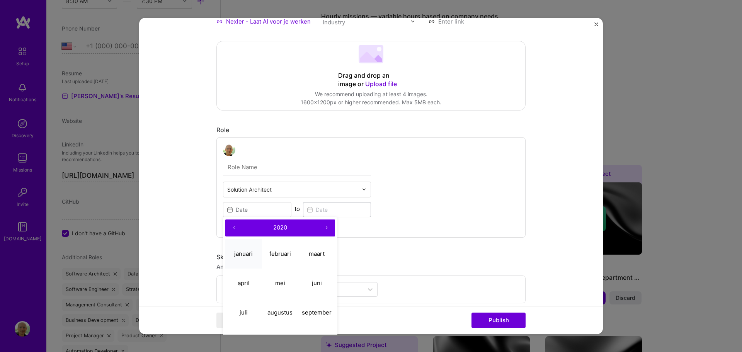
click at [243, 255] on abbr "januari" at bounding box center [243, 253] width 19 height 7
type input "[DATE]"
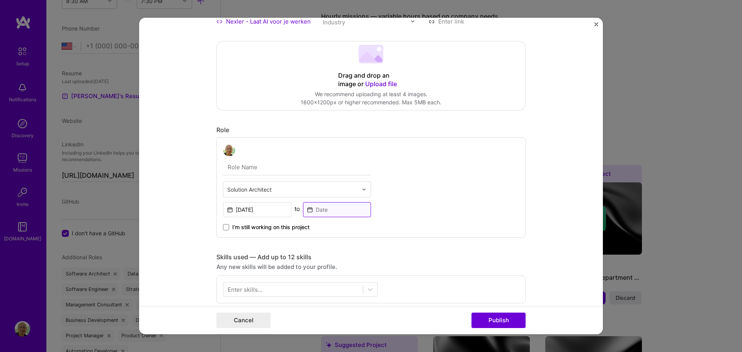
click at [334, 212] on input at bounding box center [337, 209] width 68 height 15
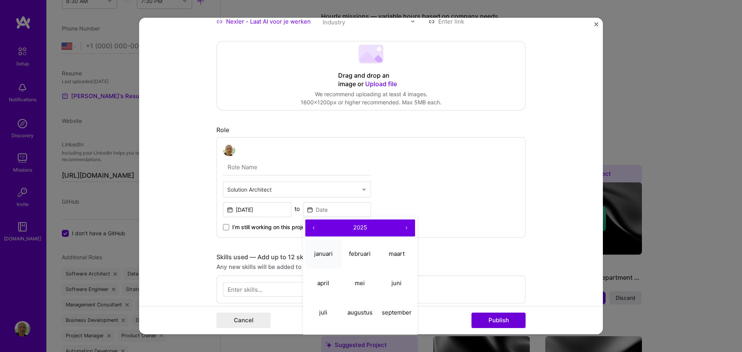
click at [323, 253] on abbr "januari" at bounding box center [323, 253] width 19 height 7
type input "[DATE]"
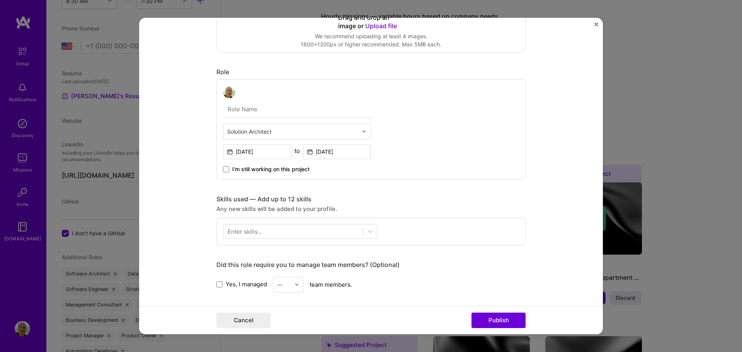
scroll to position [193, 0]
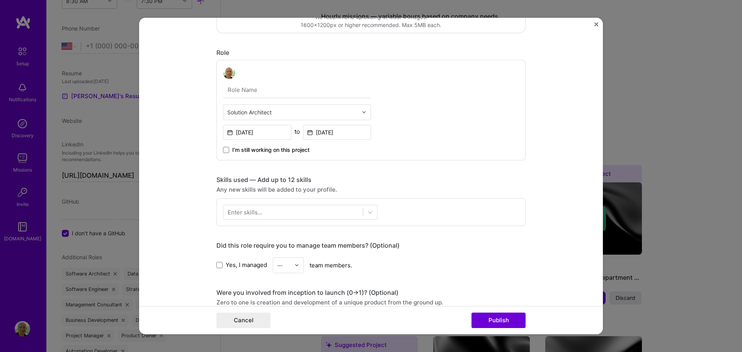
click at [245, 215] on div "Enter skills..." at bounding box center [245, 212] width 35 height 8
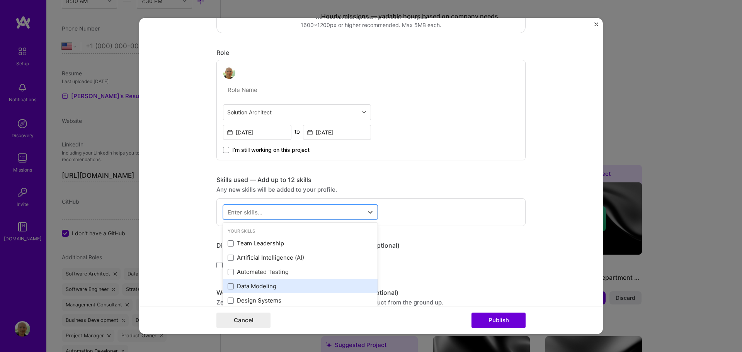
click at [261, 286] on div "Data Modeling" at bounding box center [300, 286] width 145 height 8
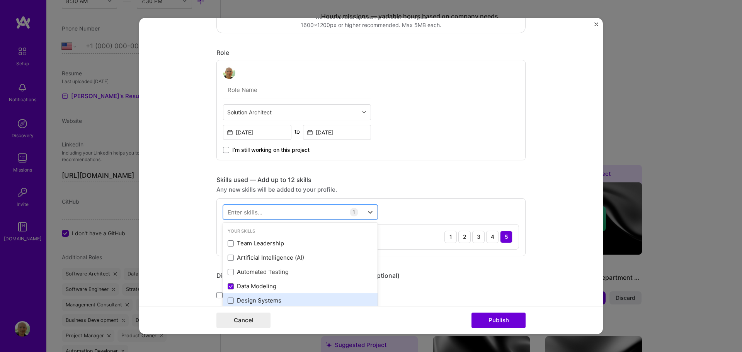
click at [263, 298] on div "Design Systems" at bounding box center [300, 301] width 145 height 8
click at [271, 211] on div at bounding box center [293, 212] width 140 height 13
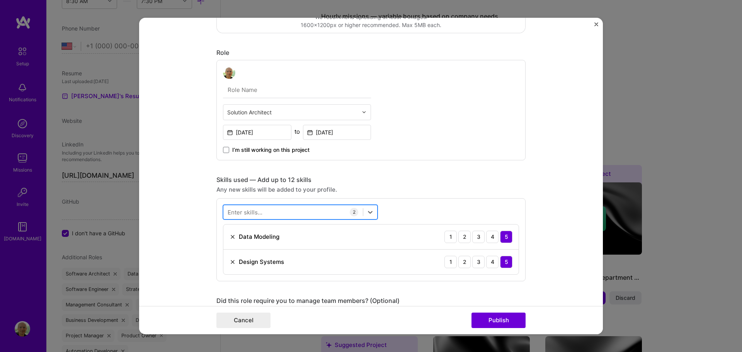
click at [274, 211] on div at bounding box center [293, 212] width 140 height 13
click at [258, 242] on div "Python" at bounding box center [300, 243] width 145 height 8
click at [258, 209] on div "pyt pyt" at bounding box center [293, 212] width 140 height 13
type input "p"
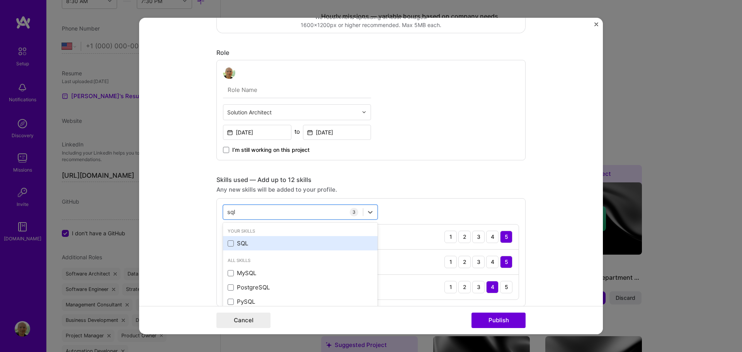
click at [244, 239] on div "SQL" at bounding box center [300, 243] width 155 height 14
click at [249, 212] on div "sql sql" at bounding box center [293, 212] width 140 height 13
type input "s"
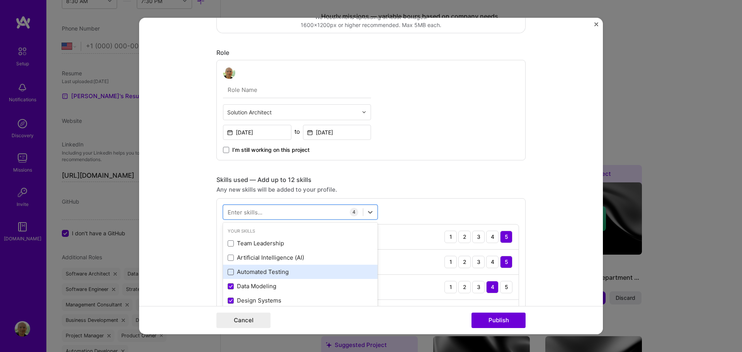
click at [228, 271] on span at bounding box center [231, 272] width 6 height 6
click at [0, 0] on input "checkbox" at bounding box center [0, 0] width 0 height 0
click at [266, 211] on div at bounding box center [293, 212] width 140 height 13
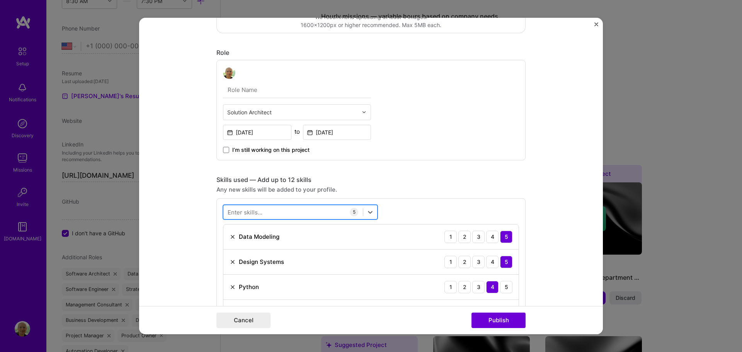
click at [275, 210] on div at bounding box center [293, 212] width 140 height 13
type input "p"
click at [258, 211] on div "Enter skills..." at bounding box center [245, 212] width 35 height 8
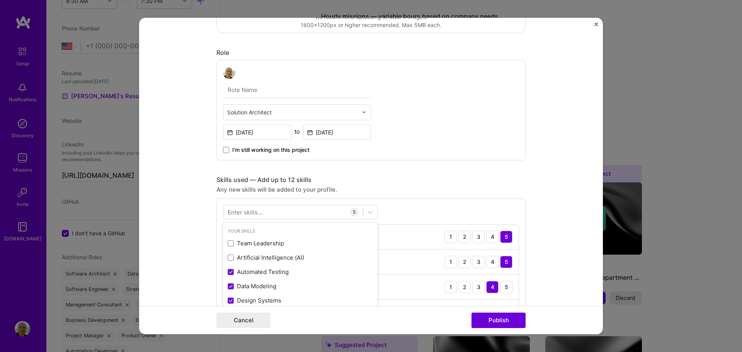
click at [258, 211] on div "Enter skills..." at bounding box center [245, 212] width 35 height 8
click at [333, 210] on div at bounding box center [293, 212] width 140 height 13
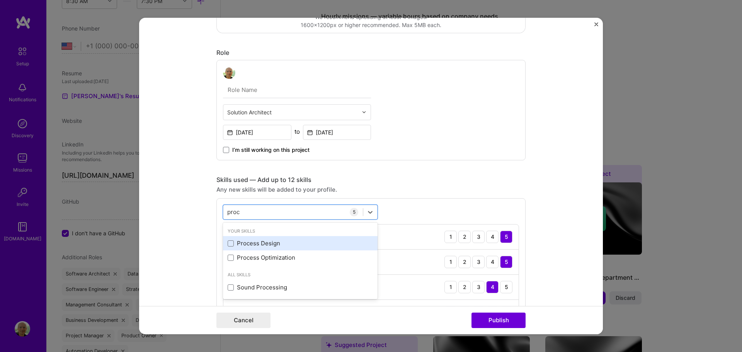
click at [267, 240] on div "Process Design" at bounding box center [300, 243] width 145 height 8
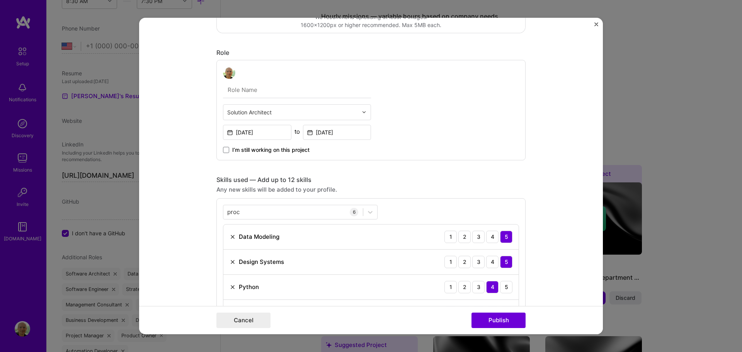
click at [426, 187] on div "Any new skills will be added to your profile." at bounding box center [371, 190] width 309 height 8
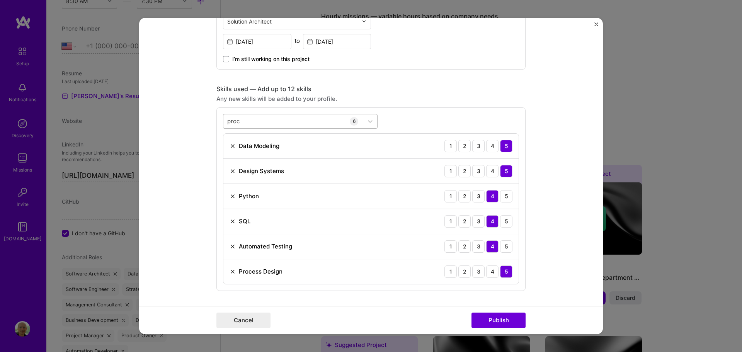
scroll to position [232, 0]
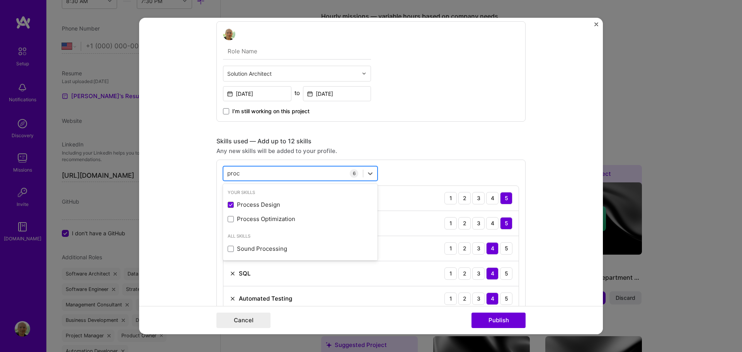
click at [287, 173] on div "proc proc" at bounding box center [293, 173] width 140 height 13
type input "p"
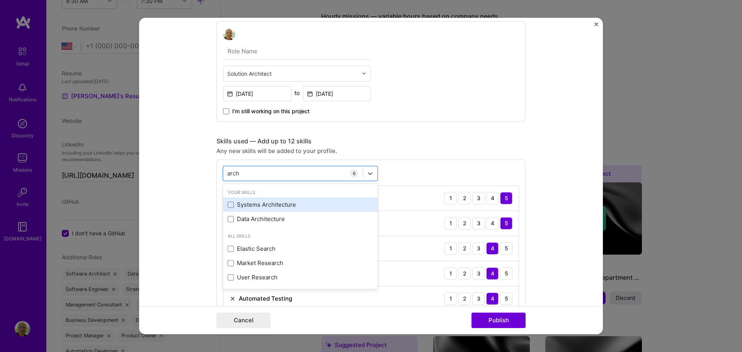
click at [262, 206] on div "Systems Architecture" at bounding box center [300, 205] width 145 height 8
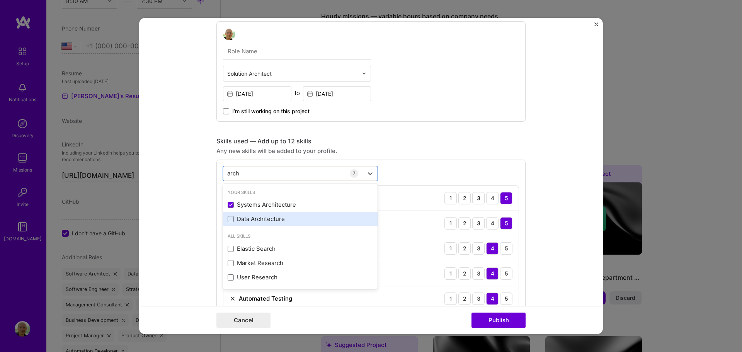
click at [258, 219] on div "Data Architecture" at bounding box center [300, 219] width 145 height 8
type input "arch"
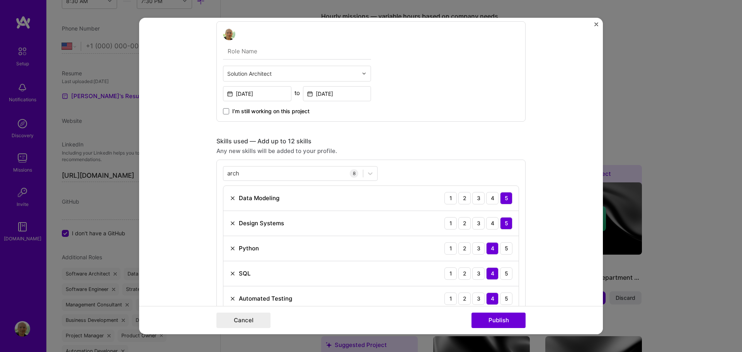
click at [445, 130] on div "Project title Nexler Workflow Engine Company Nexler - Laat AI voor je werken Pr…" at bounding box center [371, 280] width 309 height 959
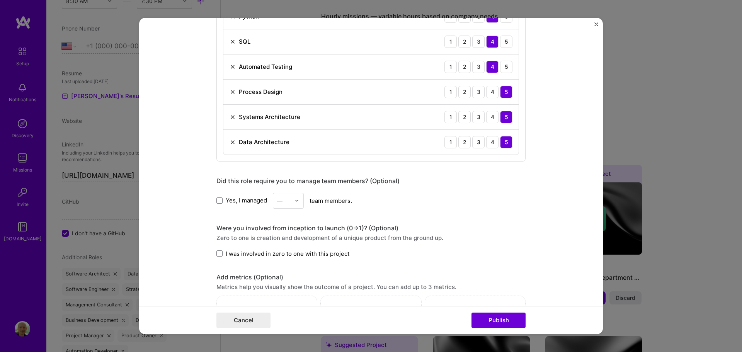
scroll to position [503, 0]
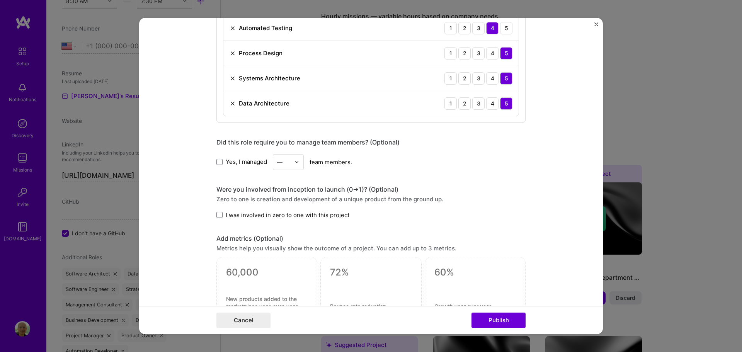
click at [217, 212] on label "I was involved in zero to one with this project" at bounding box center [283, 215] width 133 height 8
click at [0, 0] on input "I was involved in zero to one with this project" at bounding box center [0, 0] width 0 height 0
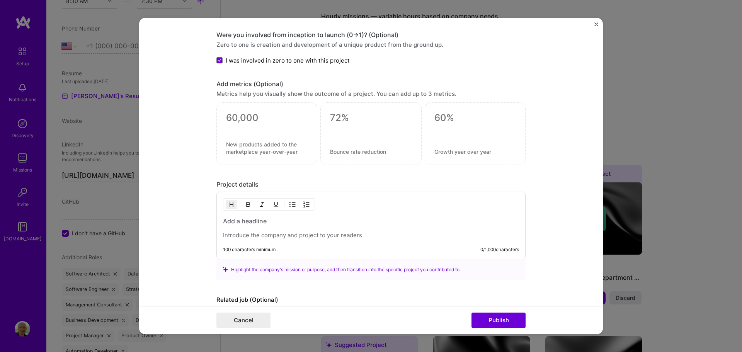
scroll to position [700, 0]
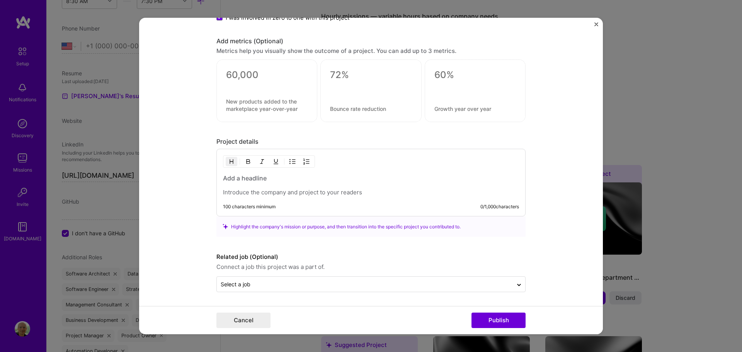
click at [292, 180] on h3 at bounding box center [371, 178] width 296 height 9
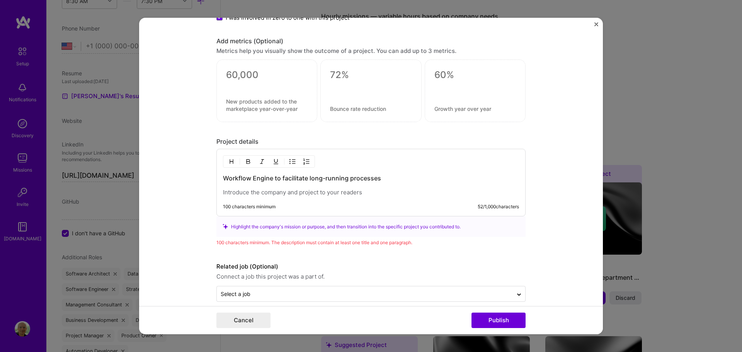
click at [301, 193] on p at bounding box center [371, 193] width 296 height 8
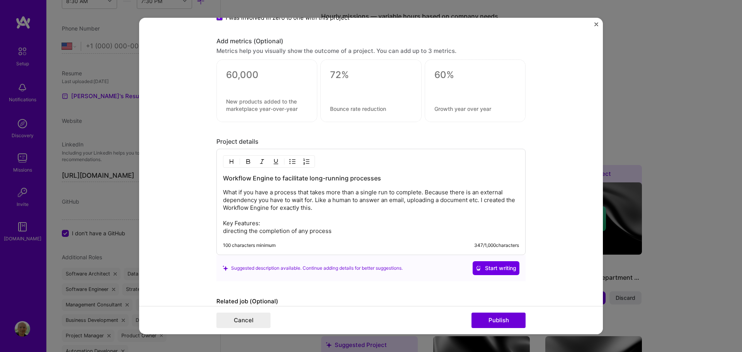
click at [290, 162] on img "button" at bounding box center [293, 162] width 6 height 6
click at [290, 164] on img "button" at bounding box center [293, 162] width 6 height 6
click at [217, 222] on div "Workflow Engine to facilitate long-running processes What if you have a process…" at bounding box center [371, 202] width 309 height 106
click at [223, 223] on p "What if you have a process that takes more than a single run to complete. Becau…" at bounding box center [371, 212] width 296 height 46
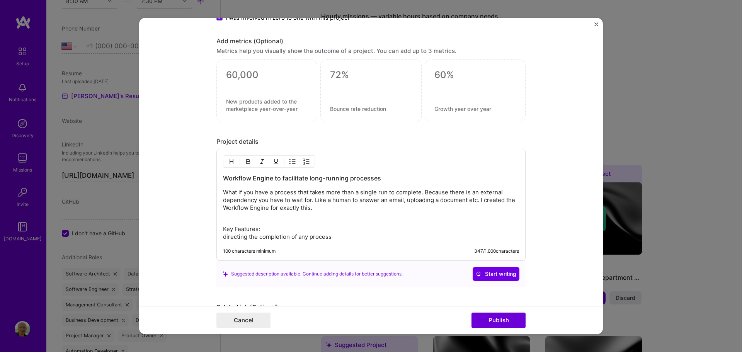
click at [233, 238] on p "Key Features: directing the completion of any process" at bounding box center [371, 232] width 296 height 15
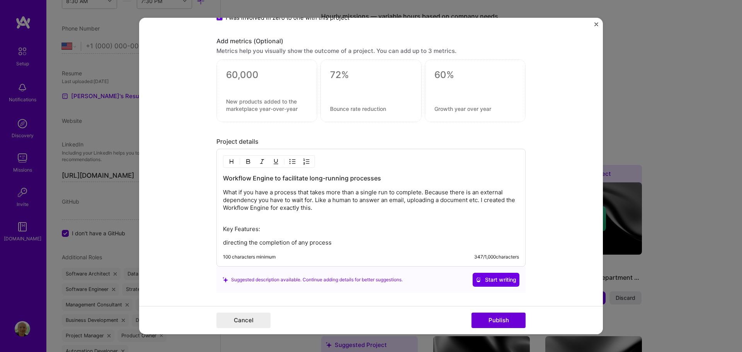
click at [288, 157] on button "button" at bounding box center [293, 161] width 12 height 9
click at [351, 246] on p "directing the completion of any process" at bounding box center [379, 243] width 281 height 8
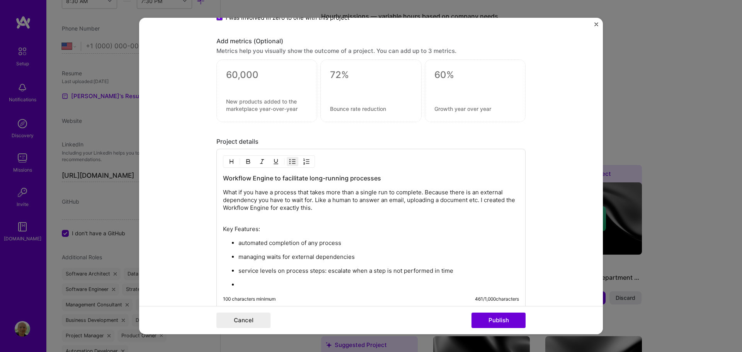
click at [325, 272] on p "service levels on process steps: escalate when a step is not performed in time" at bounding box center [379, 271] width 281 height 8
click at [266, 258] on p "managing waits for external dependencies" at bounding box center [379, 257] width 281 height 8
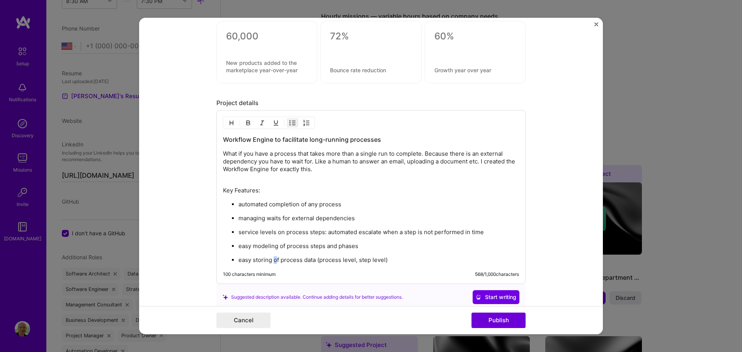
click at [273, 259] on p "easy storing of process data (process level, step level)" at bounding box center [379, 260] width 281 height 8
click at [353, 206] on p "automated completion of any process" at bounding box center [379, 205] width 281 height 8
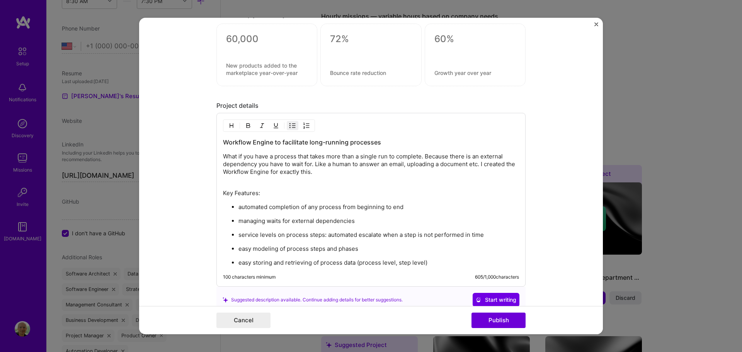
scroll to position [735, 0]
click at [333, 175] on p "What if you have a process that takes more than a single run to complete. Becau…" at bounding box center [371, 169] width 296 height 31
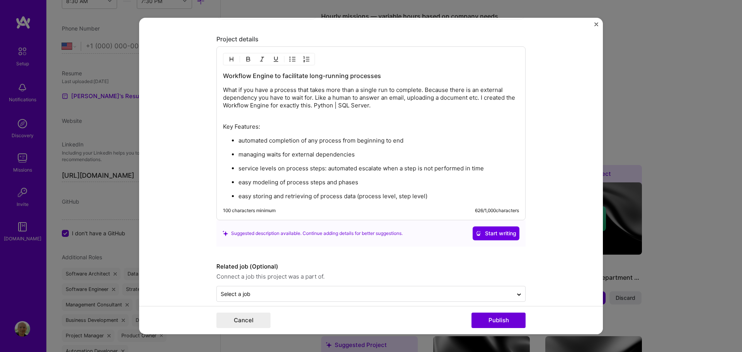
scroll to position [812, 0]
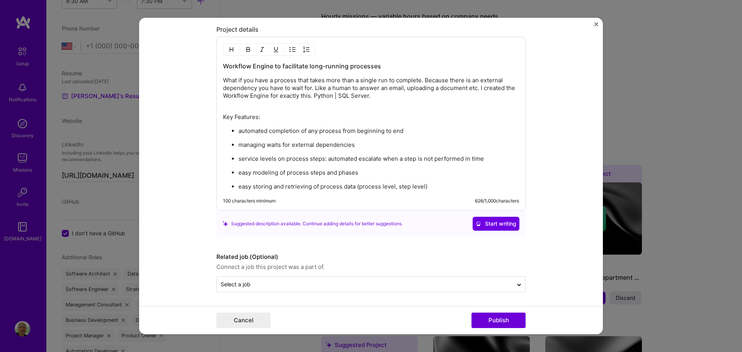
click at [266, 120] on p "Key Features:" at bounding box center [371, 117] width 296 height 8
click at [444, 188] on p "easy storing and retrieving of process data (process level, step level)" at bounding box center [379, 187] width 281 height 8
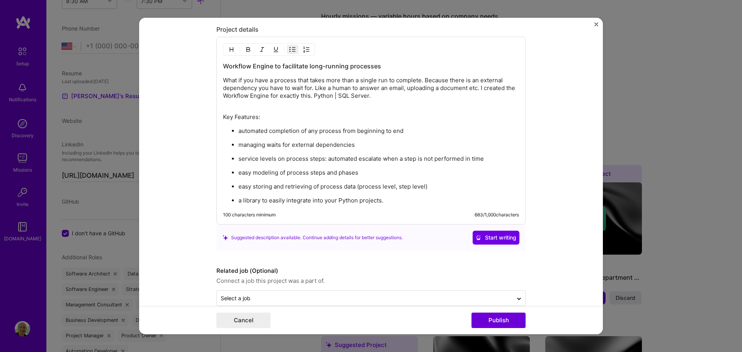
drag, startPoint x: 241, startPoint y: 200, endPoint x: 269, endPoint y: 193, distance: 29.3
click at [243, 200] on p "a library to easily integrate into your Python projects." at bounding box center [379, 201] width 281 height 8
click at [307, 202] on p "an easy to use library to easily integrate into your Python projects." at bounding box center [379, 201] width 281 height 8
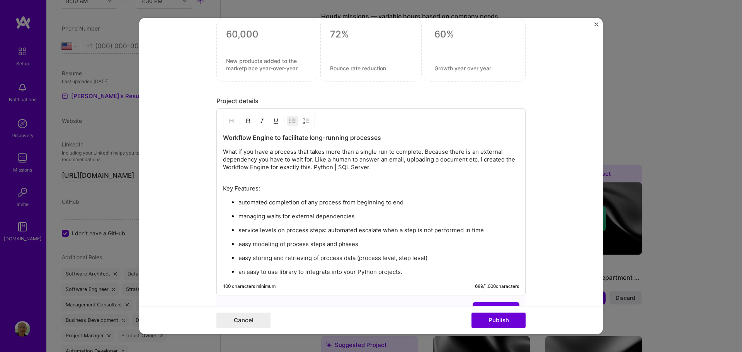
scroll to position [735, 0]
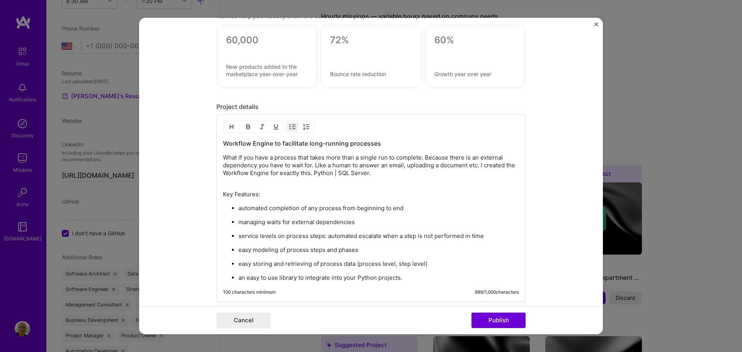
click at [377, 157] on p "What if you have a process that takes more than a single run to complete. Becau…" at bounding box center [371, 169] width 296 height 31
click at [416, 175] on p "What if you have a process that takes more than a single (software-) run to com…" at bounding box center [371, 169] width 296 height 31
click at [417, 276] on p "an easy to use library to integrate into your Python projects." at bounding box center [379, 278] width 281 height 8
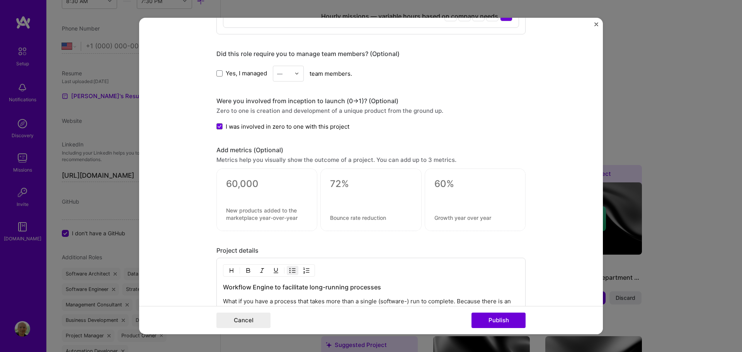
scroll to position [580, 0]
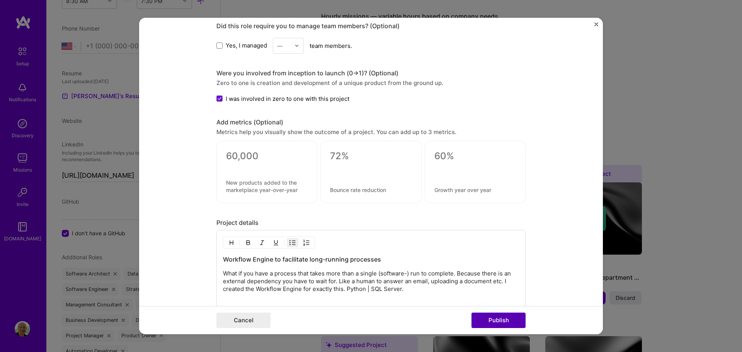
click at [492, 322] on button "Publish" at bounding box center [499, 320] width 54 height 15
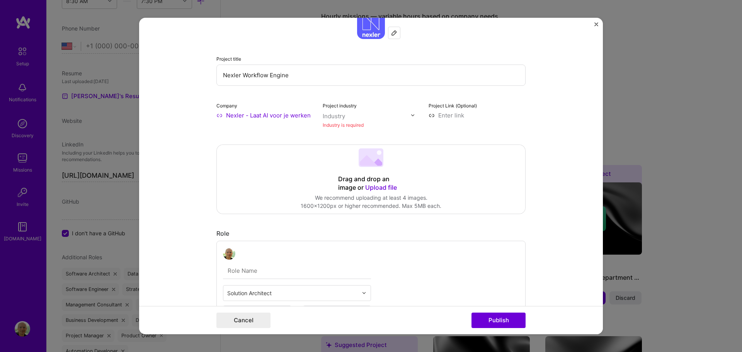
scroll to position [15, 0]
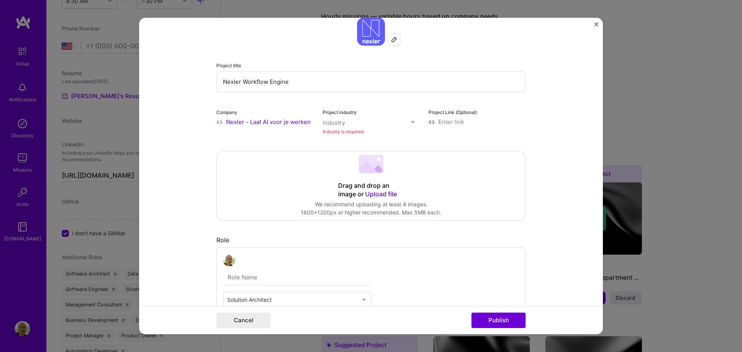
click at [352, 124] on input "text" at bounding box center [367, 123] width 88 height 8
type input "saas"
click at [341, 137] on div "SaaS" at bounding box center [346, 139] width 14 height 8
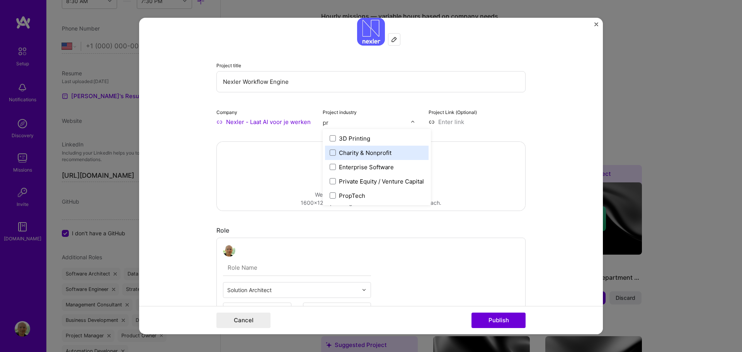
type input "p"
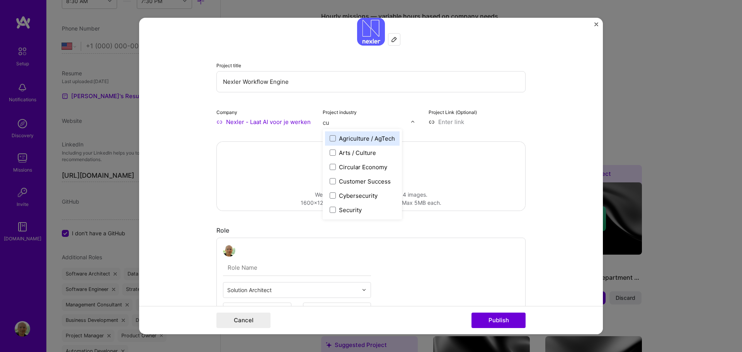
type input "cus"
click at [357, 138] on div "Customer Success" at bounding box center [365, 139] width 52 height 8
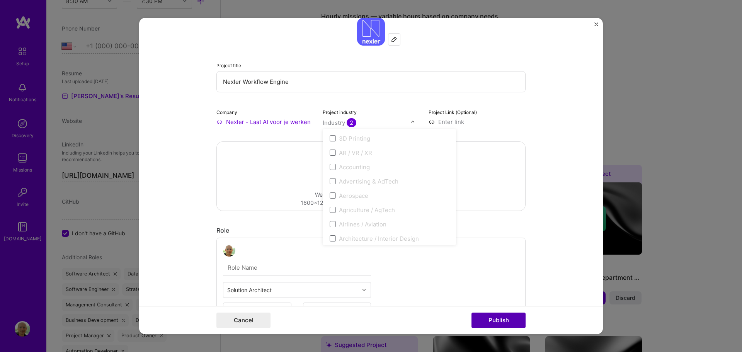
click at [490, 324] on button "Publish" at bounding box center [499, 320] width 54 height 15
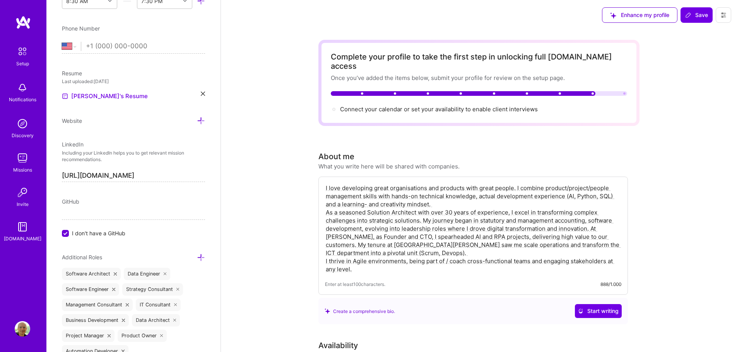
scroll to position [0, 0]
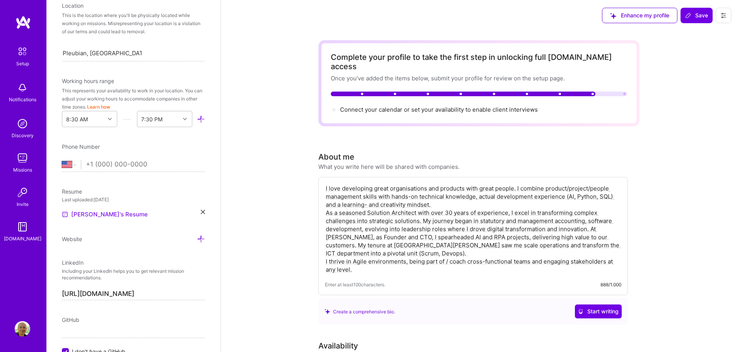
scroll to position [161, 0]
click at [107, 160] on input "tel" at bounding box center [145, 162] width 119 height 22
click at [75, 160] on select "[GEOGRAPHIC_DATA] [GEOGRAPHIC_DATA] [GEOGRAPHIC_DATA] [GEOGRAPHIC_DATA] [US_STA…" at bounding box center [71, 162] width 19 height 9
select select "NL"
click at [62, 158] on select "[GEOGRAPHIC_DATA] [GEOGRAPHIC_DATA] [GEOGRAPHIC_DATA] [GEOGRAPHIC_DATA] [US_STA…" at bounding box center [71, 162] width 19 height 9
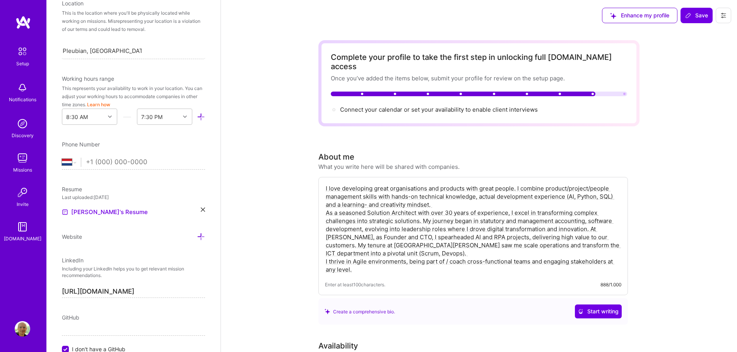
click at [105, 158] on input "tel" at bounding box center [145, 162] width 119 height 22
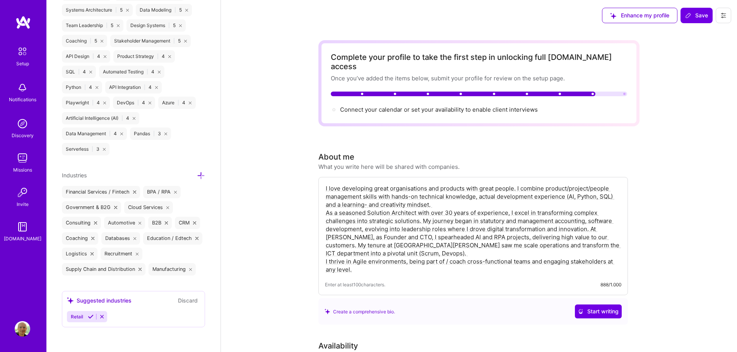
scroll to position [815, 0]
type input "[PHONE_NUMBER]"
click at [692, 14] on span "Save" at bounding box center [696, 16] width 23 height 8
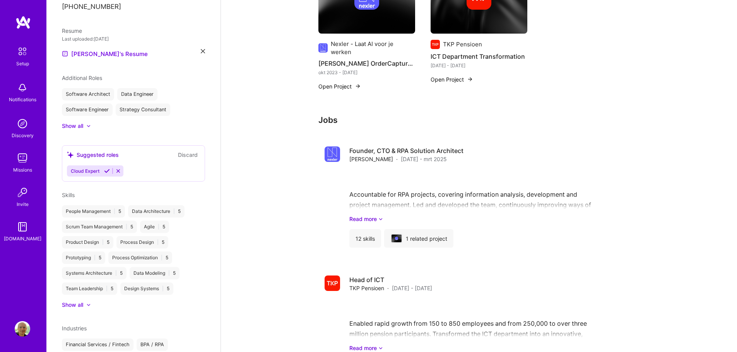
scroll to position [735, 0]
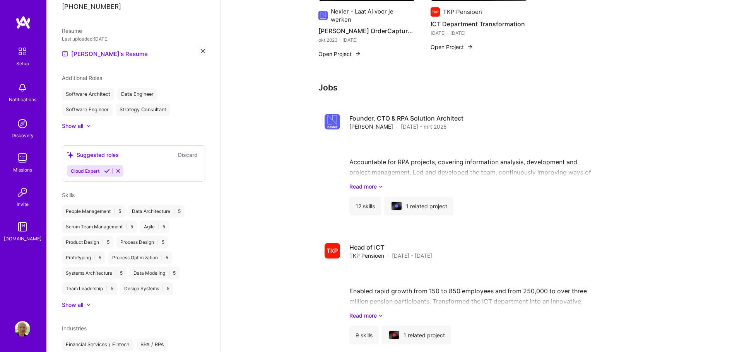
click at [26, 53] on img at bounding box center [22, 51] width 16 height 16
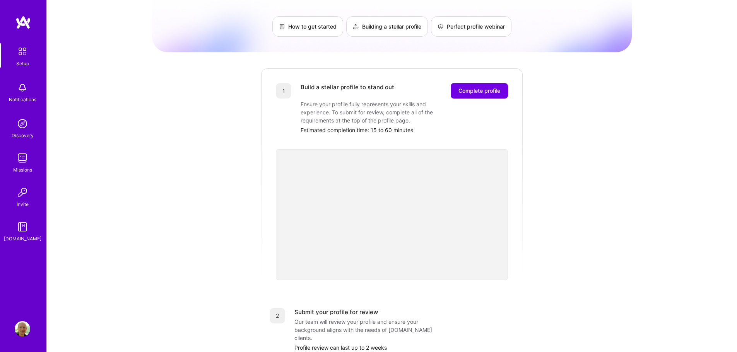
scroll to position [39, 0]
